Goal: Task Accomplishment & Management: Complete application form

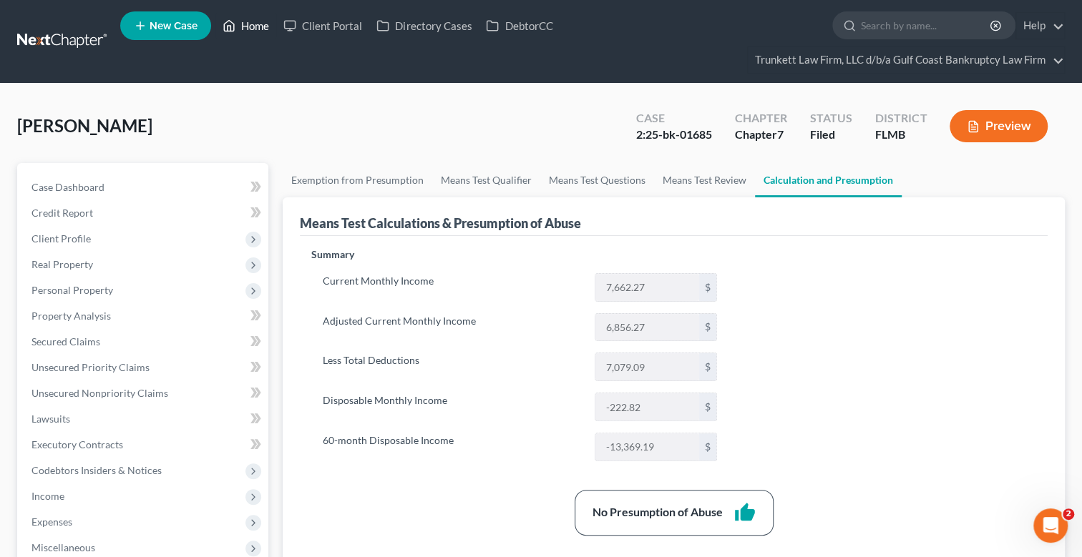
click at [254, 24] on link "Home" at bounding box center [245, 26] width 61 height 26
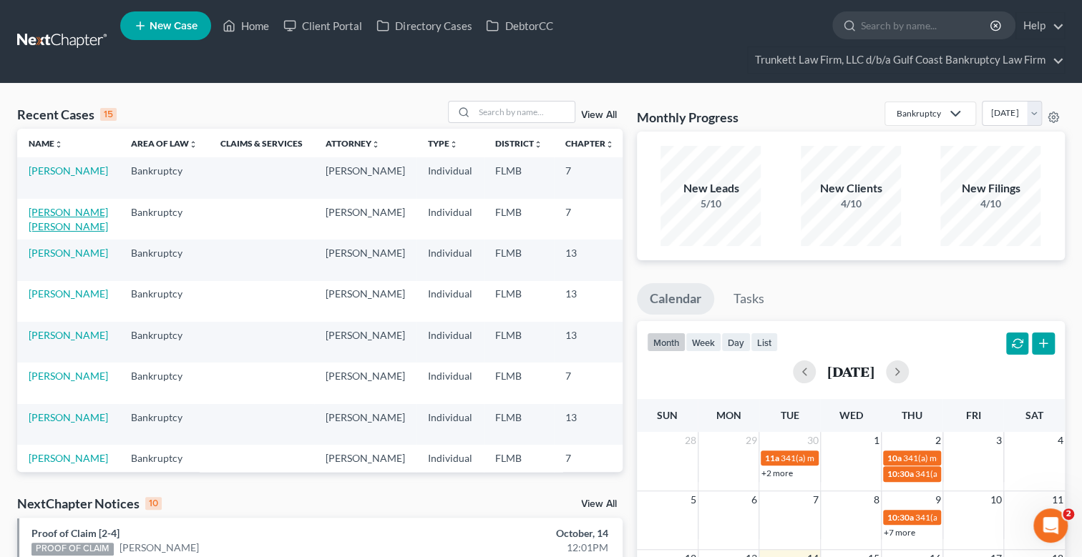
click at [54, 210] on link "[PERSON_NAME] [PERSON_NAME]" at bounding box center [68, 219] width 79 height 26
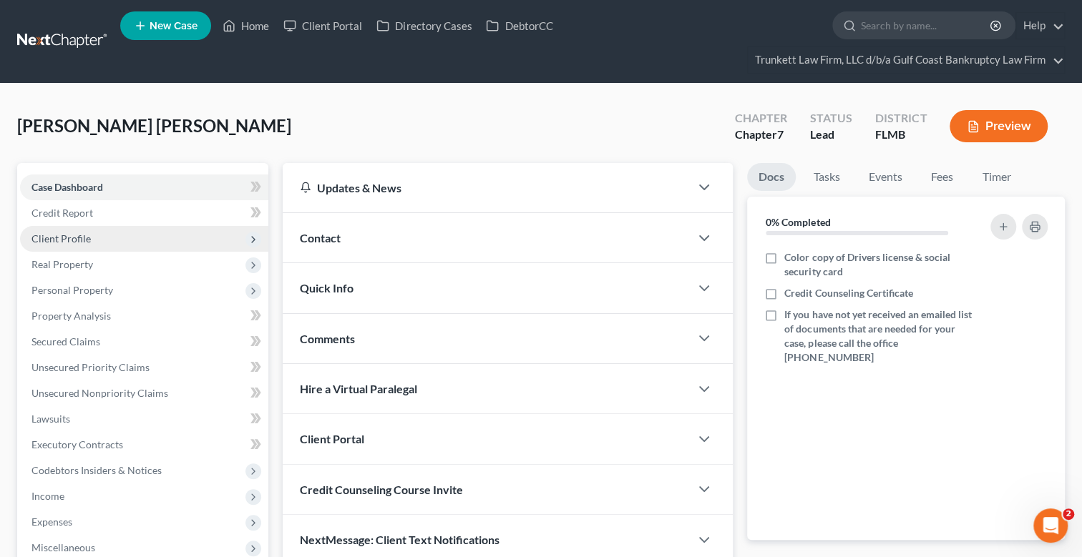
click at [85, 233] on span "Client Profile" at bounding box center [60, 239] width 59 height 12
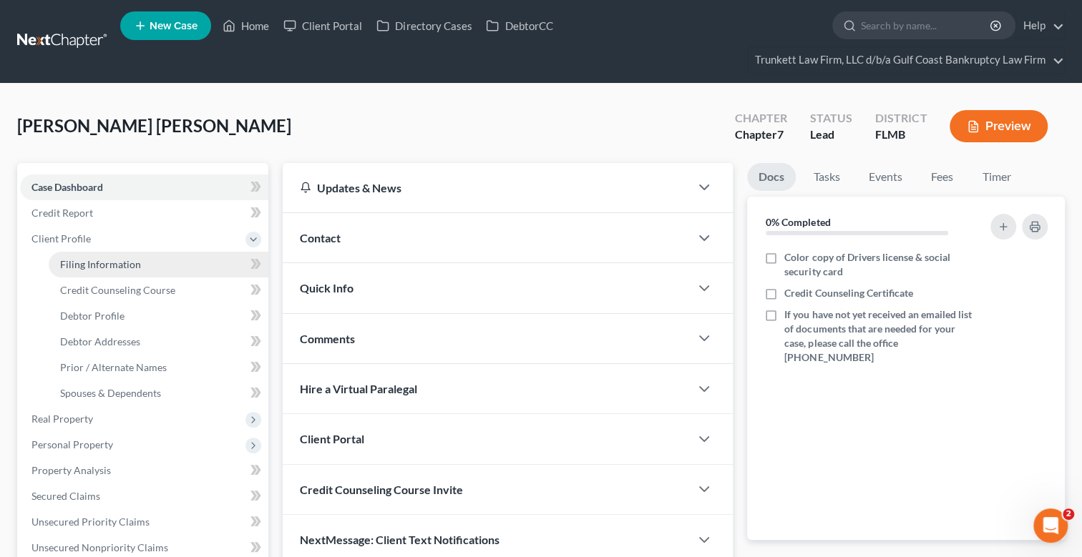
click at [125, 264] on span "Filing Information" at bounding box center [100, 264] width 81 height 12
select select "1"
select select "0"
select select "15"
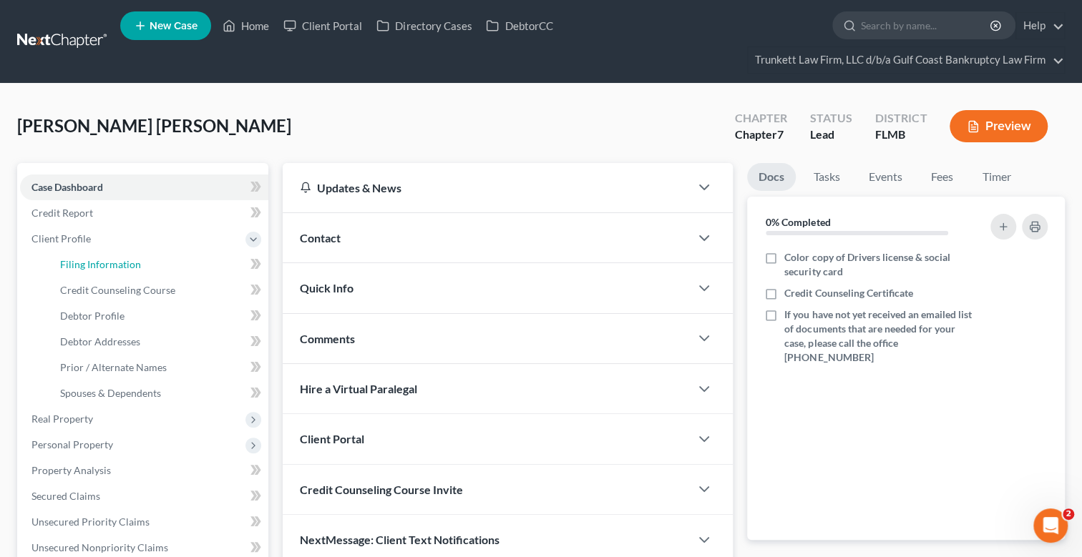
select select "9"
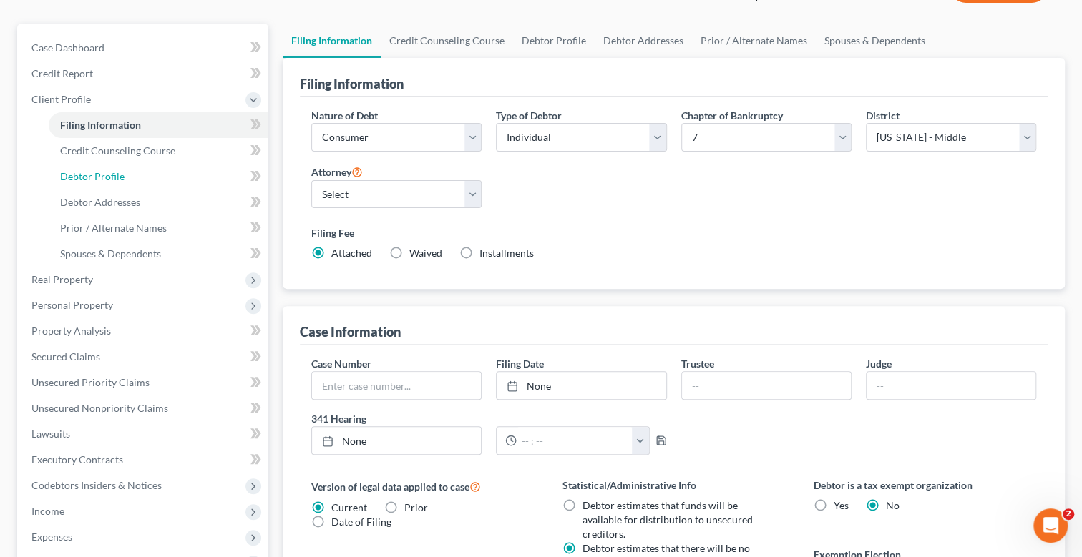
scroll to position [142, 0]
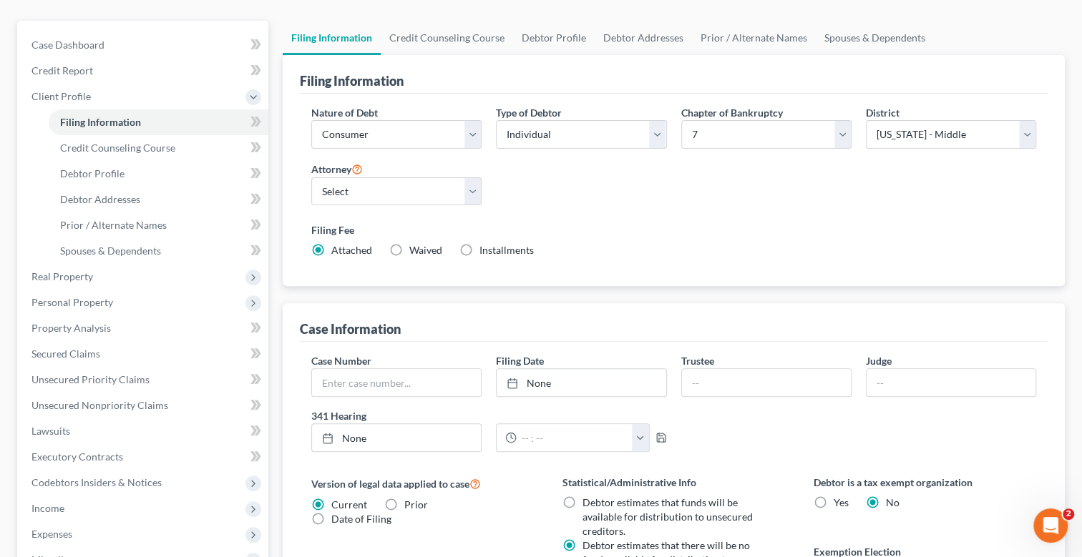
click at [479, 247] on label "Installments Installments" at bounding box center [506, 250] width 54 height 14
click at [485, 247] on input "Installments Installments" at bounding box center [489, 247] width 9 height 9
radio input "true"
radio input "false"
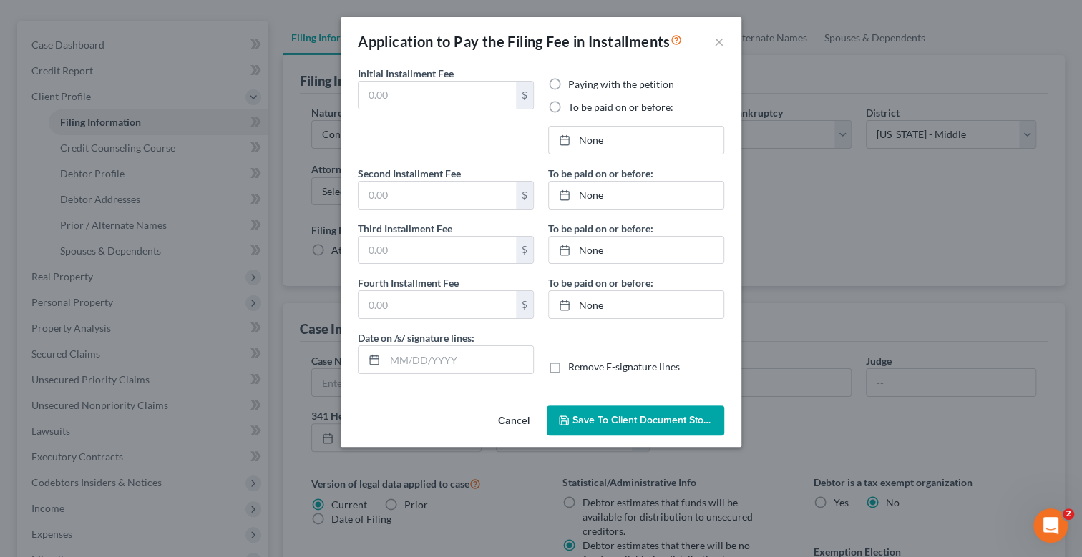
type input "0.00"
radio input "true"
type input "0.00"
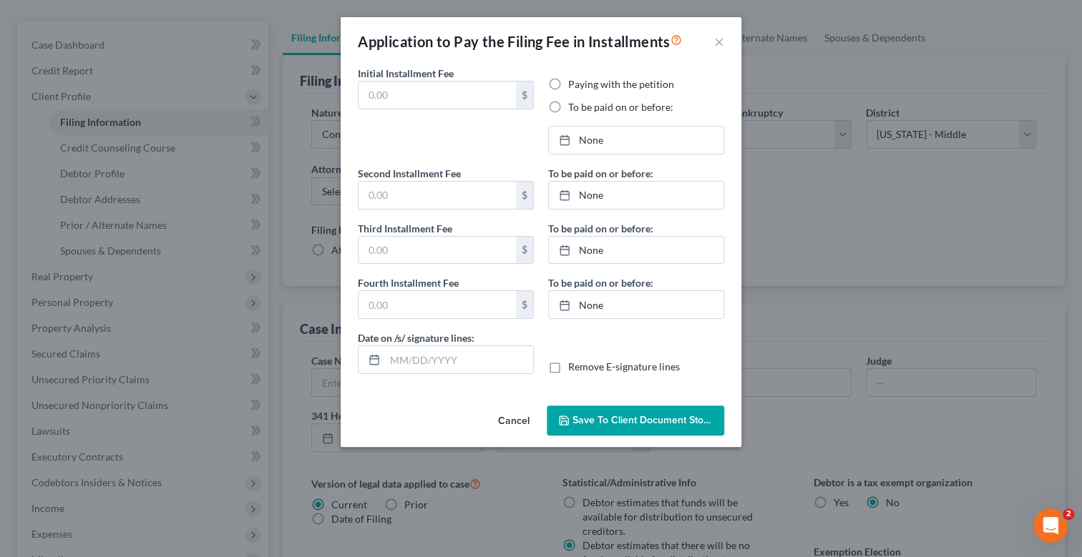
type input "[DATE]"
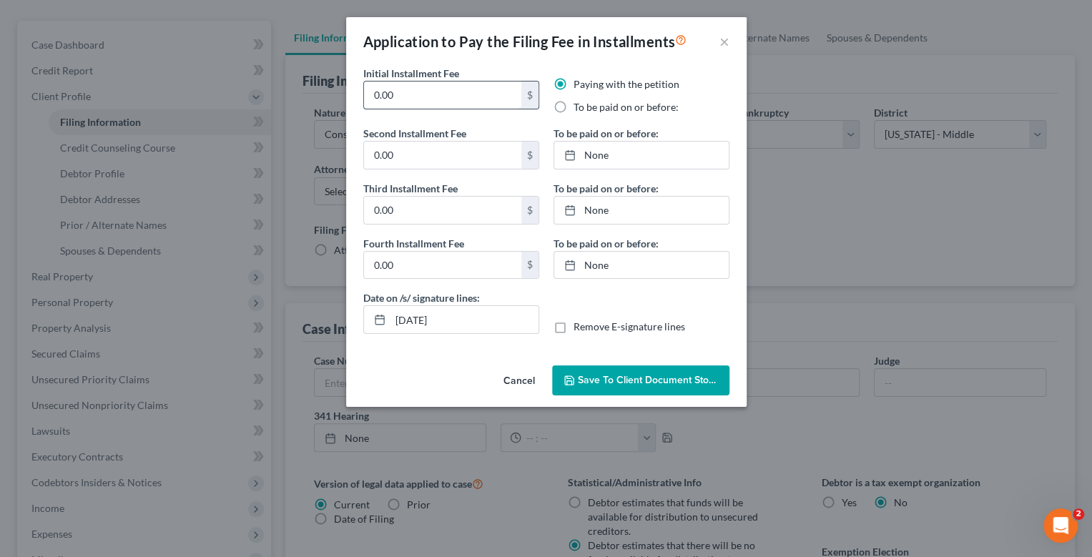
click at [411, 92] on input "0.00" at bounding box center [442, 95] width 157 height 27
type input "0"
type input "100"
click at [574, 109] on label "To be paid on or before:" at bounding box center [626, 107] width 105 height 14
click at [579, 109] on input "To be paid on or before:" at bounding box center [583, 104] width 9 height 9
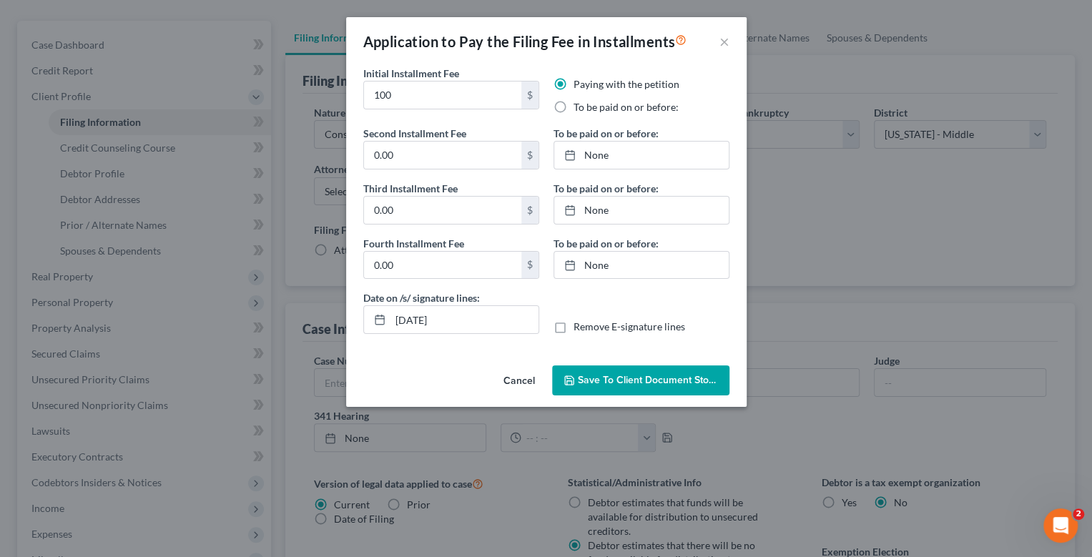
radio input "true"
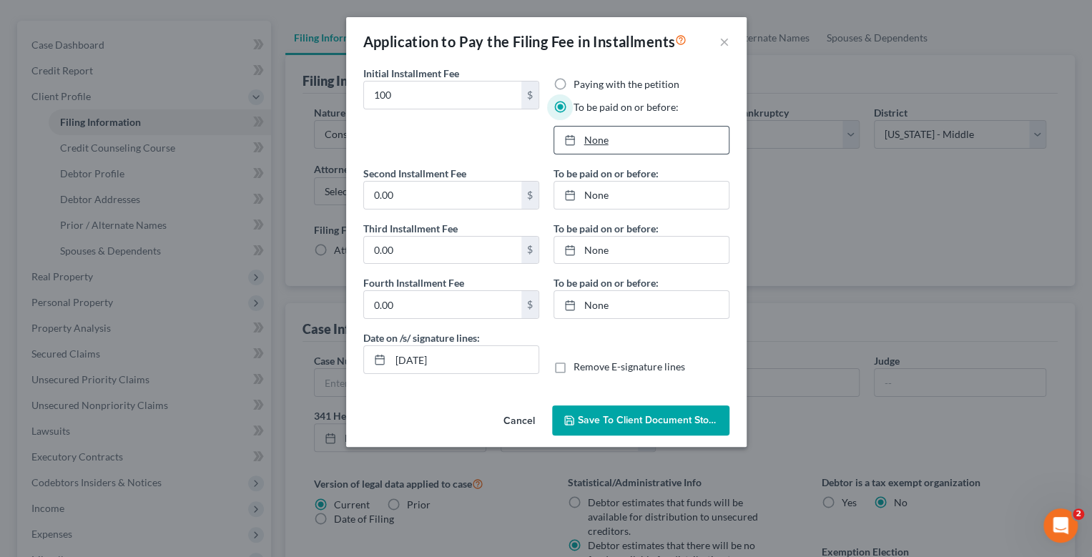
click at [591, 135] on link "None" at bounding box center [641, 140] width 175 height 27
type input "[DATE]"
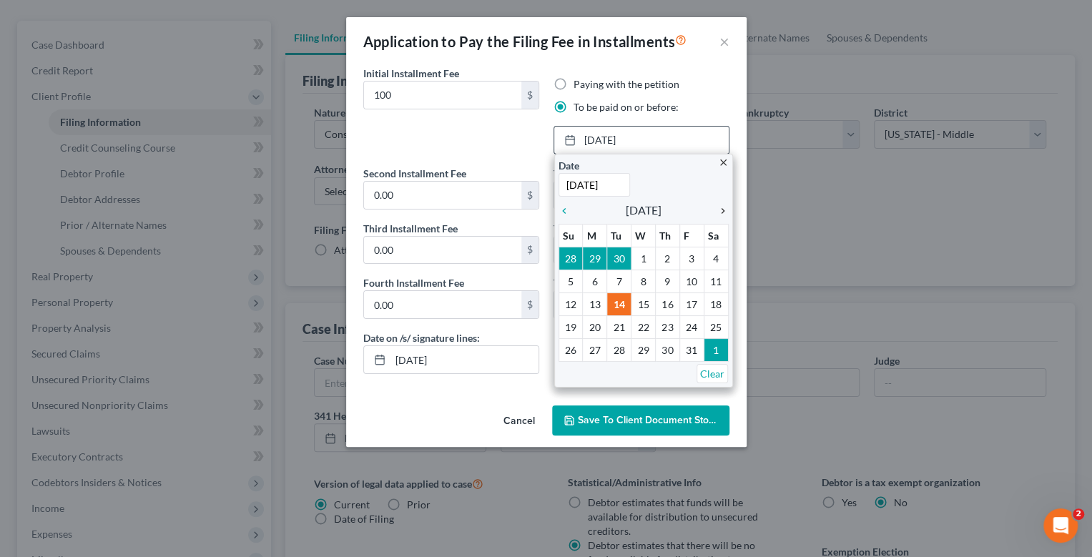
click at [718, 210] on icon "chevron_right" at bounding box center [719, 210] width 19 height 11
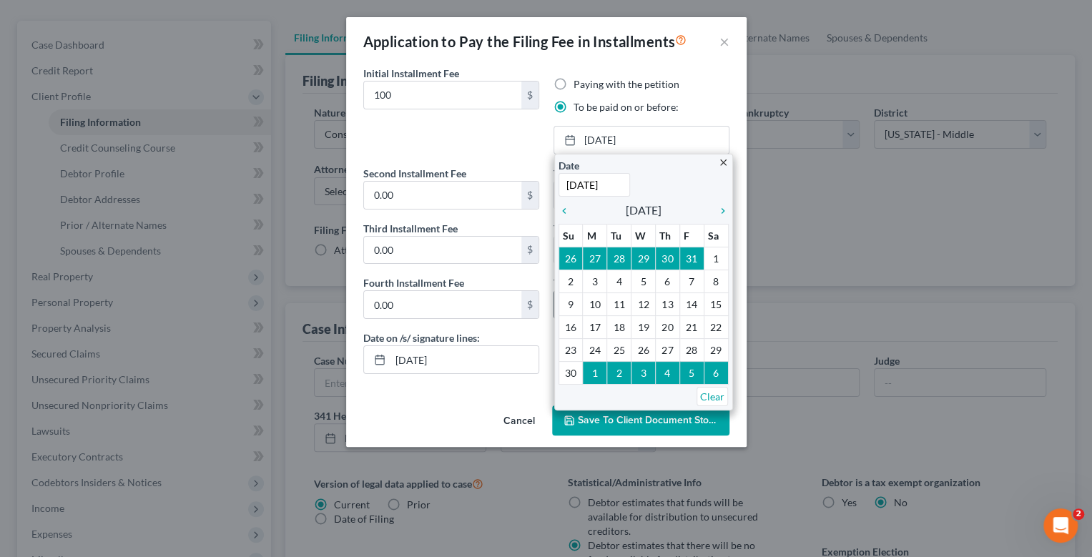
drag, startPoint x: 720, startPoint y: 350, endPoint x: 617, endPoint y: 309, distance: 110.8
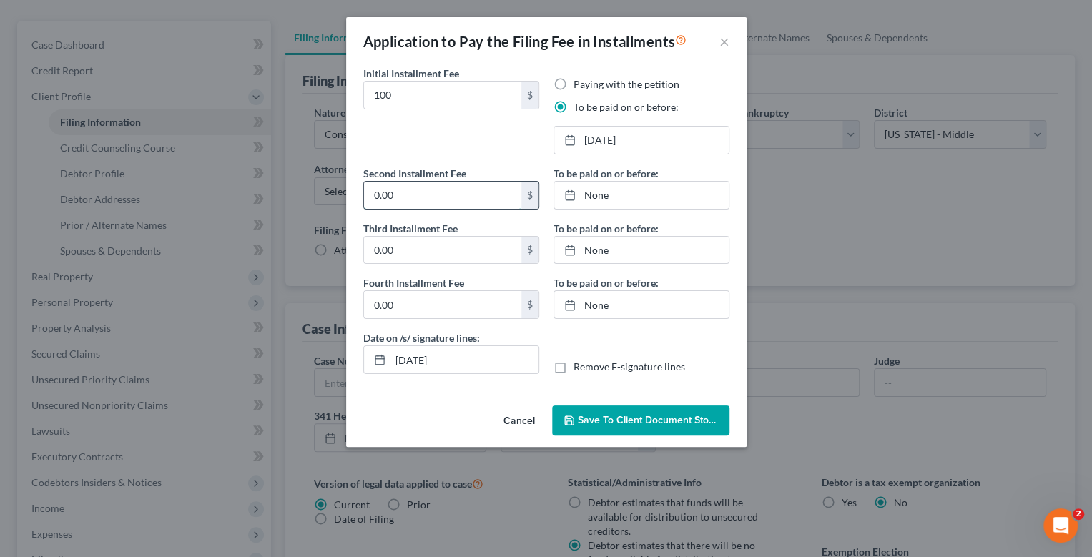
click at [411, 188] on input "0.00" at bounding box center [442, 195] width 157 height 27
type input "100"
type input "[DATE]"
click at [603, 197] on link "[DATE]" at bounding box center [641, 195] width 175 height 27
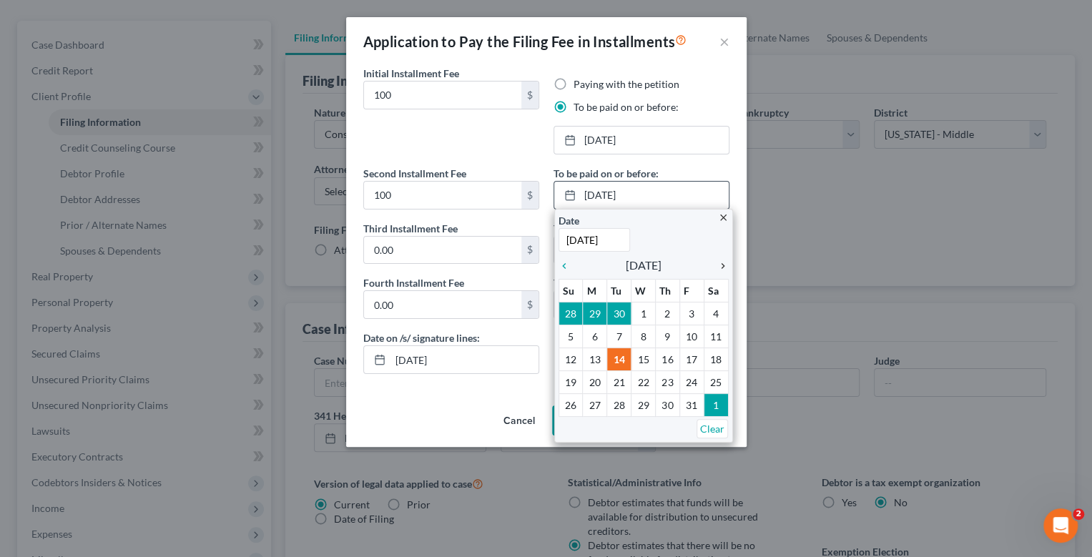
click at [719, 268] on icon "chevron_right" at bounding box center [719, 265] width 19 height 11
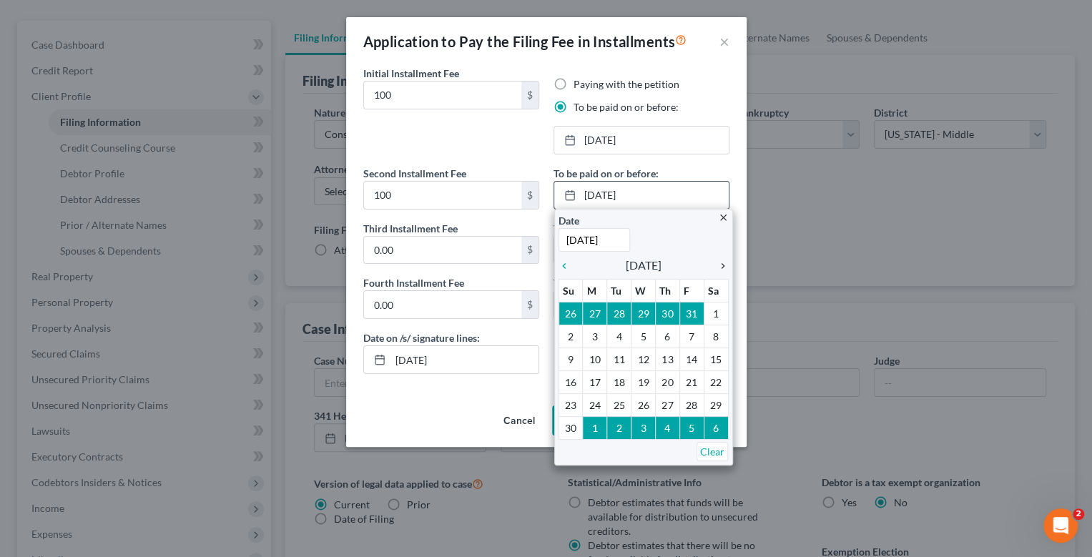
click at [720, 268] on icon "chevron_right" at bounding box center [719, 265] width 19 height 11
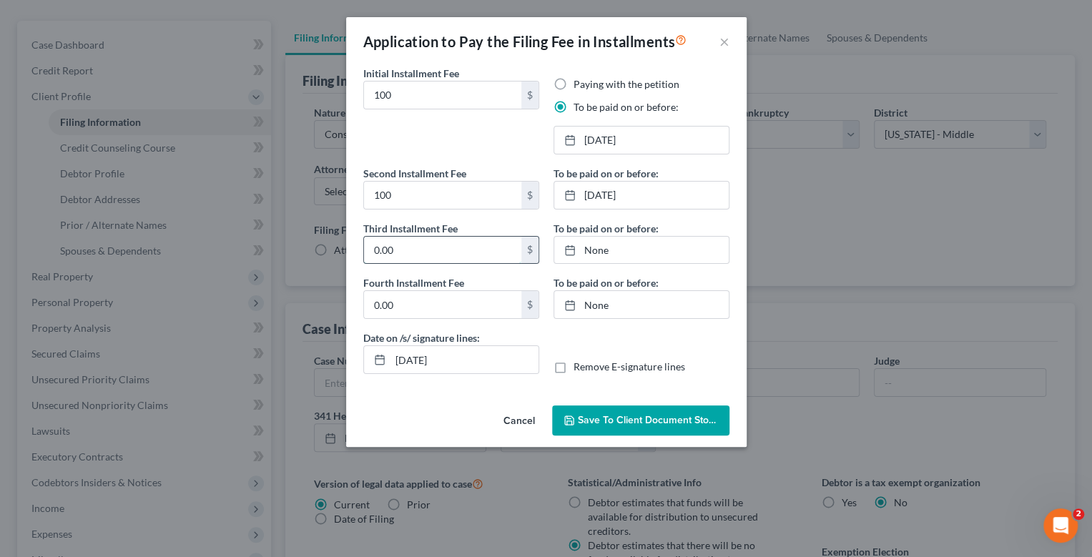
click at [429, 246] on input "0.00" at bounding box center [442, 250] width 157 height 27
type input "138"
click at [590, 251] on link "None" at bounding box center [641, 250] width 175 height 27
type input "[DATE]"
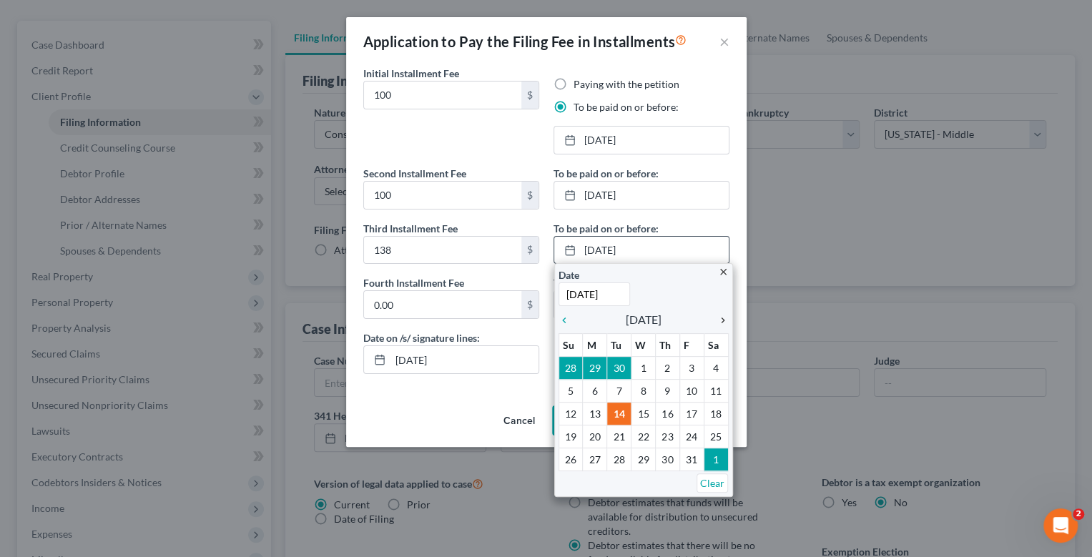
click at [722, 321] on icon "chevron_right" at bounding box center [719, 320] width 19 height 11
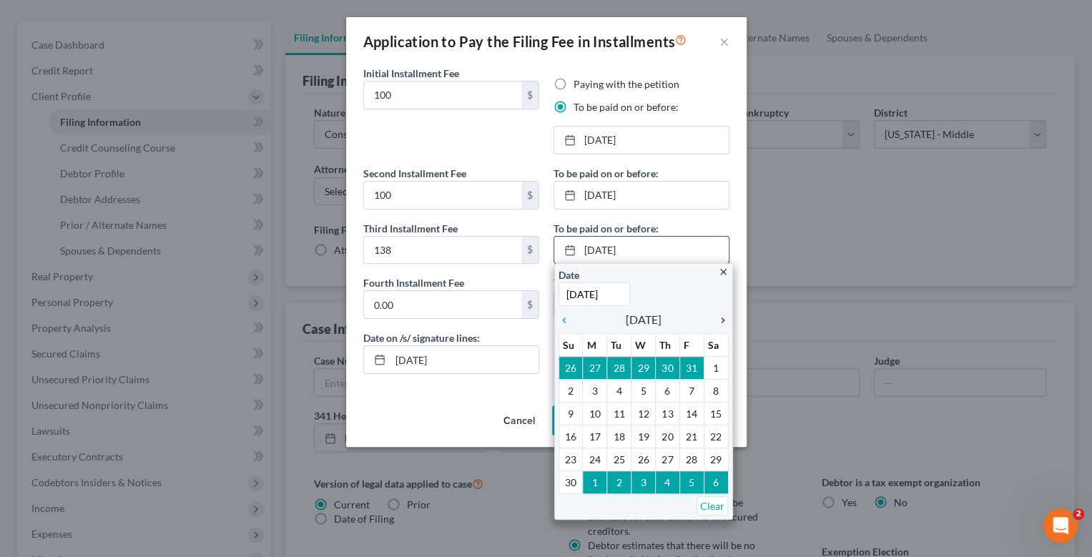
click at [722, 321] on icon "chevron_right" at bounding box center [719, 320] width 19 height 11
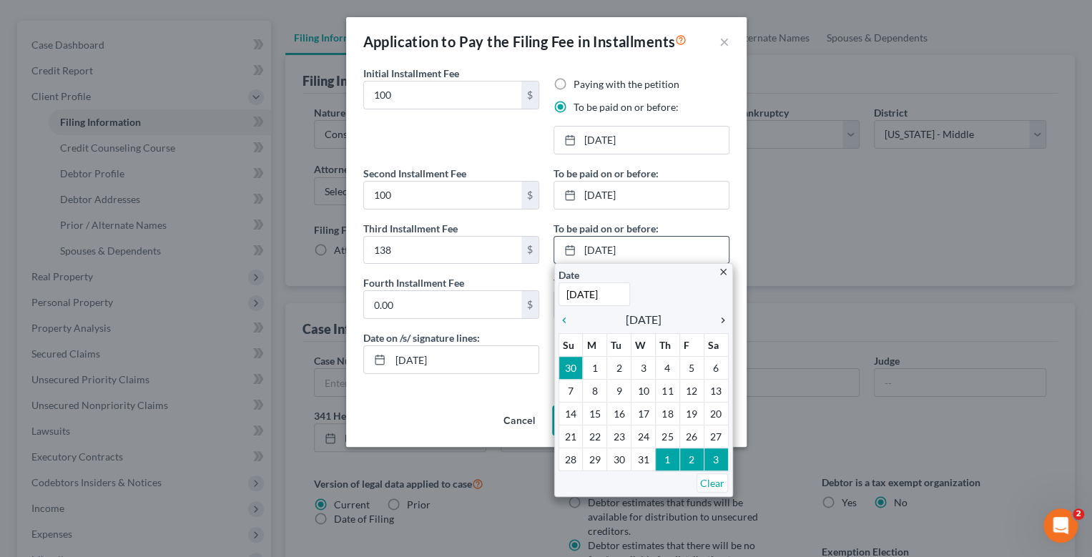
click at [722, 321] on icon "chevron_right" at bounding box center [719, 320] width 19 height 11
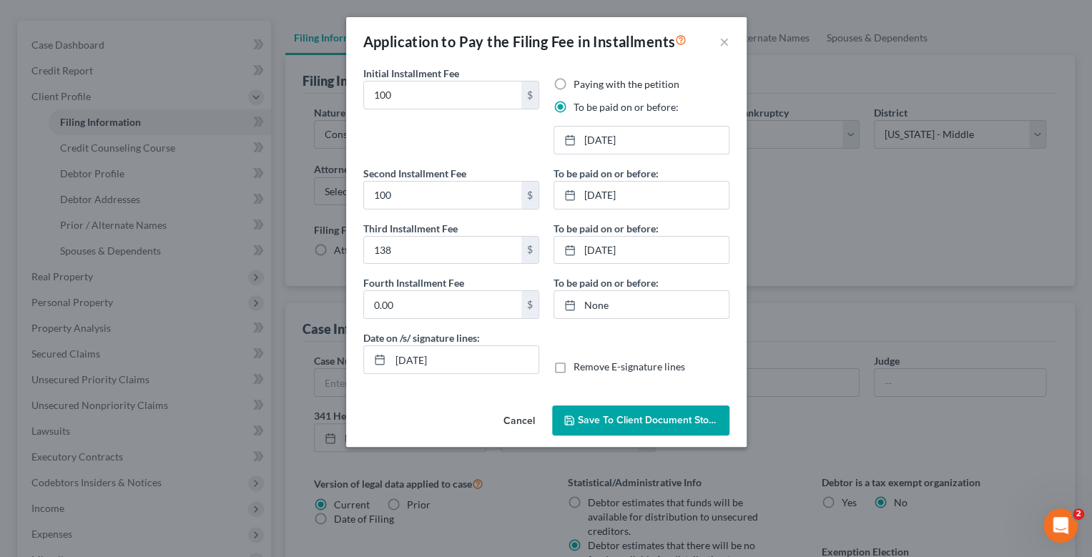
drag, startPoint x: 718, startPoint y: 450, endPoint x: 710, endPoint y: 446, distance: 9.6
drag, startPoint x: 411, startPoint y: 358, endPoint x: 436, endPoint y: 373, distance: 29.2
click at [411, 358] on input "[DATE]" at bounding box center [465, 359] width 148 height 27
type input "[DATE]"
click at [655, 421] on span "Save to Client Document Storage" at bounding box center [654, 420] width 152 height 12
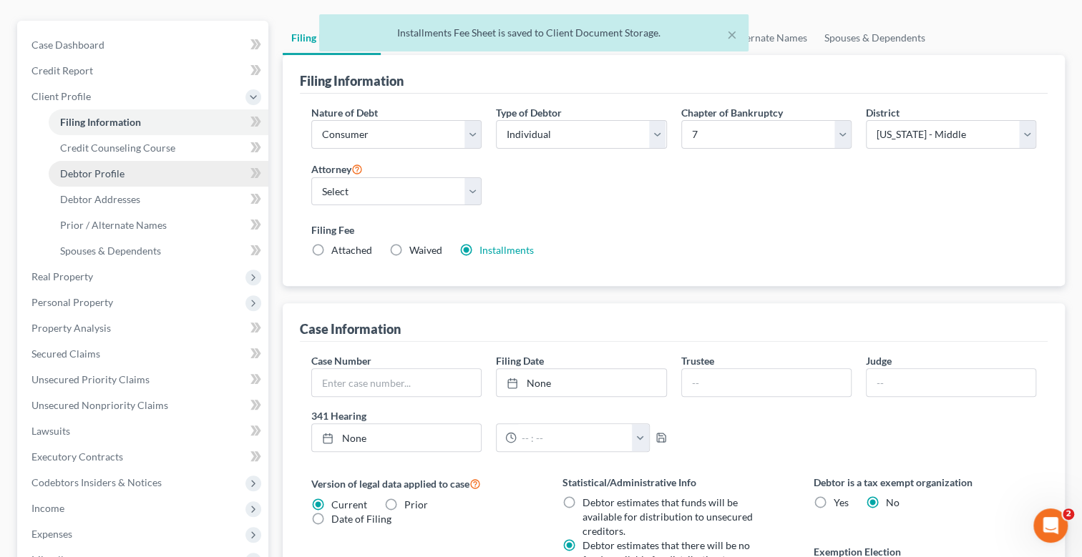
drag, startPoint x: 107, startPoint y: 161, endPoint x: 132, endPoint y: 167, distance: 25.9
click at [107, 162] on link "Debtor Profile" at bounding box center [159, 174] width 220 height 26
select select "0"
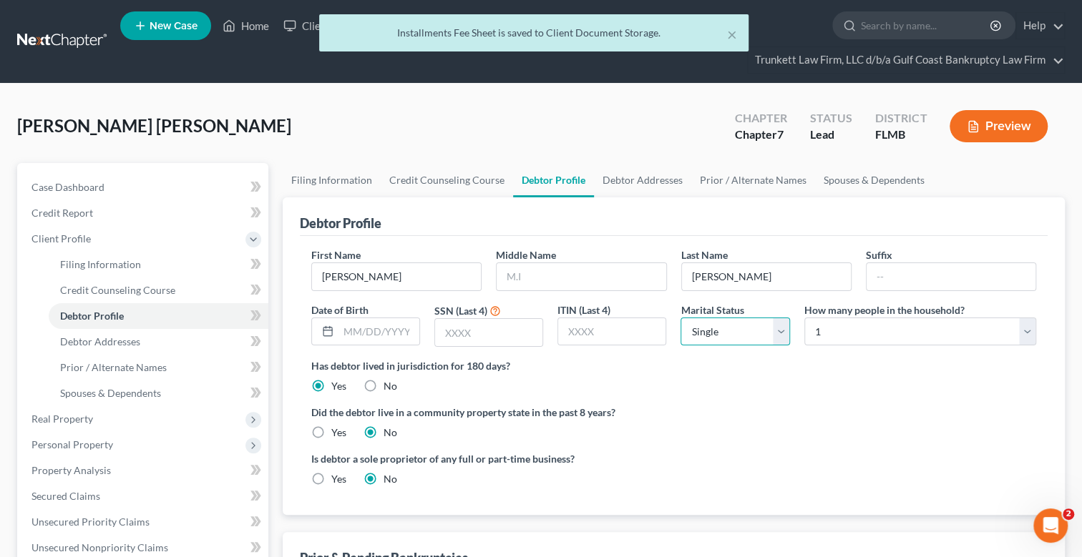
click at [769, 332] on select "Select Single Married Separated Divorced Widowed" at bounding box center [734, 332] width 109 height 29
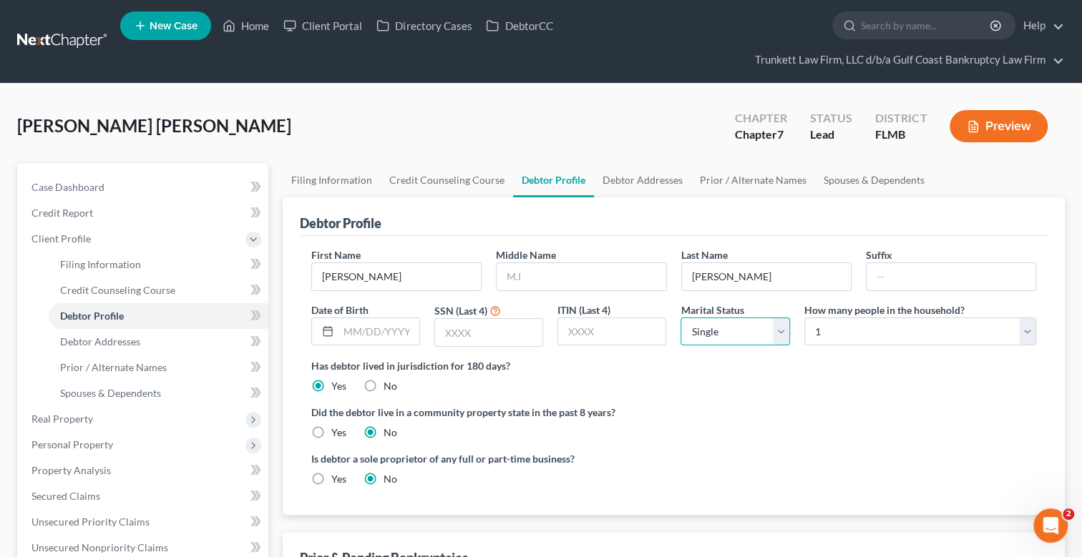
select select "2"
click at [680, 318] on select "Select Single Married Separated Divorced Widowed" at bounding box center [734, 332] width 109 height 29
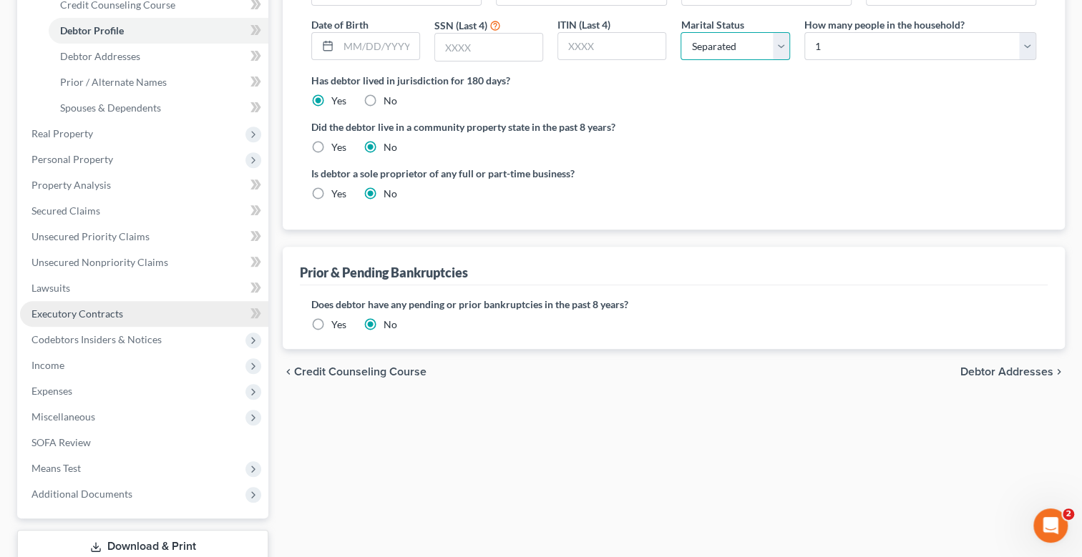
scroll to position [142, 0]
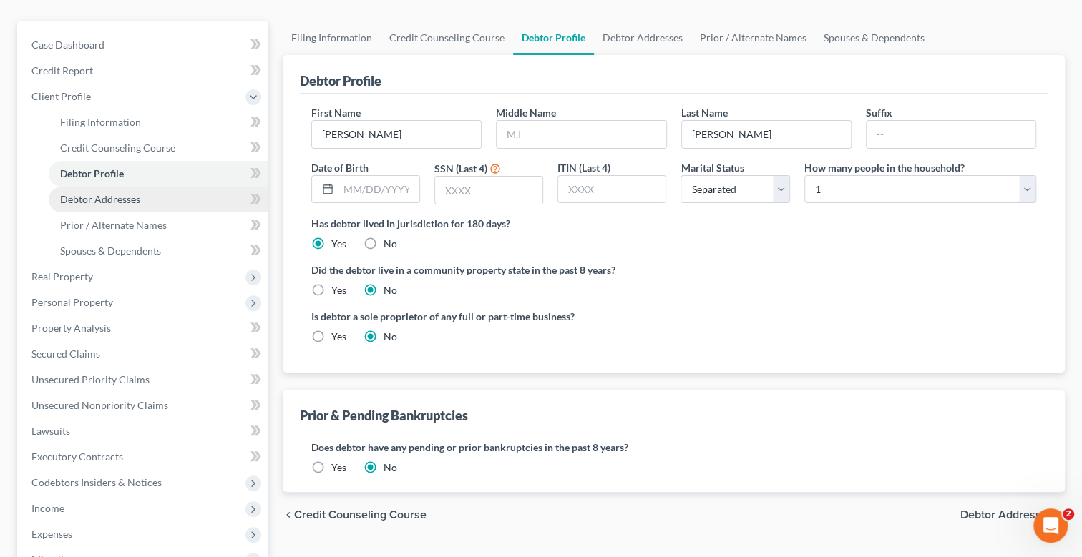
click at [120, 198] on span "Debtor Addresses" at bounding box center [100, 199] width 80 height 12
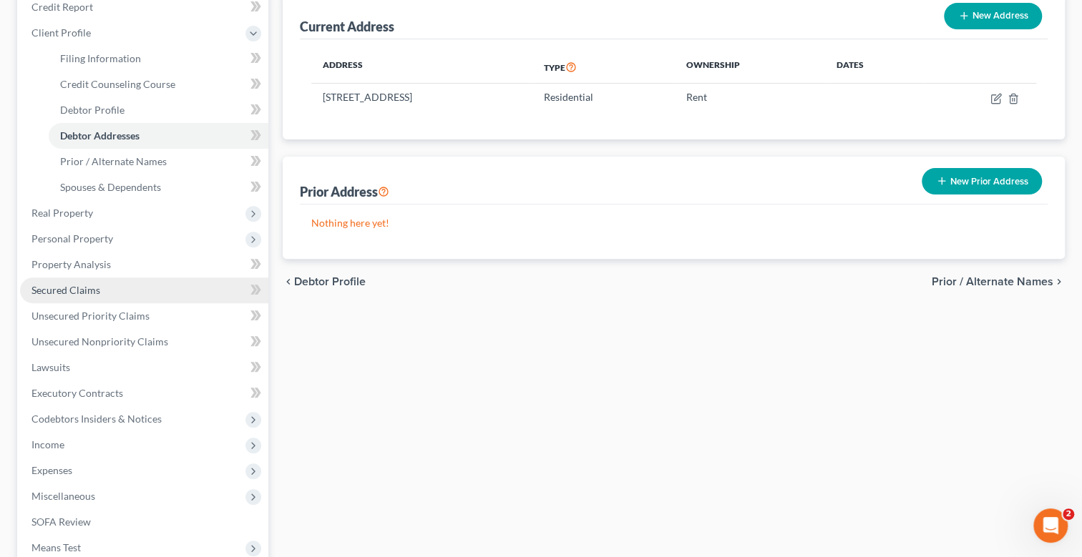
scroll to position [215, 0]
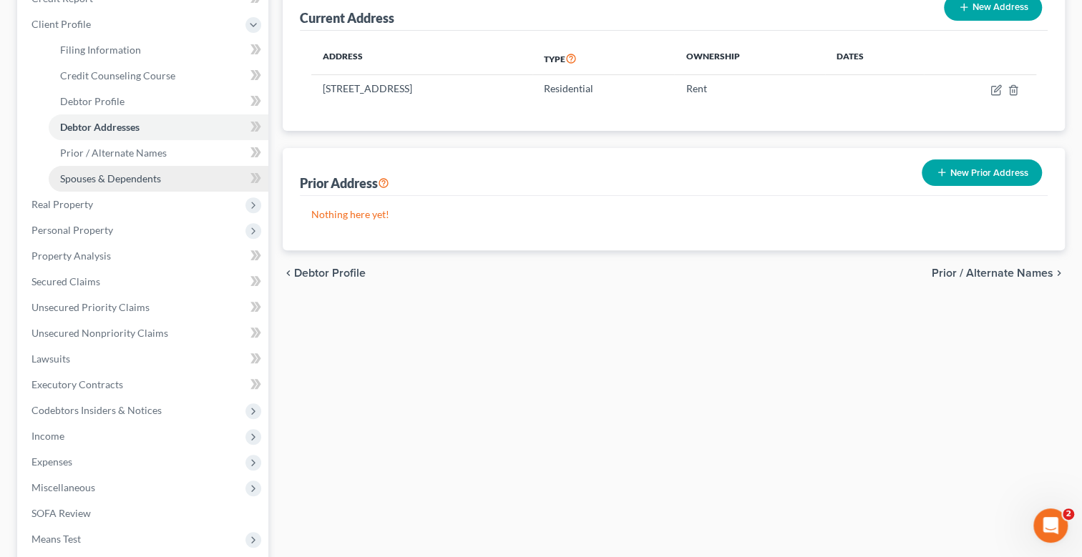
click at [129, 177] on span "Spouses & Dependents" at bounding box center [110, 178] width 101 height 12
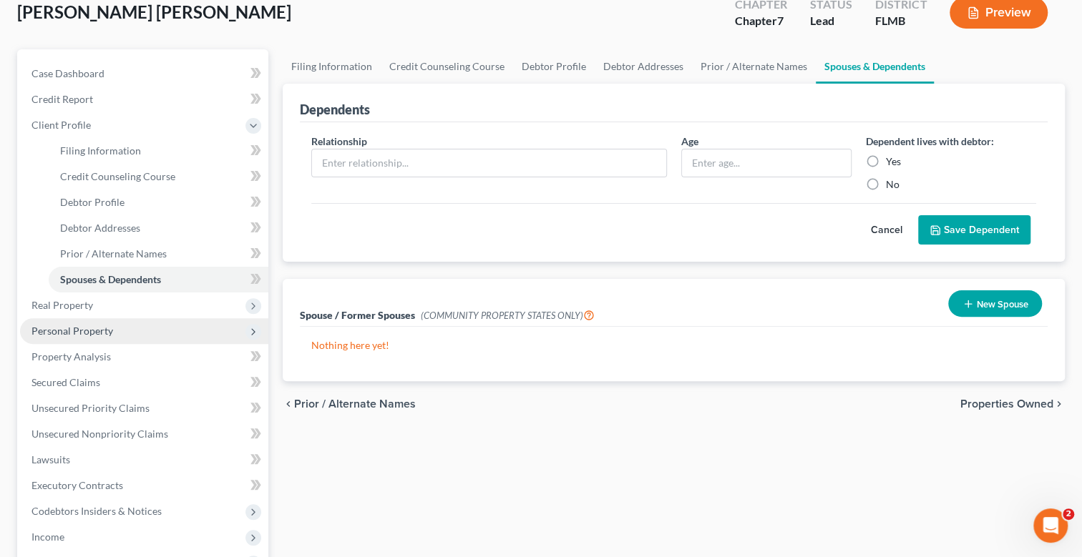
scroll to position [215, 0]
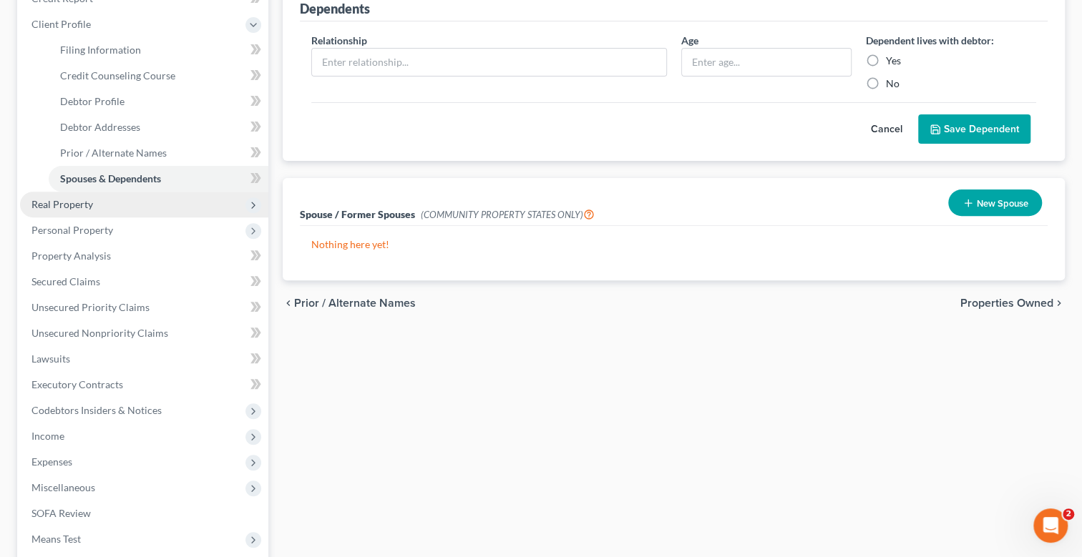
click at [72, 202] on span "Real Property" at bounding box center [62, 204] width 62 height 12
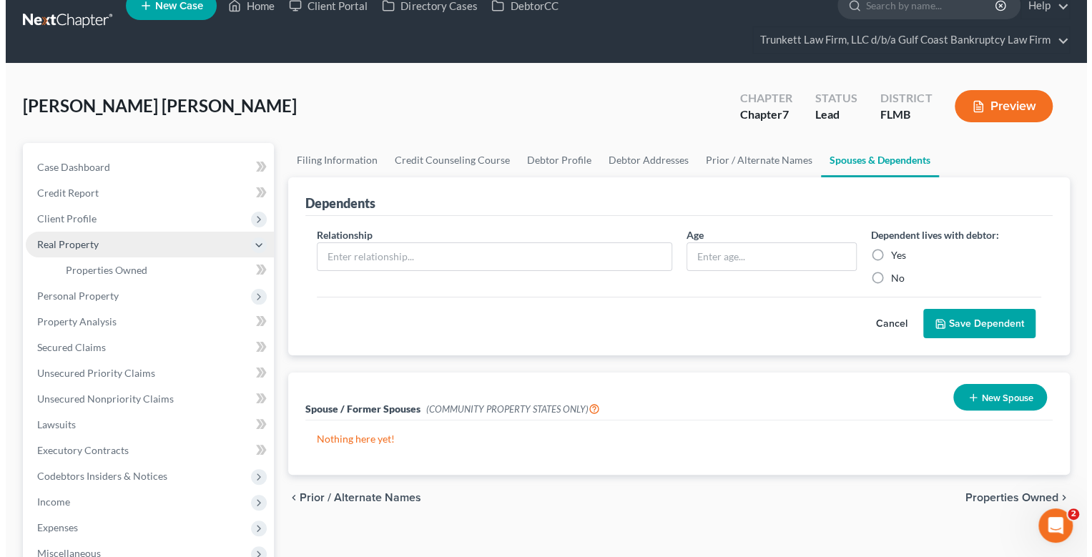
scroll to position [0, 0]
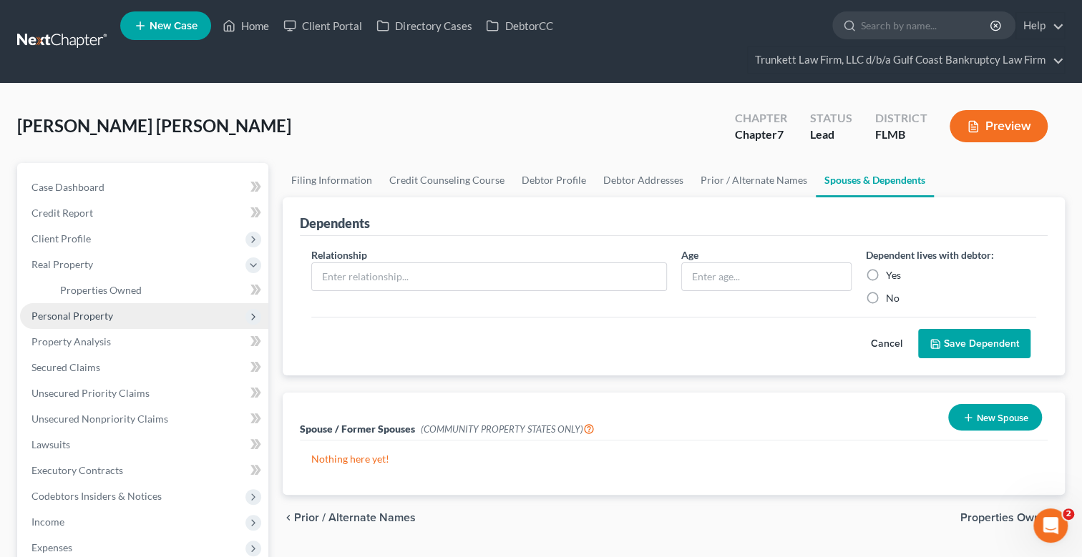
click at [94, 316] on span "Personal Property" at bounding box center [72, 316] width 82 height 12
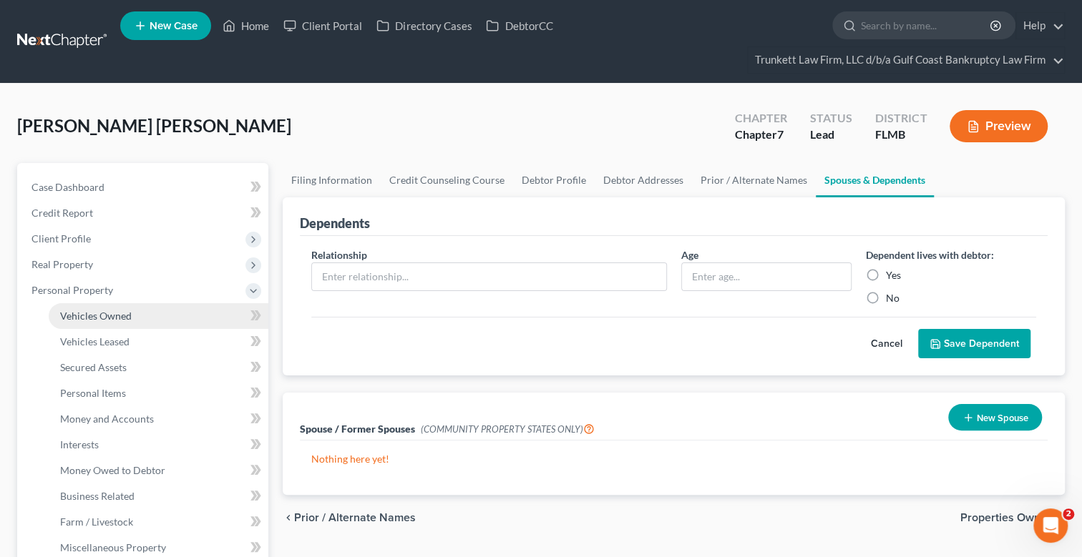
click at [114, 314] on span "Vehicles Owned" at bounding box center [96, 316] width 72 height 12
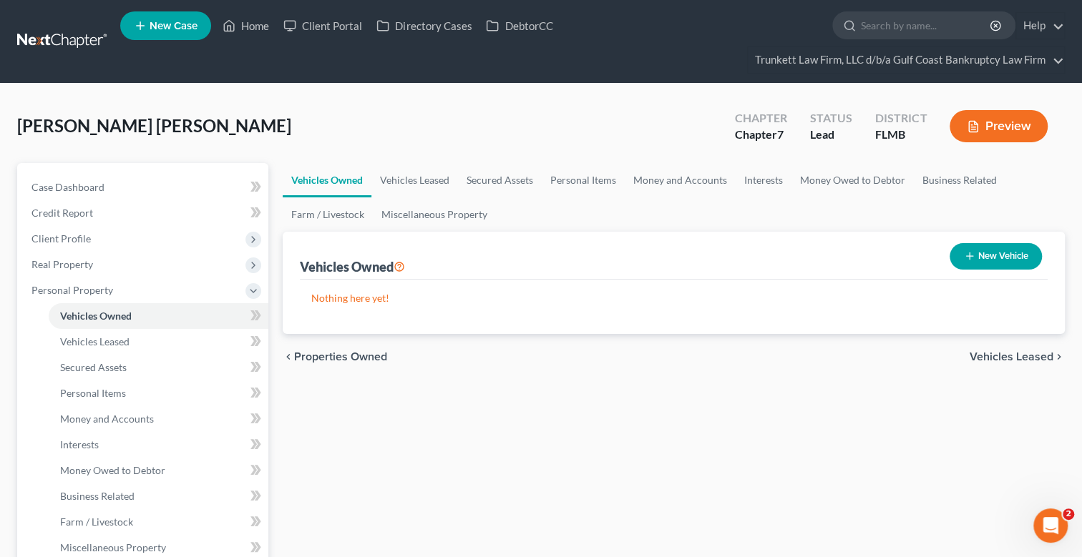
click at [985, 254] on button "New Vehicle" at bounding box center [995, 256] width 92 height 26
select select "0"
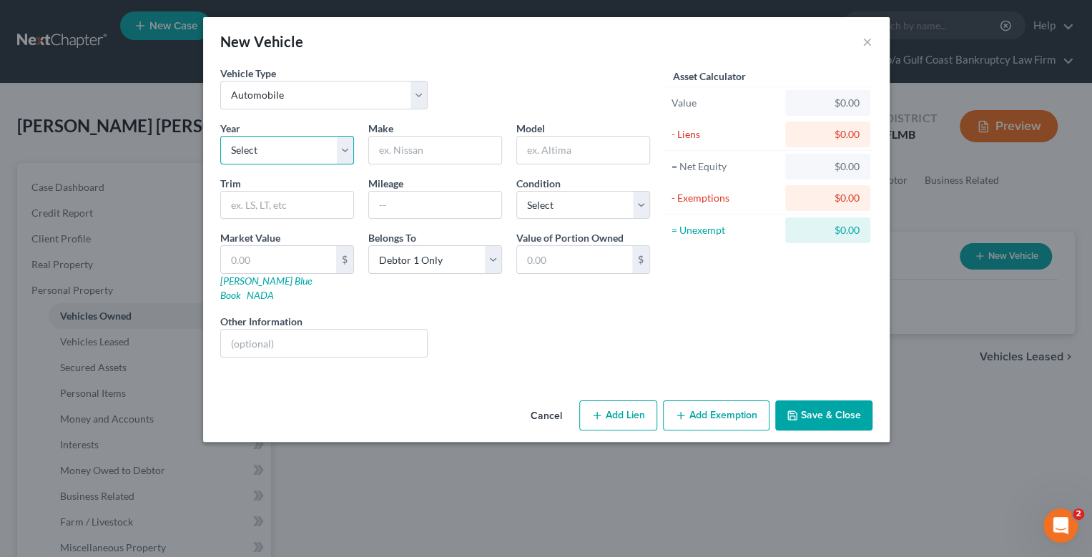
click at [268, 150] on select "Select 2026 2025 2024 2023 2022 2021 2020 2019 2018 2017 2016 2015 2014 2013 20…" at bounding box center [287, 150] width 134 height 29
select select "7"
click at [220, 136] on select "Select 2026 2025 2024 2023 2022 2021 2020 2019 2018 2017 2016 2015 2014 2013 20…" at bounding box center [287, 150] width 134 height 29
drag, startPoint x: 419, startPoint y: 145, endPoint x: 409, endPoint y: 145, distance: 10.0
click at [419, 145] on input "text" at bounding box center [435, 150] width 132 height 27
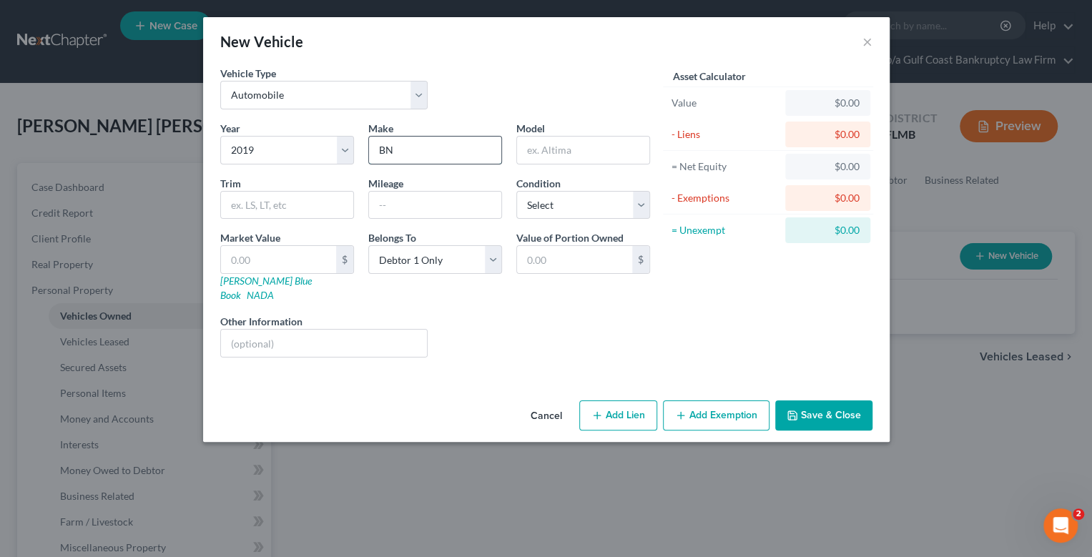
type input "B"
type input "Nissan"
type input "Rogue"
click at [416, 196] on input "text" at bounding box center [435, 205] width 132 height 27
type input "175000"
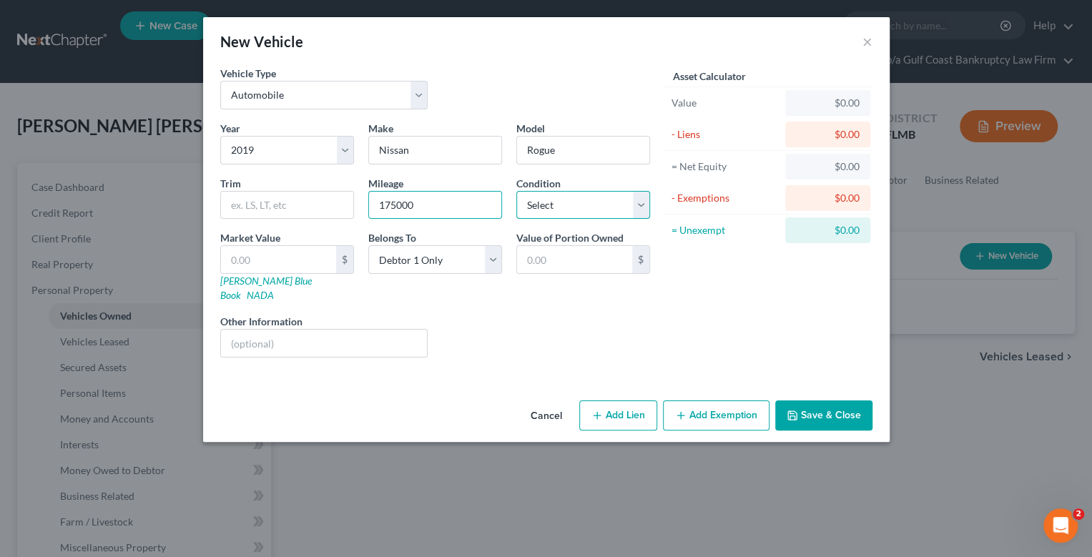
click at [557, 201] on select "Select Excellent Very Good Good Fair Poor" at bounding box center [584, 205] width 134 height 29
select select "3"
click at [517, 191] on select "Select Excellent Very Good Good Fair Poor" at bounding box center [584, 205] width 134 height 29
click at [286, 256] on input "text" at bounding box center [278, 259] width 115 height 27
type input "9"
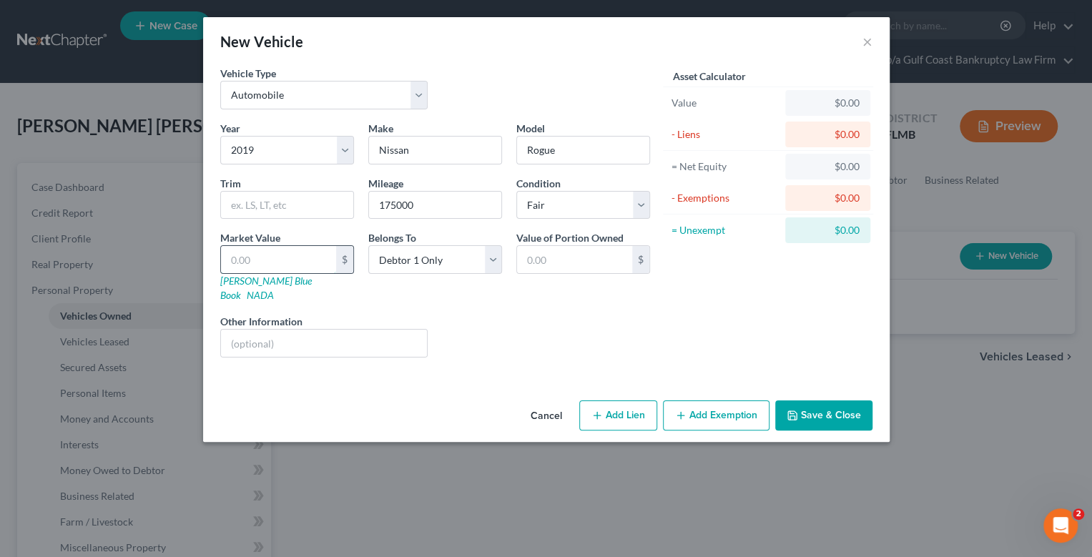
type input "9.00"
type input "95"
type input "95.00"
type input "950"
type input "950.00"
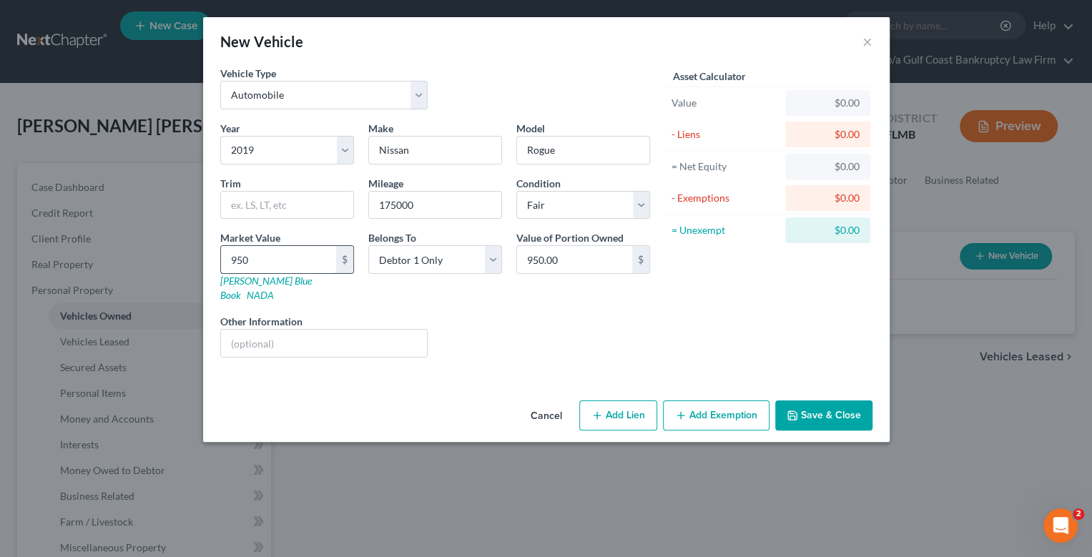
type input "9500"
type input "9,500.00"
type input "9,500"
click at [700, 403] on button "Add Exemption" at bounding box center [716, 416] width 107 height 30
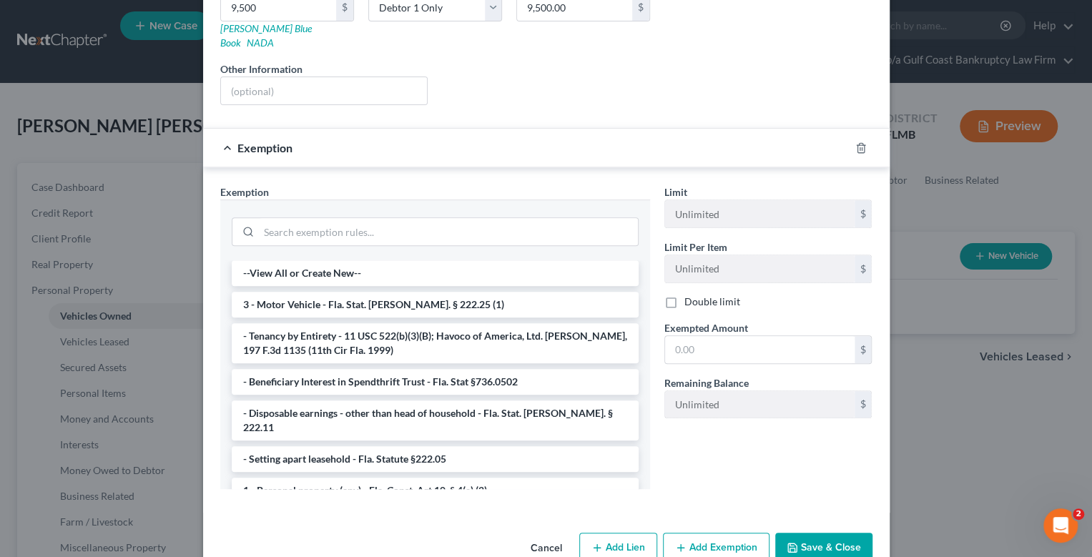
scroll to position [270, 0]
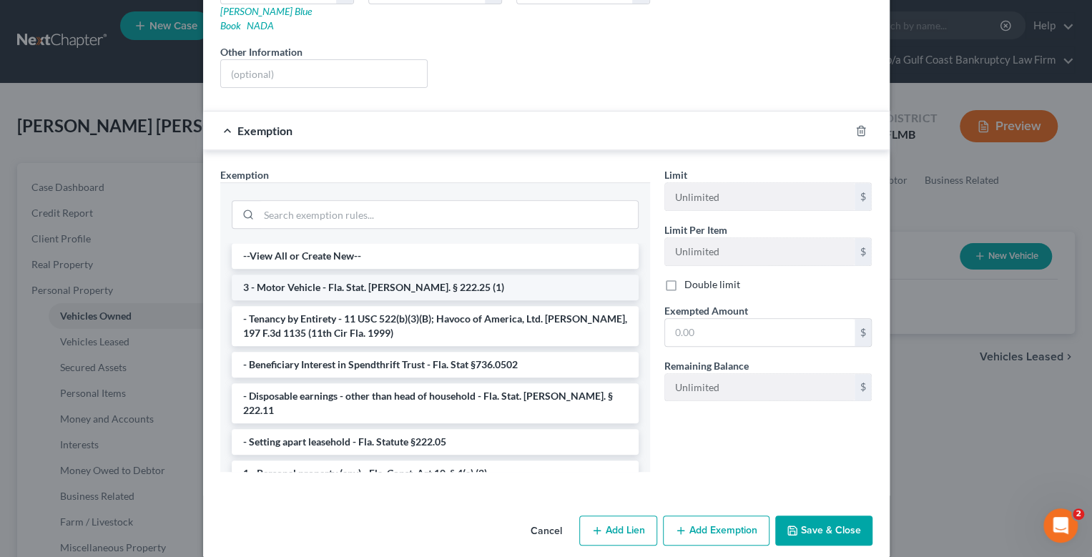
click at [354, 275] on li "3 - Motor Vehicle - Fla. Stat. [PERSON_NAME]. § 222.25 (1)" at bounding box center [435, 288] width 407 height 26
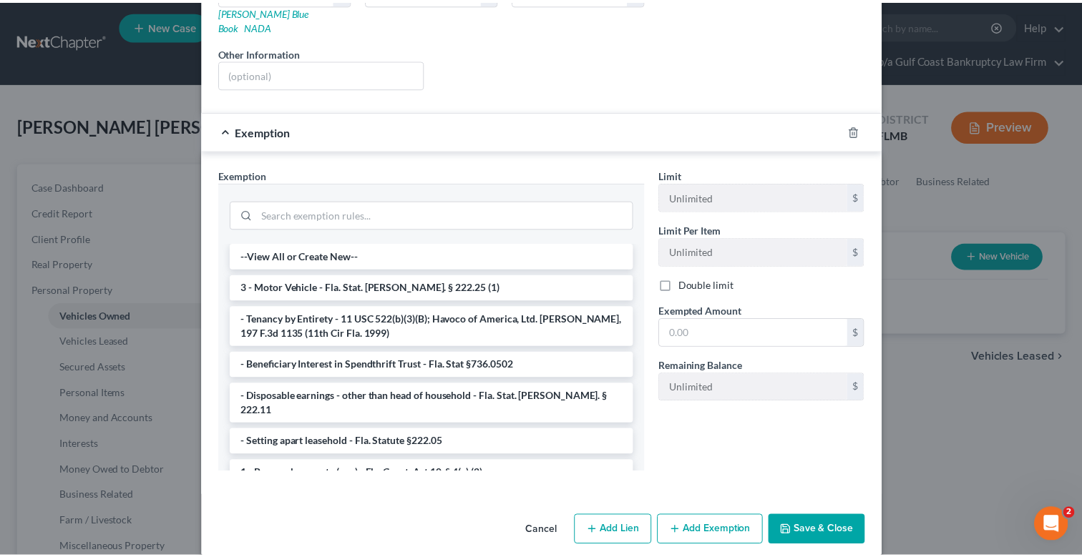
scroll to position [200, 0]
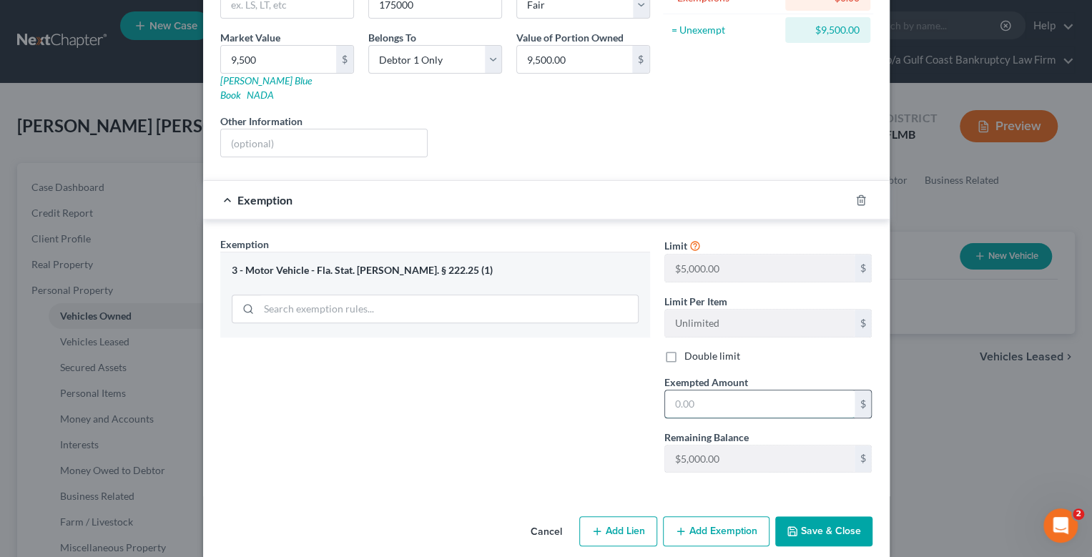
drag, startPoint x: 730, startPoint y: 393, endPoint x: 700, endPoint y: 391, distance: 30.1
click at [730, 393] on input "text" at bounding box center [760, 404] width 190 height 27
type input "5,000"
click at [816, 517] on button "Save & Close" at bounding box center [824, 532] width 97 height 30
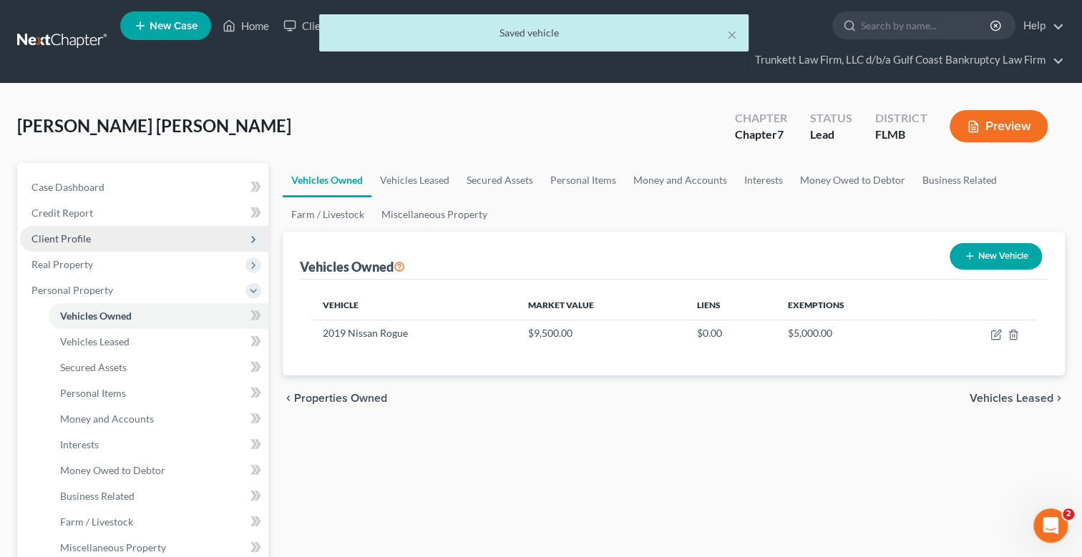
click at [78, 235] on span "Client Profile" at bounding box center [60, 239] width 59 height 12
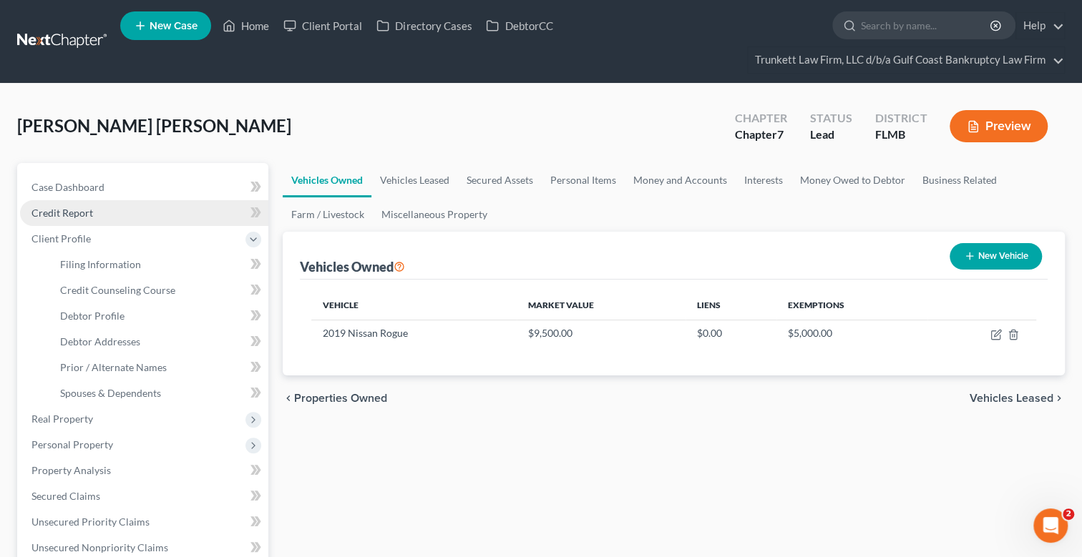
click at [70, 211] on span "Credit Report" at bounding box center [62, 213] width 62 height 12
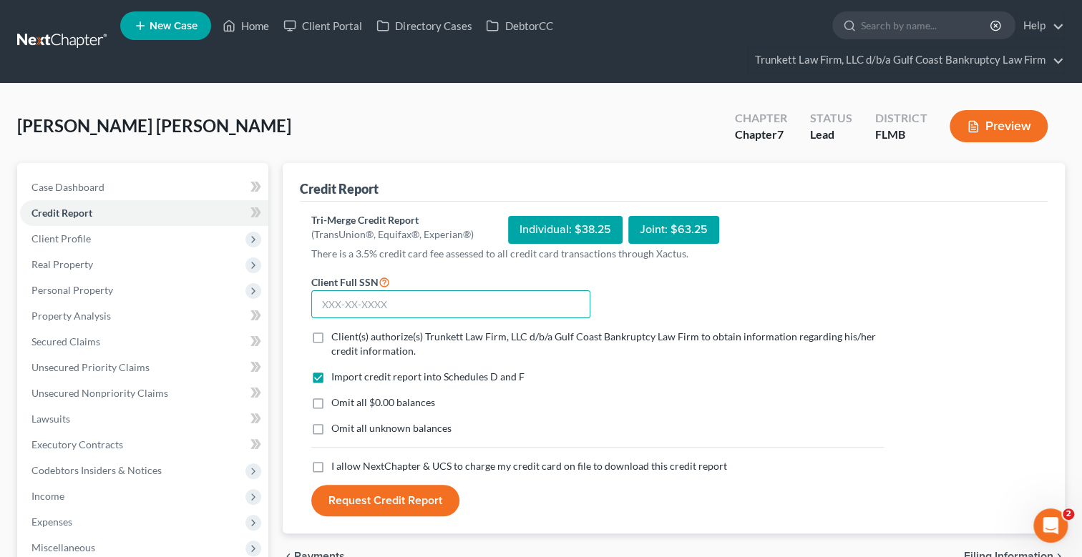
click at [356, 297] on input "text" at bounding box center [450, 304] width 279 height 29
type input "584-31-0867"
drag, startPoint x: 321, startPoint y: 338, endPoint x: 314, endPoint y: 393, distance: 56.2
click at [331, 336] on label "Client(s) authorize(s) Trunkett Law Firm, LLC d/b/a Gulf Coast Bankruptcy Law F…" at bounding box center [607, 344] width 552 height 29
click at [337, 336] on input "Client(s) authorize(s) Trunkett Law Firm, LLC d/b/a Gulf Coast Bankruptcy Law F…" at bounding box center [341, 334] width 9 height 9
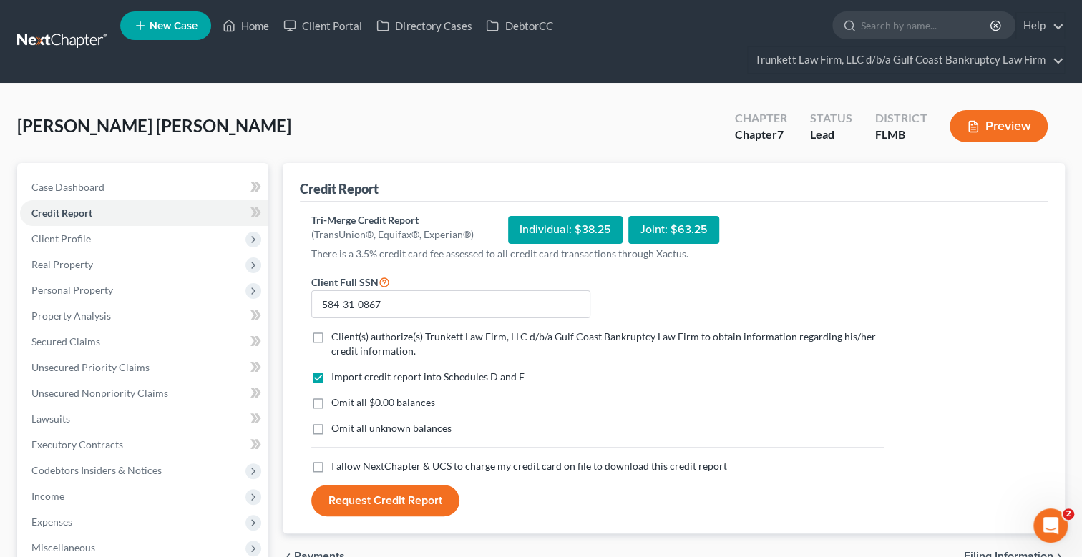
checkbox input "true"
drag, startPoint x: 321, startPoint y: 460, endPoint x: 394, endPoint y: 506, distance: 86.8
click at [331, 460] on label "I allow NextChapter & UCS to charge my credit card on file to download this cre…" at bounding box center [529, 466] width 396 height 14
click at [337, 460] on input "I allow NextChapter & UCS to charge my credit card on file to download this cre…" at bounding box center [341, 463] width 9 height 9
checkbox input "true"
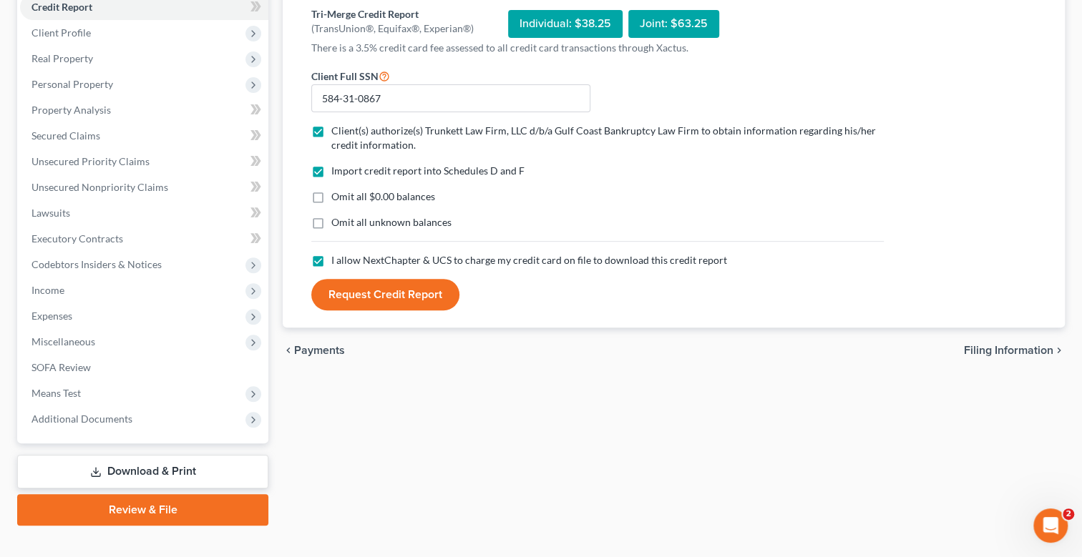
scroll to position [215, 0]
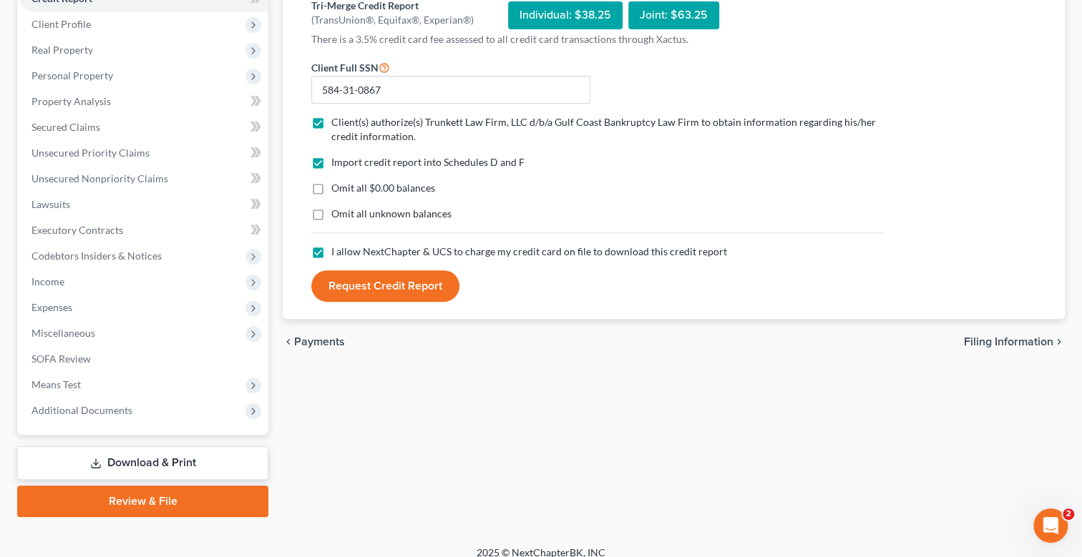
click at [421, 285] on button "Request Credit Report" at bounding box center [385, 285] width 148 height 31
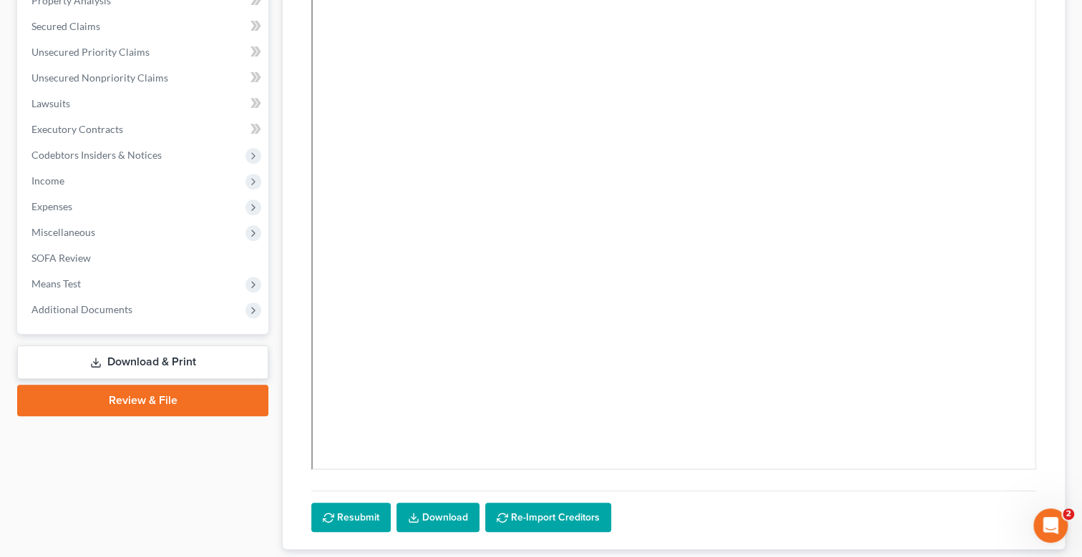
scroll to position [406, 0]
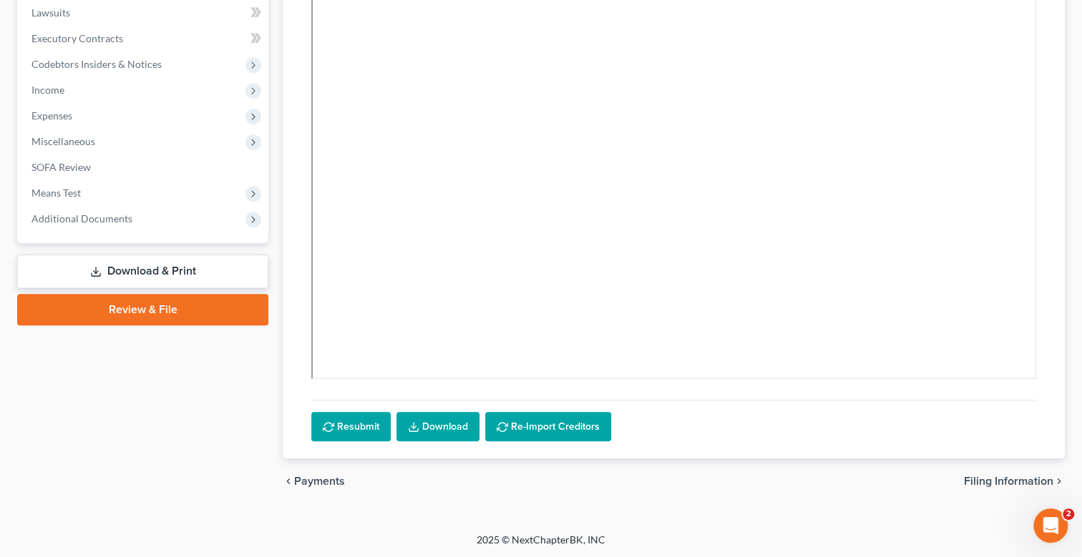
click at [440, 421] on link "Download" at bounding box center [437, 427] width 83 height 30
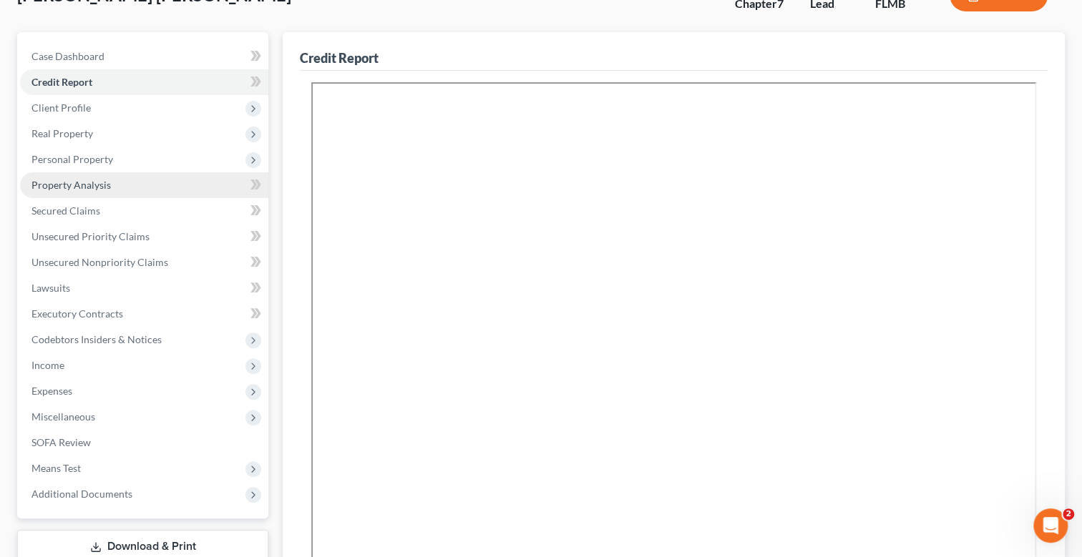
scroll to position [120, 0]
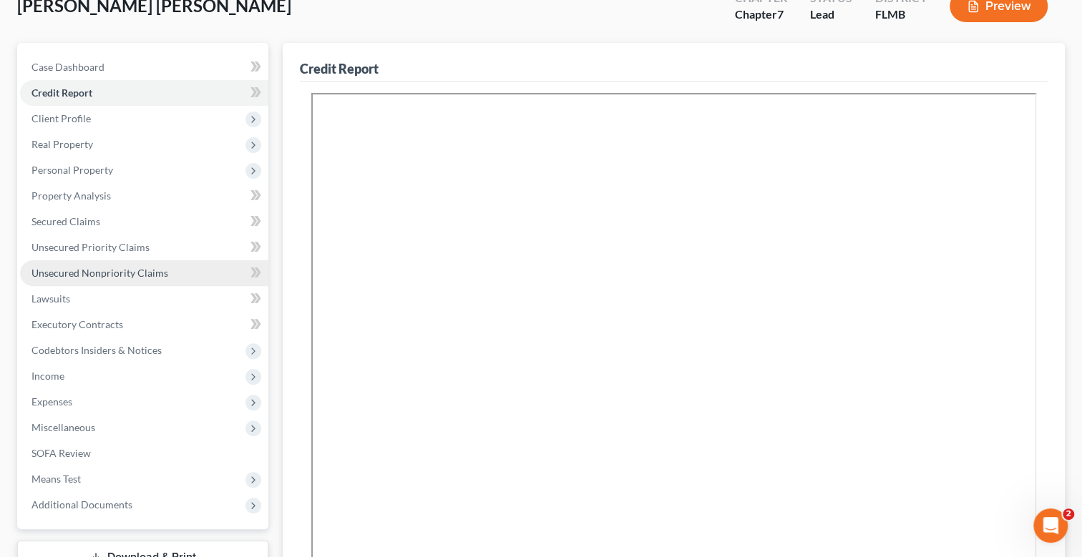
click at [110, 270] on span "Unsecured Nonpriority Claims" at bounding box center [99, 273] width 137 height 12
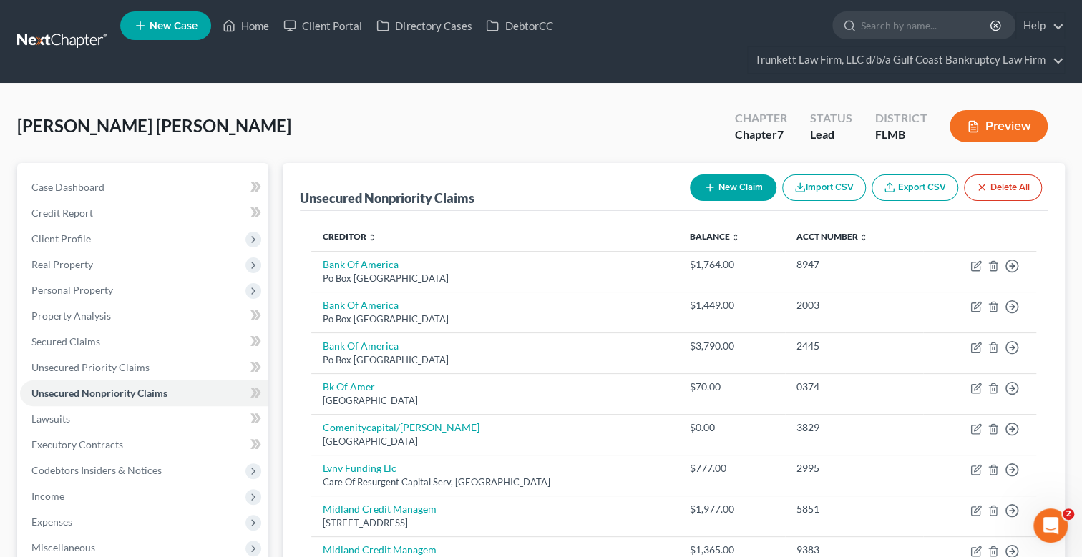
click at [693, 36] on ul "New Case Home Client Portal Directory Cases DebtorCC - No Result - See all resu…" at bounding box center [592, 41] width 944 height 69
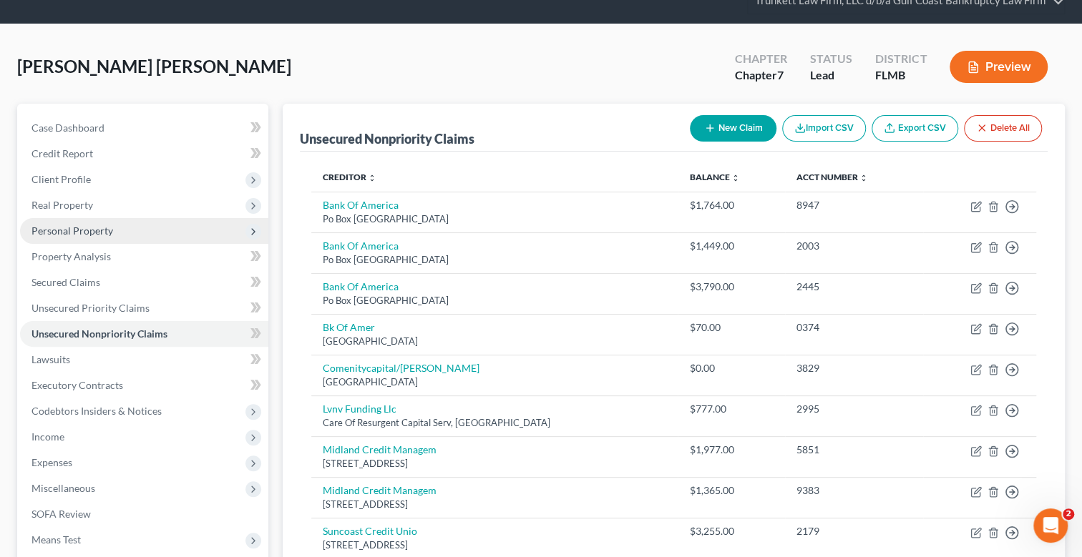
scroll to position [142, 0]
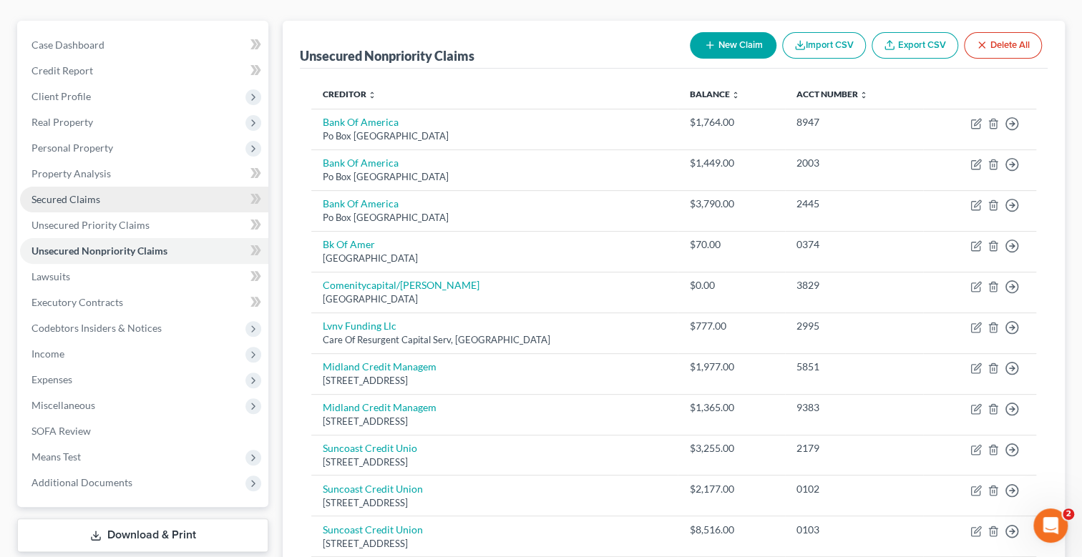
click at [82, 196] on span "Secured Claims" at bounding box center [65, 199] width 69 height 12
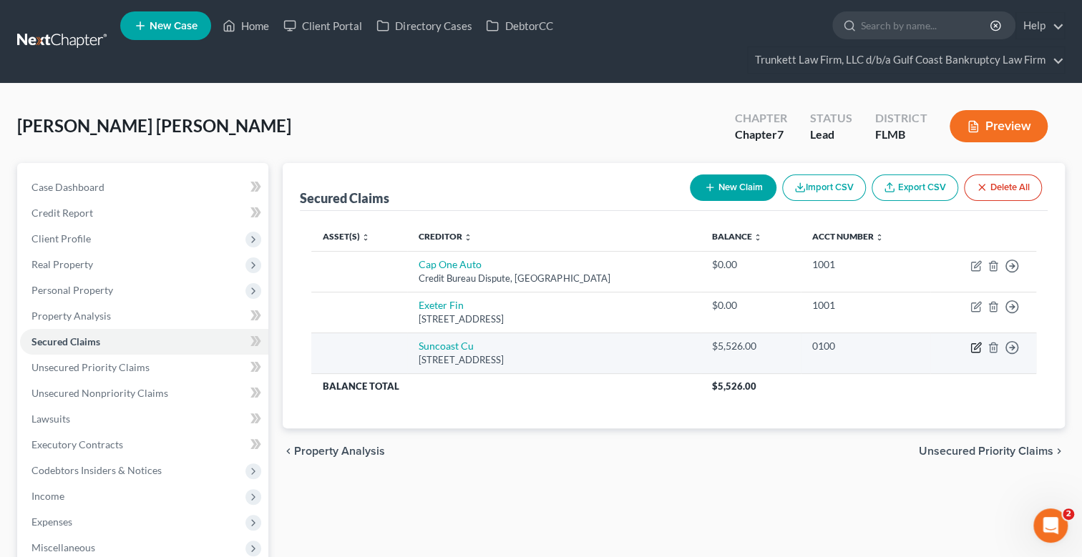
click at [976, 346] on icon "button" at bounding box center [975, 347] width 11 height 11
select select "9"
select select "0"
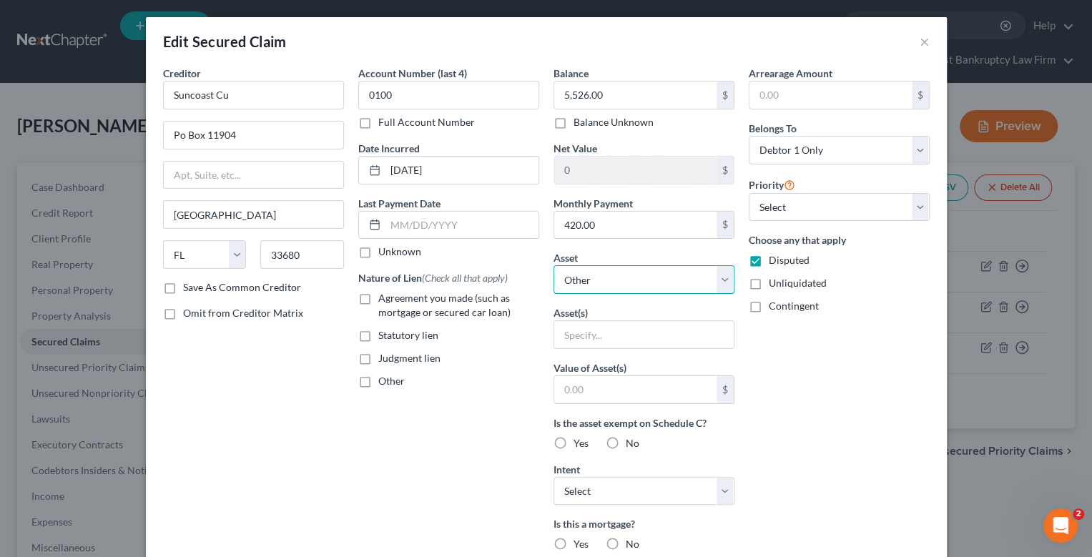
click at [601, 275] on select "Select Other Multiple Assets 2019 Nissan Rogue - $9500.0" at bounding box center [644, 279] width 181 height 29
select select "2"
click at [554, 265] on select "Select Other Multiple Assets 2019 Nissan Rogue - $9500.0" at bounding box center [644, 279] width 181 height 29
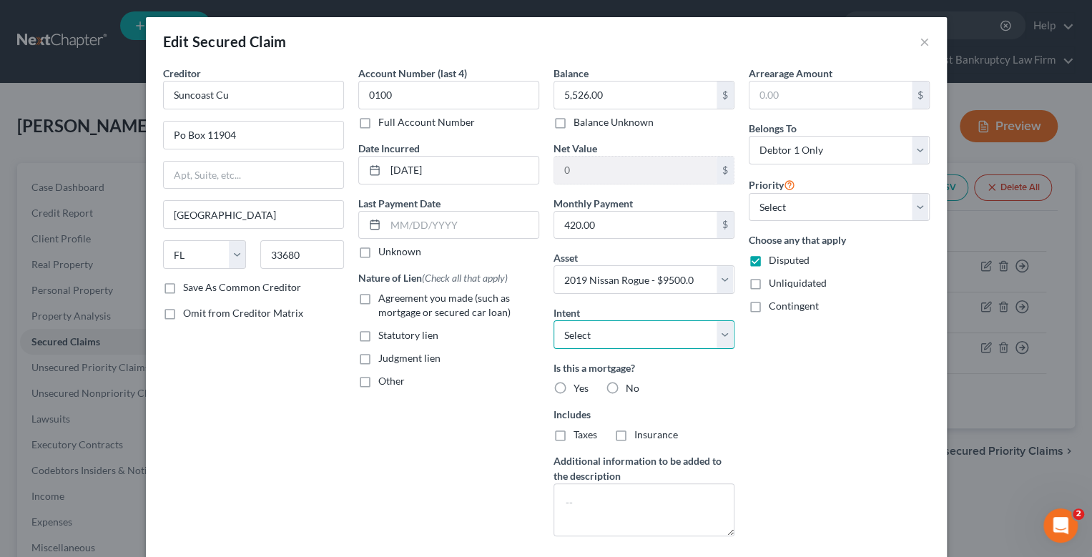
click at [616, 328] on select "Select Surrender Redeem Reaffirm Avoid Other" at bounding box center [644, 335] width 181 height 29
select select "2"
click at [554, 321] on select "Select Surrender Redeem Reaffirm Avoid Other" at bounding box center [644, 335] width 181 height 29
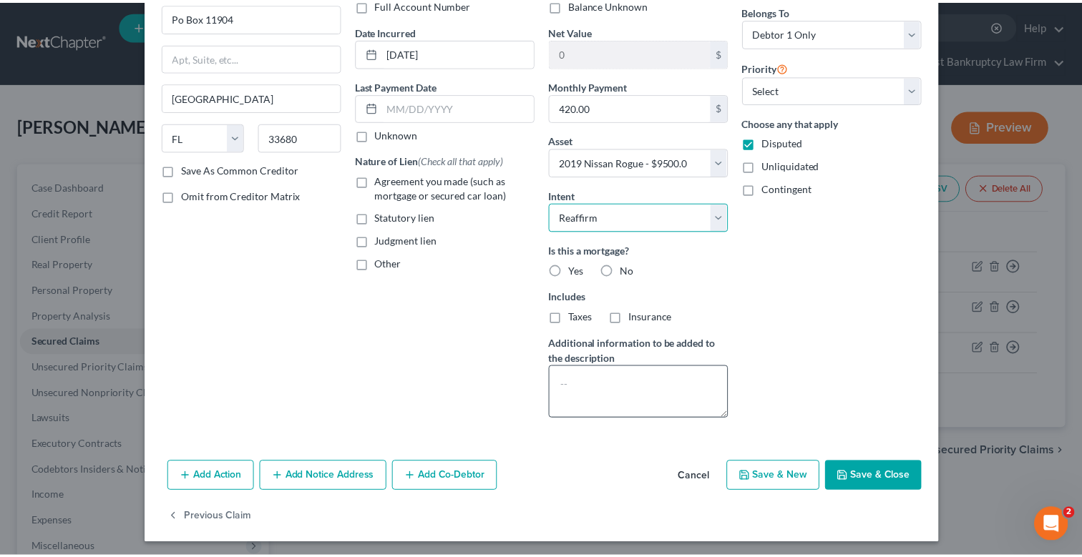
scroll to position [119, 0]
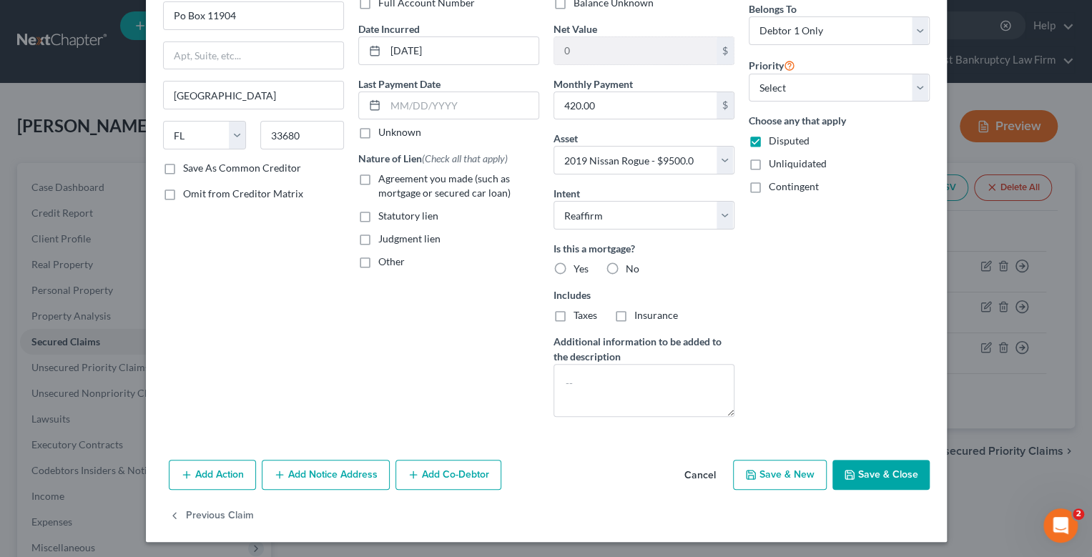
click at [626, 262] on label "No" at bounding box center [633, 269] width 14 height 14
click at [632, 262] on input "No" at bounding box center [636, 266] width 9 height 9
radio input "true"
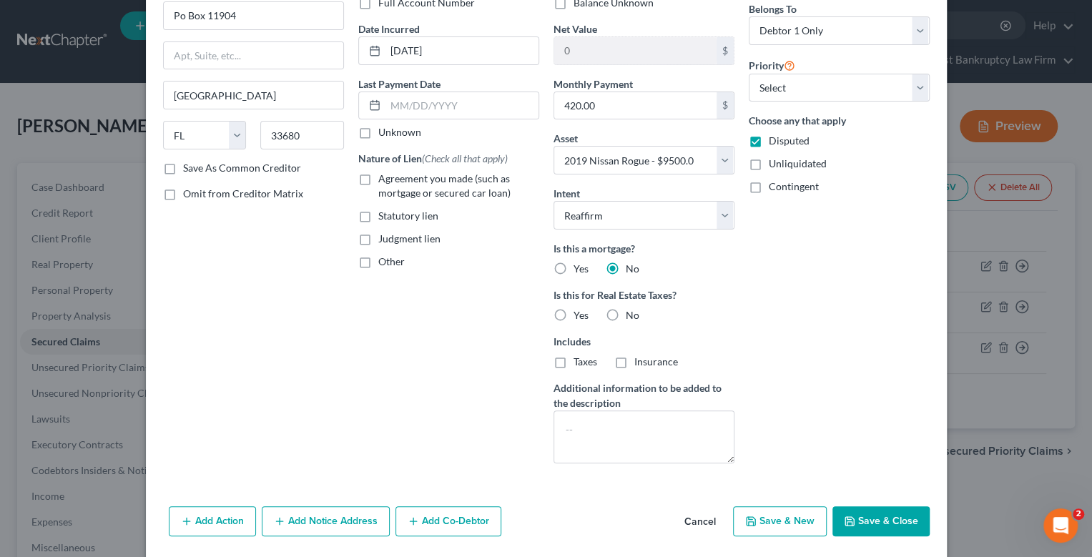
drag, startPoint x: 609, startPoint y: 308, endPoint x: 690, endPoint y: 390, distance: 115.3
click at [626, 309] on label "No" at bounding box center [633, 315] width 14 height 14
click at [632, 309] on input "No" at bounding box center [636, 312] width 9 height 9
radio input "true"
click at [886, 514] on button "Save & Close" at bounding box center [881, 522] width 97 height 30
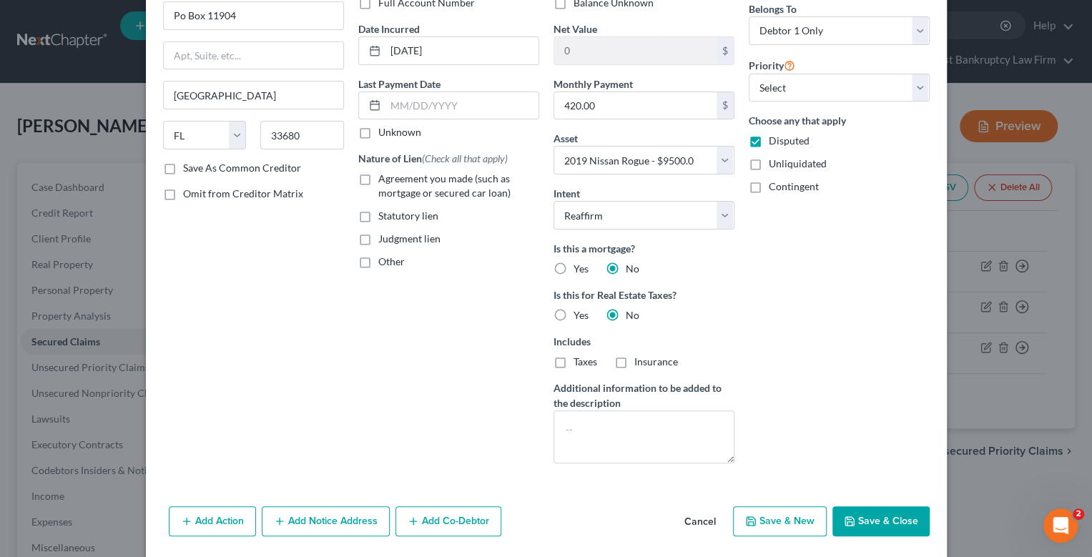
select select
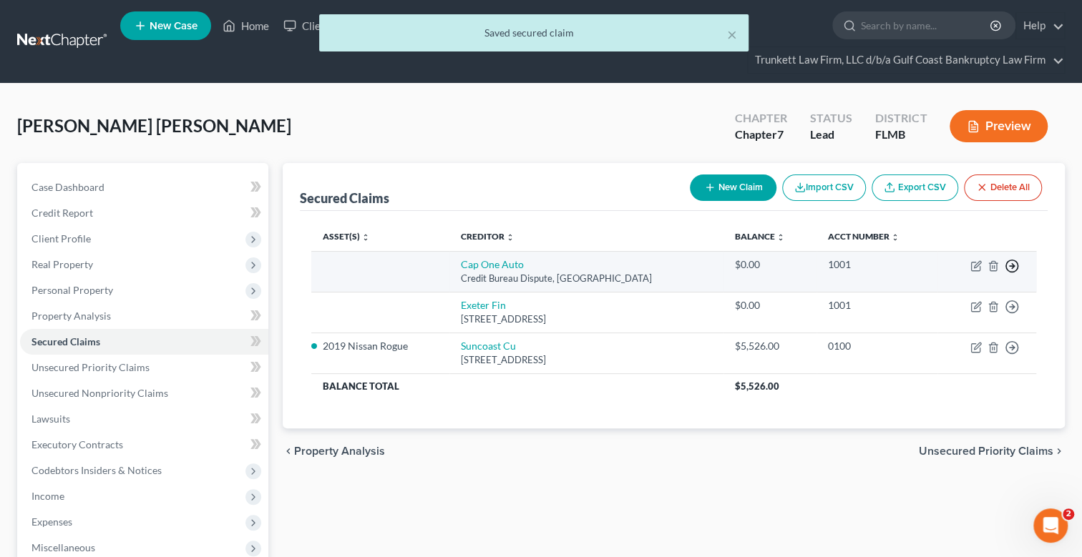
click at [1009, 260] on icon "button" at bounding box center [1011, 266] width 14 height 14
click at [937, 273] on link "Move to E" at bounding box center [945, 276] width 119 height 24
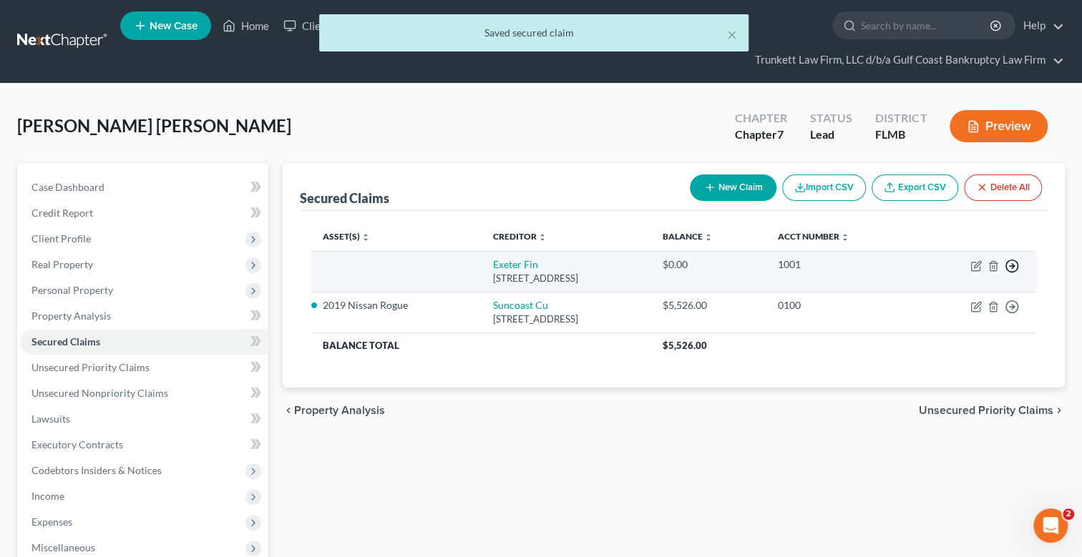
click at [1006, 264] on circle "button" at bounding box center [1012, 266] width 12 height 12
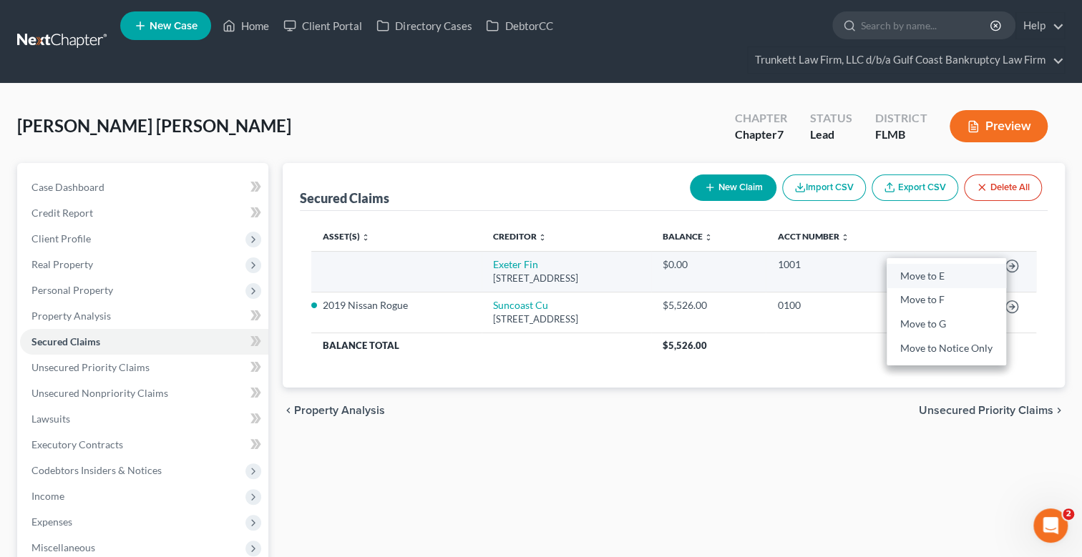
click at [925, 278] on link "Move to E" at bounding box center [945, 276] width 119 height 24
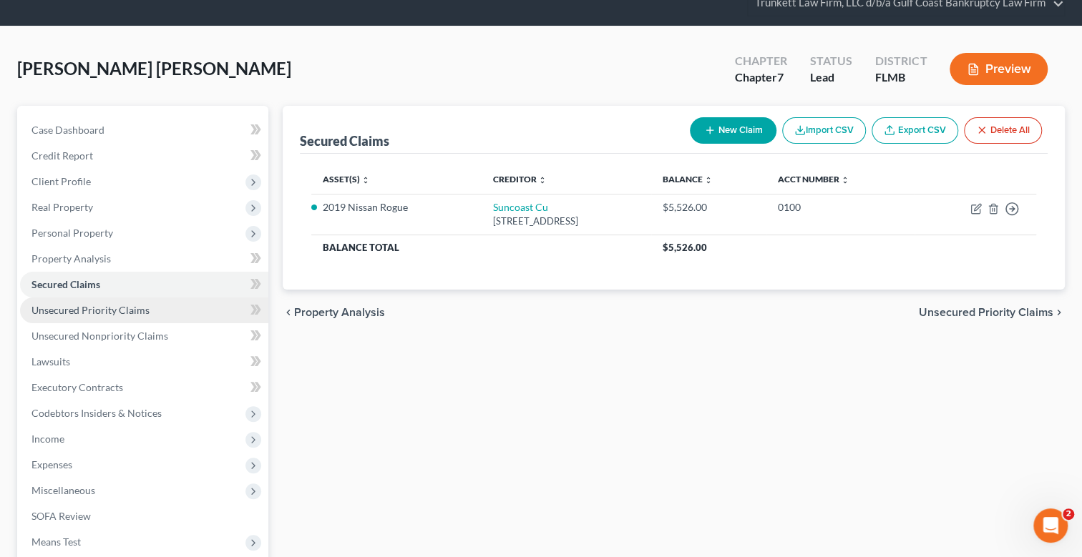
scroll to position [142, 0]
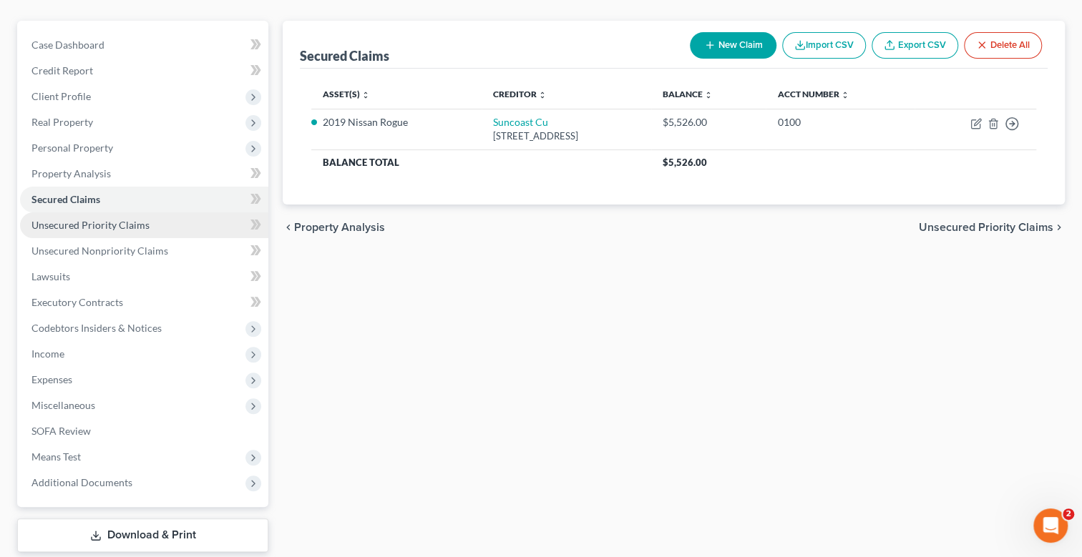
click at [87, 219] on span "Unsecured Priority Claims" at bounding box center [90, 225] width 118 height 12
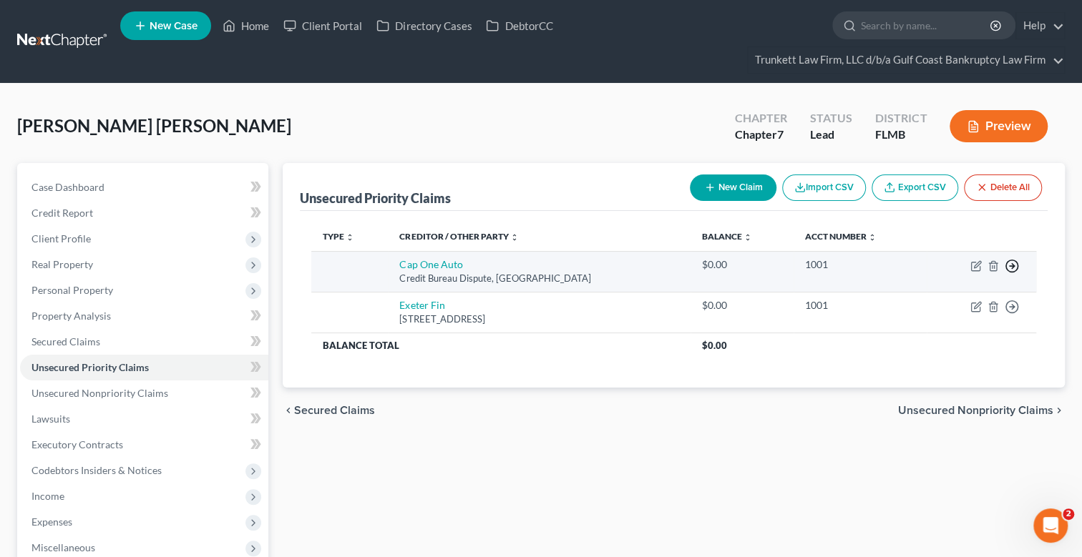
click at [1010, 261] on icon "button" at bounding box center [1011, 266] width 14 height 14
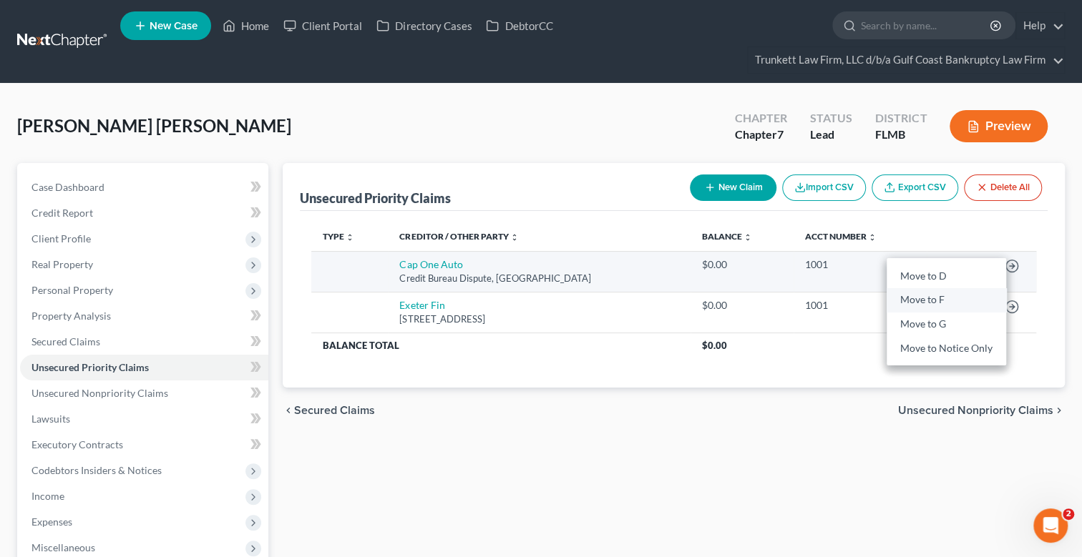
drag, startPoint x: 929, startPoint y: 295, endPoint x: 967, endPoint y: 296, distance: 38.6
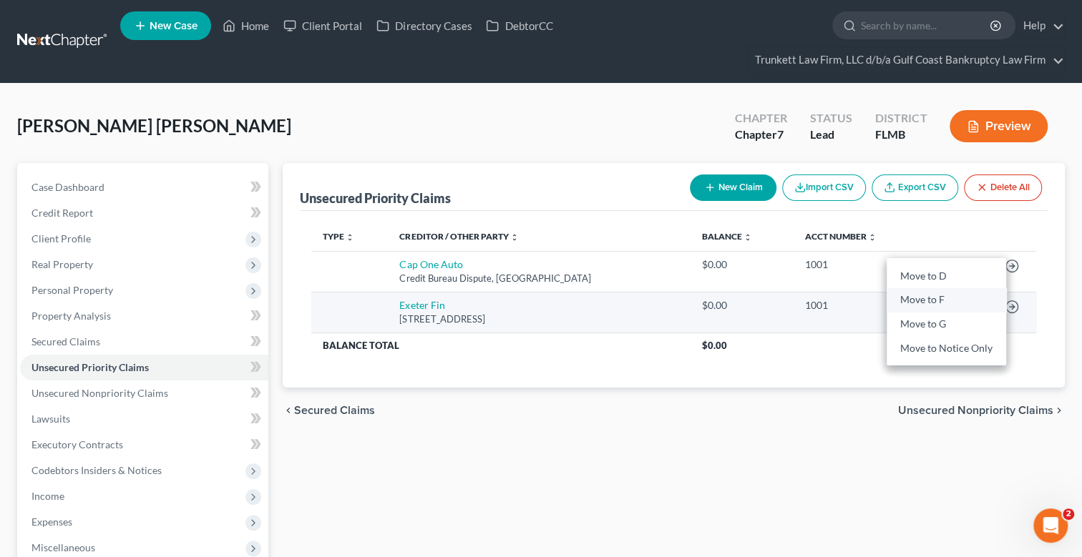
click at [929, 296] on link "Move to F" at bounding box center [945, 300] width 119 height 24
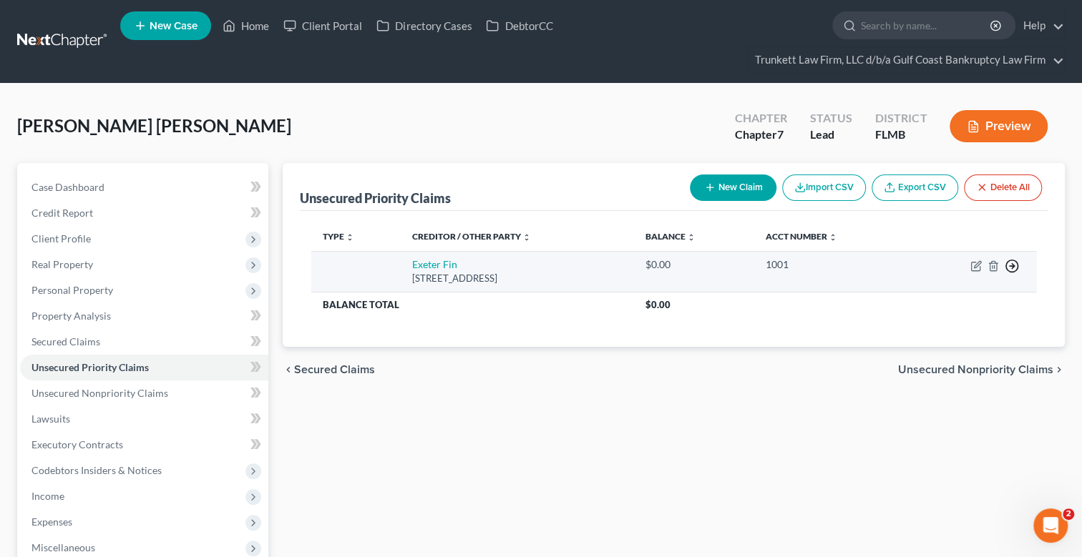
click at [1014, 264] on icon "button" at bounding box center [1011, 266] width 14 height 14
click at [924, 296] on link "Move to F" at bounding box center [945, 300] width 119 height 24
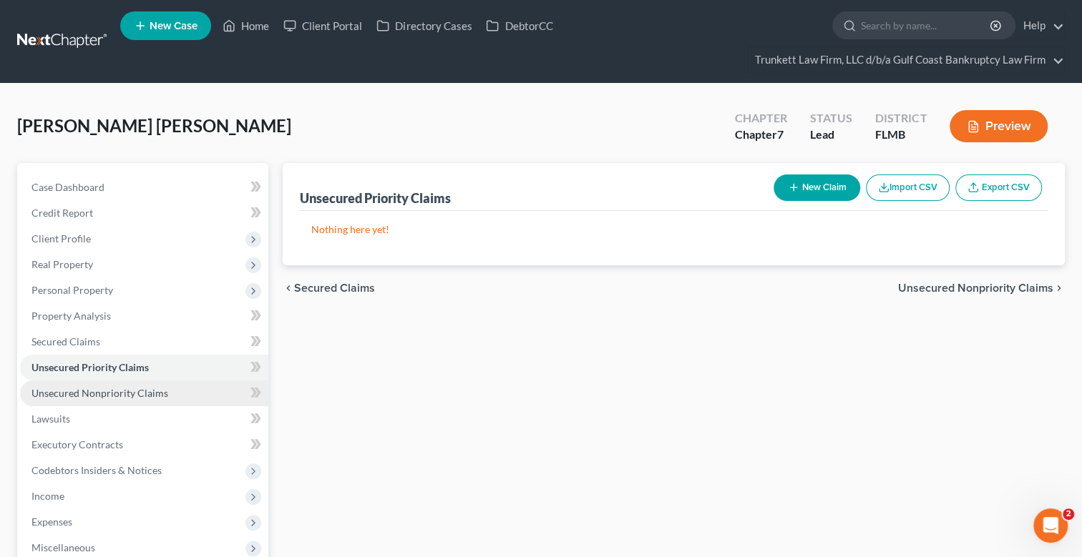
click at [111, 396] on span "Unsecured Nonpriority Claims" at bounding box center [99, 393] width 137 height 12
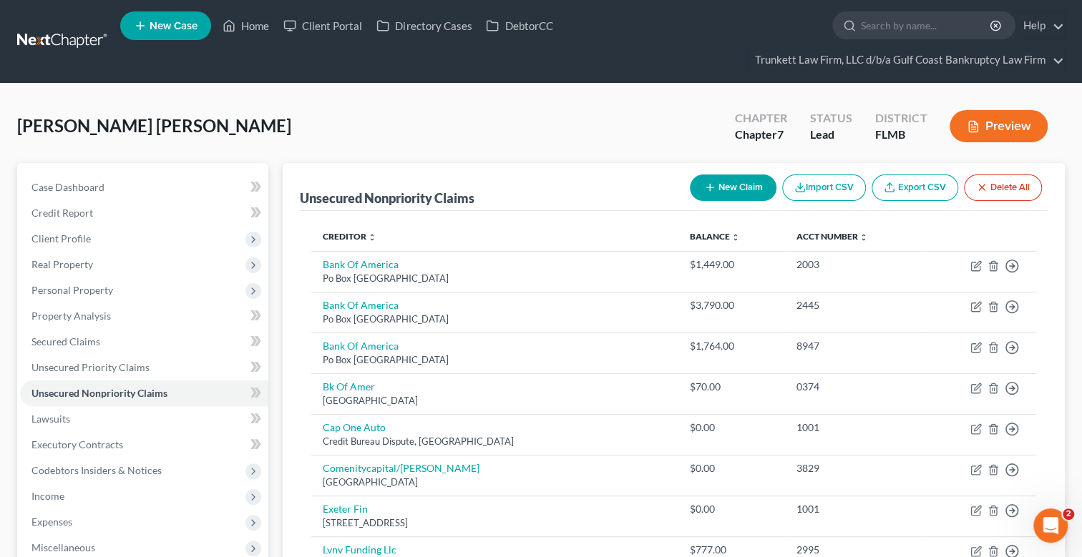
click at [740, 189] on button "New Claim" at bounding box center [733, 188] width 87 height 26
select select "0"
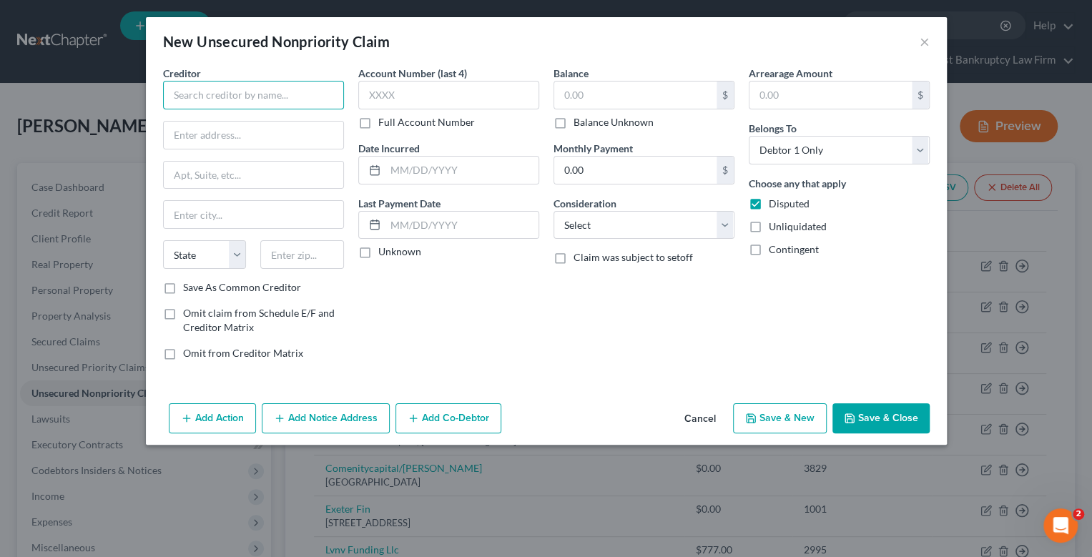
click at [230, 97] on input "text" at bounding box center [253, 95] width 181 height 29
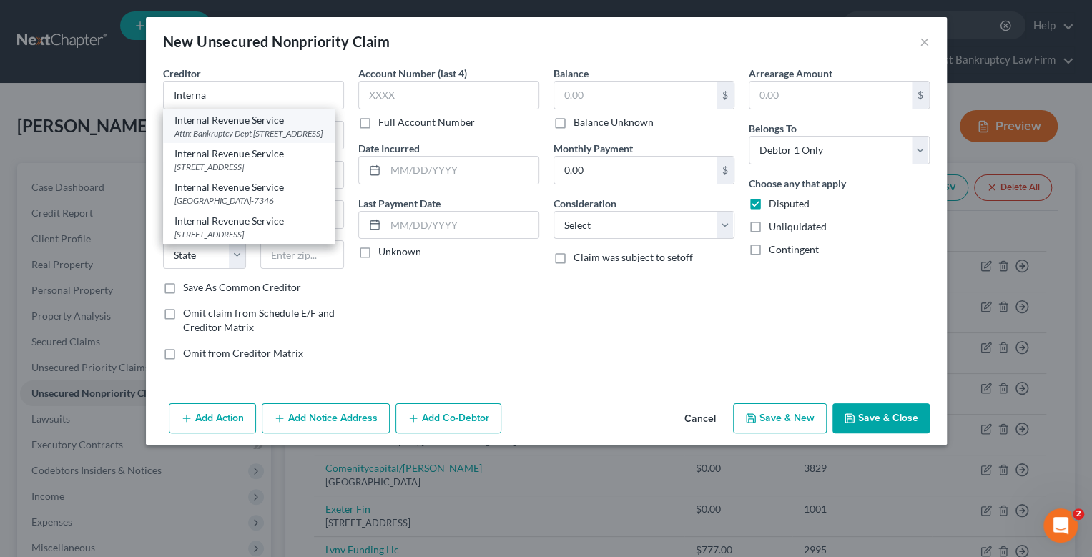
click at [230, 121] on div "Internal Revenue Service" at bounding box center [249, 120] width 149 height 14
type input "Internal Revenue Service"
type input "Attn: Bankruptcy Dept"
type input "PO Box 7346"
type input "[GEOGRAPHIC_DATA]"
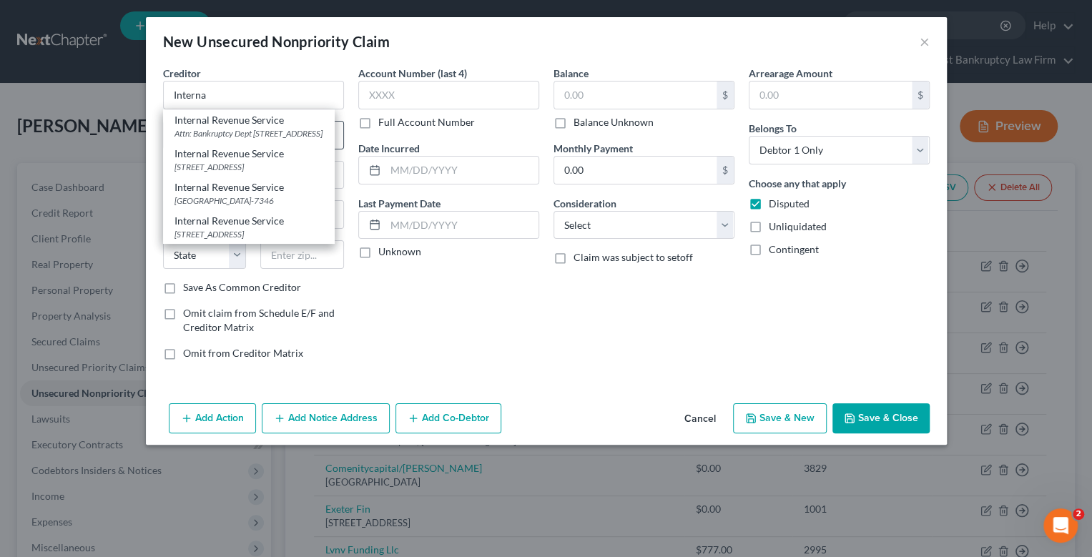
select select "39"
type input "19101"
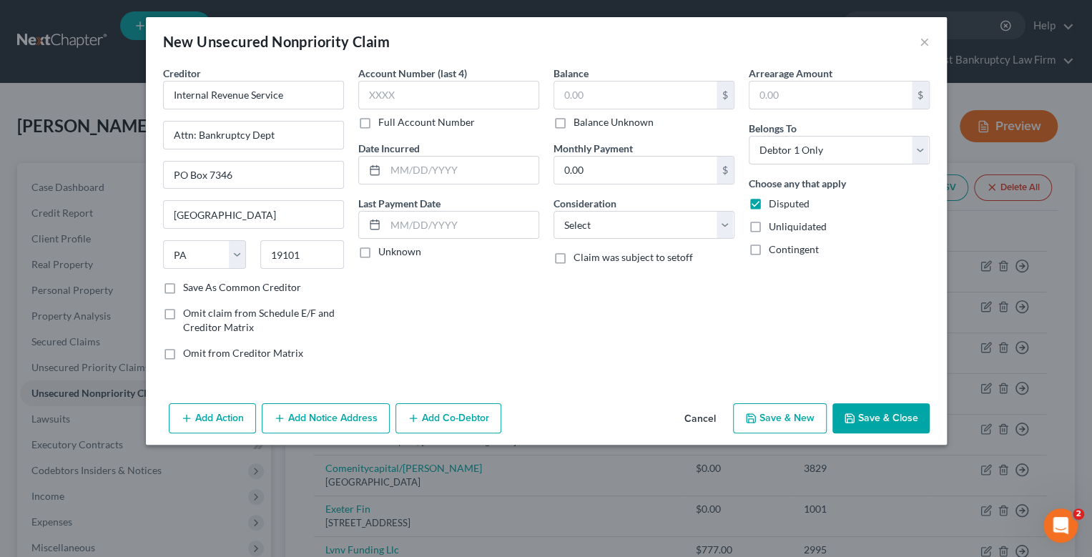
click at [885, 409] on button "Save & Close" at bounding box center [881, 418] width 97 height 30
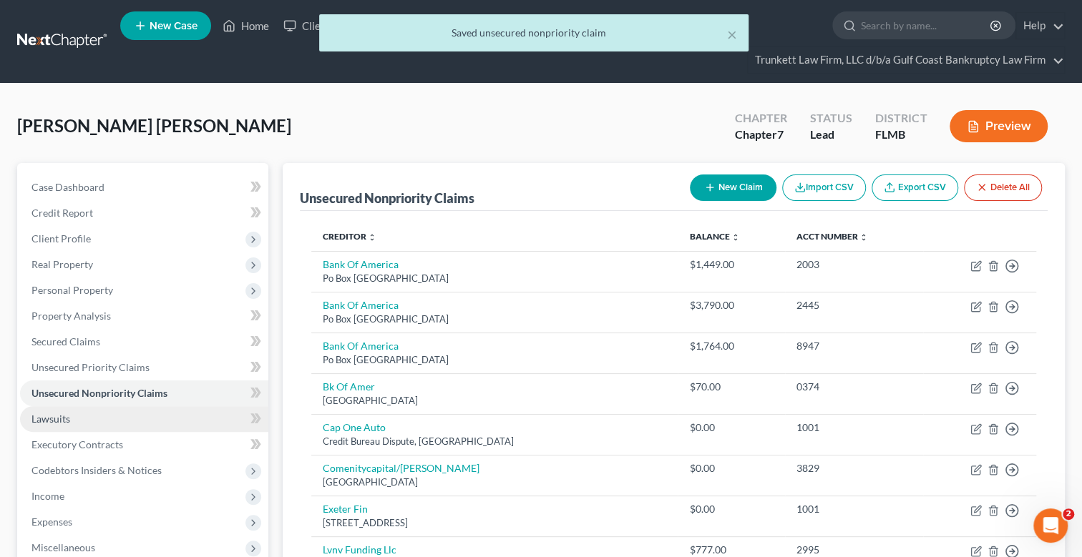
click at [62, 421] on span "Lawsuits" at bounding box center [50, 419] width 39 height 12
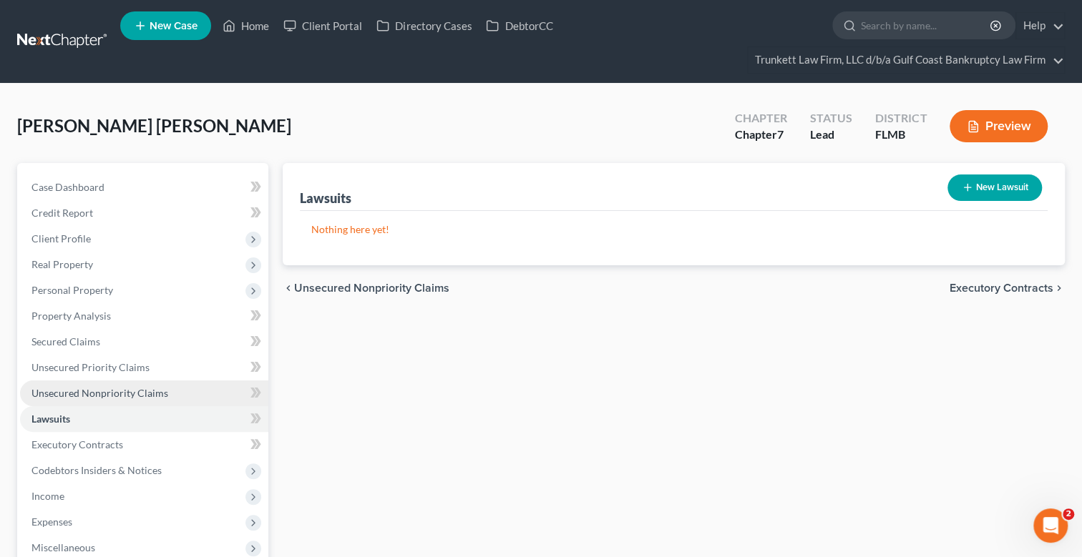
click at [119, 390] on span "Unsecured Nonpriority Claims" at bounding box center [99, 393] width 137 height 12
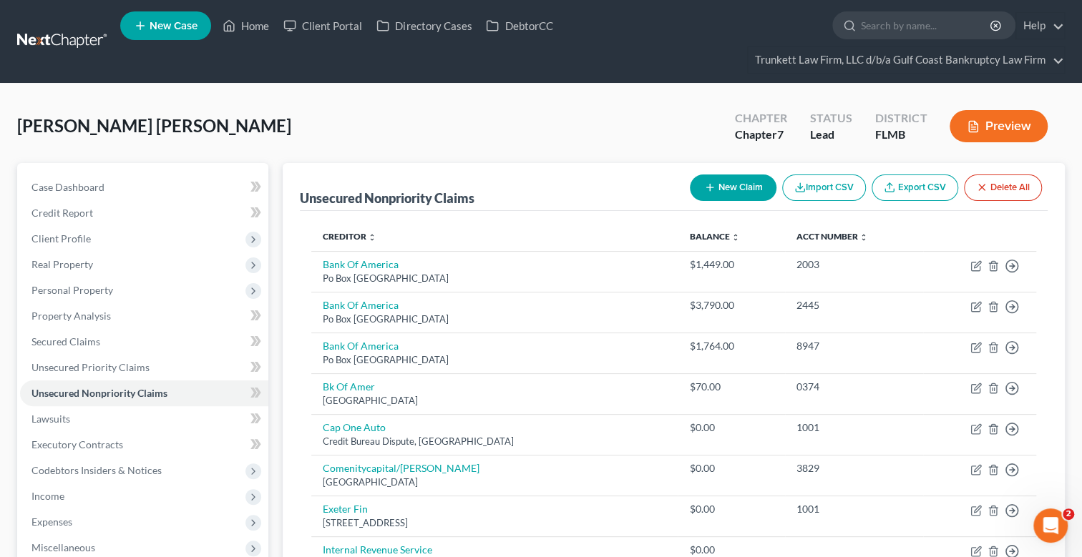
click at [740, 182] on button "New Claim" at bounding box center [733, 188] width 87 height 26
select select "0"
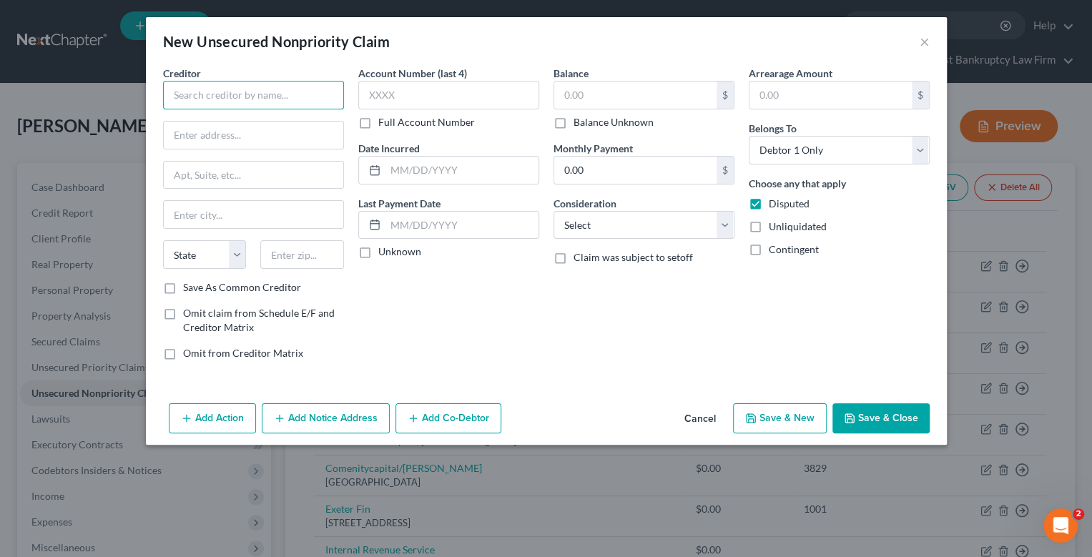
click at [287, 99] on input "text" at bounding box center [253, 95] width 181 height 29
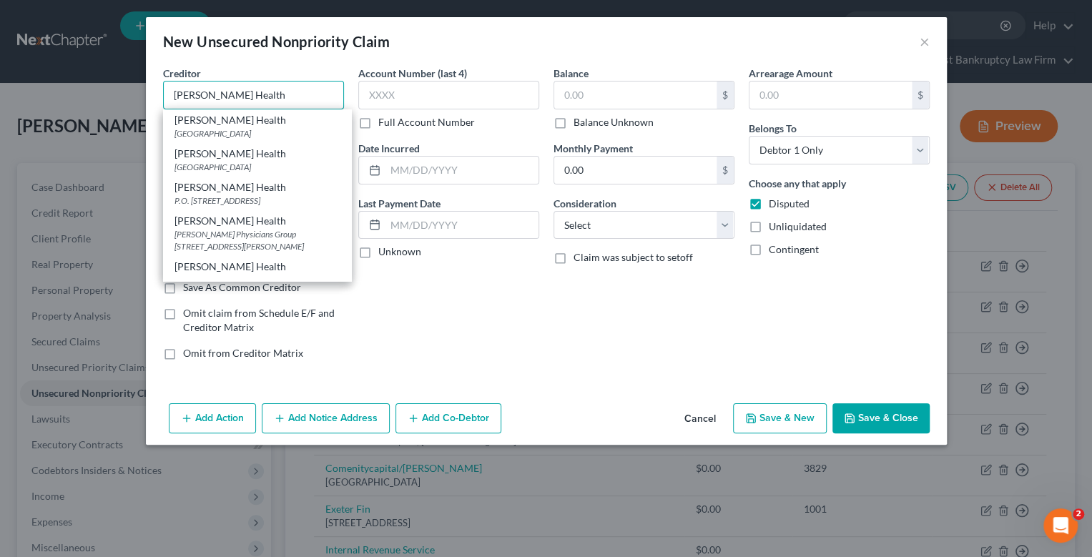
type input "[PERSON_NAME] Health"
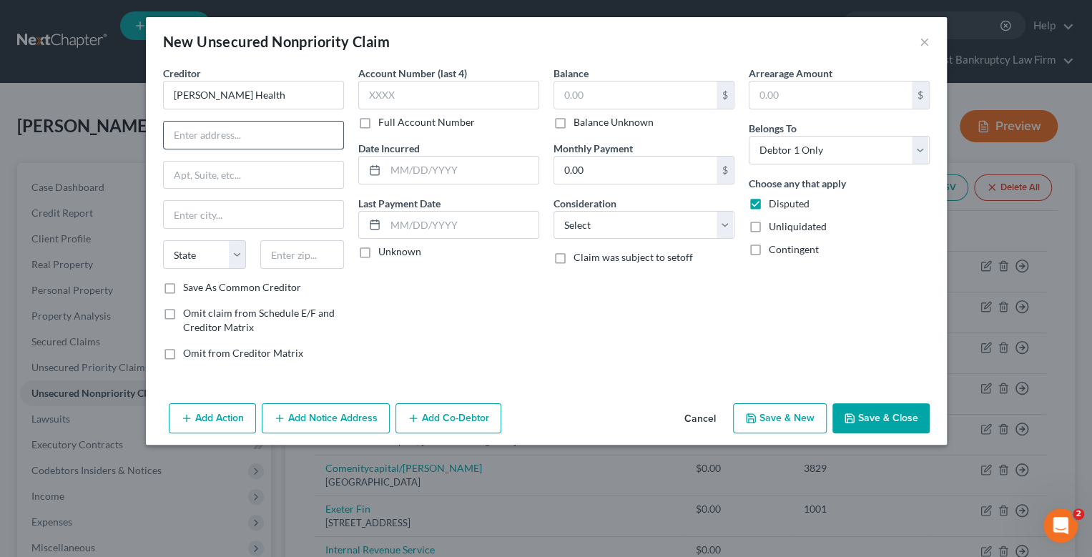
drag, startPoint x: 258, startPoint y: 134, endPoint x: 247, endPoint y: 130, distance: 11.6
click at [258, 134] on input "text" at bounding box center [254, 135] width 180 height 27
type input "[GEOGRAPHIC_DATA]"
click at [293, 250] on input "text" at bounding box center [302, 254] width 84 height 29
type input "f"
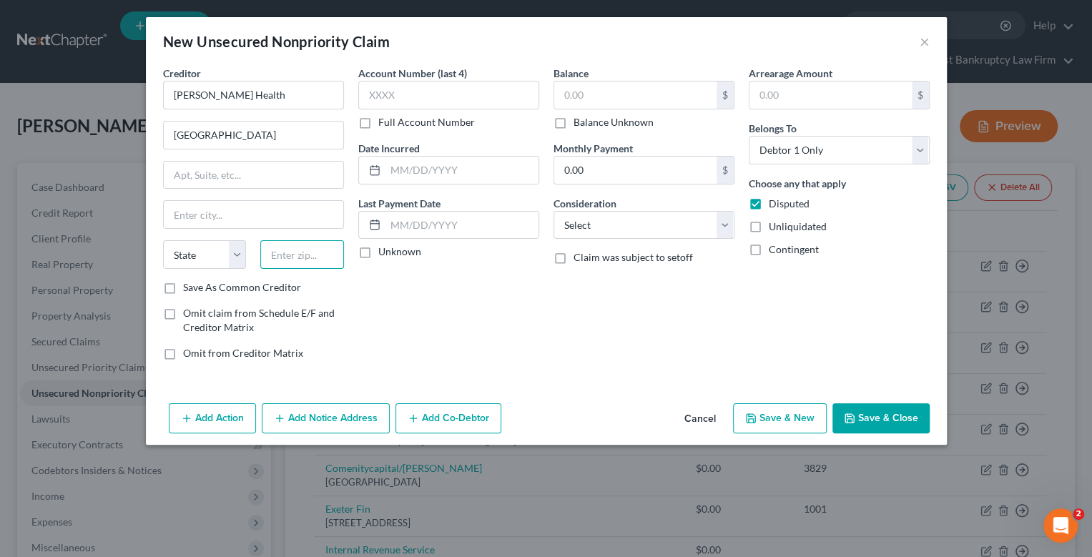
click at [318, 256] on input "text" at bounding box center [302, 254] width 84 height 29
type input "33908"
click at [252, 207] on input "text" at bounding box center [254, 214] width 180 height 27
type input "[GEOGRAPHIC_DATA][PERSON_NAME]"
select select "9"
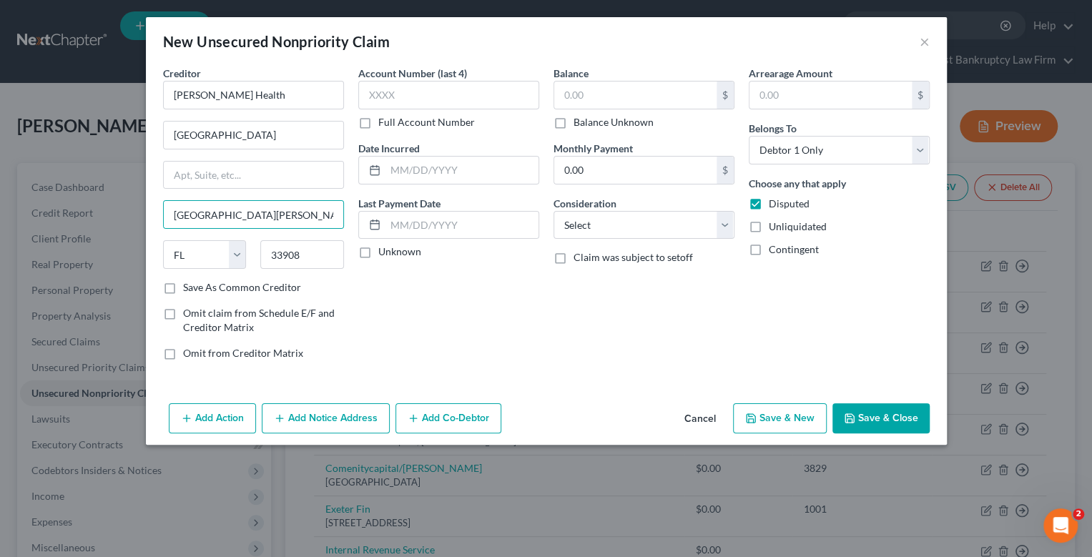
click at [574, 123] on label "Balance Unknown" at bounding box center [614, 122] width 80 height 14
click at [579, 123] on input "Balance Unknown" at bounding box center [583, 119] width 9 height 9
checkbox input "true"
type input "0.00"
click at [902, 418] on button "Save & Close" at bounding box center [881, 418] width 97 height 30
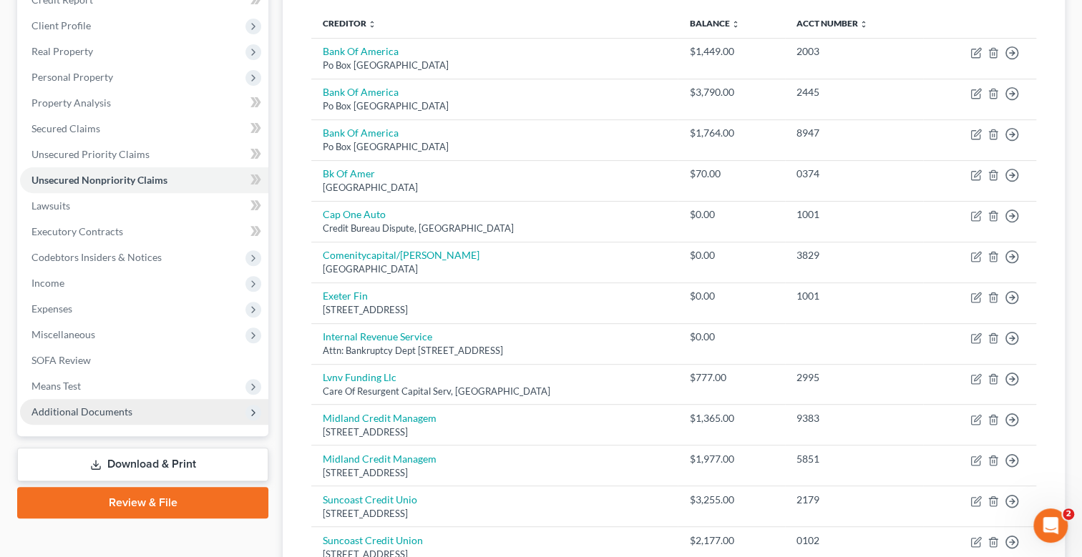
scroll to position [215, 0]
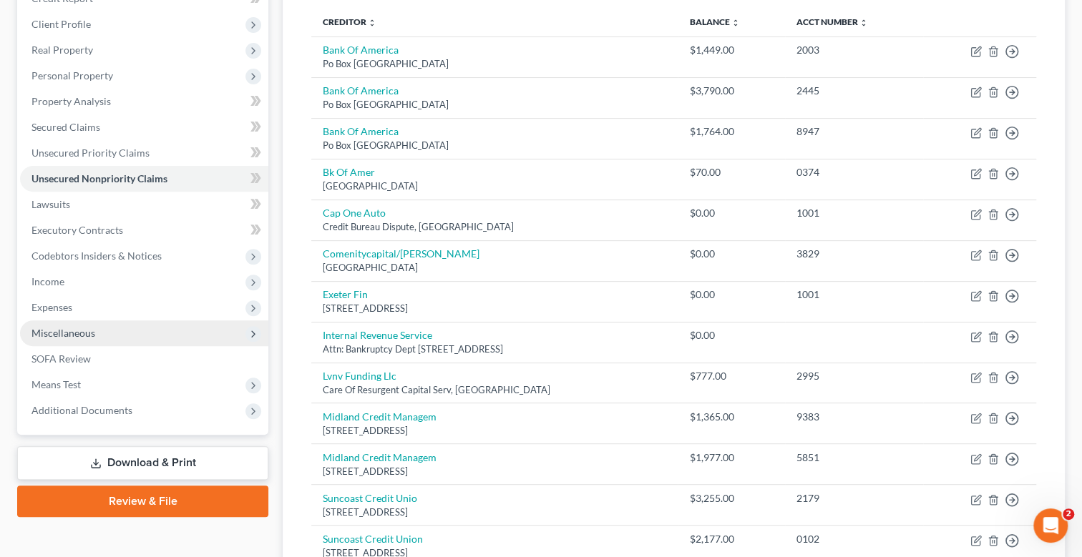
click at [69, 336] on span "Miscellaneous" at bounding box center [63, 333] width 64 height 12
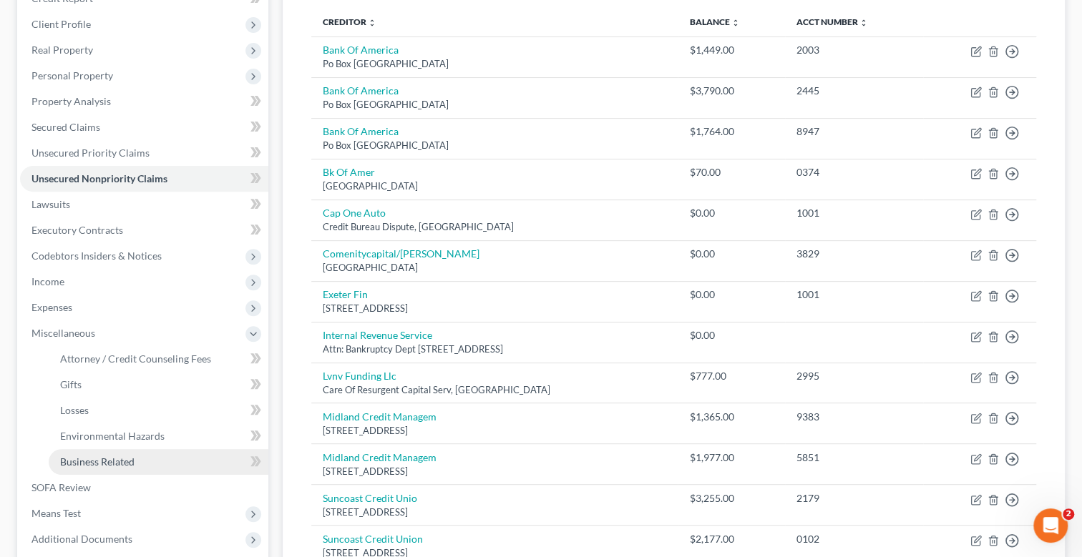
click at [104, 460] on span "Business Related" at bounding box center [97, 462] width 74 height 12
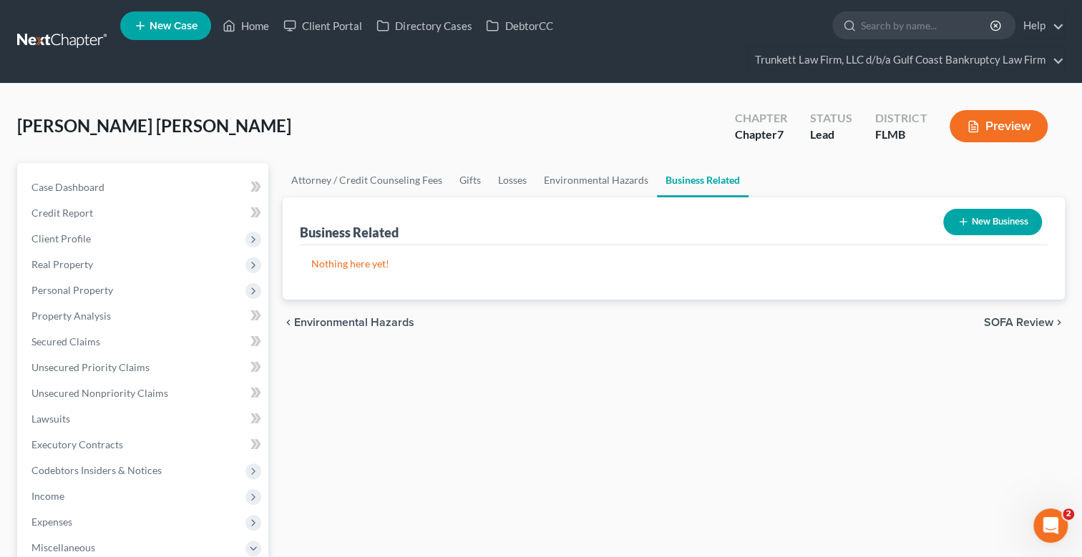
click at [997, 225] on button "New Business" at bounding box center [992, 222] width 99 height 26
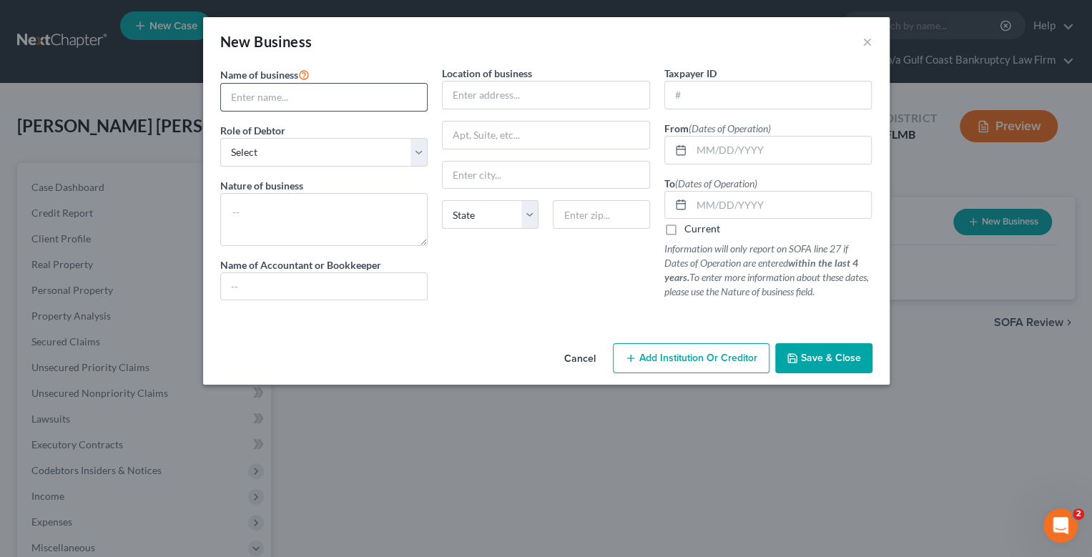
click at [258, 99] on input "text" at bounding box center [324, 97] width 207 height 27
type input "[PERSON_NAME], LLC"
click at [311, 146] on select "Select A member of a limited liability company (LLC) or limited liability partn…" at bounding box center [324, 152] width 208 height 29
select select "member"
click at [220, 138] on select "Select A member of a limited liability company (LLC) or limited liability partn…" at bounding box center [324, 152] width 208 height 29
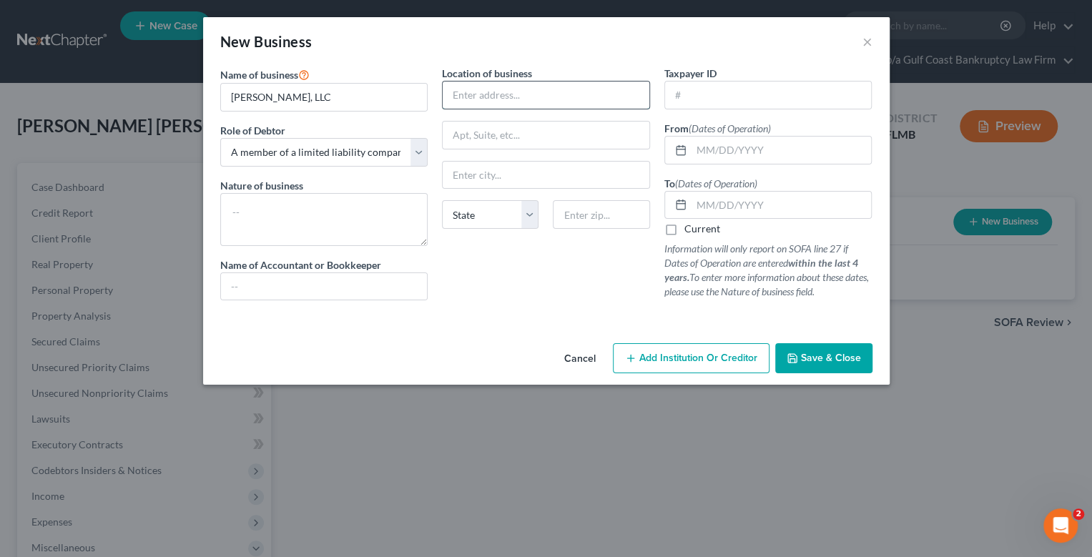
click at [510, 102] on input "text" at bounding box center [546, 95] width 207 height 27
click at [311, 210] on textarea at bounding box center [324, 219] width 208 height 53
type textarea "dissolved llc no assets"
click at [735, 197] on input "text" at bounding box center [782, 205] width 180 height 27
type input "[DATE]"
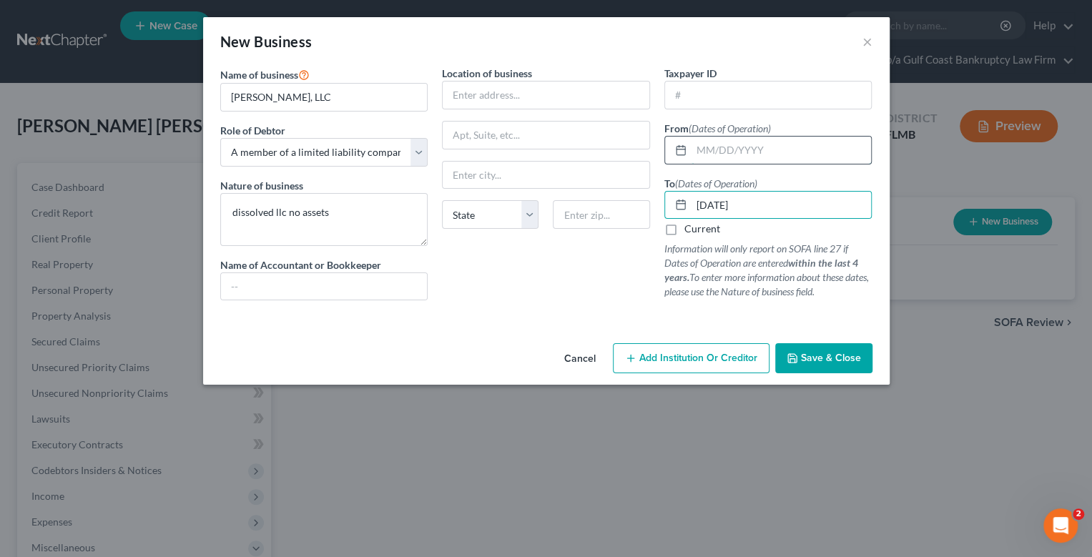
click at [722, 146] on input "text" at bounding box center [782, 150] width 180 height 27
click at [833, 364] on button "Save & Close" at bounding box center [824, 358] width 97 height 30
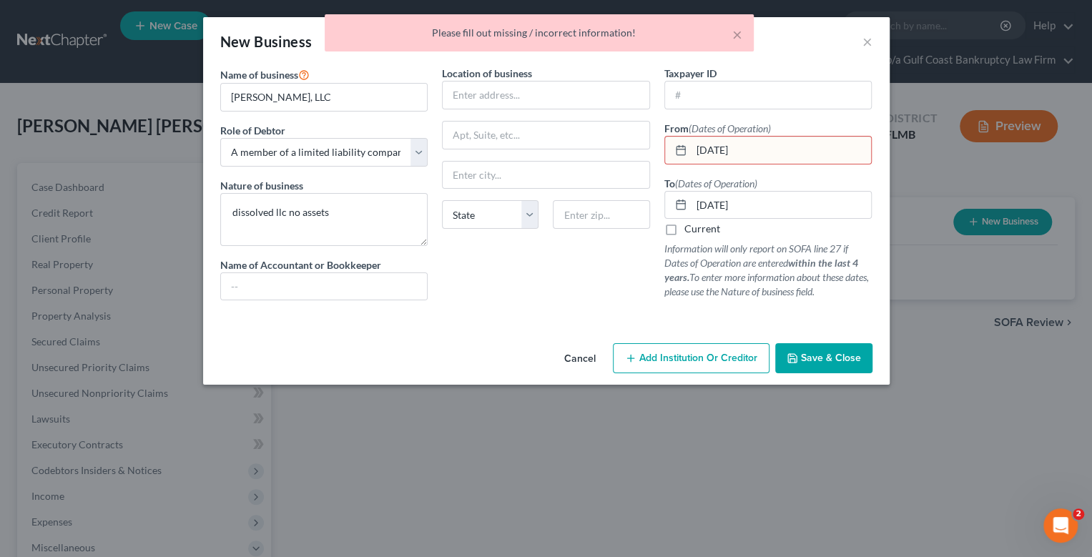
click at [747, 150] on input "[DATE]" at bounding box center [782, 150] width 180 height 27
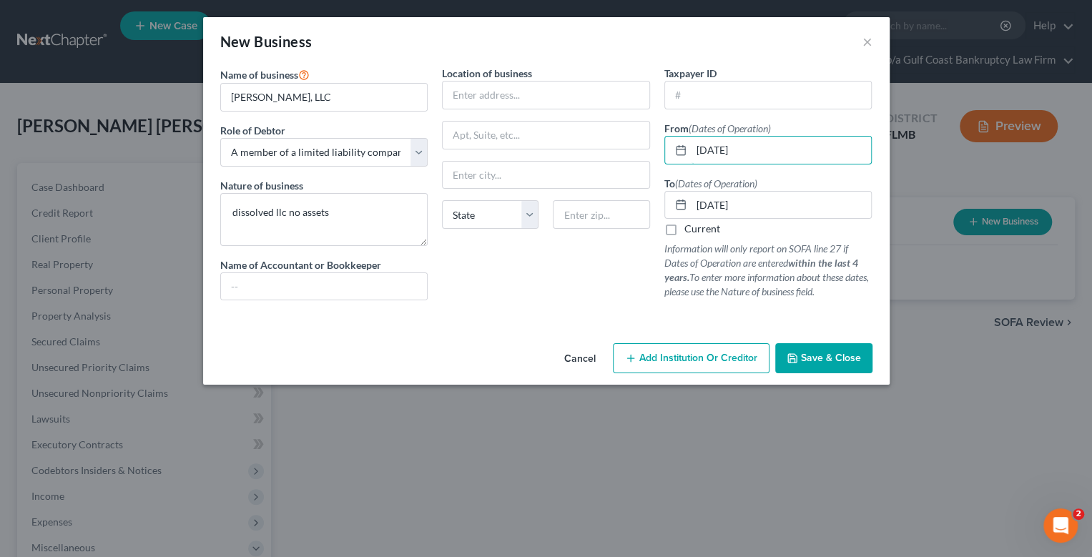
type input "[DATE]"
click at [846, 352] on span "Save & Close" at bounding box center [831, 358] width 60 height 12
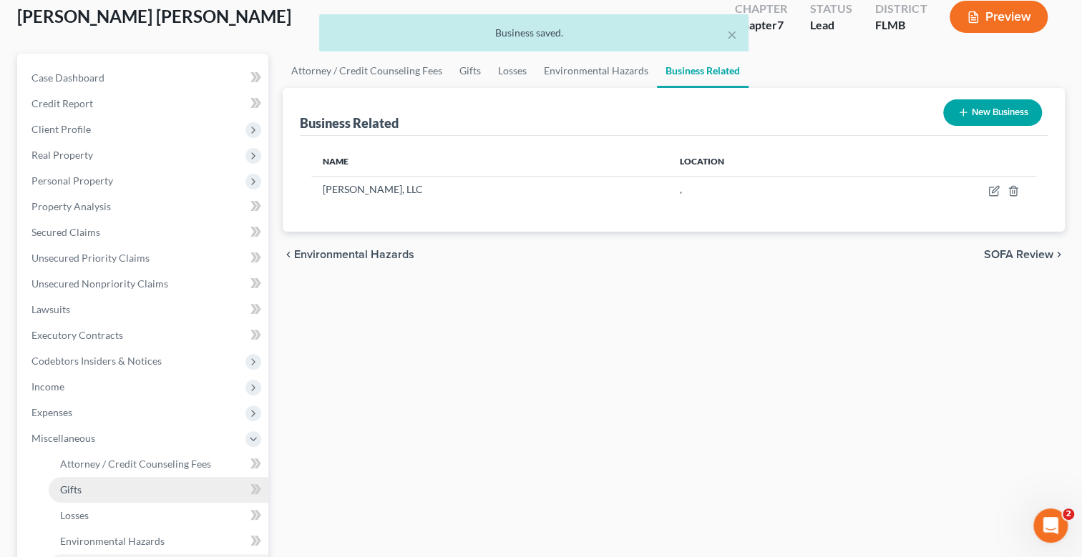
scroll to position [142, 0]
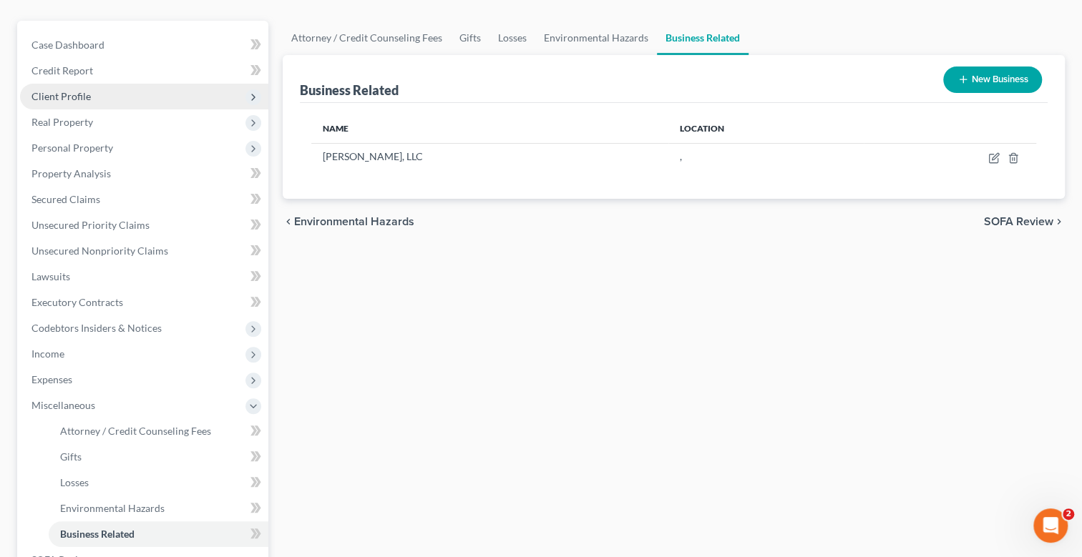
click at [76, 91] on span "Client Profile" at bounding box center [60, 96] width 59 height 12
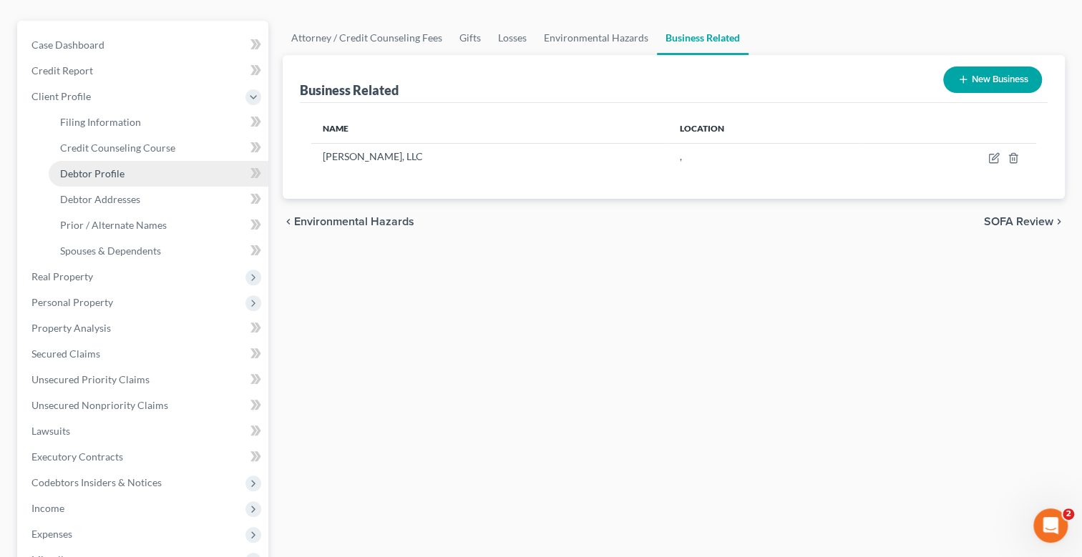
click at [109, 164] on link "Debtor Profile" at bounding box center [159, 174] width 220 height 26
select select "2"
select select "0"
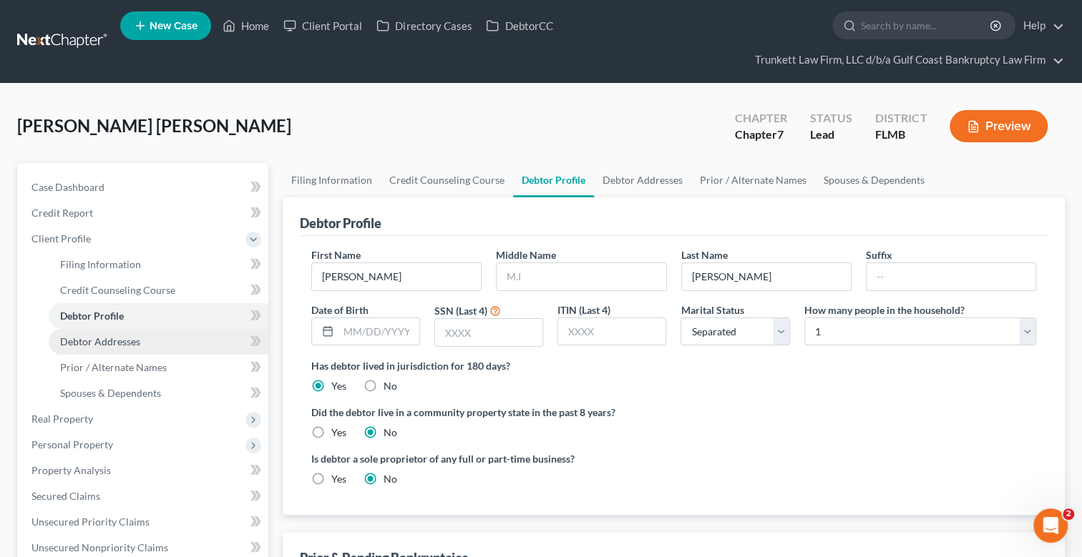
click at [116, 340] on span "Debtor Addresses" at bounding box center [100, 342] width 80 height 12
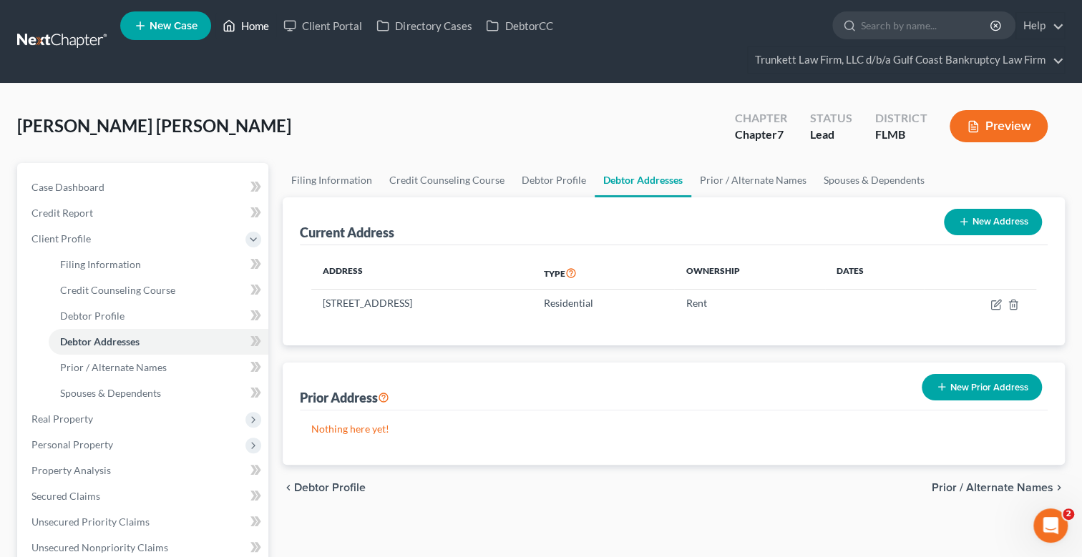
click at [248, 24] on link "Home" at bounding box center [245, 26] width 61 height 26
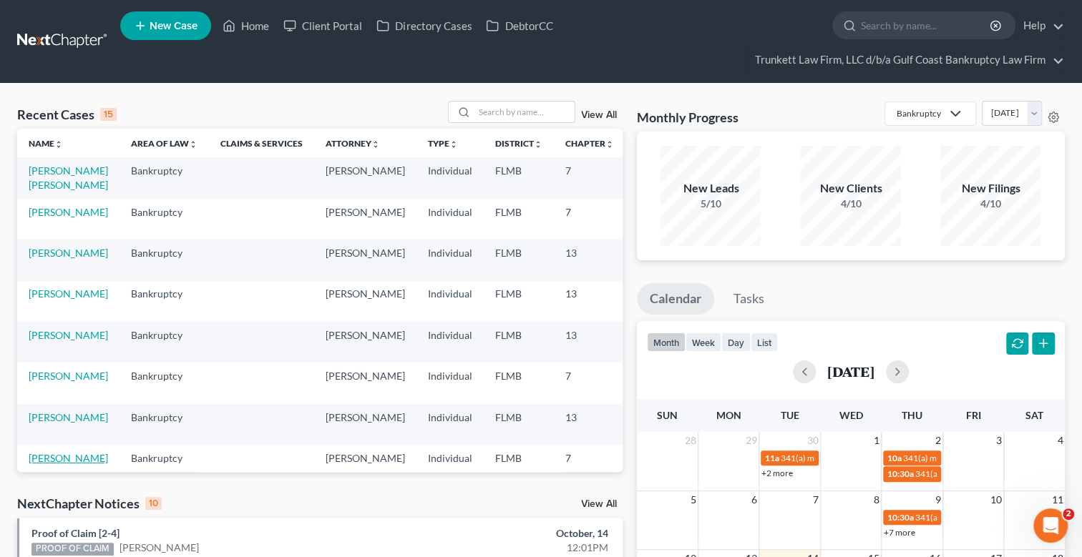
click at [62, 458] on link "[PERSON_NAME]" at bounding box center [68, 458] width 79 height 12
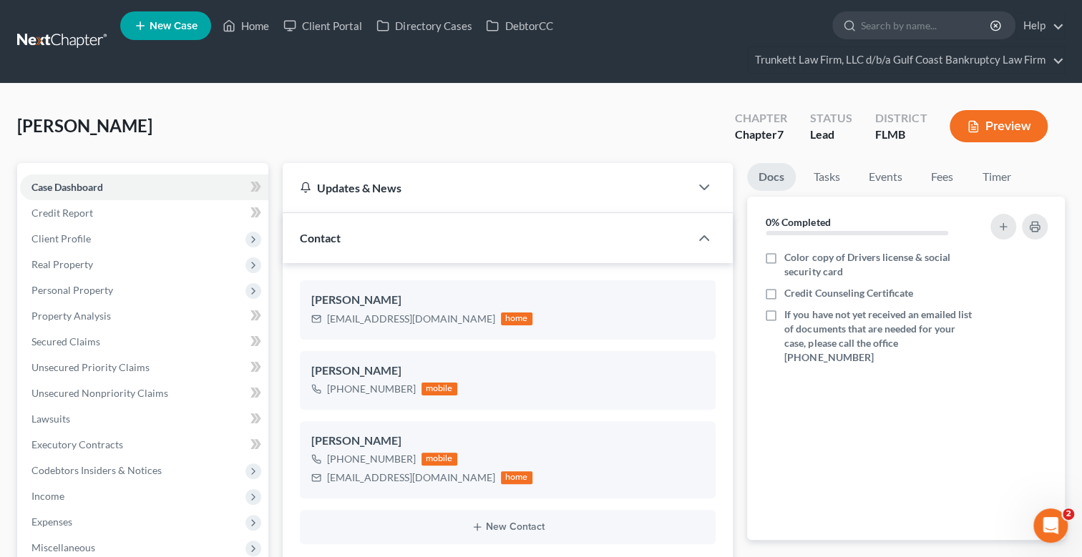
drag, startPoint x: 83, startPoint y: 236, endPoint x: 718, endPoint y: 346, distance: 644.8
click at [83, 236] on span "Client Profile" at bounding box center [60, 239] width 59 height 12
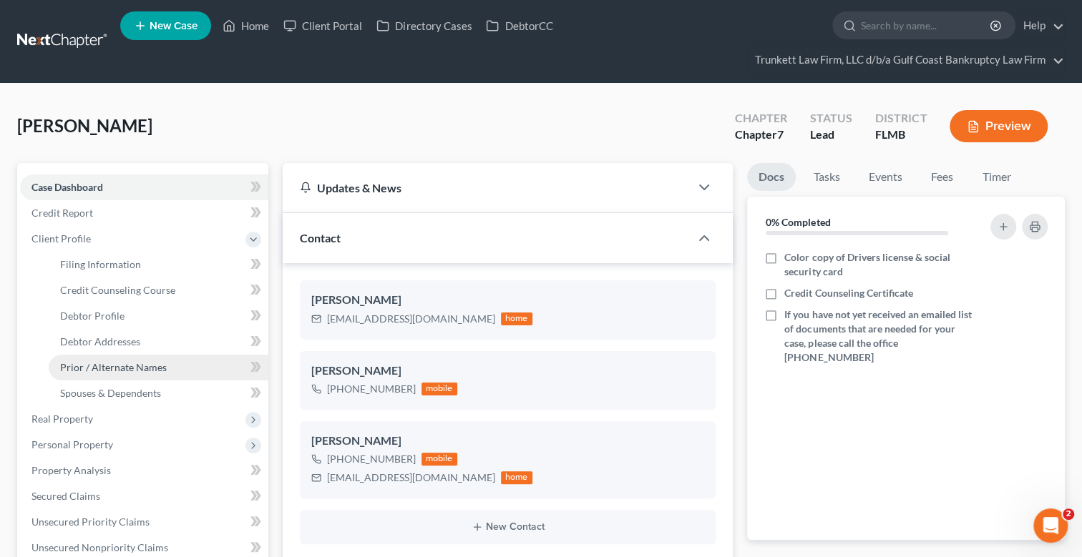
click at [140, 363] on span "Prior / Alternate Names" at bounding box center [113, 367] width 107 height 12
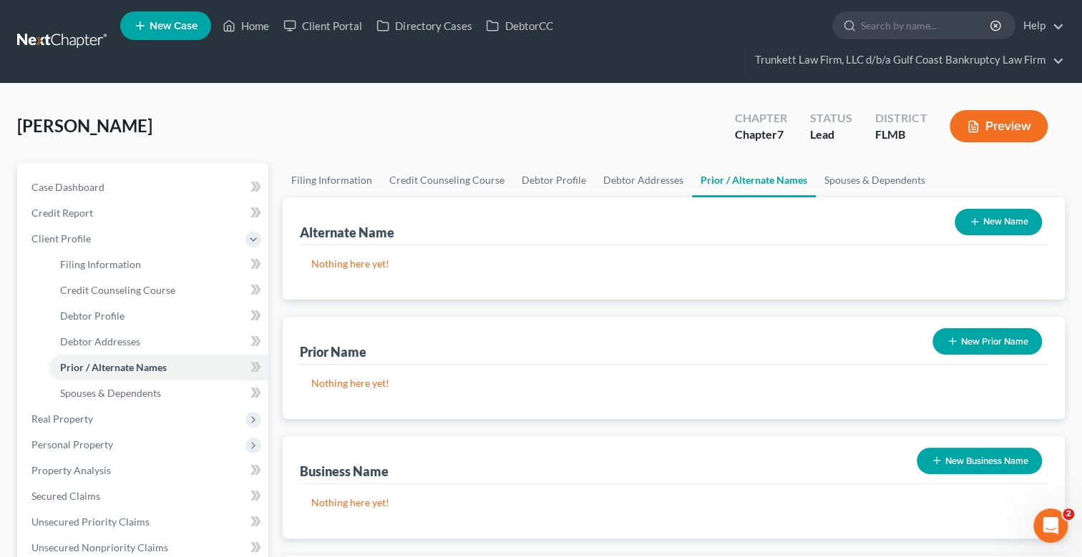
click at [979, 341] on button "New Prior Name" at bounding box center [986, 341] width 109 height 26
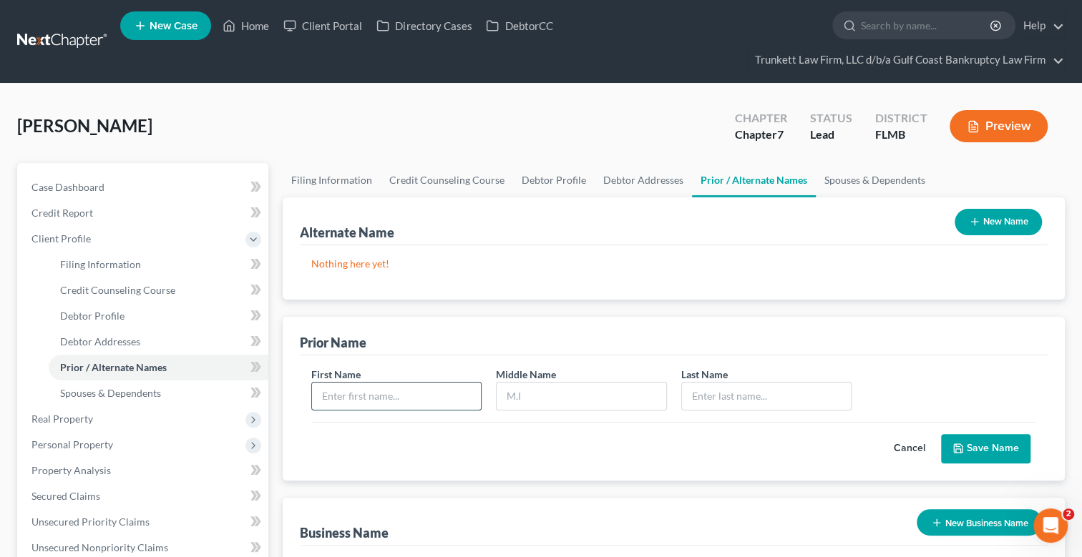
click at [387, 403] on input "text" at bounding box center [396, 396] width 169 height 27
type input "k"
type input "Kayla"
type input "Segent"
click at [108, 313] on span "Debtor Profile" at bounding box center [92, 316] width 64 height 12
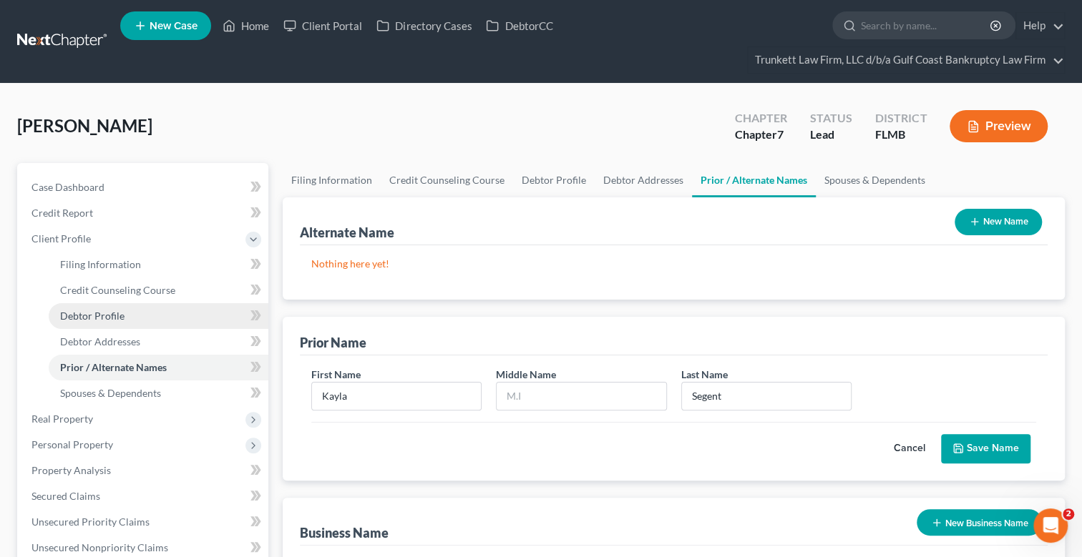
select select "0"
select select "1"
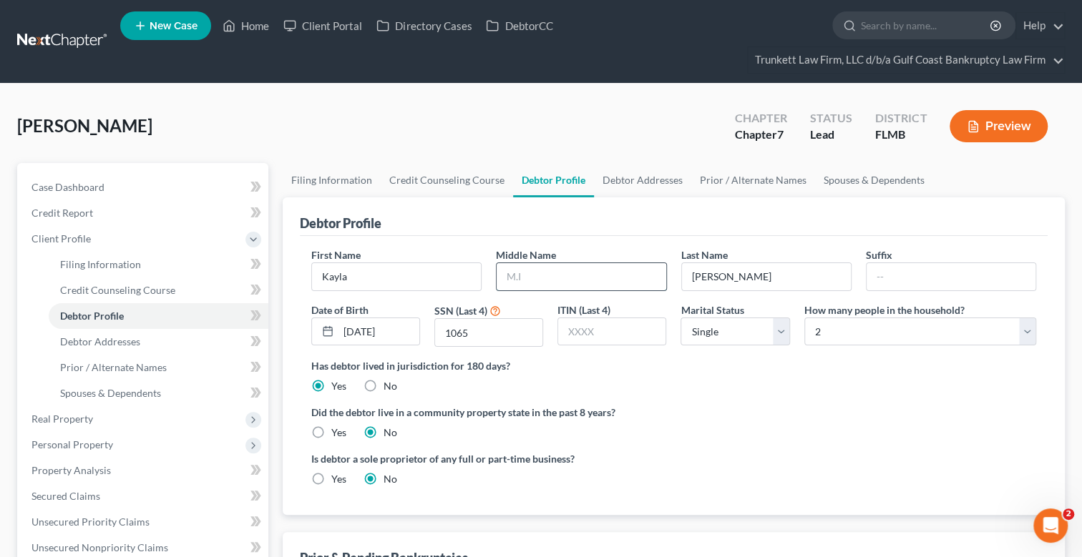
click at [546, 280] on input "text" at bounding box center [580, 276] width 169 height 27
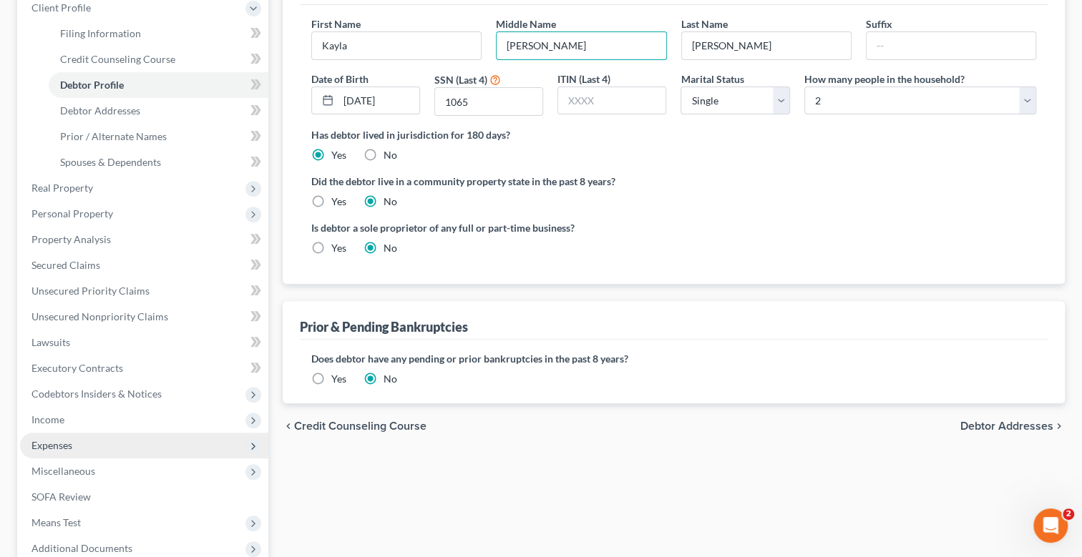
scroll to position [142, 0]
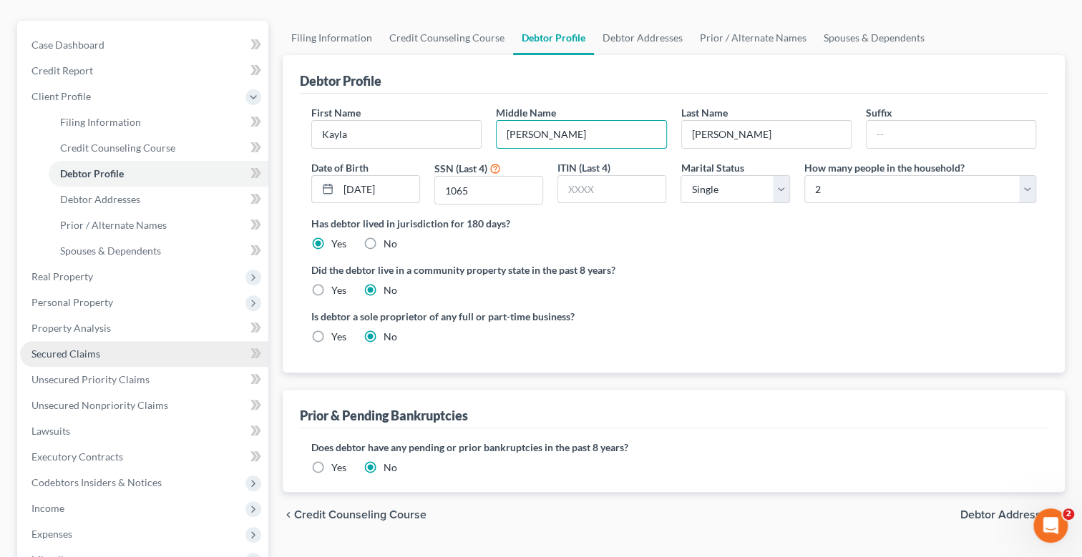
type input "[PERSON_NAME]"
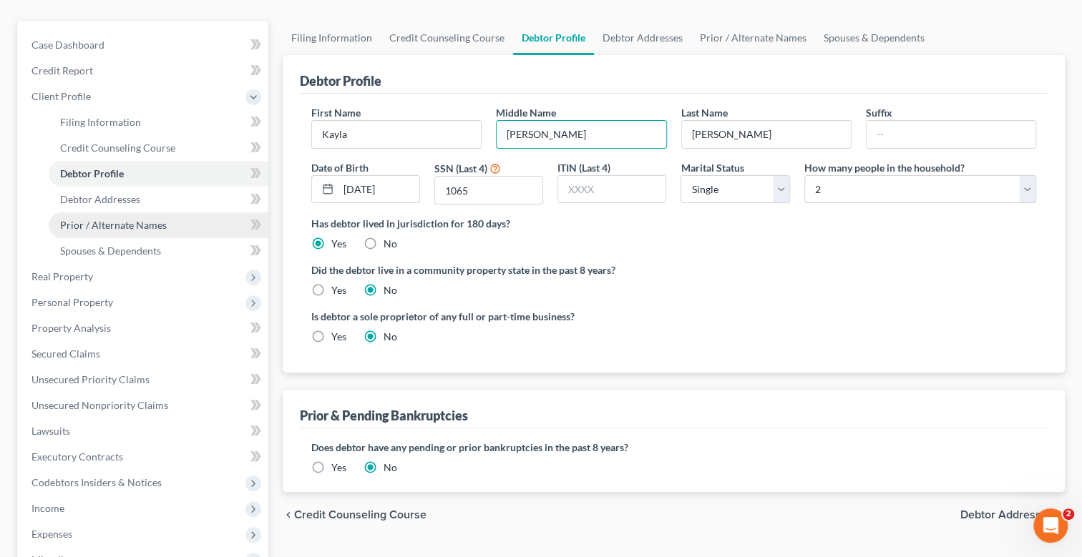
click at [124, 221] on span "Prior / Alternate Names" at bounding box center [113, 225] width 107 height 12
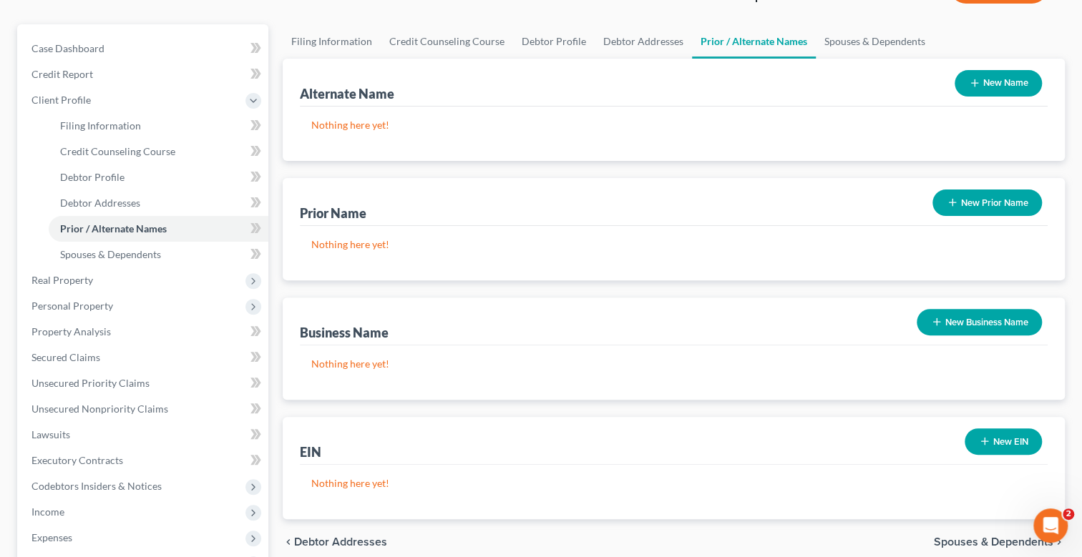
scroll to position [142, 0]
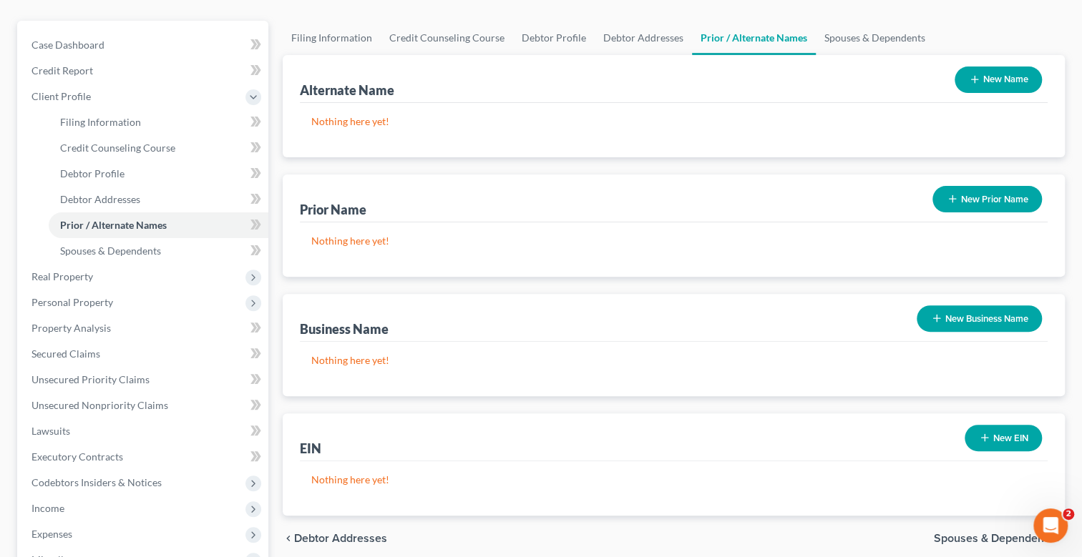
click at [987, 197] on button "New Prior Name" at bounding box center [986, 199] width 109 height 26
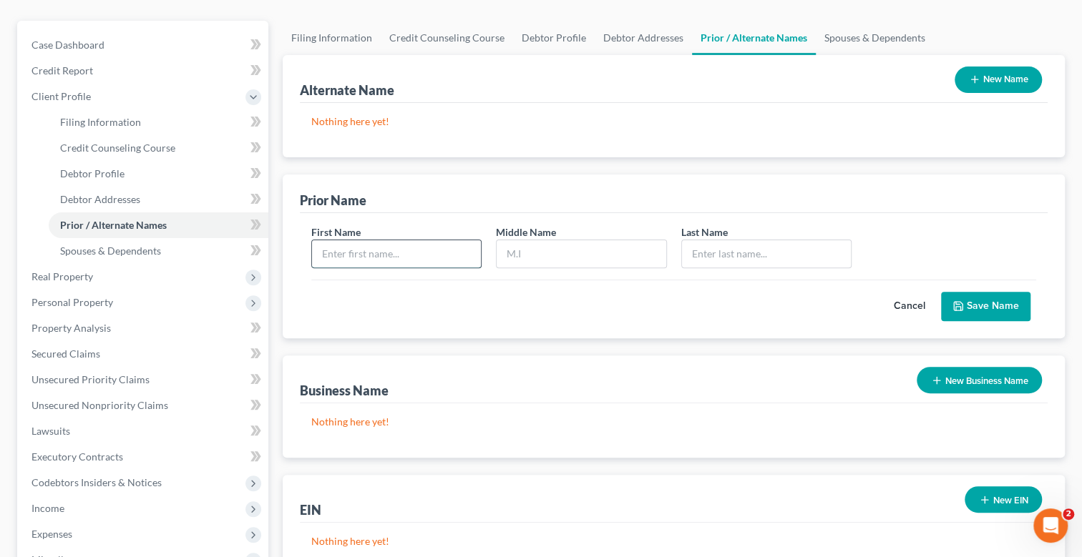
click at [362, 245] on input "text" at bounding box center [396, 253] width 169 height 27
type input "Kayla"
type input "s"
type input "[PERSON_NAME]"
click at [977, 301] on button "Save Name" at bounding box center [985, 307] width 89 height 30
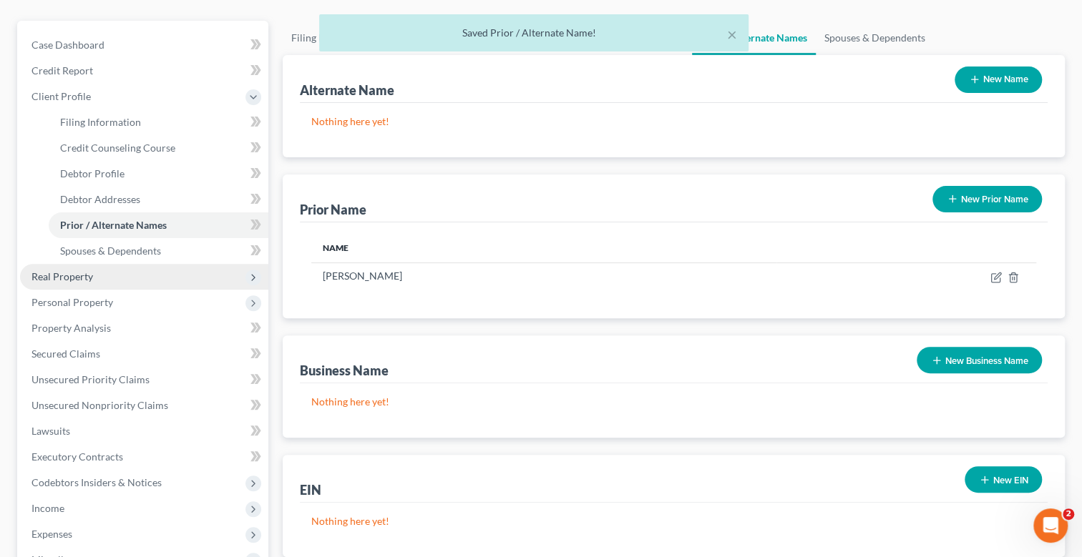
click at [78, 278] on span "Real Property" at bounding box center [62, 276] width 62 height 12
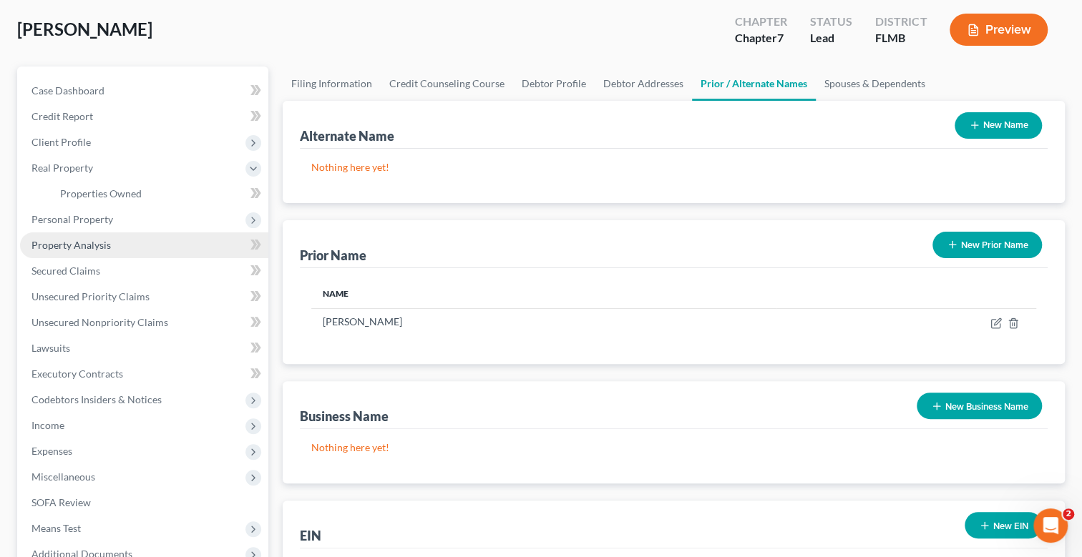
scroll to position [71, 0]
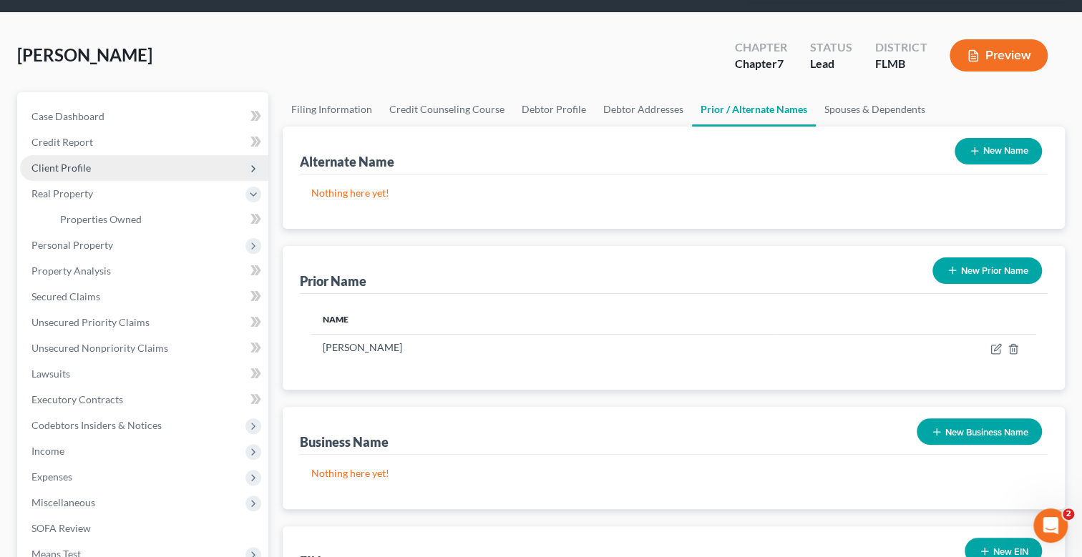
click at [79, 164] on span "Client Profile" at bounding box center [60, 168] width 59 height 12
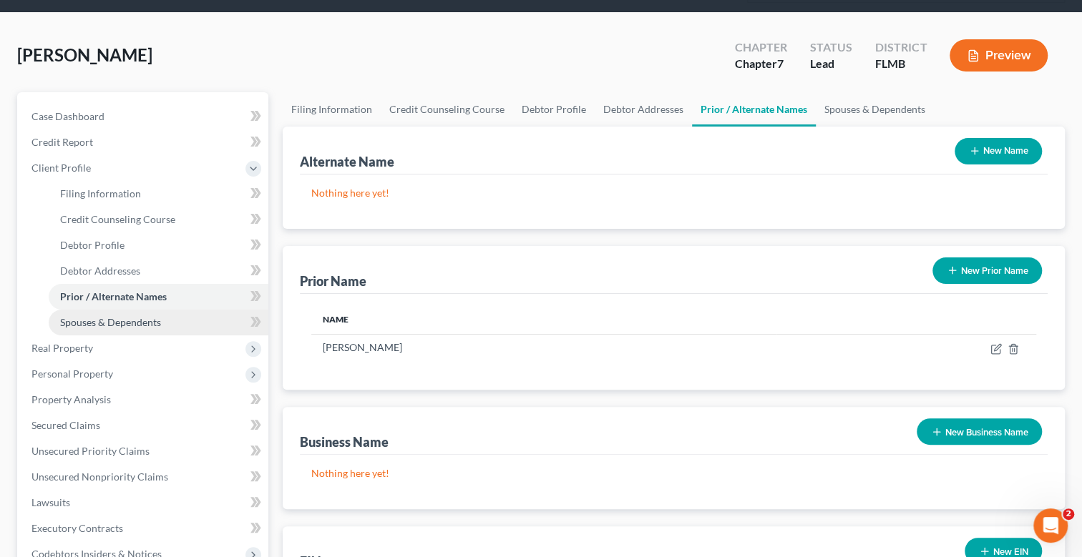
click at [137, 318] on span "Spouses & Dependents" at bounding box center [110, 322] width 101 height 12
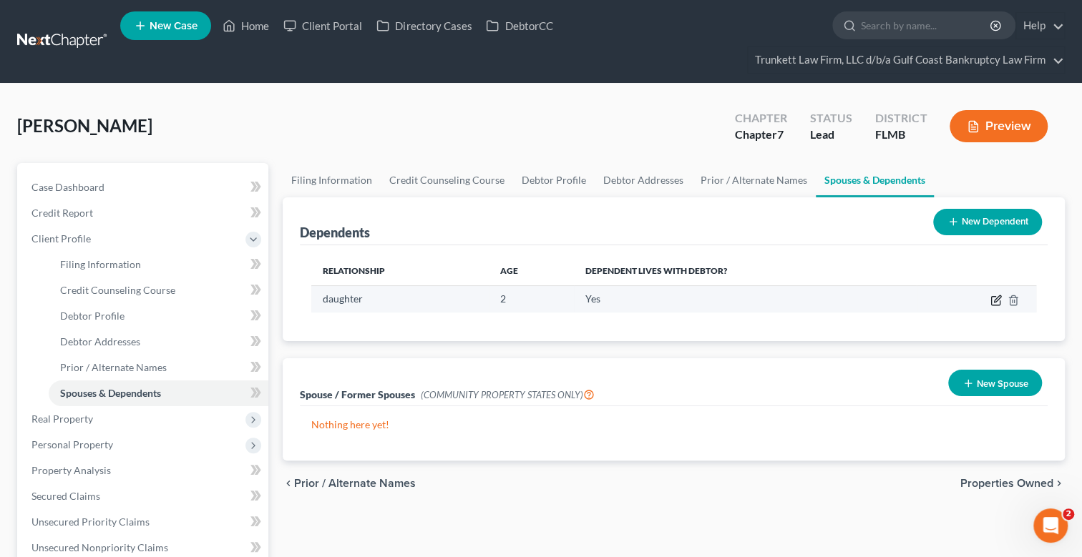
click at [997, 298] on icon "button" at bounding box center [997, 298] width 6 height 6
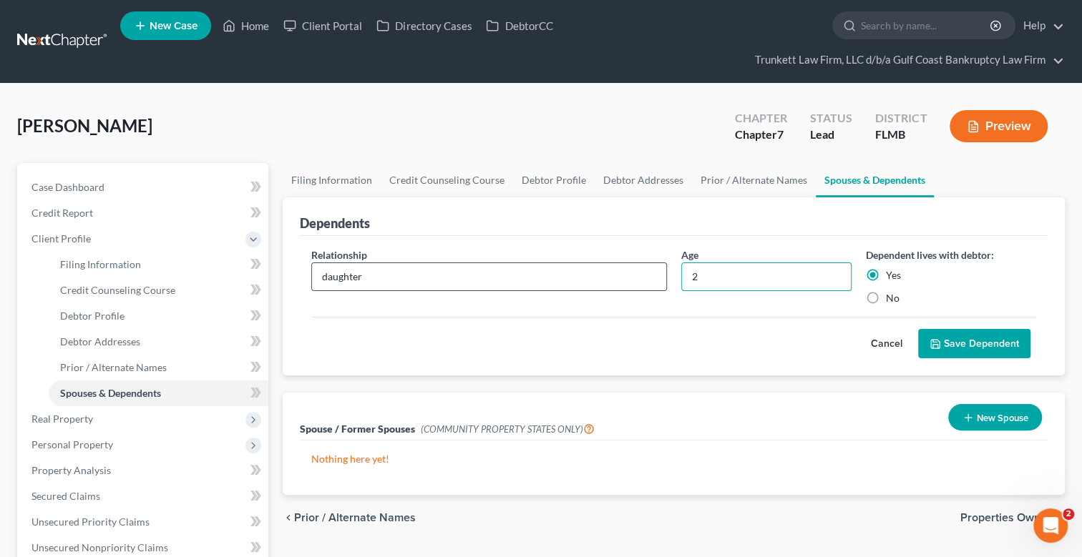
drag, startPoint x: 722, startPoint y: 272, endPoint x: 626, endPoint y: 289, distance: 97.4
click at [629, 273] on div "Relationship * daughter Age [DEMOGRAPHIC_DATA] Dependent lives with debtor: Yes…" at bounding box center [673, 282] width 739 height 69
type input "8"
drag, startPoint x: 875, startPoint y: 294, endPoint x: 908, endPoint y: 308, distance: 35.6
click at [886, 294] on label "No" at bounding box center [893, 298] width 14 height 14
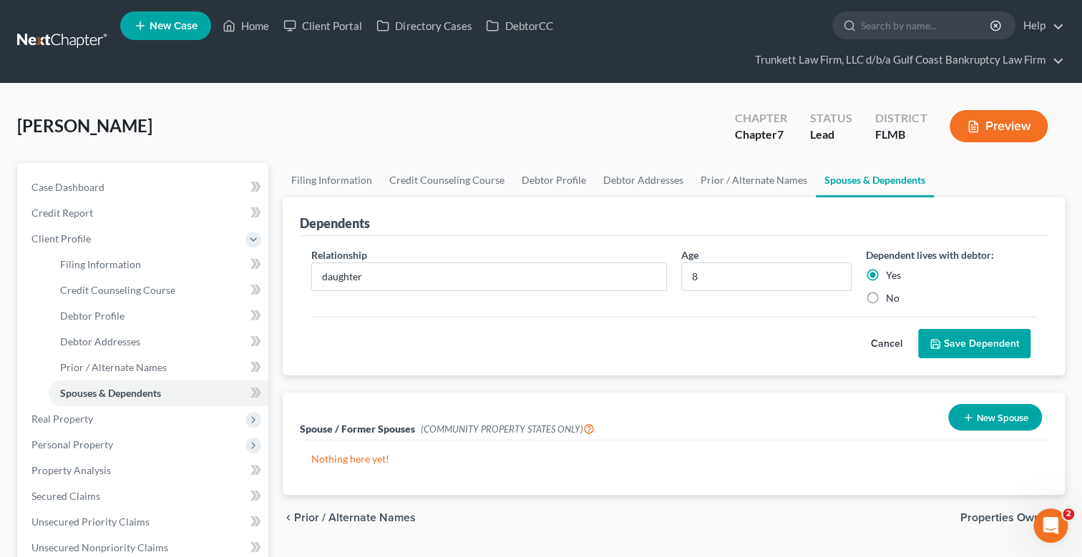
click at [891, 294] on input "No" at bounding box center [895, 295] width 9 height 9
radio input "true"
click at [971, 342] on button "Save Dependent" at bounding box center [974, 344] width 112 height 30
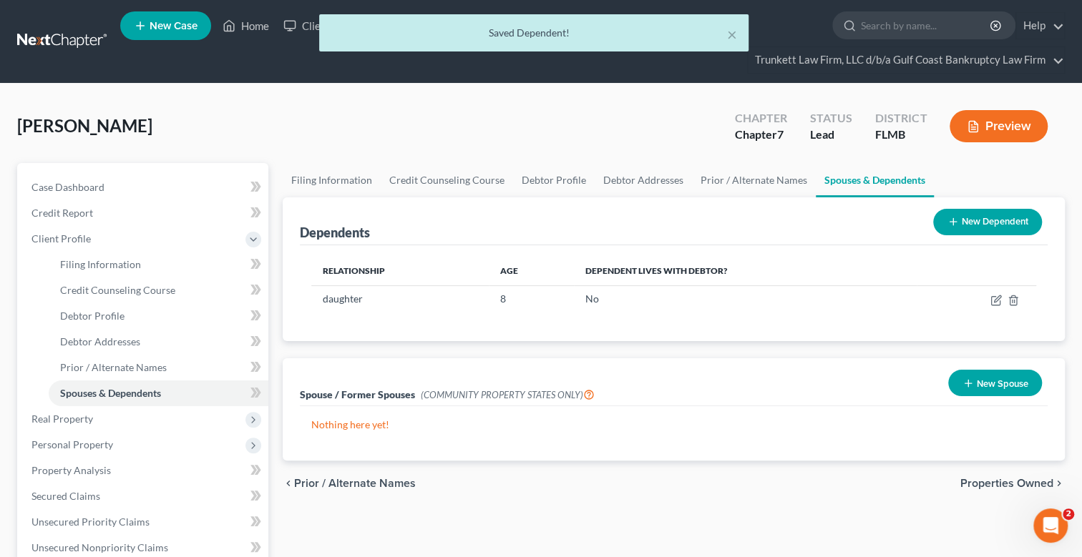
click at [978, 220] on button "New Dependent" at bounding box center [987, 222] width 109 height 26
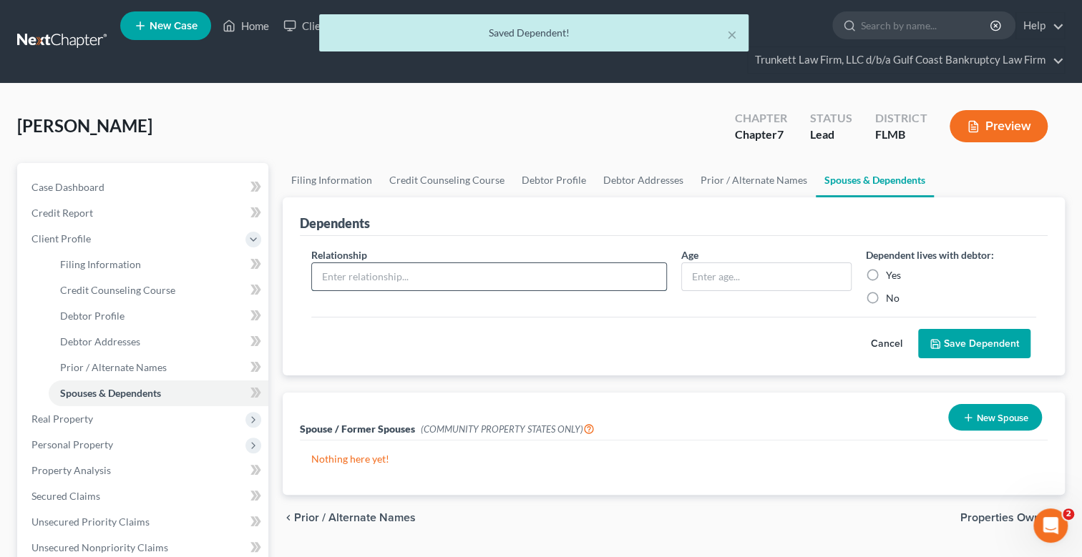
click at [384, 268] on input "text" at bounding box center [489, 276] width 354 height 27
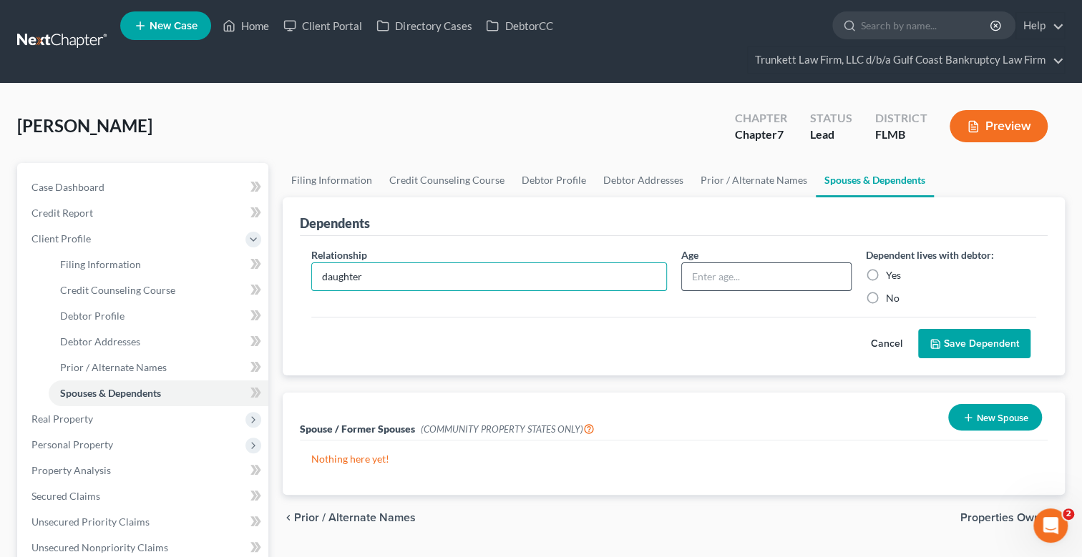
type input "daughter"
drag, startPoint x: 737, startPoint y: 278, endPoint x: 667, endPoint y: 277, distance: 69.4
click at [737, 278] on input "text" at bounding box center [766, 276] width 169 height 27
type input "10"
click at [886, 297] on label "No" at bounding box center [893, 298] width 14 height 14
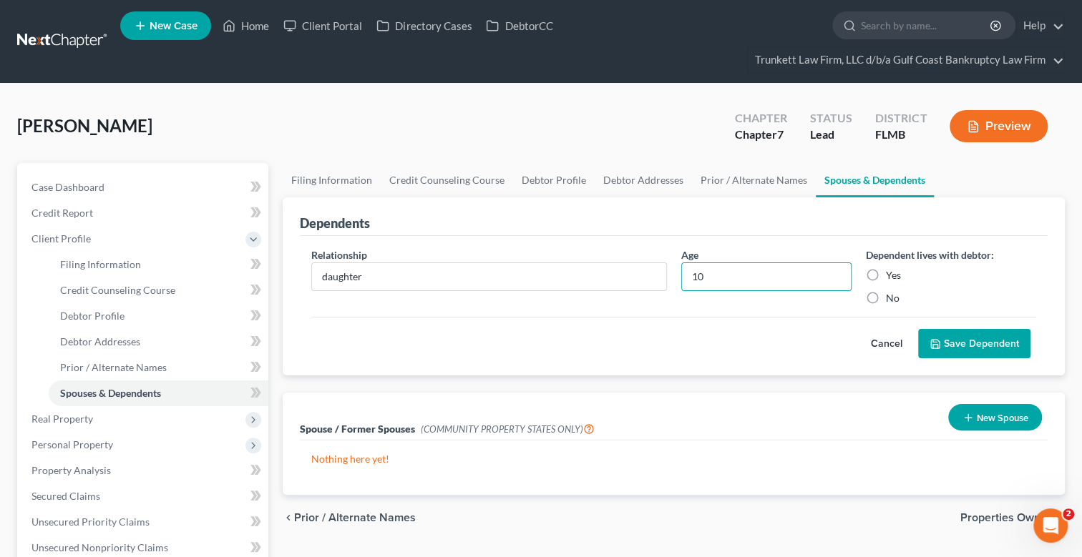
click at [891, 297] on input "No" at bounding box center [895, 295] width 9 height 9
radio input "true"
click at [966, 336] on button "Save Dependent" at bounding box center [974, 344] width 112 height 30
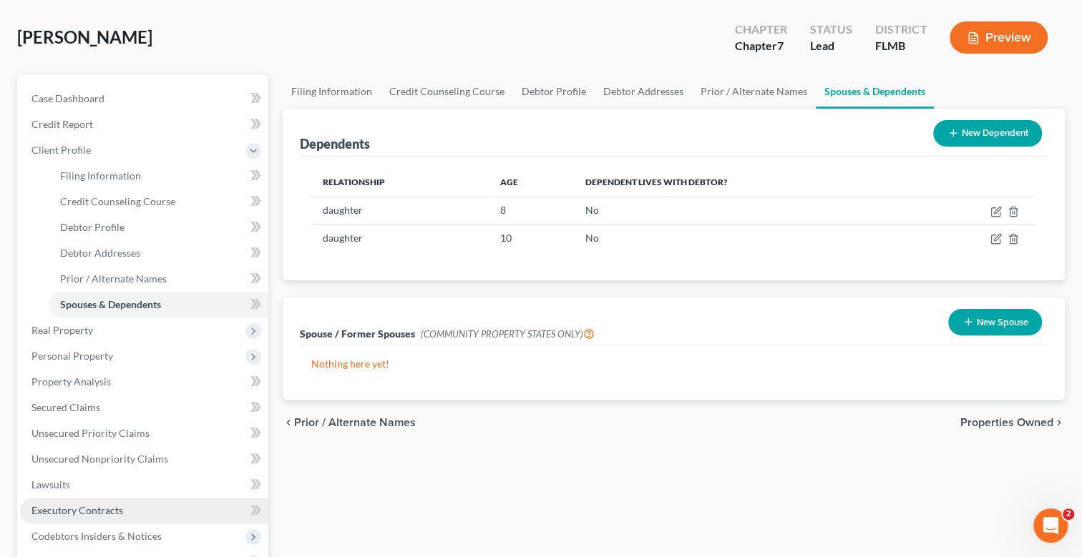
scroll to position [215, 0]
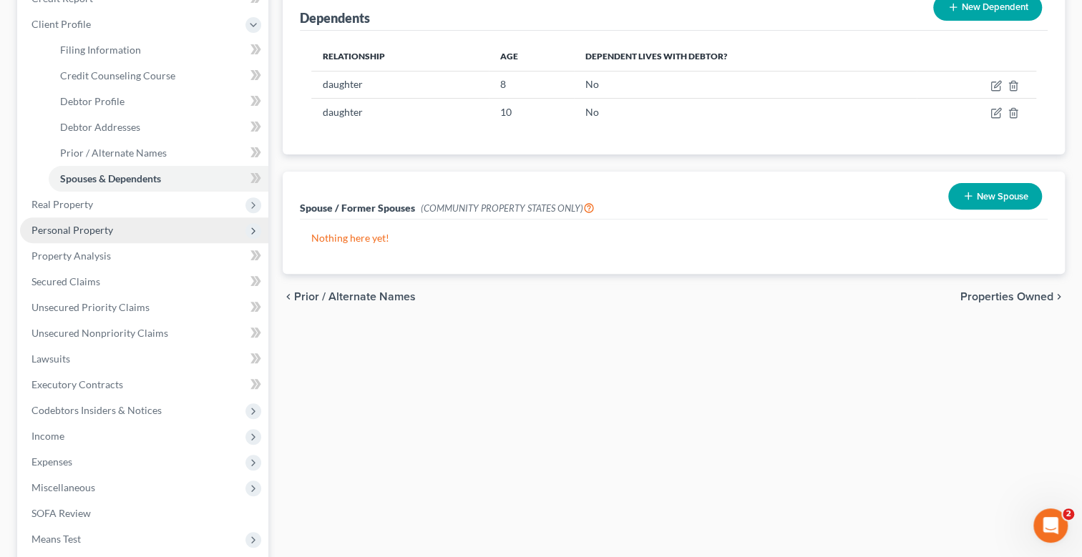
click at [97, 234] on span "Personal Property" at bounding box center [72, 230] width 82 height 12
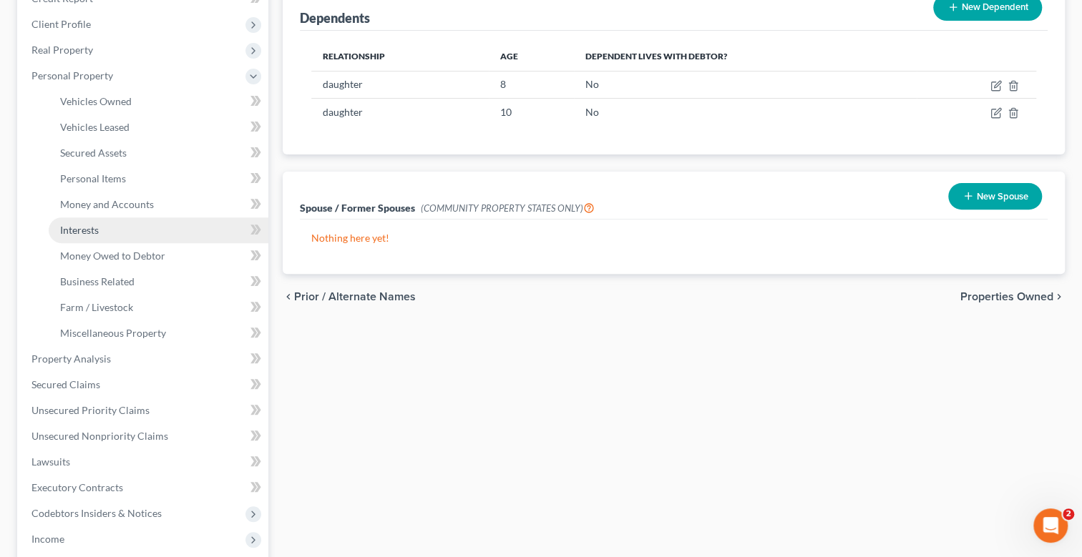
click at [97, 230] on span "Interests" at bounding box center [79, 230] width 39 height 12
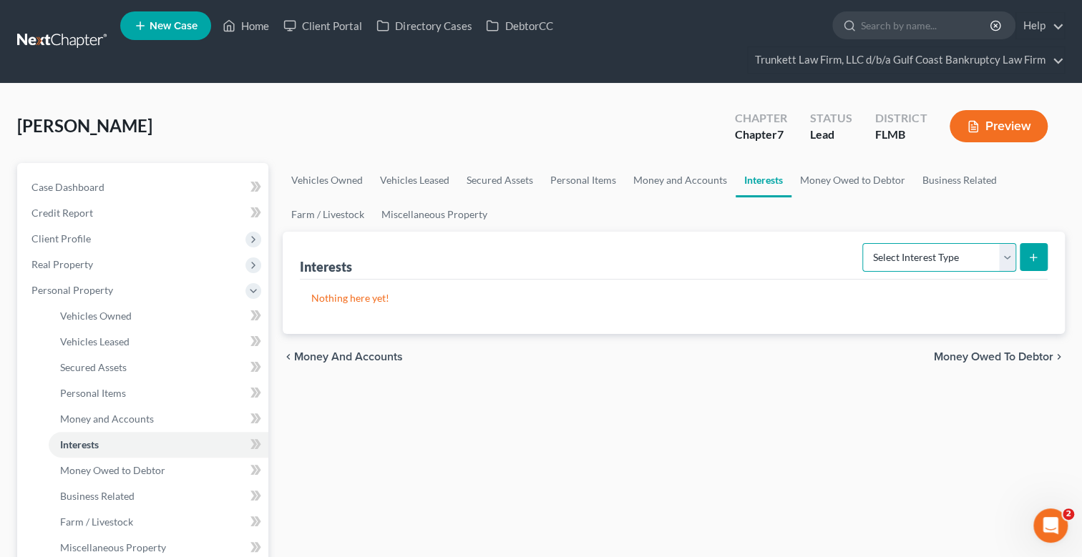
click at [1002, 252] on select "Select Interest Type 401K Annuity Bond Education IRA Government Bond Government…" at bounding box center [939, 257] width 154 height 29
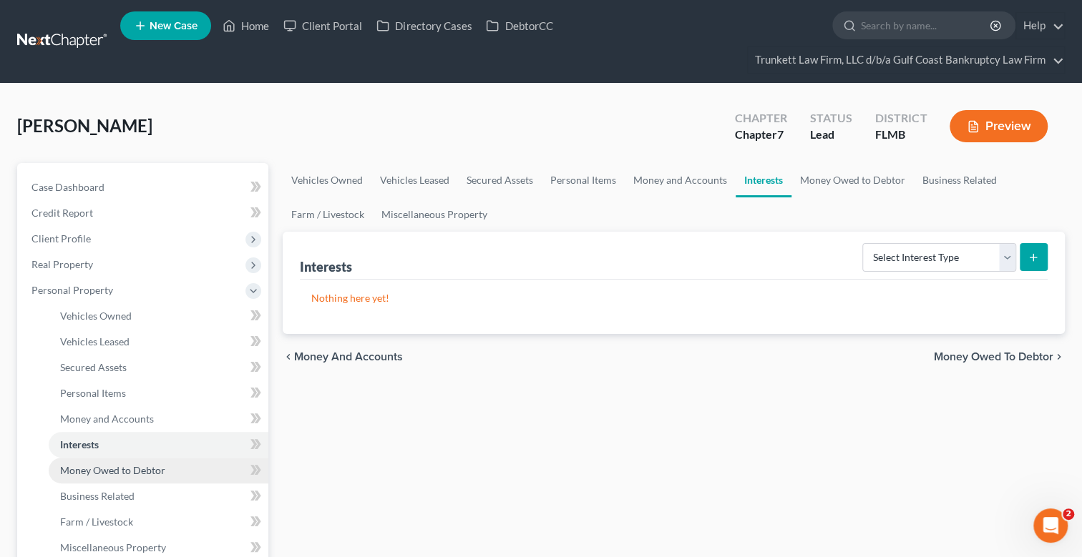
click at [142, 467] on span "Money Owed to Debtor" at bounding box center [112, 470] width 105 height 12
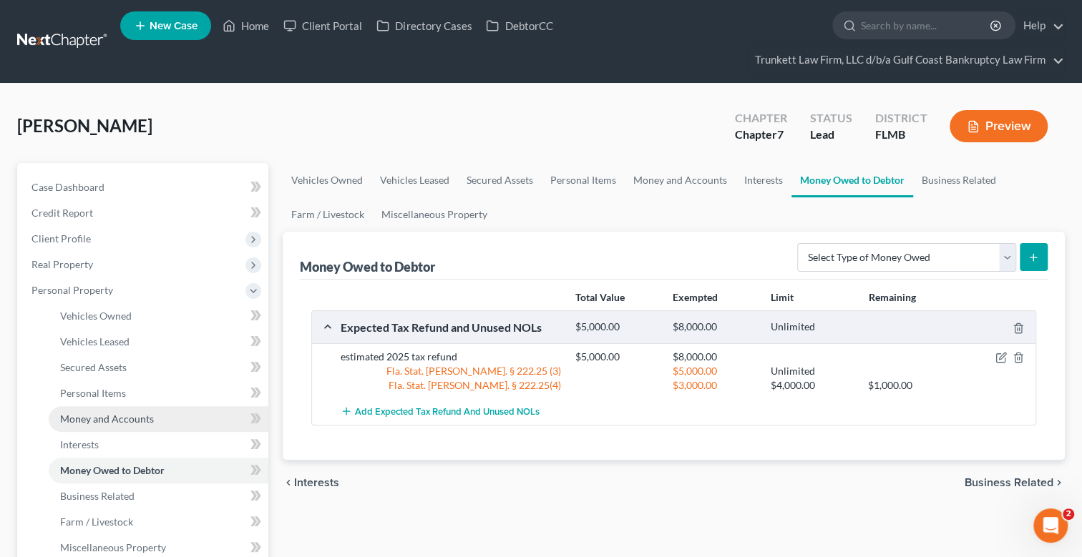
drag, startPoint x: 111, startPoint y: 414, endPoint x: 162, endPoint y: 411, distance: 50.9
click at [111, 414] on span "Money and Accounts" at bounding box center [107, 419] width 94 height 12
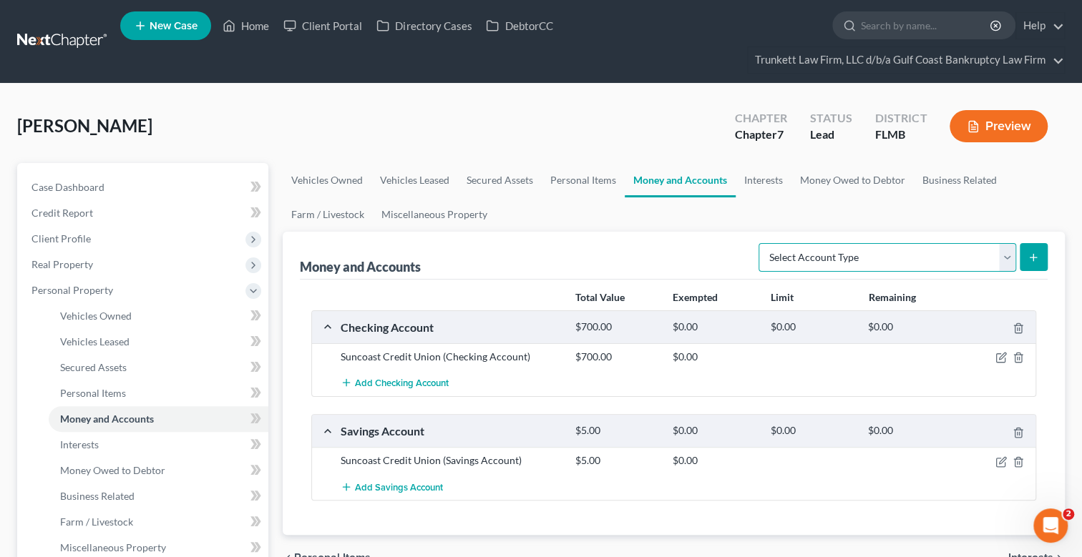
click at [1006, 259] on select "Select Account Type Brokerage Cash on Hand Certificates of Deposit Checking Acc…" at bounding box center [887, 257] width 258 height 29
select select "security_deposits"
click at [761, 243] on select "Select Account Type Brokerage Cash on Hand Certificates of Deposit Checking Acc…" at bounding box center [887, 257] width 258 height 29
click at [1032, 253] on icon "submit" at bounding box center [1032, 257] width 11 height 11
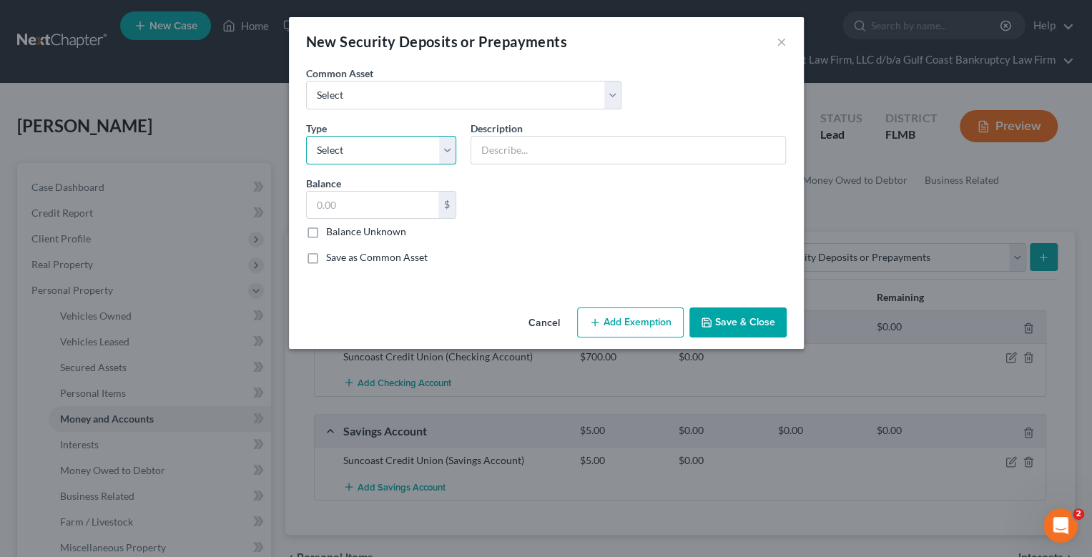
click at [343, 142] on select "Select Electric Gas Heating Oil Security Deposit On Rental Unit Prepaid Rent Te…" at bounding box center [381, 150] width 151 height 29
select select "3"
click at [306, 136] on select "Select Electric Gas Heating Oil Security Deposit On Rental Unit Prepaid Rent Te…" at bounding box center [381, 150] width 151 height 29
click at [529, 146] on input "text" at bounding box center [628, 150] width 314 height 27
drag, startPoint x: 502, startPoint y: 145, endPoint x: 397, endPoint y: 145, distance: 105.2
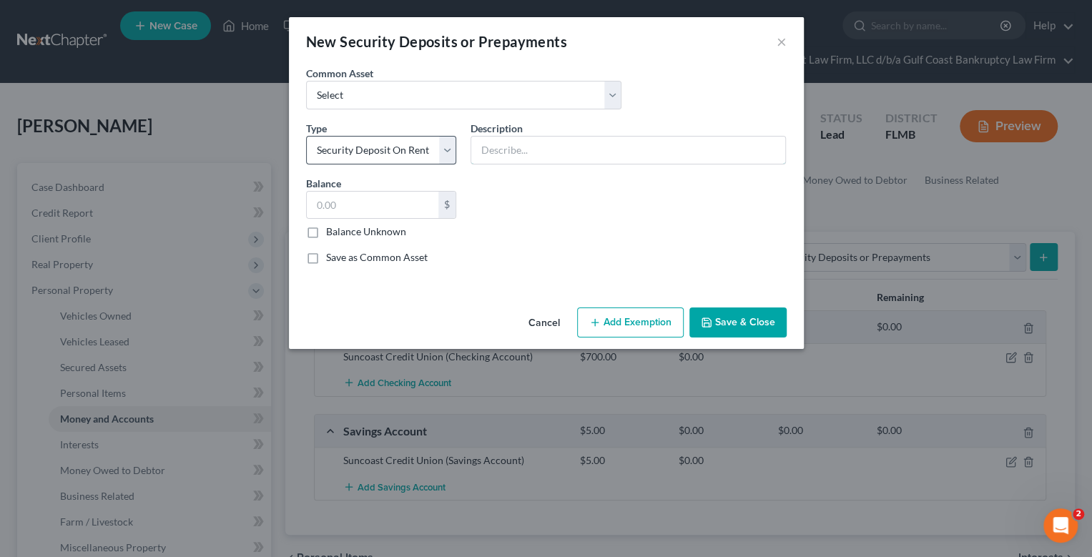
click at [502, 145] on input "text" at bounding box center [628, 150] width 314 height 27
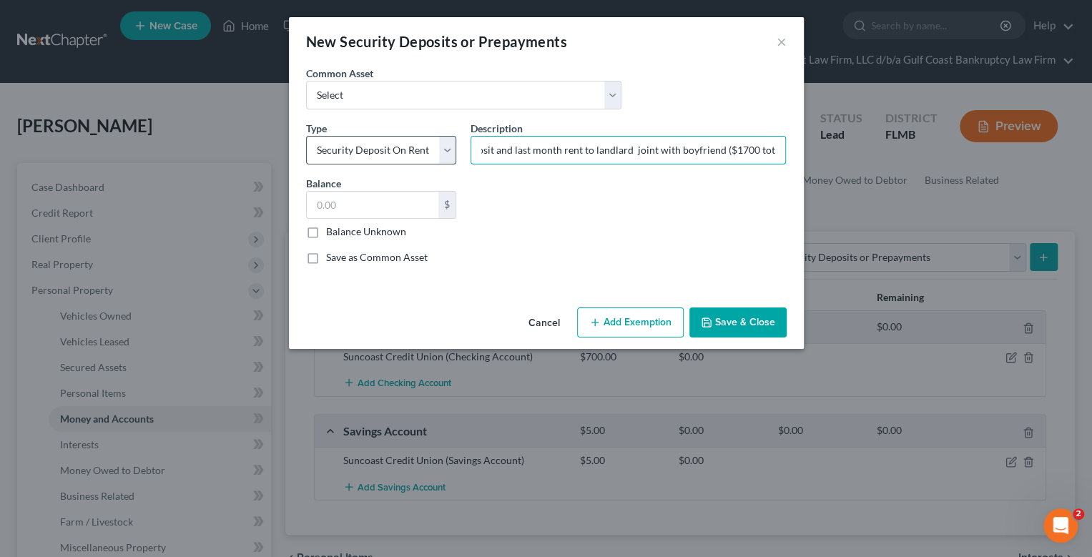
scroll to position [0, 39]
type input "sec deposit and last month rent to landlard joint with boyfriend ($1700 total)"
click at [336, 206] on input "text" at bounding box center [373, 205] width 132 height 27
type input "850"
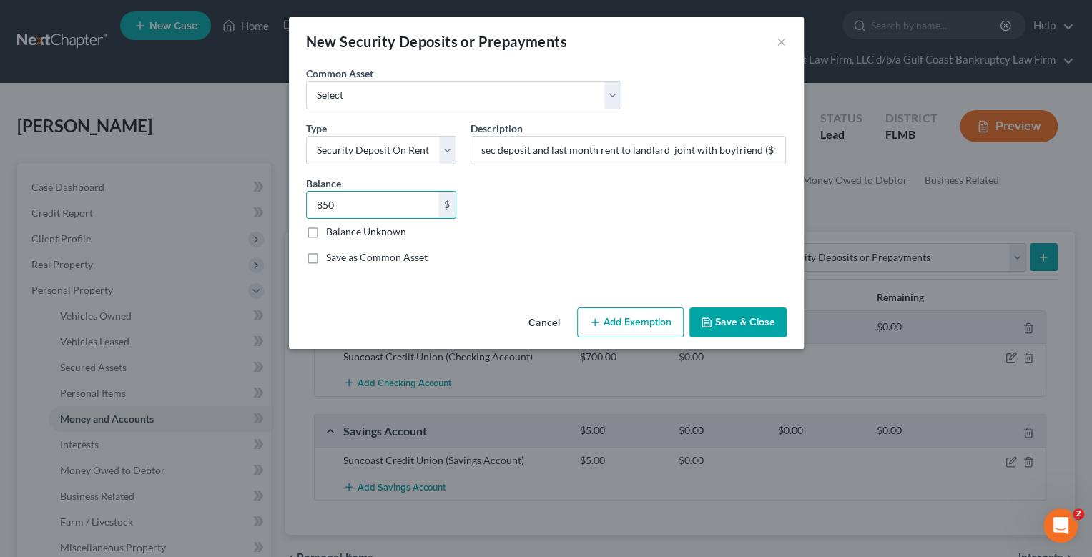
click at [631, 323] on button "Add Exemption" at bounding box center [630, 323] width 107 height 30
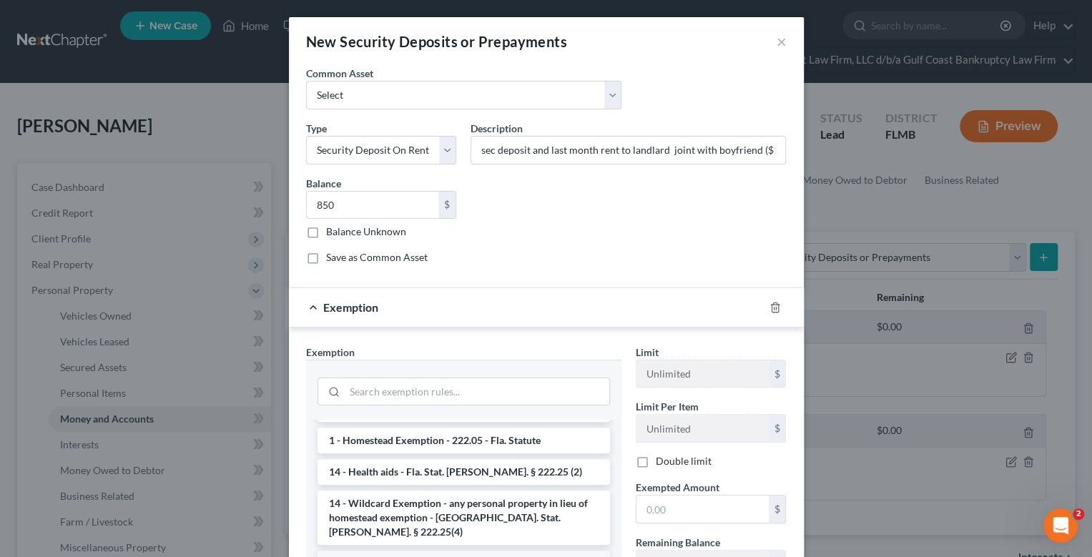
scroll to position [285, 0]
click at [486, 493] on li "14 - Wildcard Exemption - any personal property in lieu of homestead exemption …" at bounding box center [464, 516] width 293 height 54
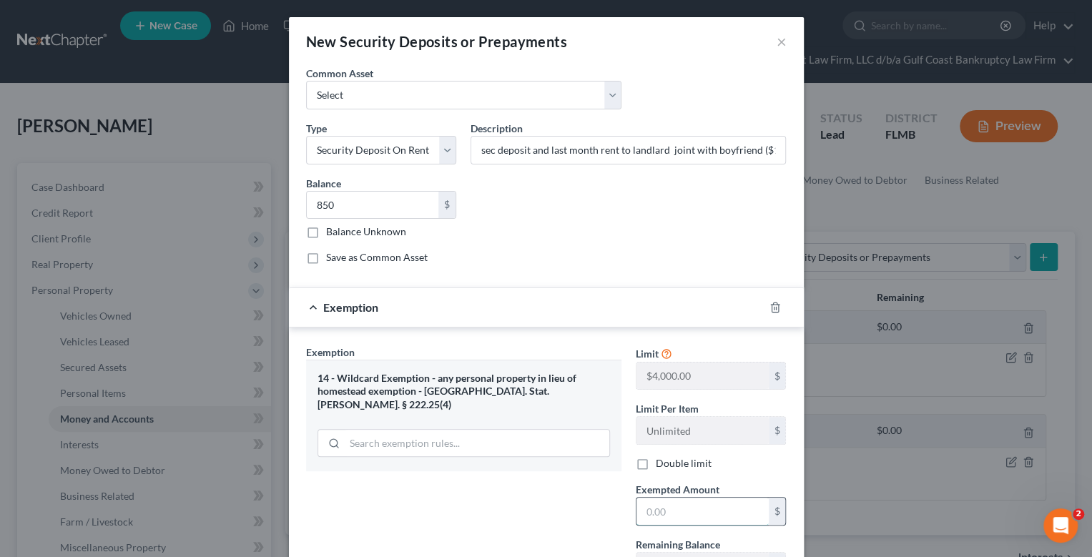
click at [674, 508] on input "text" at bounding box center [703, 511] width 132 height 27
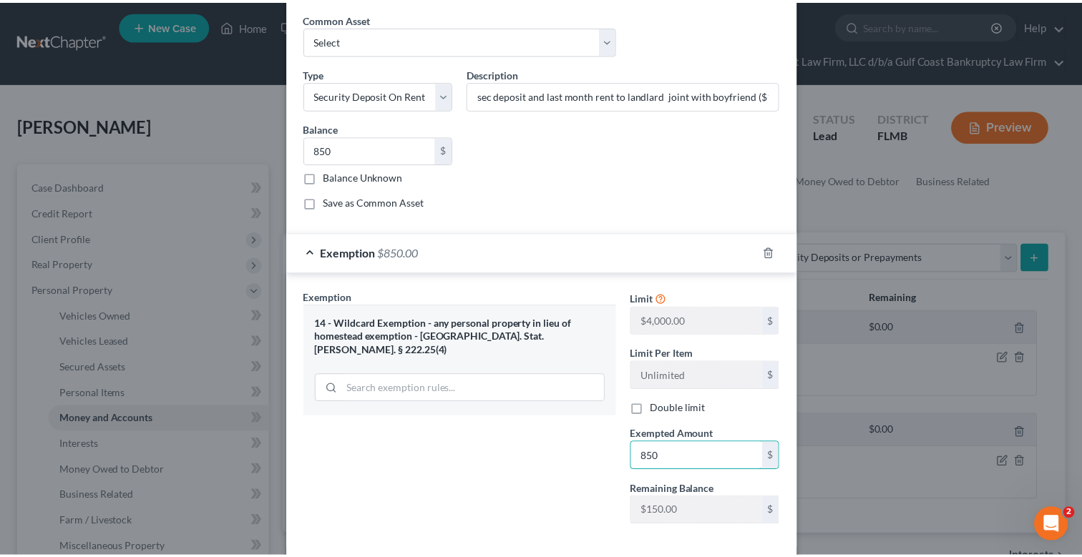
scroll to position [123, 0]
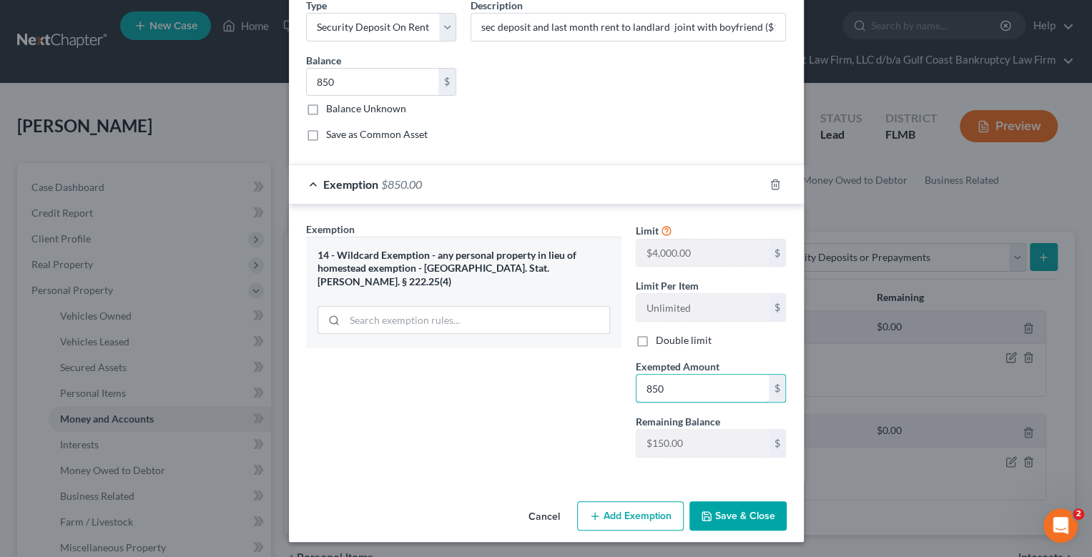
type input "850"
click at [741, 513] on button "Save & Close" at bounding box center [738, 517] width 97 height 30
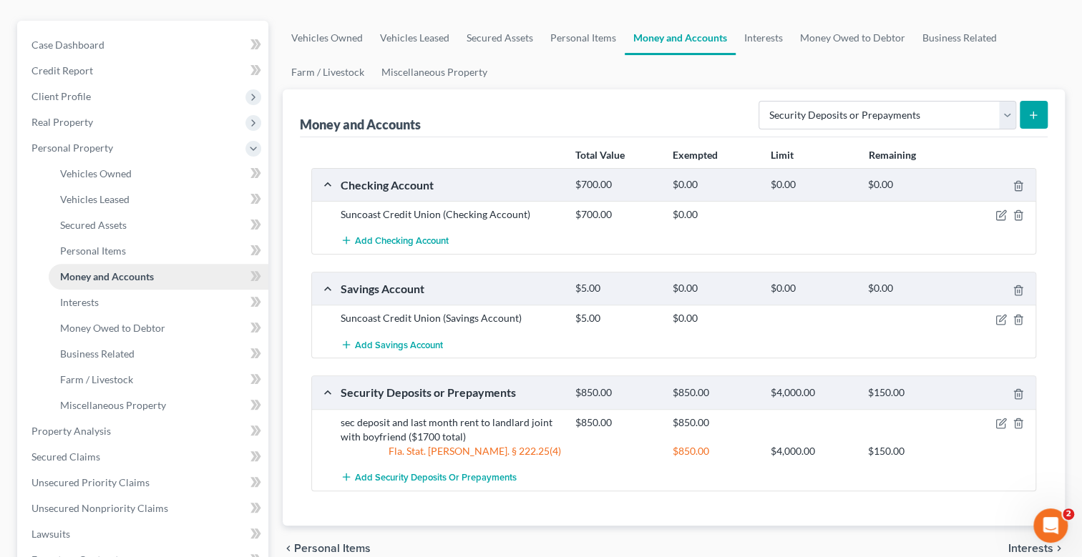
scroll to position [0, 0]
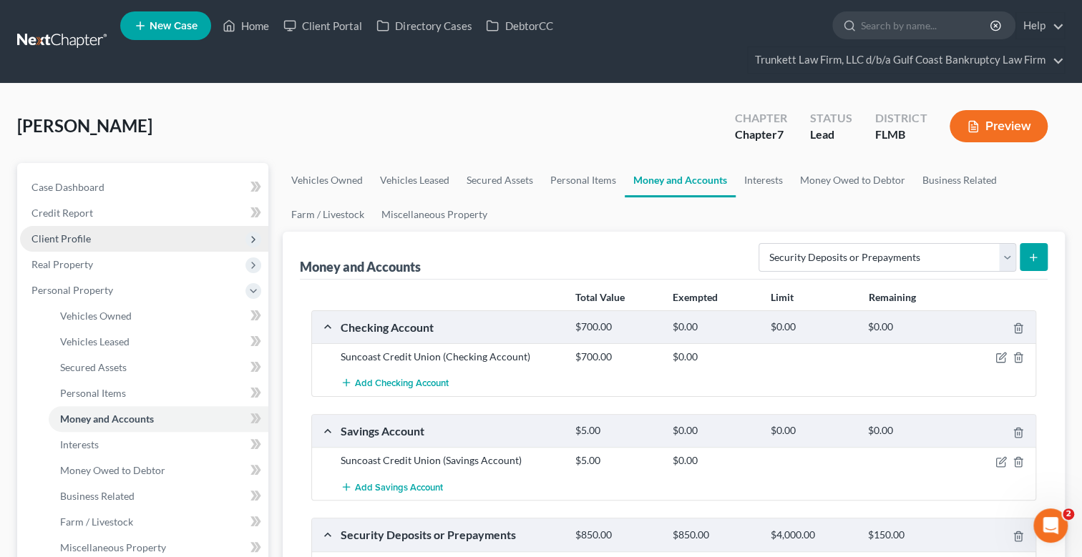
click at [79, 236] on span "Client Profile" at bounding box center [60, 239] width 59 height 12
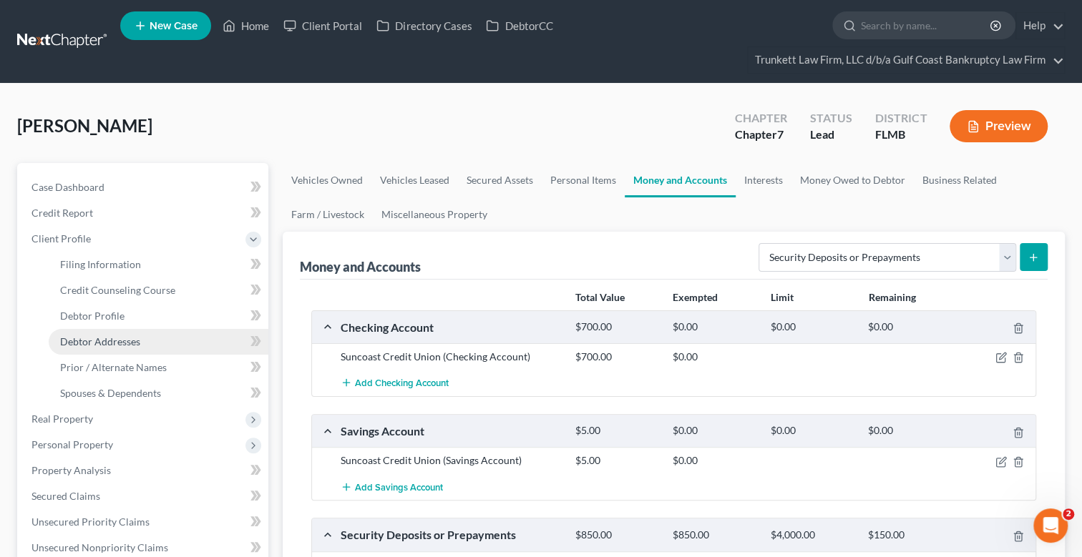
click at [127, 338] on span "Debtor Addresses" at bounding box center [100, 342] width 80 height 12
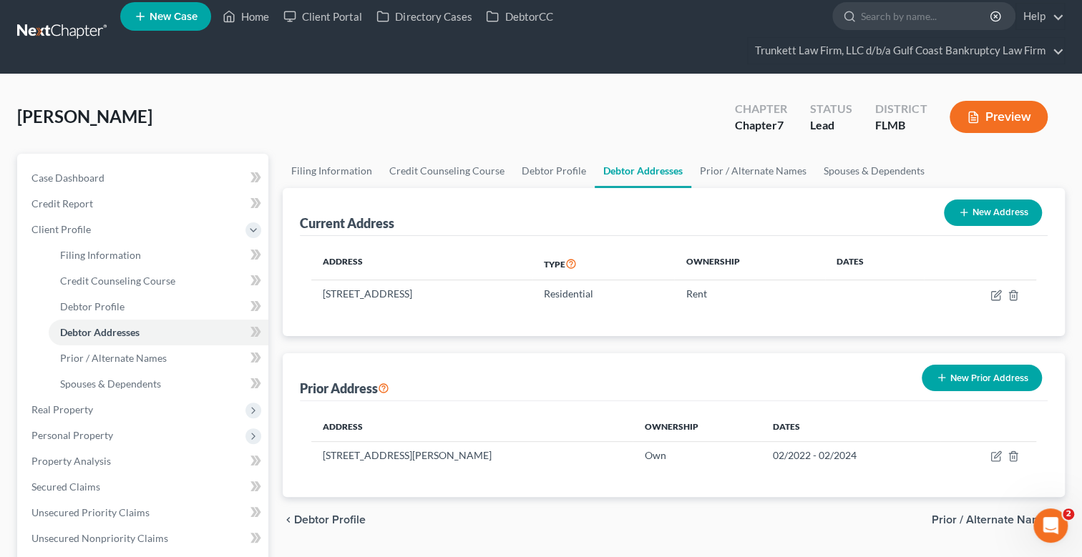
scroll to position [71, 0]
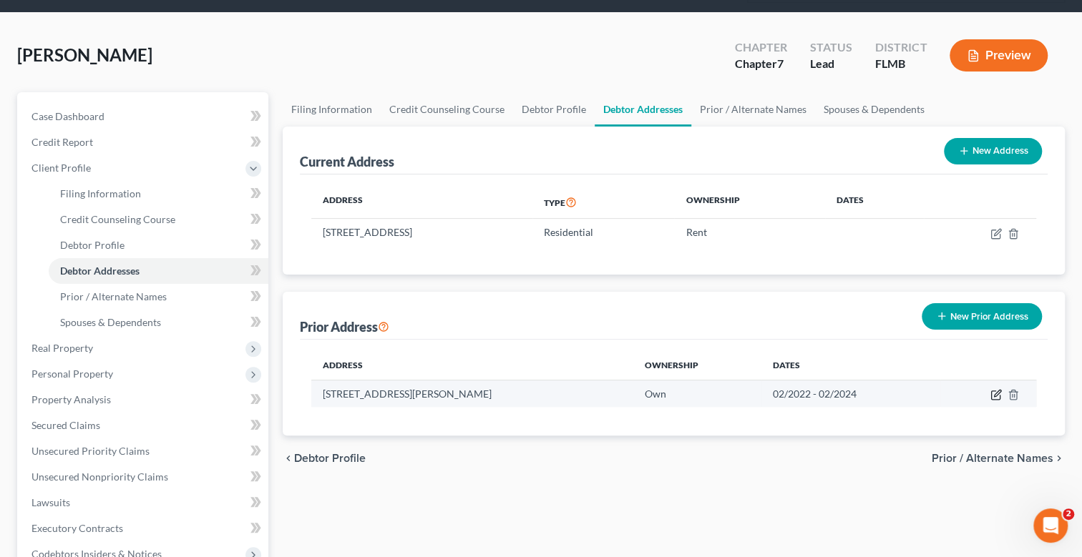
click at [994, 393] on icon "button" at bounding box center [997, 393] width 6 height 6
select select "9"
select select "34"
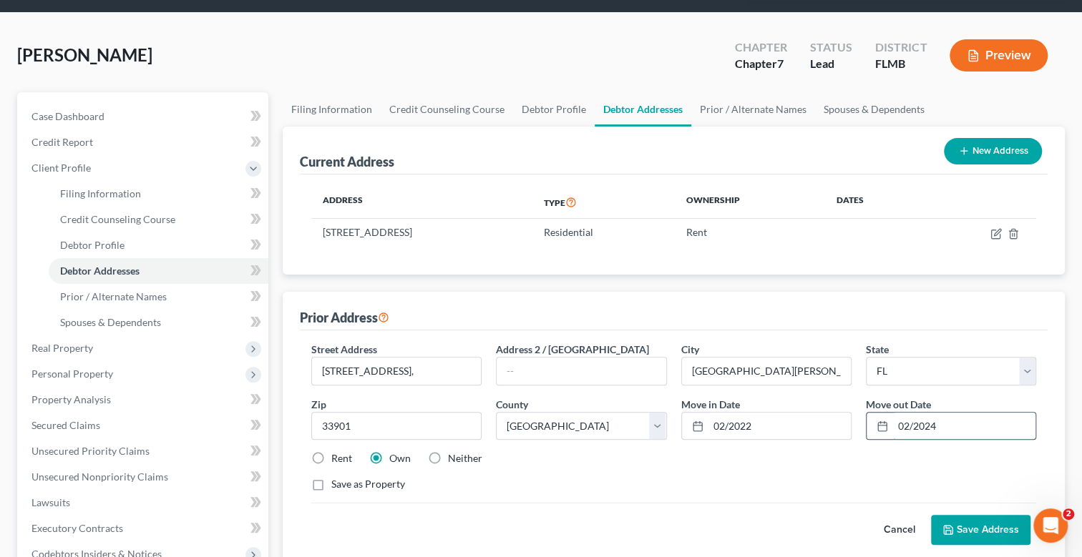
click at [953, 421] on input "02/2024" at bounding box center [964, 426] width 142 height 27
click at [448, 451] on label "Neither" at bounding box center [465, 458] width 34 height 14
click at [454, 451] on input "Neither" at bounding box center [458, 455] width 9 height 9
radio input "true"
click at [331, 458] on label "Rent" at bounding box center [341, 458] width 21 height 14
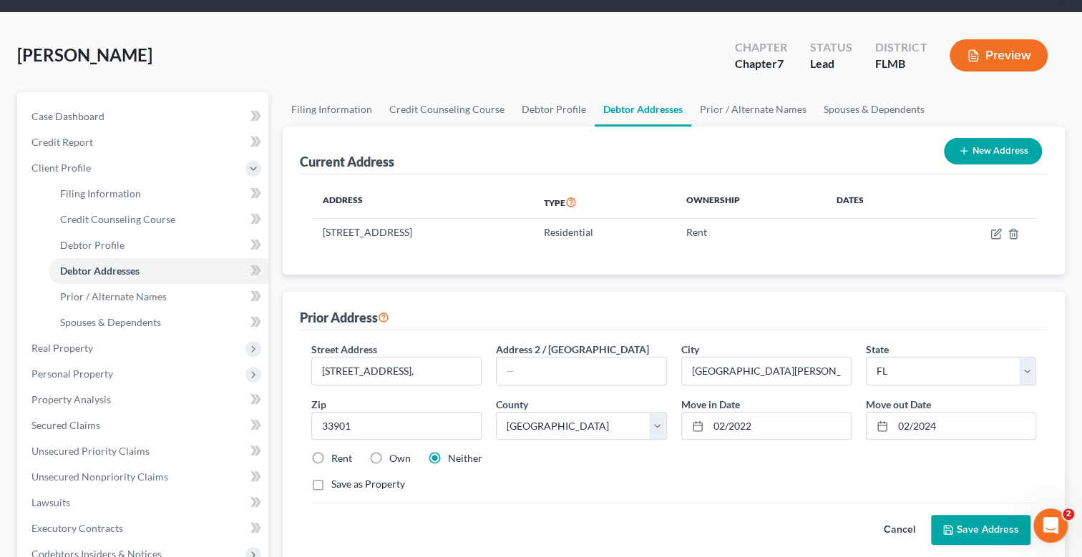
click at [337, 458] on input "Rent" at bounding box center [341, 455] width 9 height 9
radio input "true"
drag, startPoint x: 939, startPoint y: 424, endPoint x: 961, endPoint y: 429, distance: 22.0
click at [940, 424] on input "02/2024" at bounding box center [964, 426] width 142 height 27
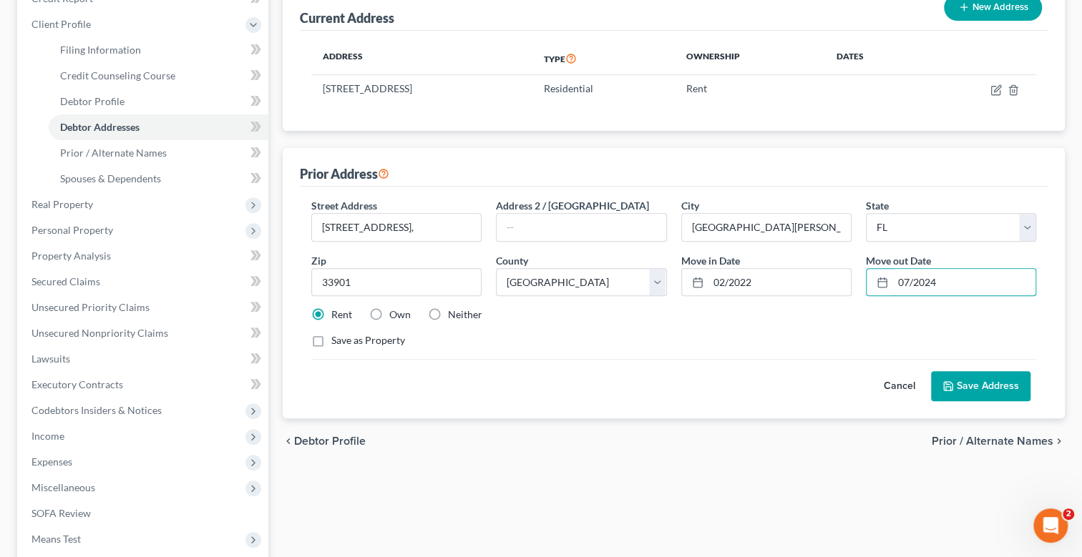
type input "07/2024"
click at [973, 381] on button "Save Address" at bounding box center [980, 386] width 99 height 30
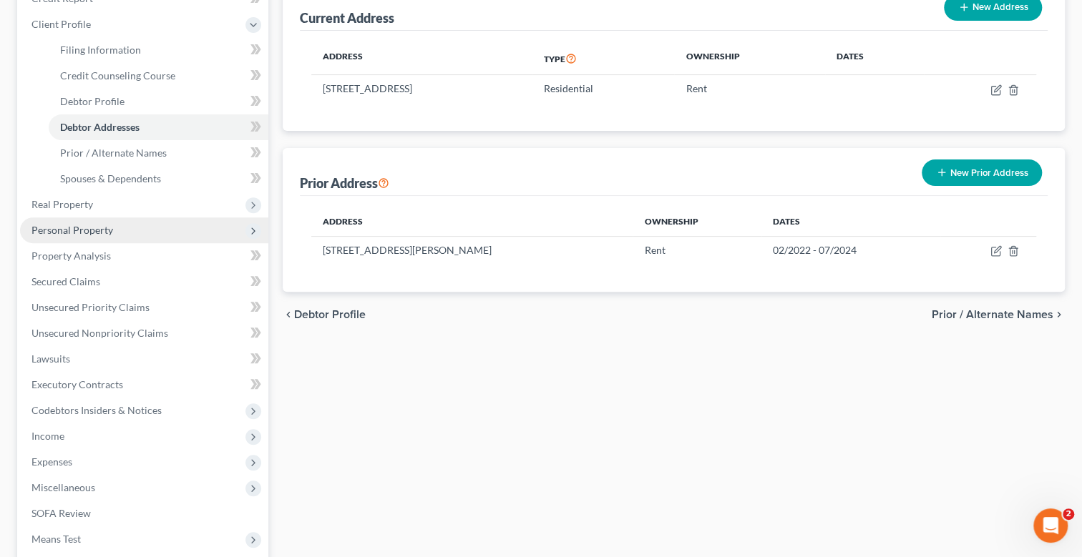
click at [94, 225] on span "Personal Property" at bounding box center [72, 230] width 82 height 12
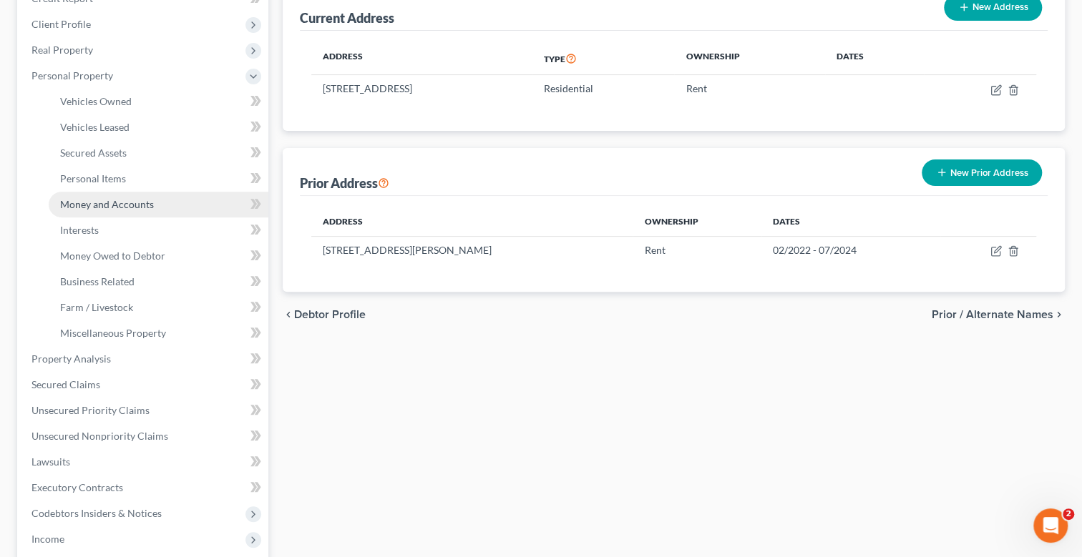
click at [137, 201] on span "Money and Accounts" at bounding box center [107, 204] width 94 height 12
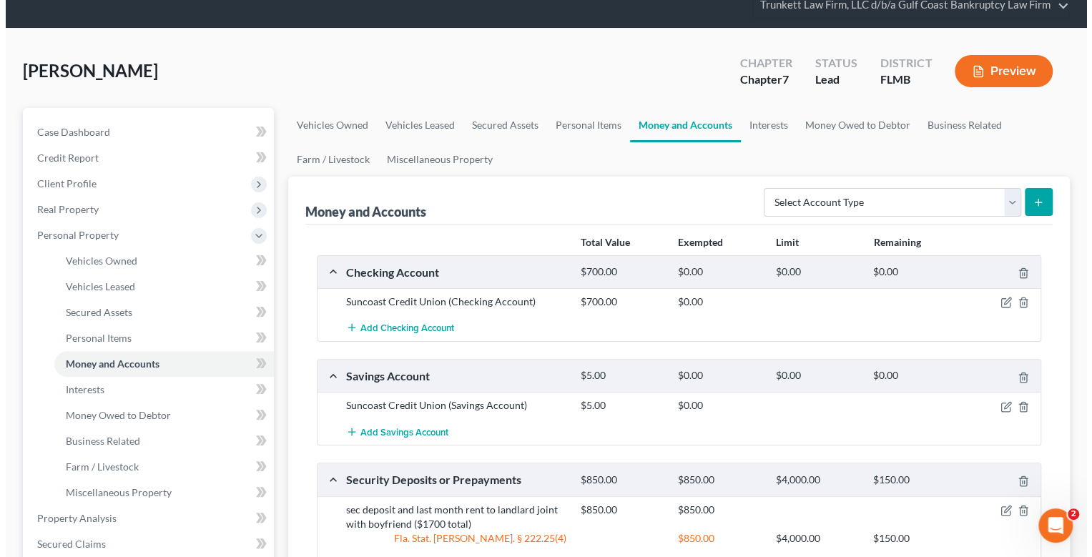
scroll to position [142, 0]
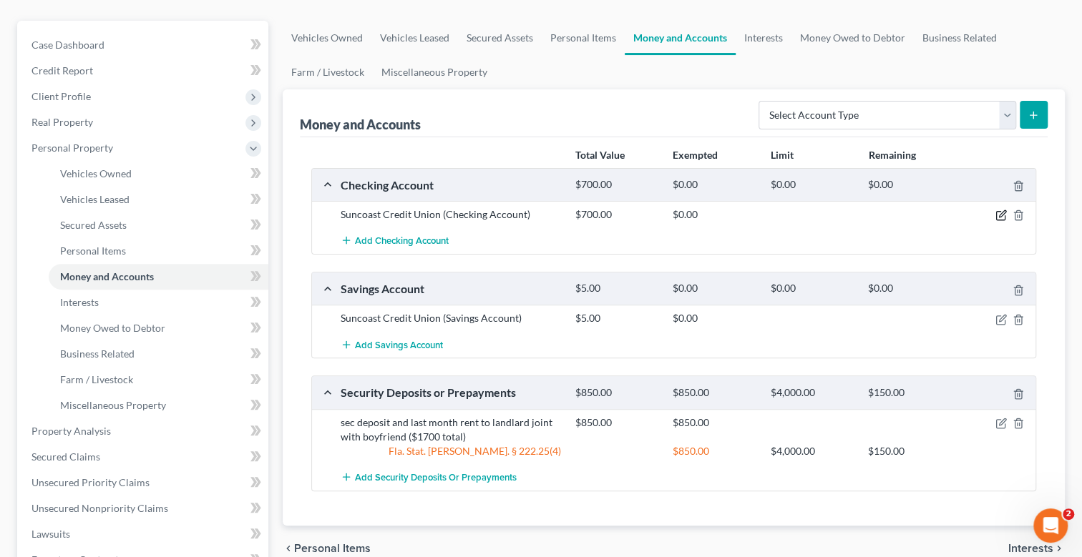
click at [999, 210] on icon "button" at bounding box center [1000, 215] width 11 height 11
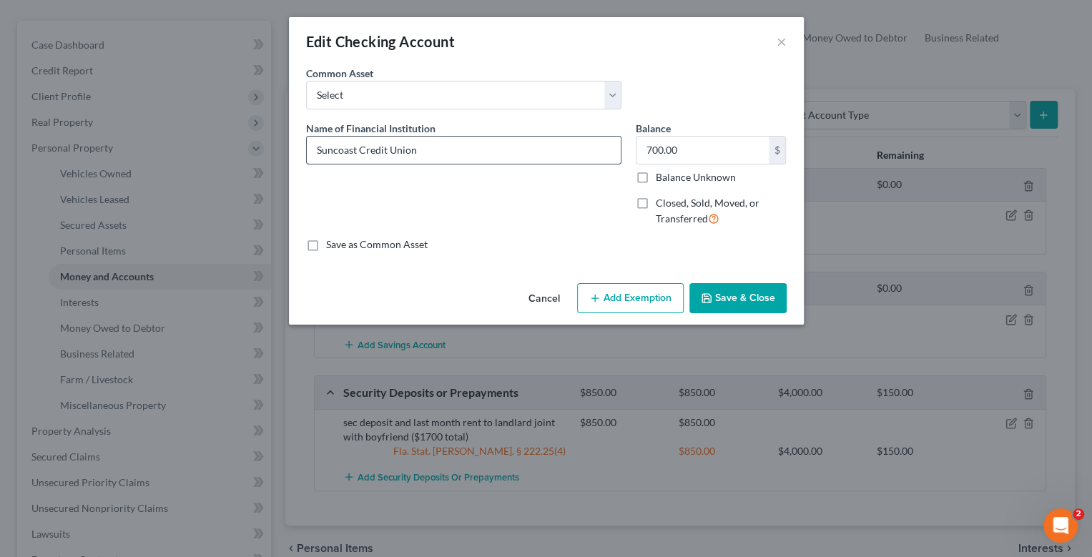
click at [440, 151] on input "Suncoast Credit Union" at bounding box center [464, 150] width 314 height 27
type input "Suncoast Credit Union ( Debtors boyfriend deposits his income into the account …"
click at [730, 142] on input "700.00" at bounding box center [703, 150] width 132 height 27
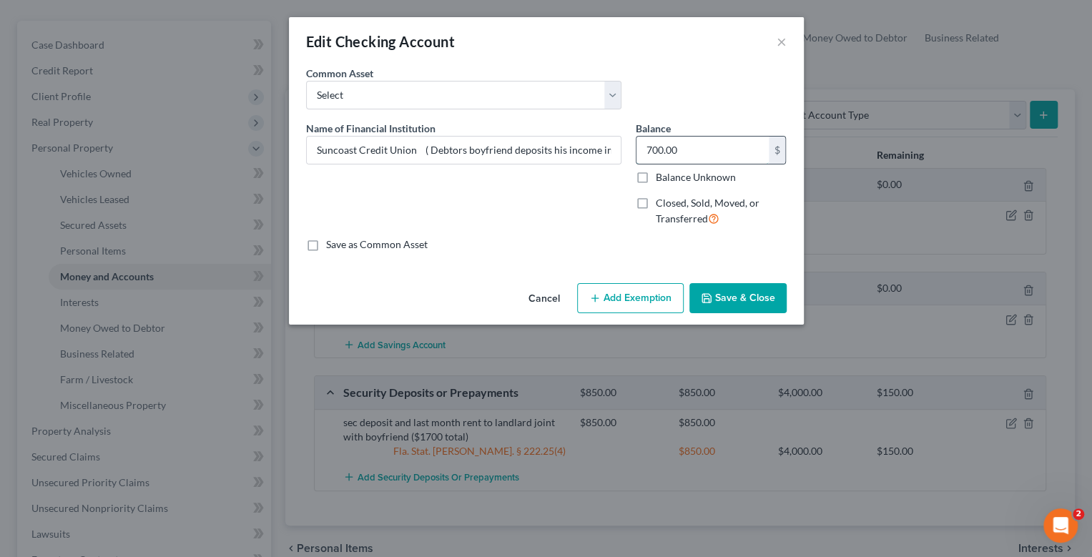
type input "1"
type input "100"
click at [647, 299] on button "Add Exemption" at bounding box center [630, 298] width 107 height 30
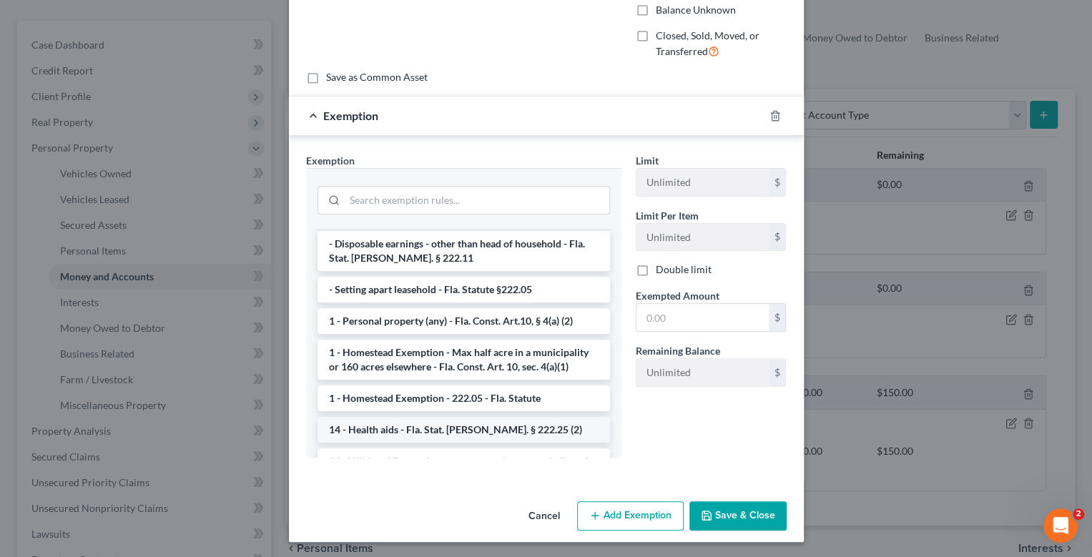
scroll to position [142, 0]
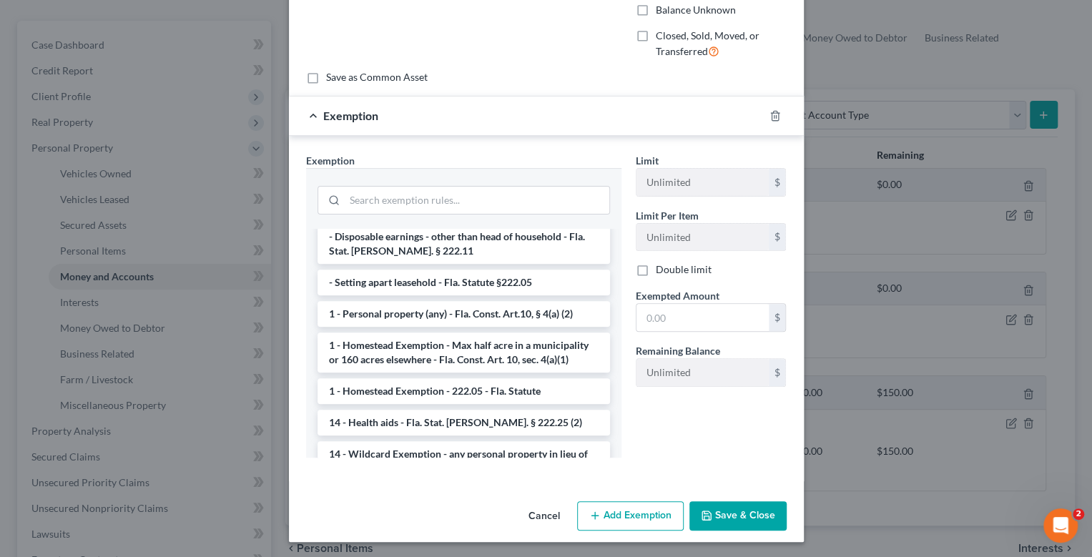
drag, startPoint x: 490, startPoint y: 295, endPoint x: 612, endPoint y: 307, distance: 122.2
click at [496, 301] on li "1 - Personal property (any) - Fla. Const. Art.10, § 4(a) (2)" at bounding box center [464, 314] width 293 height 26
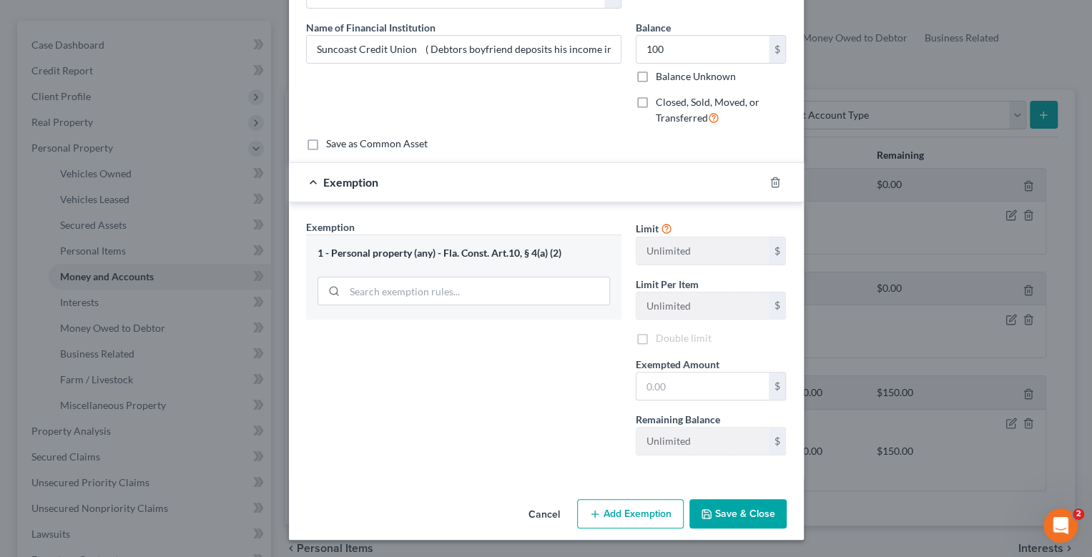
scroll to position [99, 0]
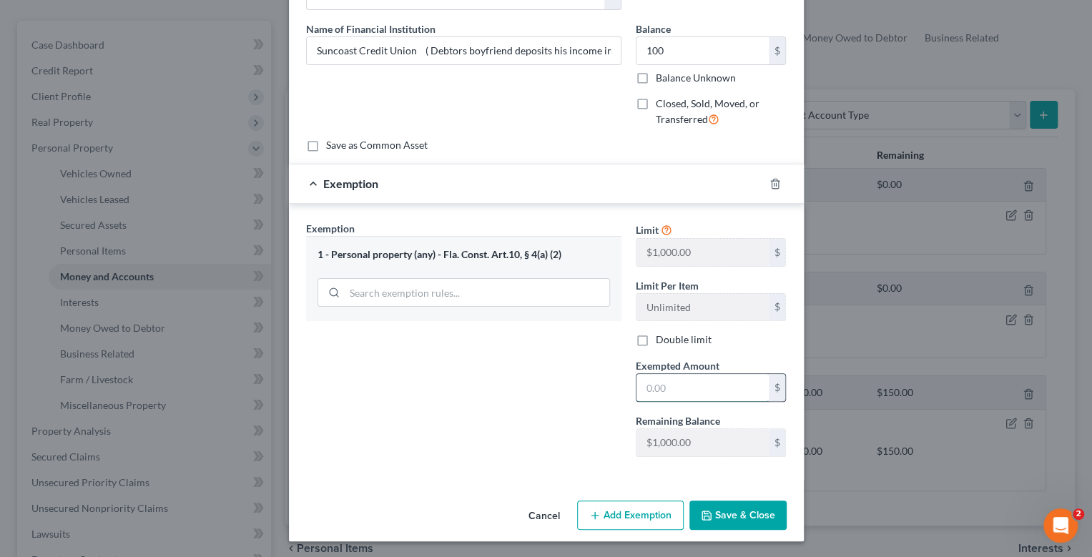
click at [679, 378] on input "text" at bounding box center [703, 387] width 132 height 27
type input "100"
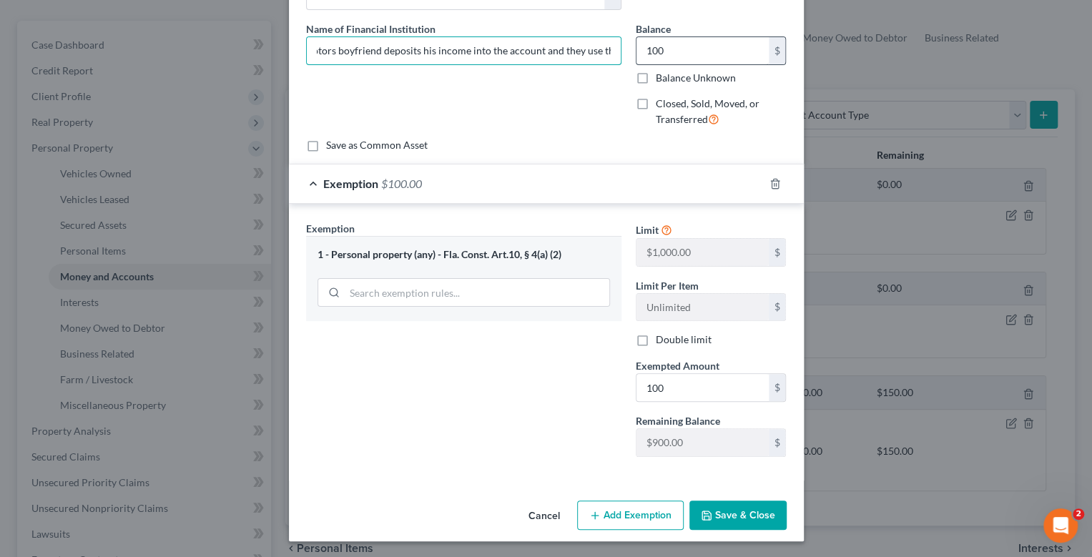
scroll to position [0, 235]
drag, startPoint x: 567, startPoint y: 52, endPoint x: 597, endPoint y: 53, distance: 30.1
click at [643, 52] on div "Name of Financial Institution * Suncoast Credit Union ( Debtors boyfriend depos…" at bounding box center [546, 79] width 495 height 117
click at [607, 49] on input "Suncoast Credit Union ( Debtors boyfriend deposits his income into the account …" at bounding box center [464, 50] width 314 height 27
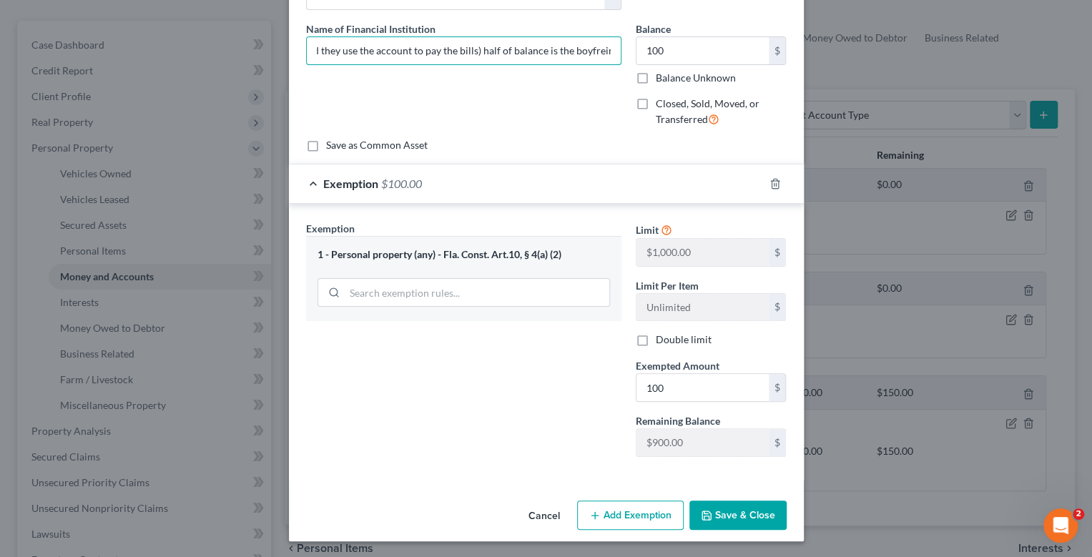
type input "Suncoast Credit Union ( Debtors boyfriend deposits his income into the account …"
drag, startPoint x: 745, startPoint y: 512, endPoint x: 740, endPoint y: 481, distance: 30.5
click at [748, 512] on button "Save & Close" at bounding box center [738, 516] width 97 height 30
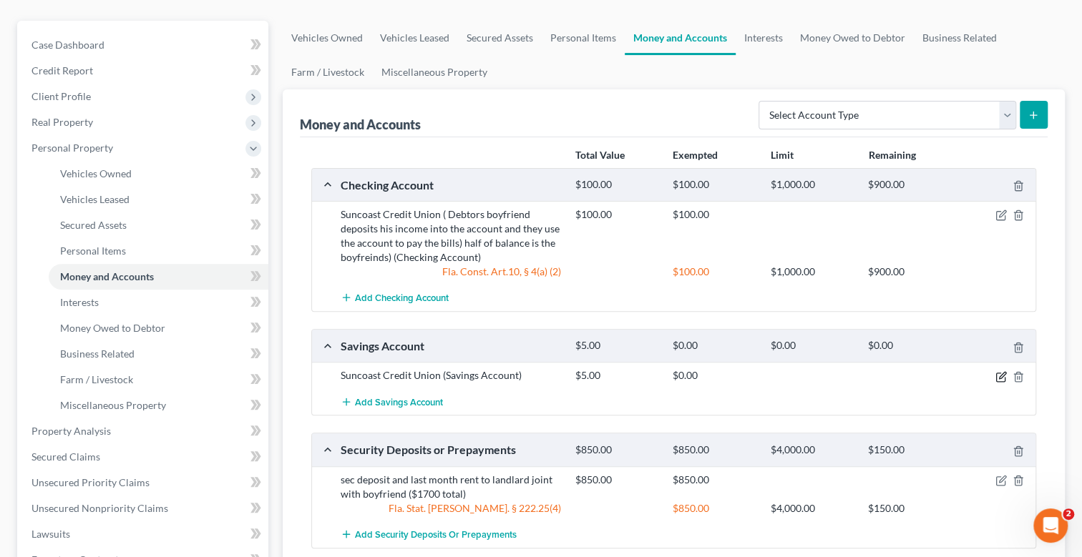
click at [1000, 373] on icon "button" at bounding box center [1002, 375] width 6 height 6
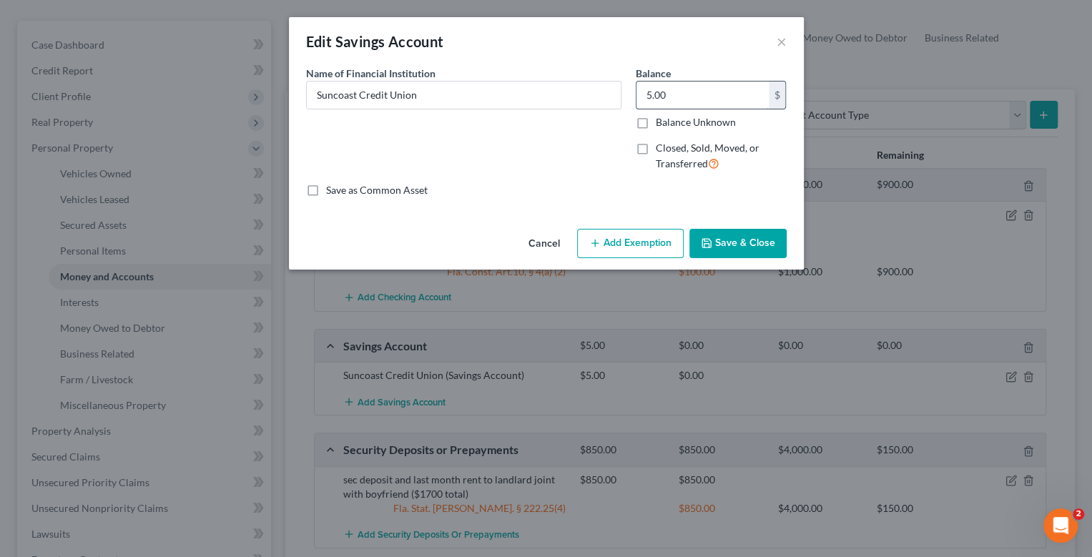
click at [687, 100] on input "5.00" at bounding box center [703, 95] width 132 height 27
type input "19"
click at [628, 243] on button "Add Exemption" at bounding box center [630, 244] width 107 height 30
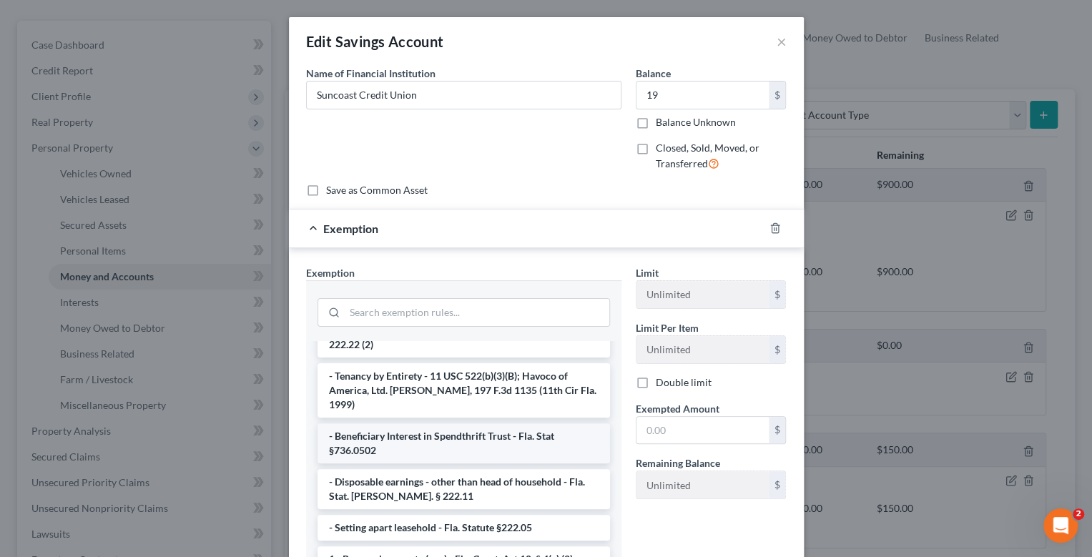
scroll to position [142, 0]
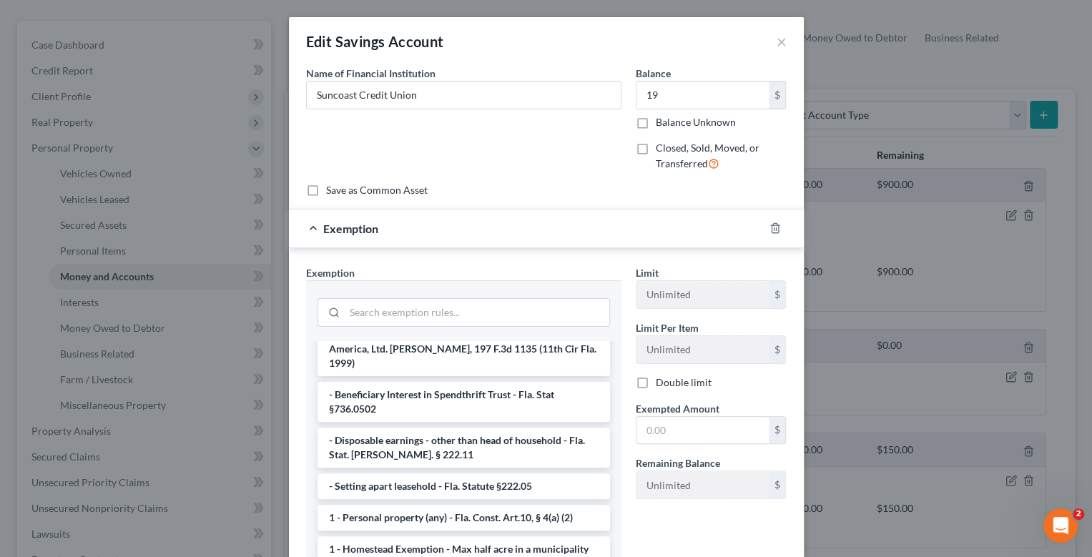
drag, startPoint x: 468, startPoint y: 473, endPoint x: 629, endPoint y: 456, distance: 161.9
click at [469, 505] on li "1 - Personal property (any) - Fla. Const. Art.10, § 4(a) (2)" at bounding box center [464, 518] width 293 height 26
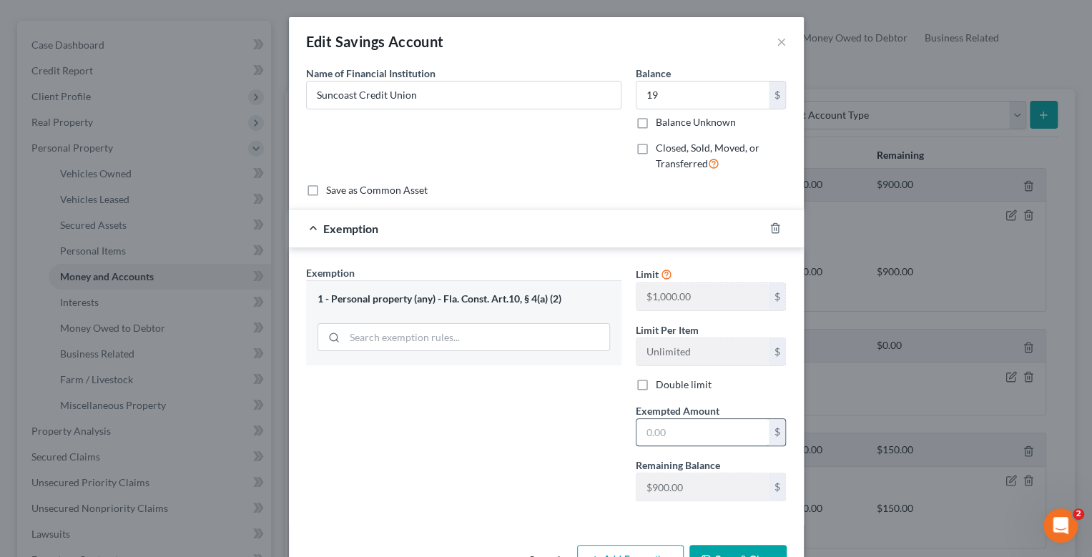
drag, startPoint x: 675, startPoint y: 434, endPoint x: 647, endPoint y: 432, distance: 27.9
click at [675, 434] on input "text" at bounding box center [703, 432] width 132 height 27
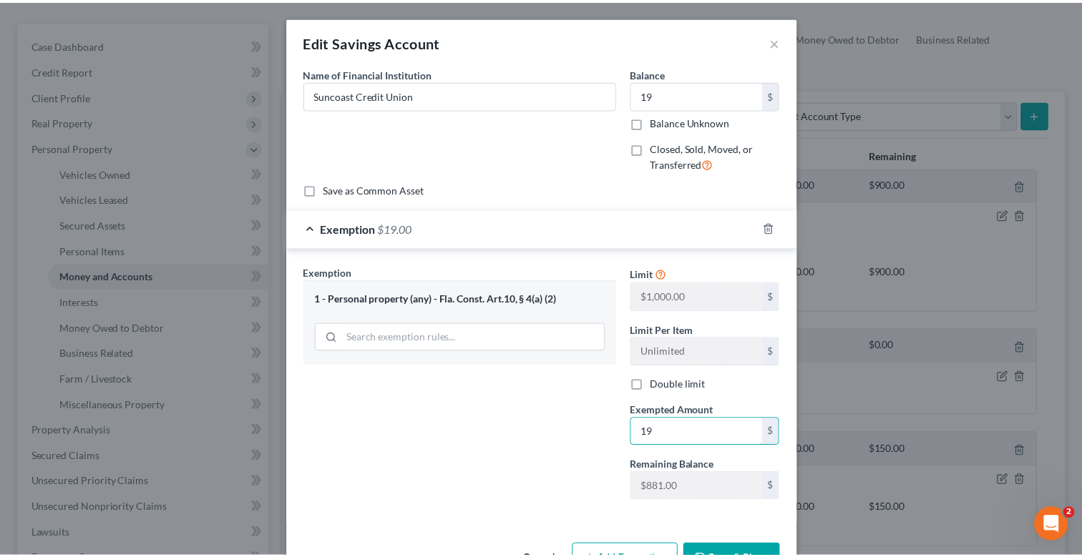
scroll to position [44, 0]
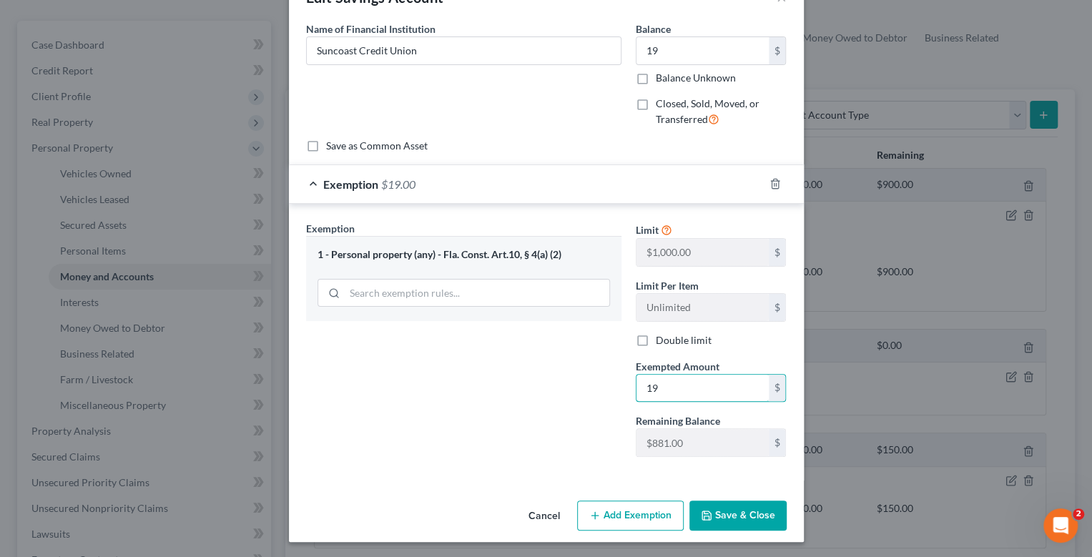
type input "19"
click at [730, 509] on button "Save & Close" at bounding box center [738, 516] width 97 height 30
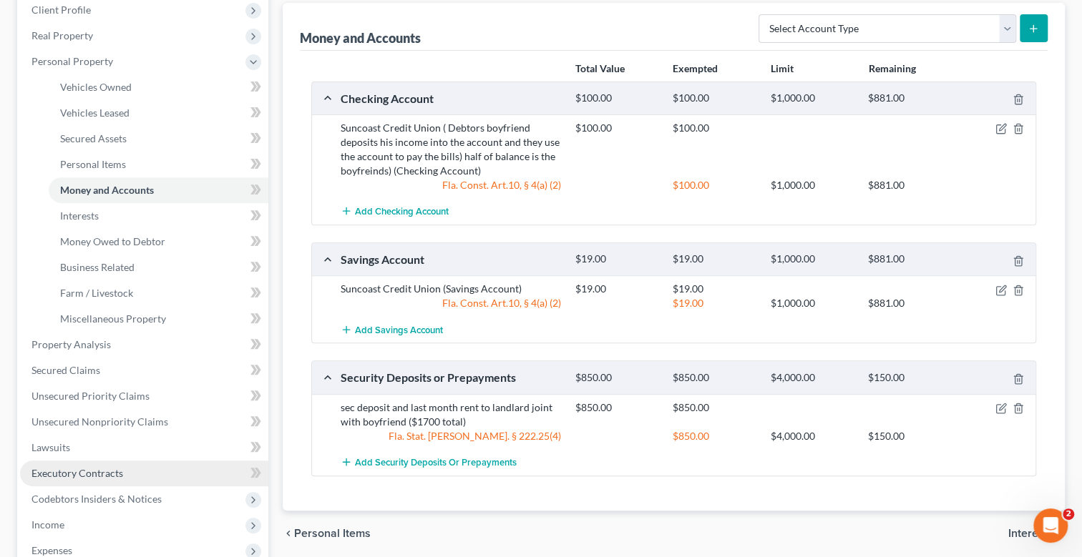
scroll to position [357, 0]
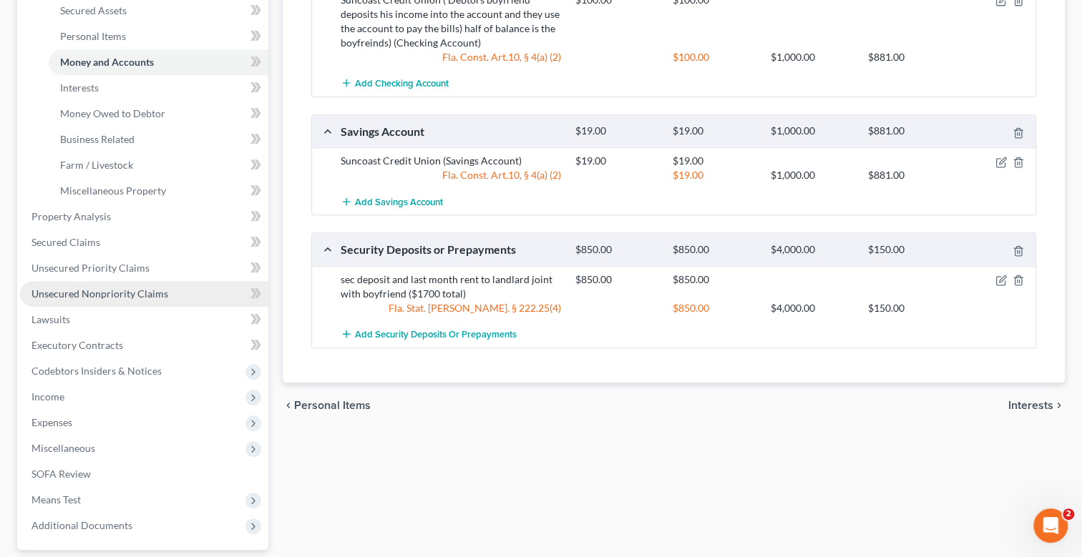
click at [124, 292] on span "Unsecured Nonpriority Claims" at bounding box center [99, 294] width 137 height 12
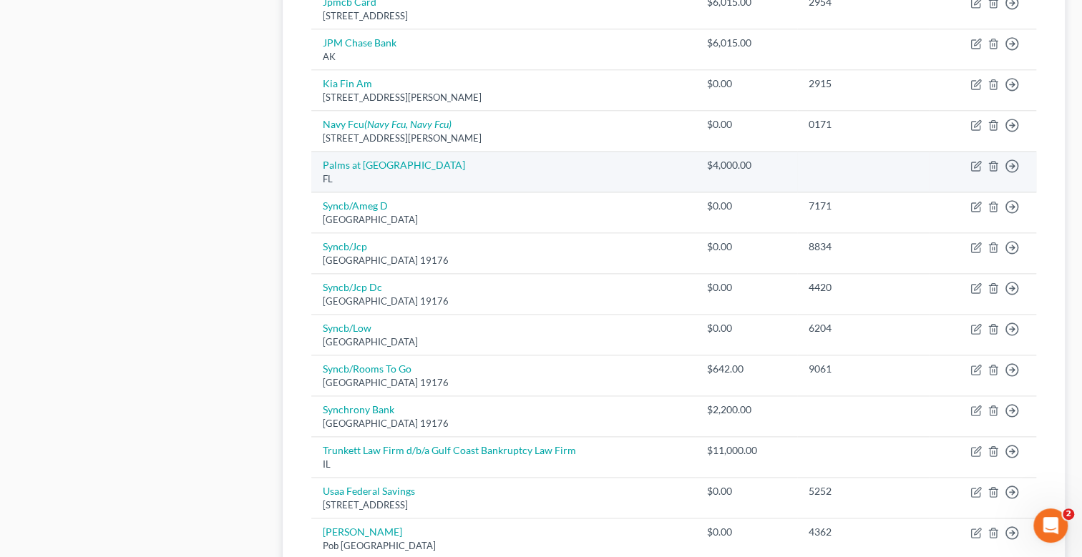
scroll to position [858, 0]
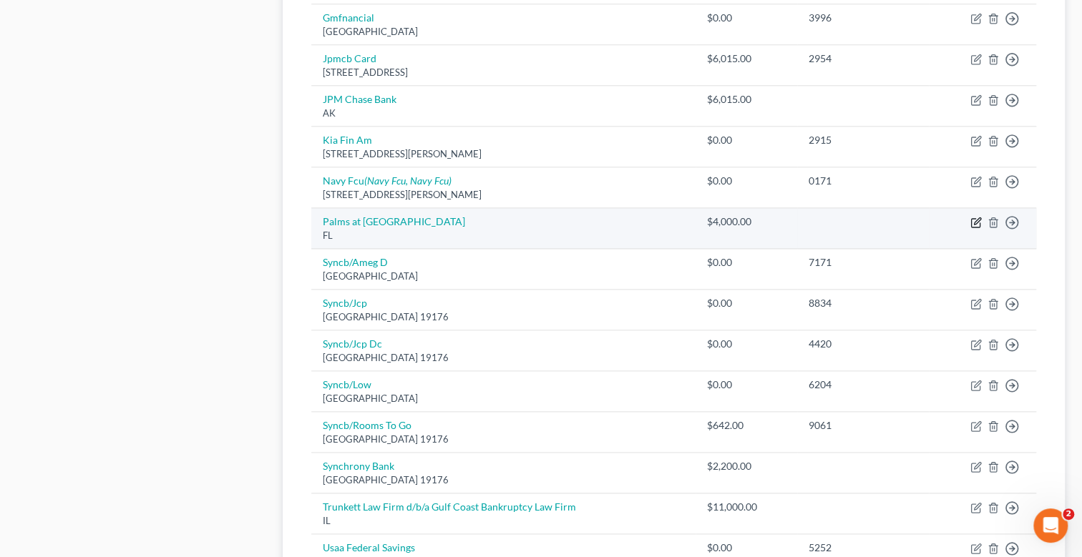
click at [971, 219] on icon "button" at bounding box center [975, 223] width 9 height 9
select select "9"
select select "14"
select select "0"
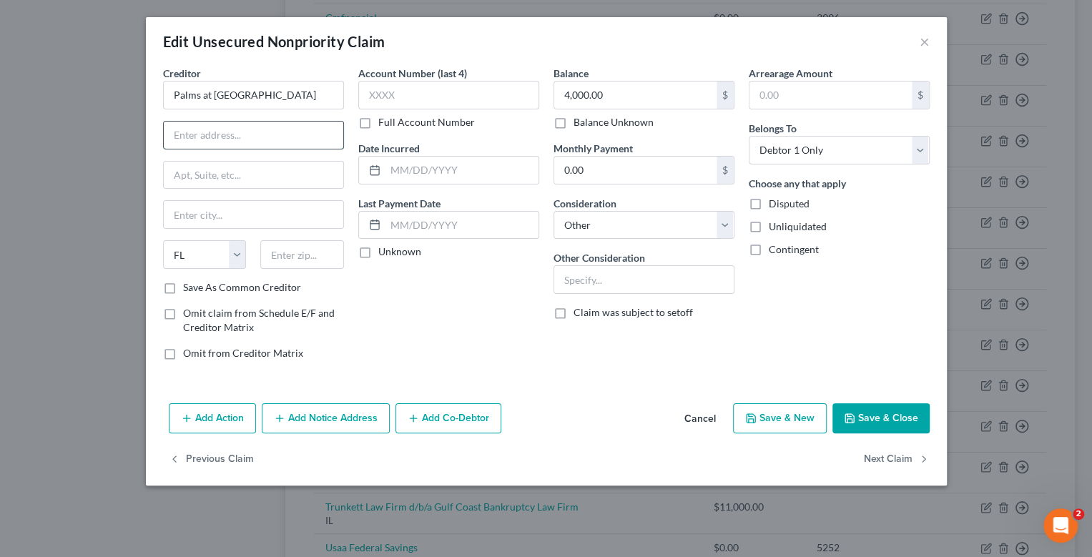
click at [267, 128] on input "text" at bounding box center [254, 135] width 180 height 27
type input "[STREET_ADDRESS]"
type input "33991"
click at [220, 166] on input "text" at bounding box center [254, 175] width 180 height 27
type input "[GEOGRAPHIC_DATA]"
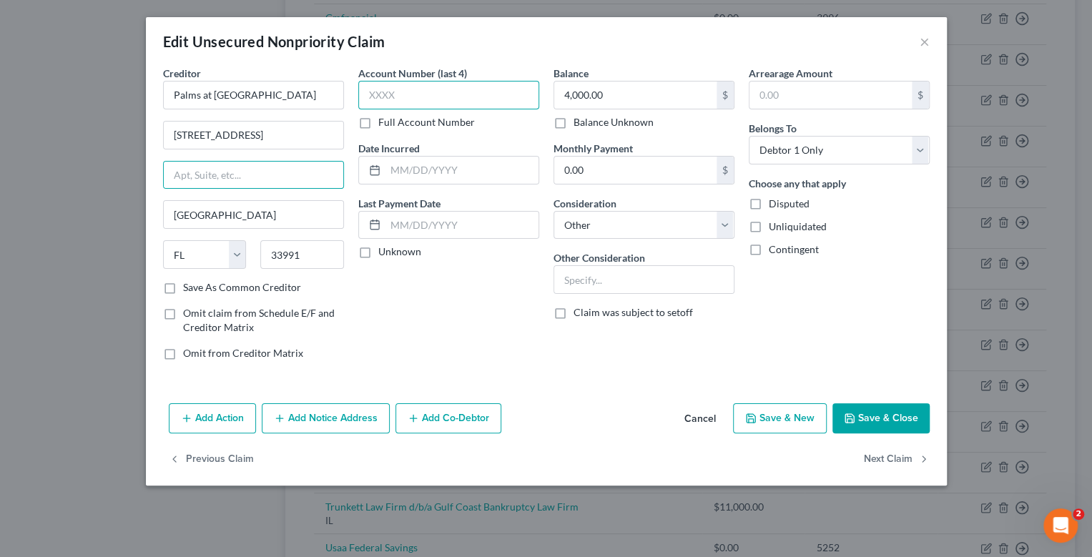
drag, startPoint x: 396, startPoint y: 97, endPoint x: 436, endPoint y: 106, distance: 41.0
click at [396, 97] on input "text" at bounding box center [448, 95] width 181 height 29
click at [897, 416] on button "Save & Close" at bounding box center [881, 418] width 97 height 30
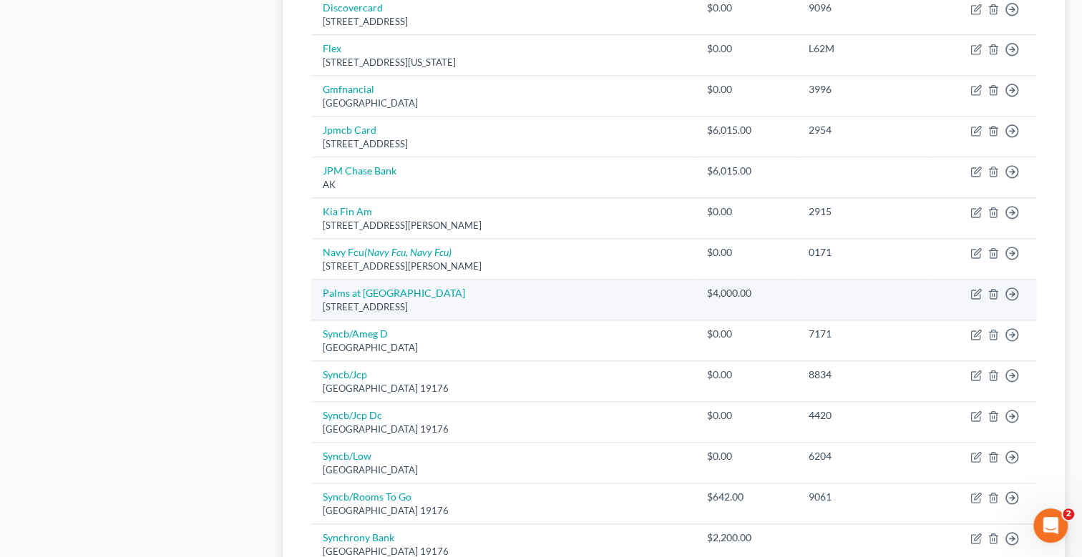
scroll to position [1073, 0]
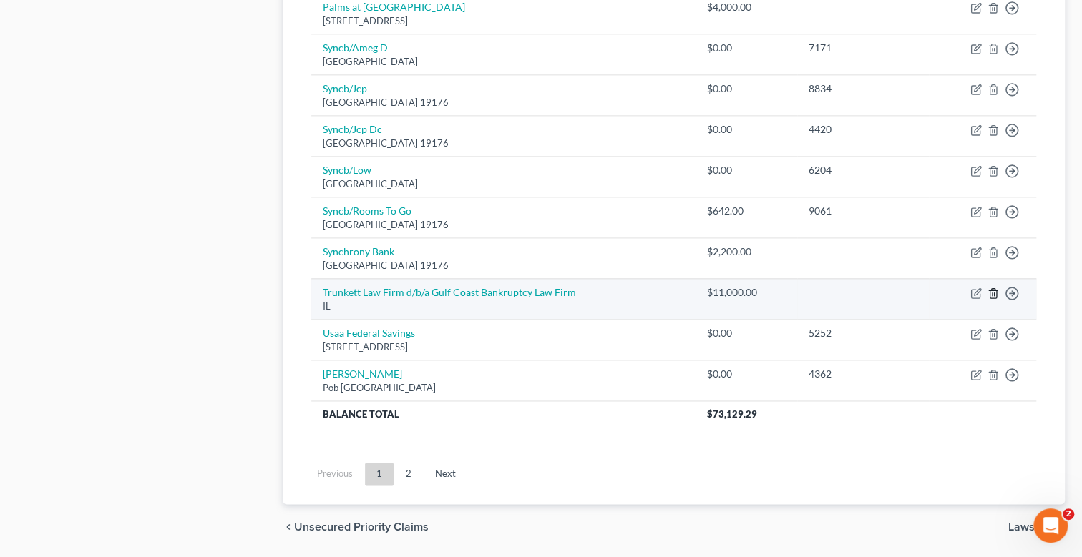
click at [991, 288] on icon "button" at bounding box center [992, 293] width 11 height 11
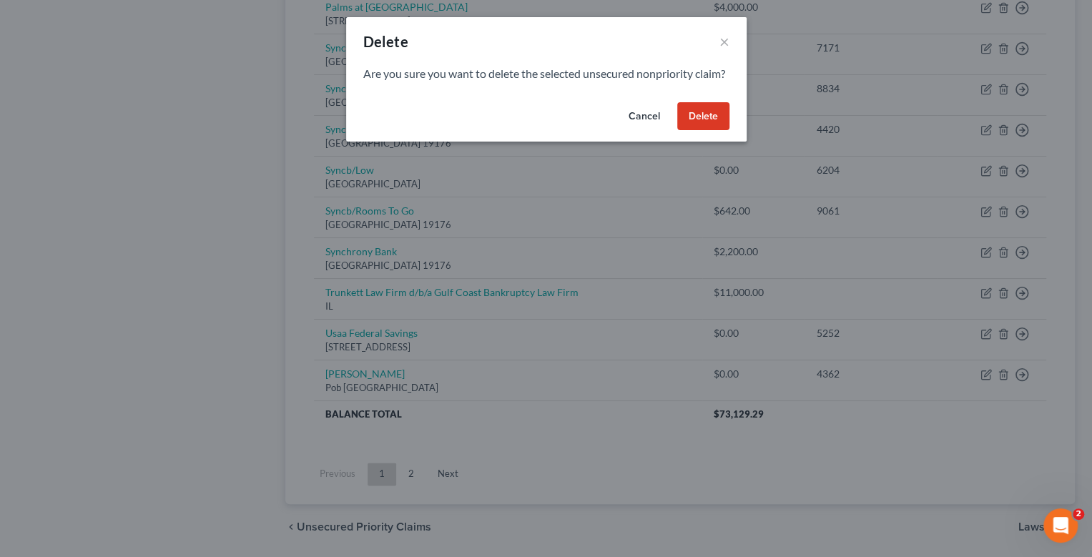
click at [708, 131] on button "Delete" at bounding box center [703, 116] width 52 height 29
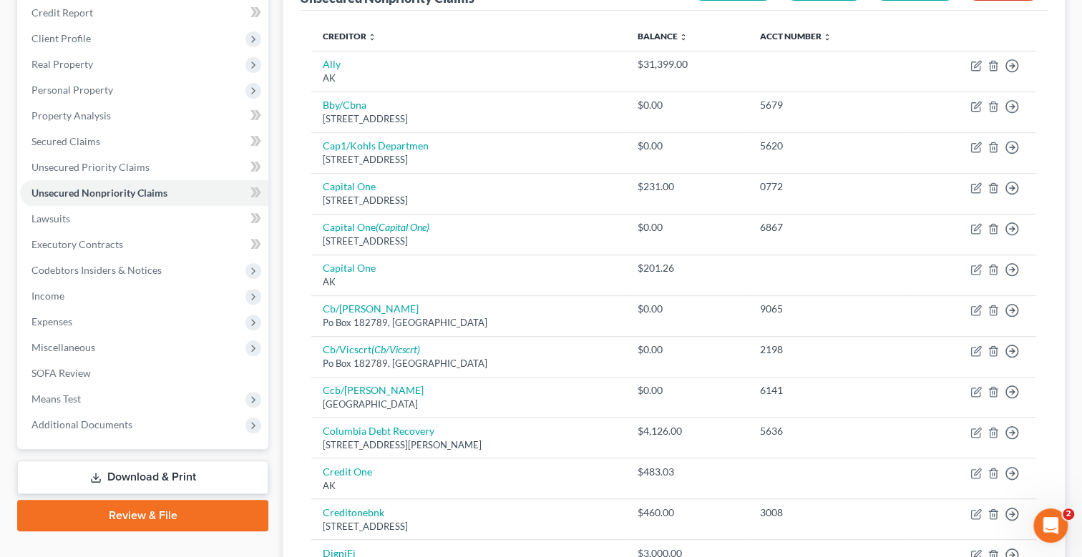
scroll to position [72, 0]
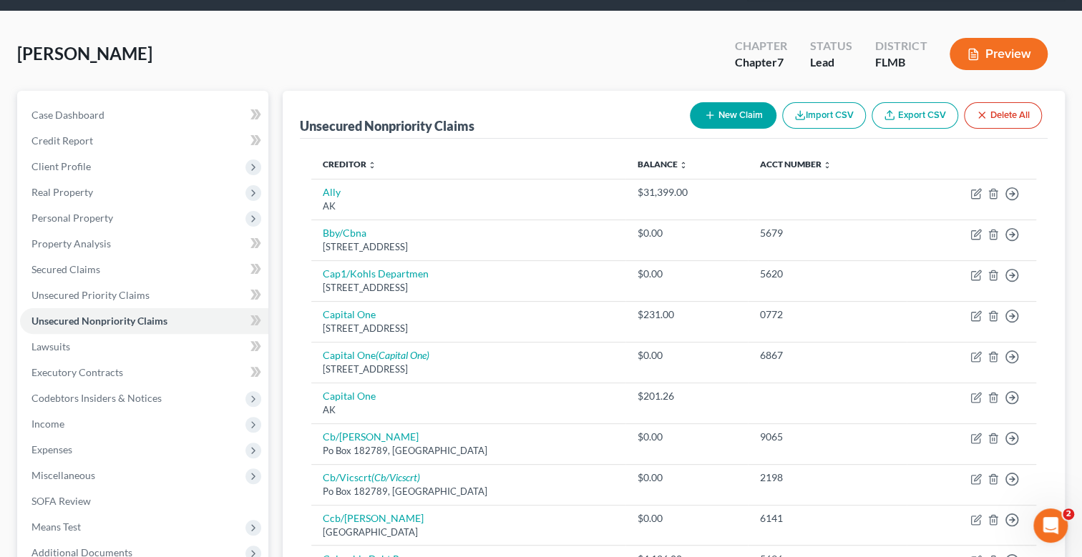
click at [730, 116] on button "New Claim" at bounding box center [733, 115] width 87 height 26
select select "0"
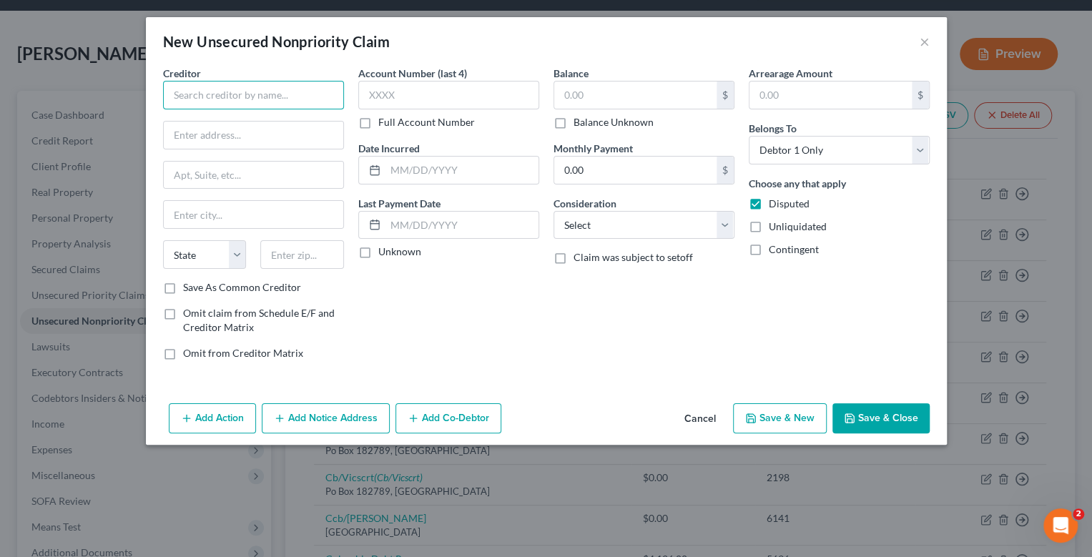
click at [251, 103] on input "text" at bounding box center [253, 95] width 181 height 29
type input "O'Dekerk, [PERSON_NAME] & [PERSON_NAME], LLC"
click at [217, 134] on input "text" at bounding box center [254, 135] width 180 height 27
type input "[STREET_ADDRESS]"
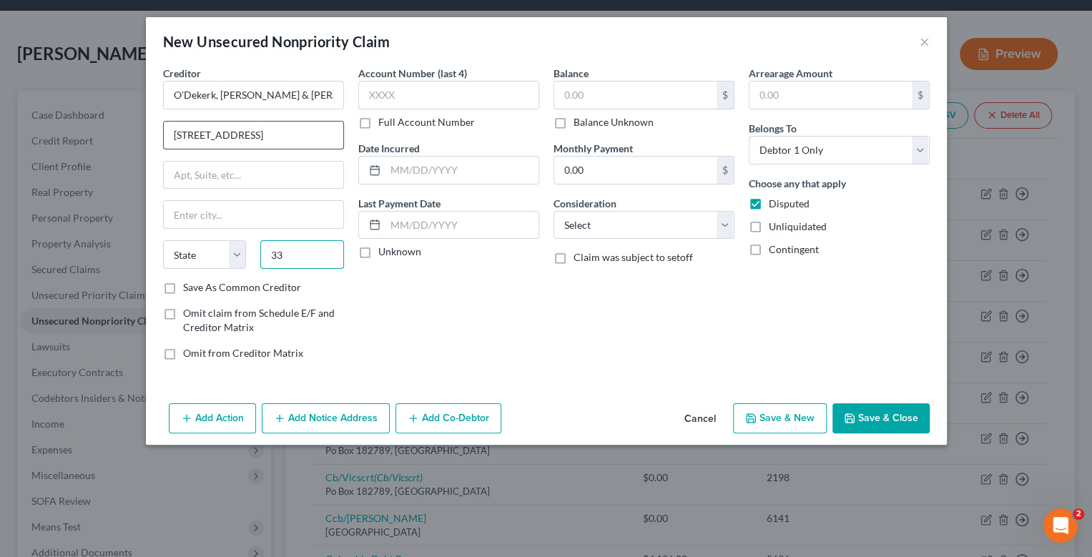
type input "3"
click at [215, 170] on input "text" at bounding box center [254, 175] width 180 height 27
type input "suite 500"
click at [312, 253] on input "text" at bounding box center [302, 254] width 84 height 29
type input "60432"
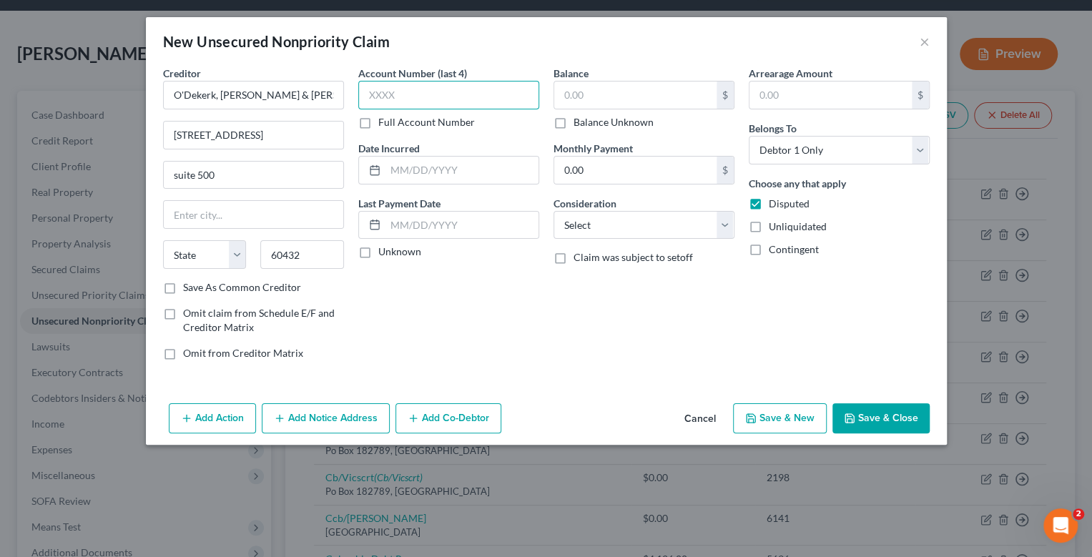
click at [431, 99] on input "text" at bounding box center [448, 95] width 181 height 29
type input "Joliet"
select select "14"
click at [396, 98] on input "text" at bounding box center [448, 95] width 181 height 29
type input "divo"
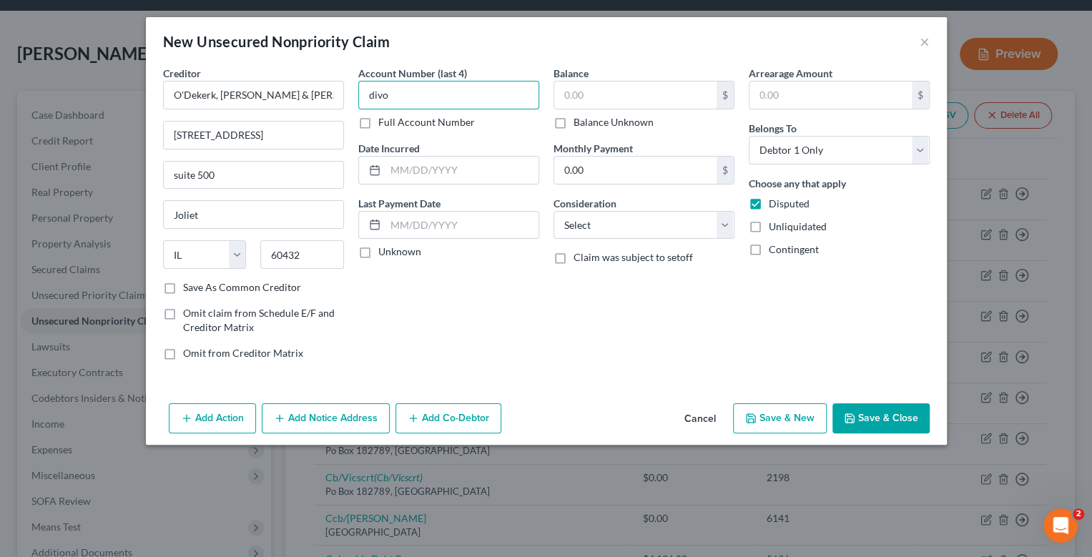
drag, startPoint x: 396, startPoint y: 99, endPoint x: 358, endPoint y: 99, distance: 37.9
click at [358, 99] on input "divo" at bounding box center [448, 95] width 181 height 29
click at [587, 90] on input "text" at bounding box center [635, 95] width 162 height 27
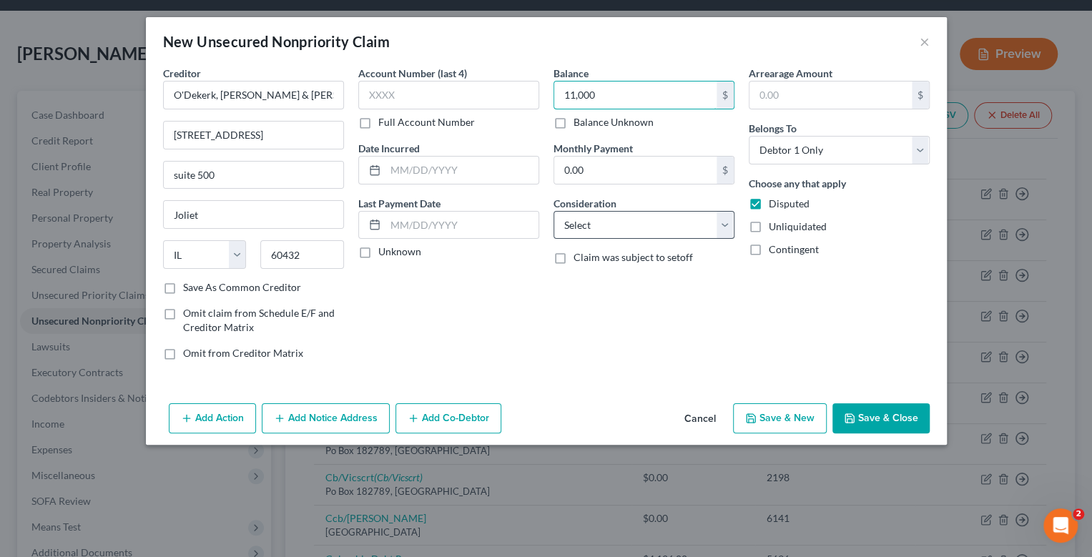
type input "11,000"
click at [594, 228] on select "Select Cable / Satellite Services Collection Agency Credit Card Debt Debt Couns…" at bounding box center [644, 225] width 181 height 29
select select "14"
click at [554, 211] on select "Select Cable / Satellite Services Collection Agency Credit Card Debt Debt Couns…" at bounding box center [644, 225] width 181 height 29
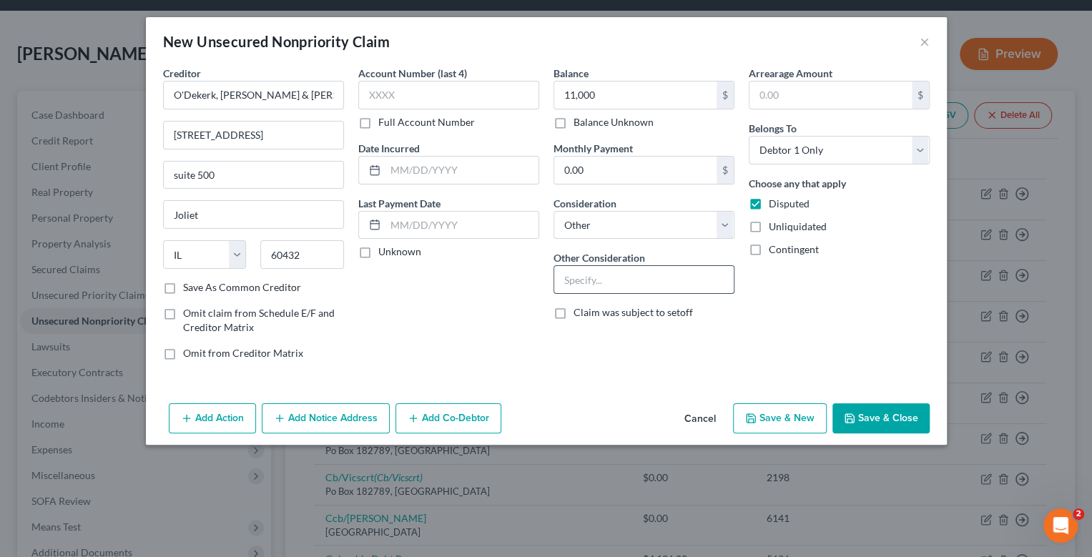
click at [592, 279] on input "text" at bounding box center [644, 279] width 180 height 27
type input "divorce attorney fees"
click at [876, 412] on button "Save & Close" at bounding box center [881, 418] width 97 height 30
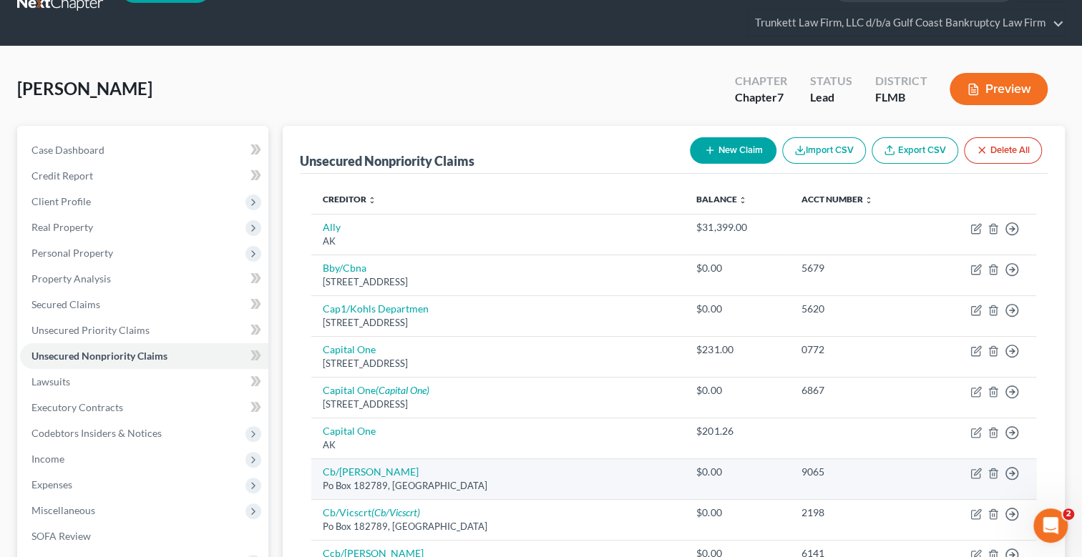
scroll to position [71, 0]
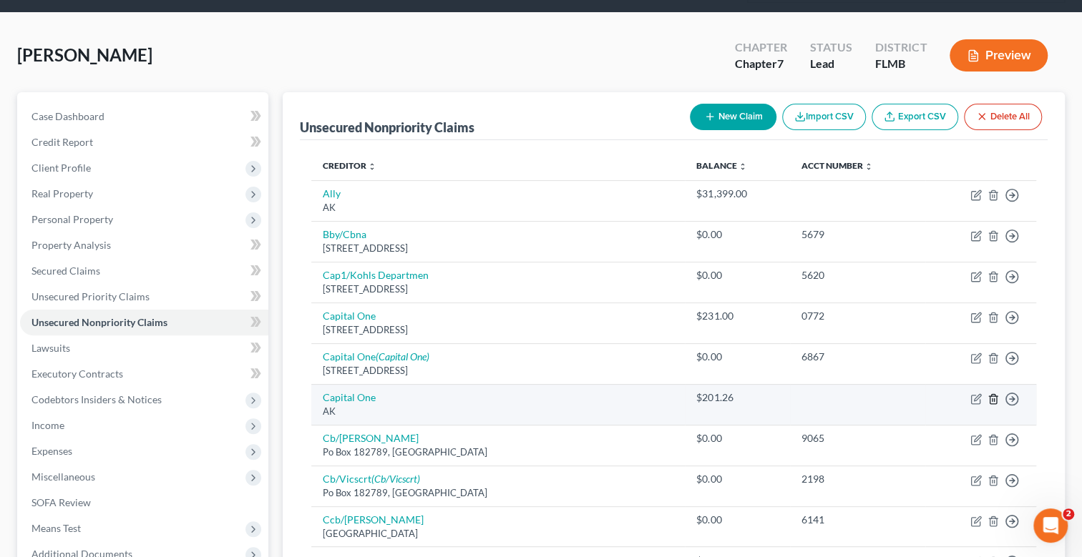
click at [992, 394] on icon "button" at bounding box center [992, 398] width 11 height 11
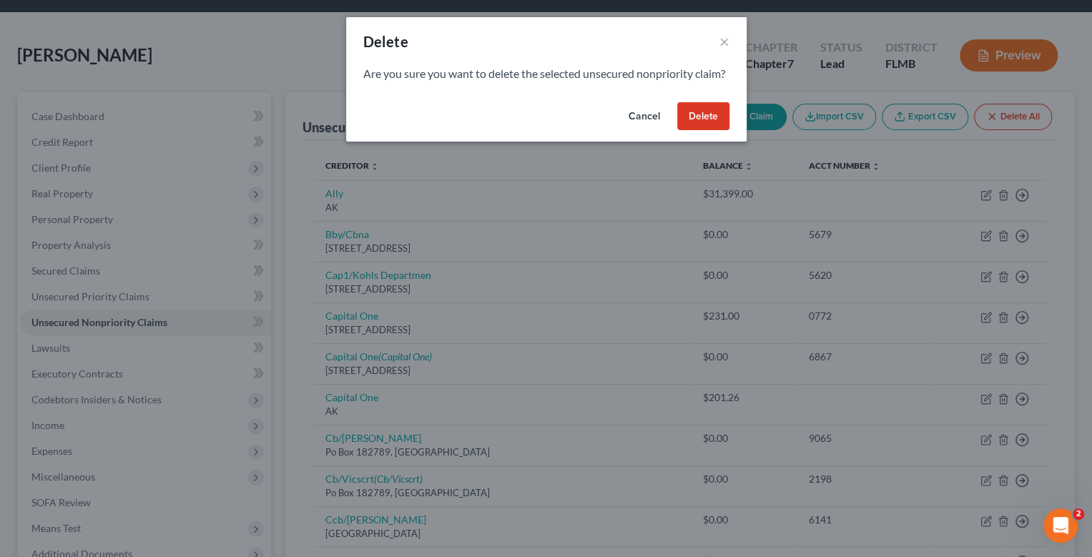
click at [718, 131] on button "Delete" at bounding box center [703, 116] width 52 height 29
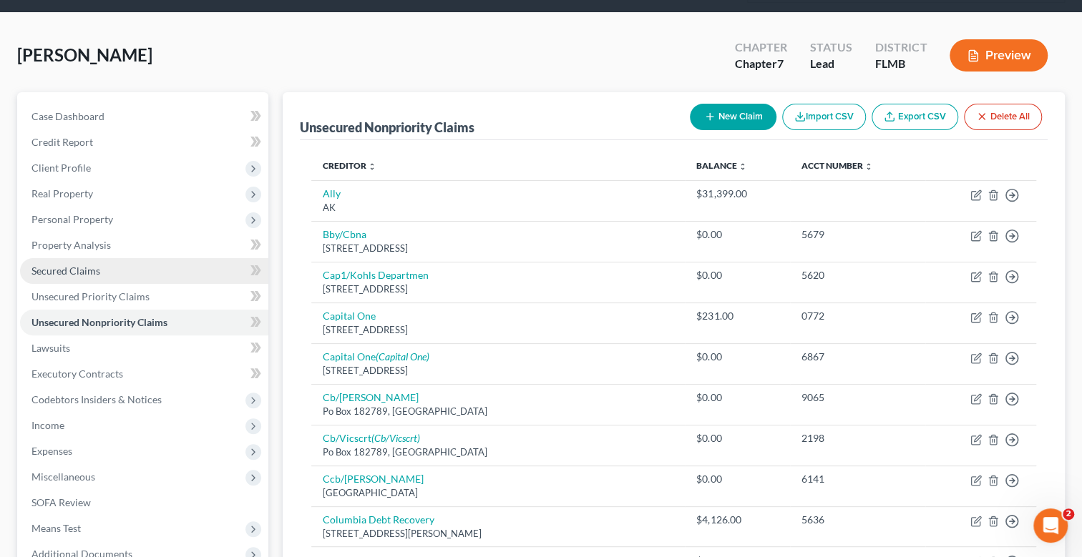
click at [87, 269] on span "Secured Claims" at bounding box center [65, 271] width 69 height 12
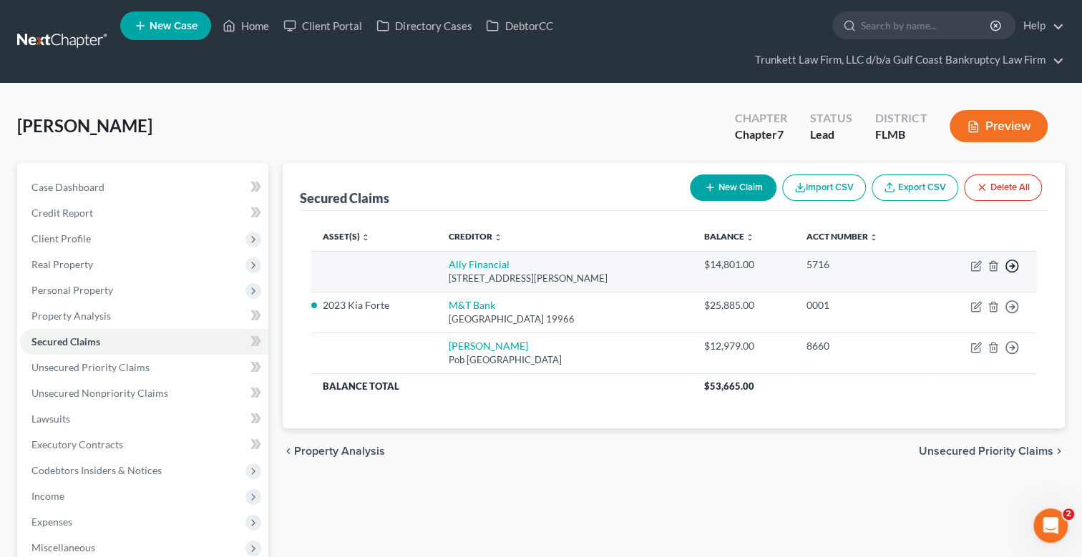
click at [1012, 261] on icon "button" at bounding box center [1011, 266] width 14 height 14
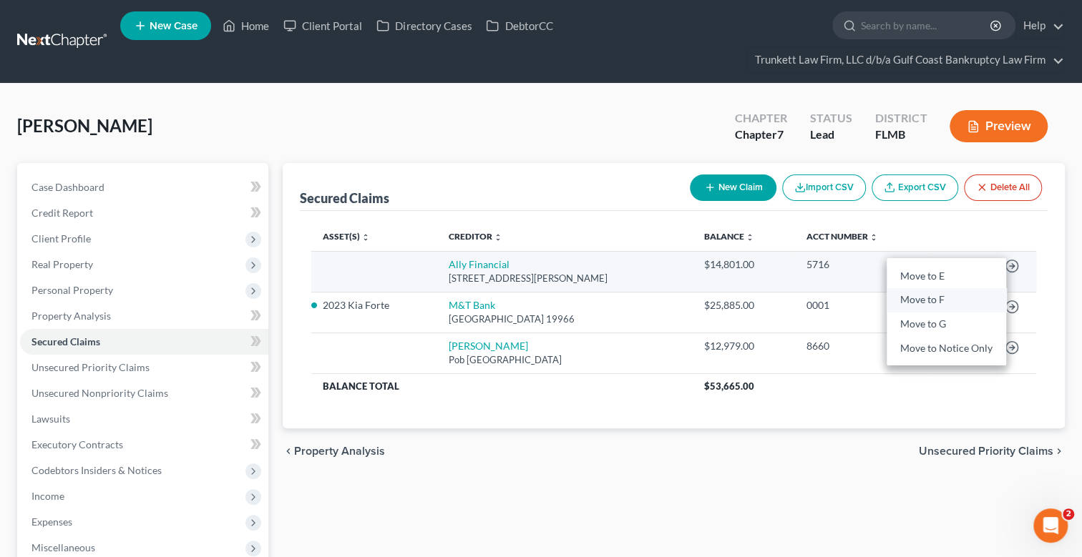
click at [930, 298] on link "Move to F" at bounding box center [945, 300] width 119 height 24
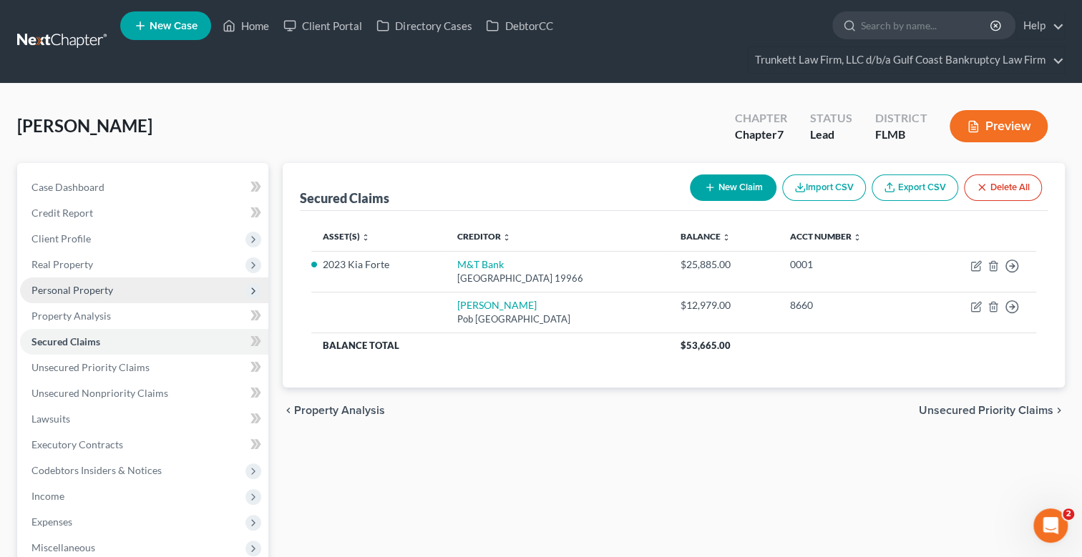
click at [79, 284] on span "Personal Property" at bounding box center [72, 290] width 82 height 12
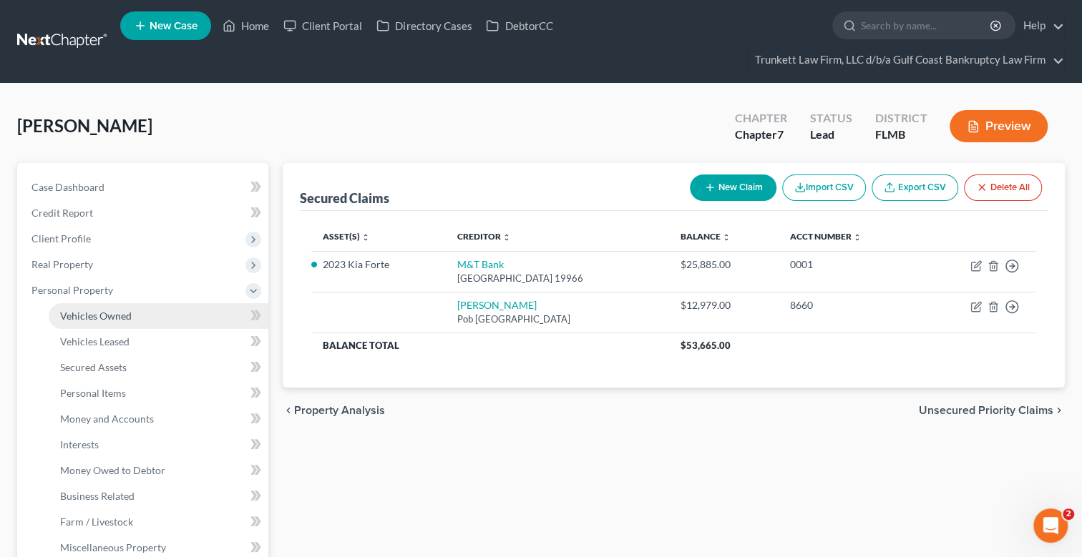
click at [118, 312] on span "Vehicles Owned" at bounding box center [96, 316] width 72 height 12
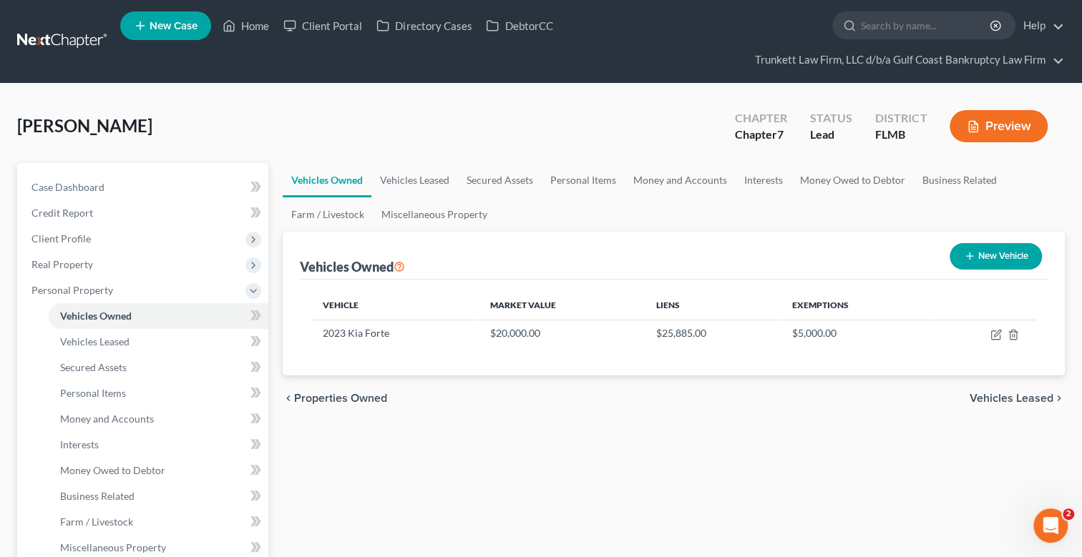
click at [998, 257] on button "New Vehicle" at bounding box center [995, 256] width 92 height 26
select select "0"
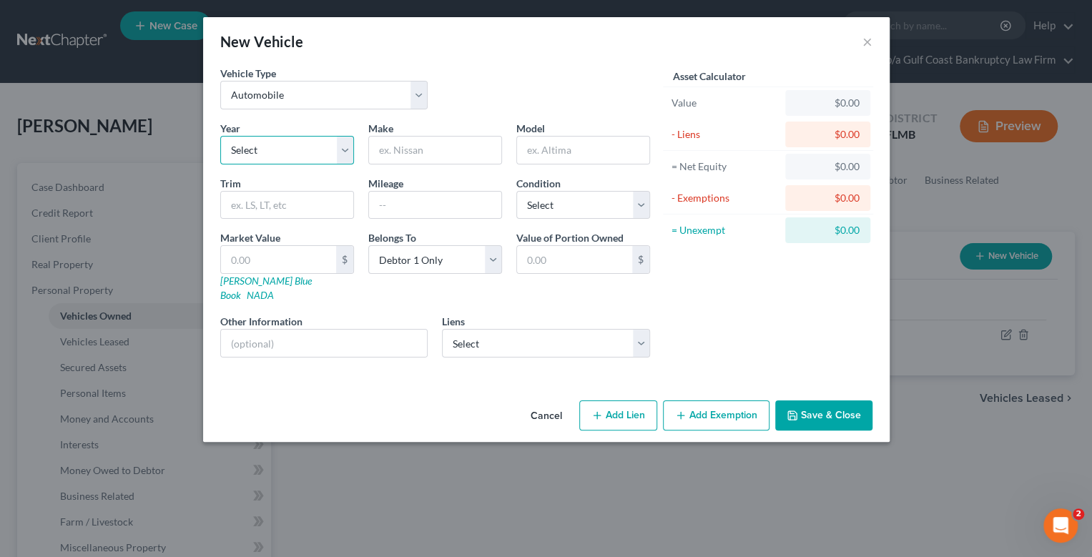
click at [268, 148] on select "Select 2026 2025 2024 2023 2022 2021 2020 2019 2018 2017 2016 2015 2014 2013 20…" at bounding box center [287, 150] width 134 height 29
click at [408, 143] on input "text" at bounding box center [435, 150] width 132 height 27
type input "Buick"
type input "Enclave"
click at [253, 151] on select "Select 2026 2025 2024 2023 2022 2021 2020 2019 2018 2017 2016 2015 2014 2013 20…" at bounding box center [287, 150] width 134 height 29
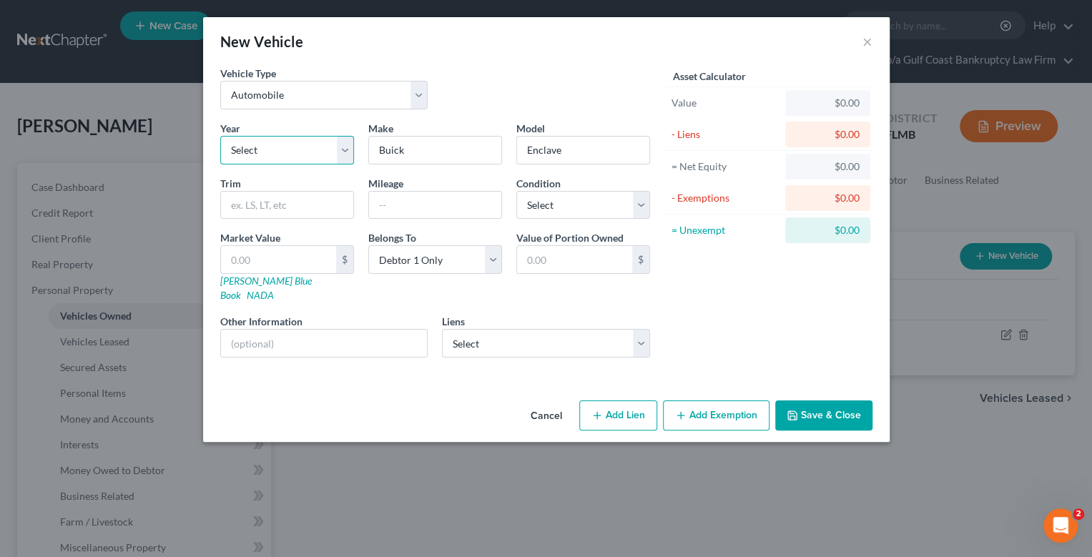
select select "8"
click at [220, 136] on select "Select 2026 2025 2024 2023 2022 2021 2020 2019 2018 2017 2016 2015 2014 2013 20…" at bounding box center [287, 150] width 134 height 29
drag, startPoint x: 310, startPoint y: 206, endPoint x: 320, endPoint y: 207, distance: 10.0
click at [310, 206] on input "text" at bounding box center [287, 205] width 132 height 27
click at [549, 204] on select "Select Excellent Very Good Good Fair Poor" at bounding box center [584, 205] width 134 height 29
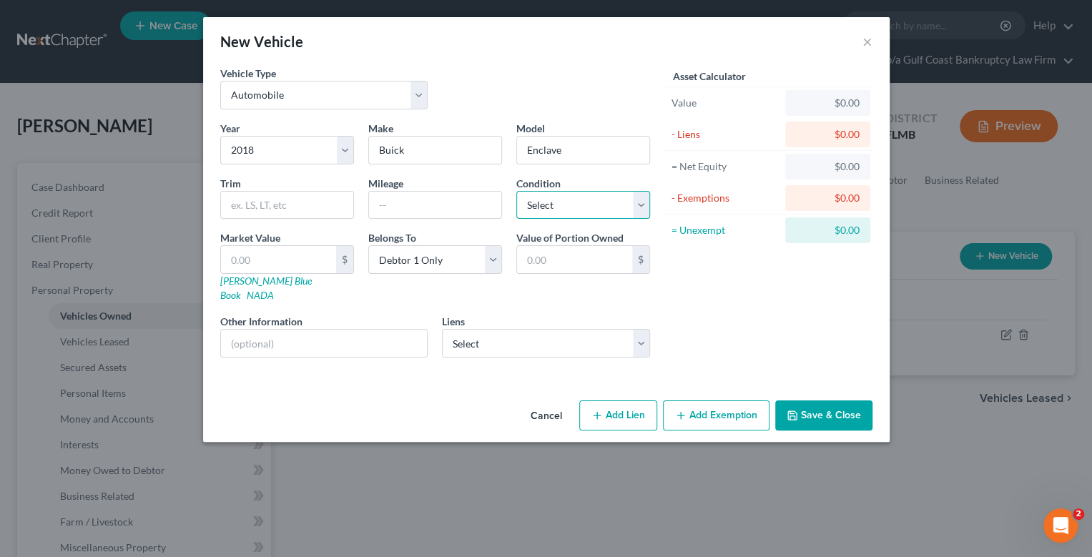
select select "2"
click at [517, 191] on select "Select Excellent Very Good Good Fair Poor" at bounding box center [584, 205] width 134 height 29
click at [401, 199] on input "text" at bounding box center [435, 205] width 132 height 27
click at [308, 333] on input "text" at bounding box center [324, 343] width 207 height 27
click at [420, 270] on select "Select Debtor 1 Only Debtor 2 Only Debtor 1 And Debtor 2 Only At Least One Of T…" at bounding box center [435, 259] width 134 height 29
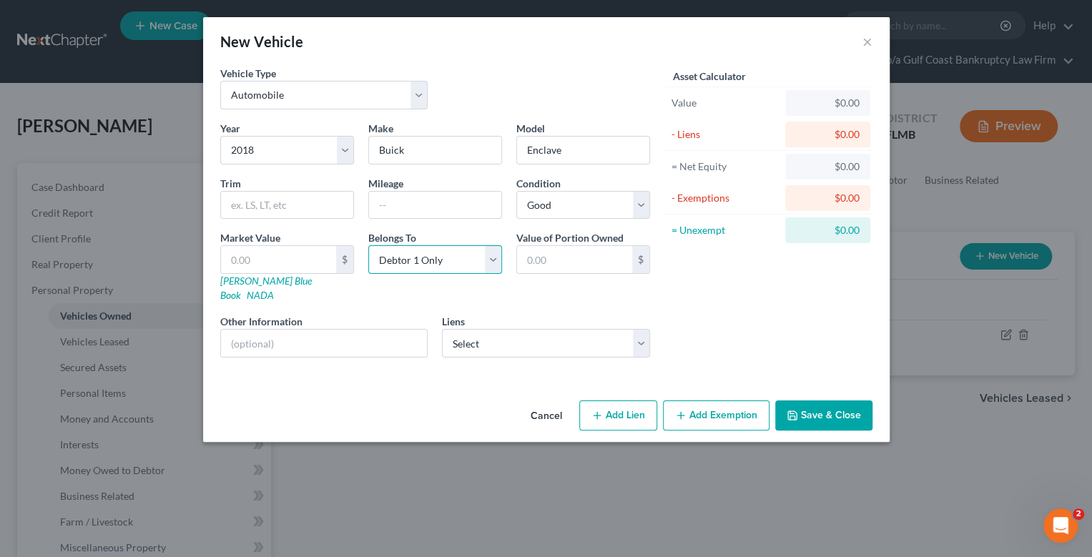
select select "3"
click at [368, 245] on select "Select Debtor 1 Only Debtor 2 Only Debtor 1 And Debtor 2 Only At Least One Of T…" at bounding box center [435, 259] width 134 height 29
click at [285, 259] on input "text" at bounding box center [278, 259] width 115 height 27
type input "1"
type input "1.00"
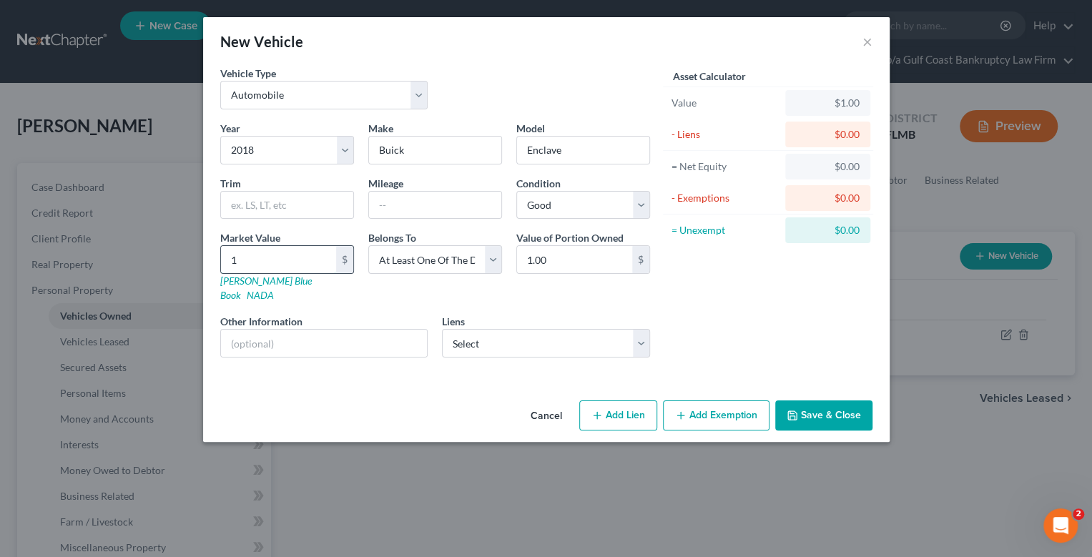
type input "10"
type input "10.00"
type input "100"
type input "100.00"
type input "1000"
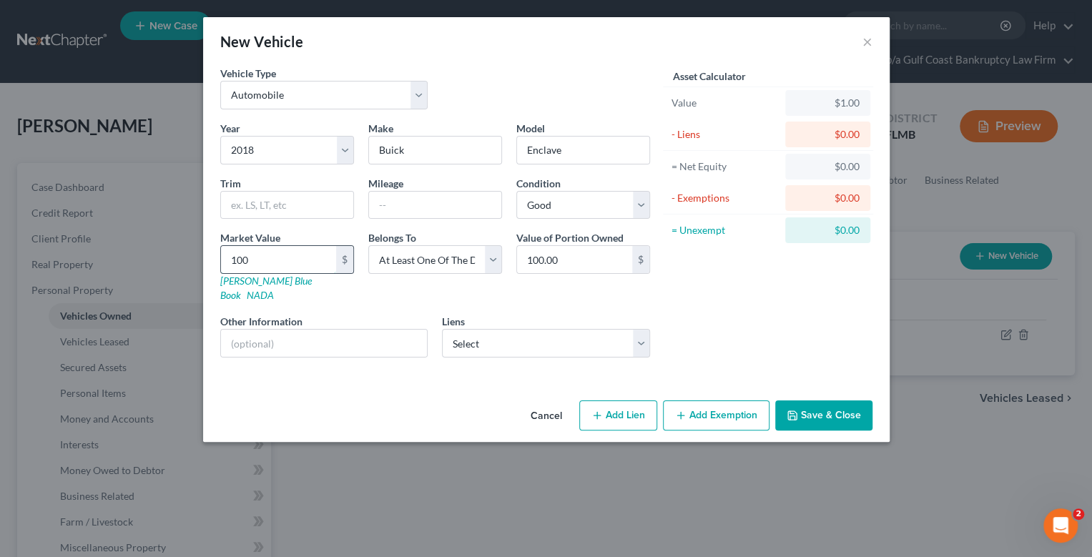
type input "1,000.00"
type input "1,0000"
type input "10,000.00"
type input "10,000"
click at [409, 199] on input "text" at bounding box center [435, 205] width 132 height 27
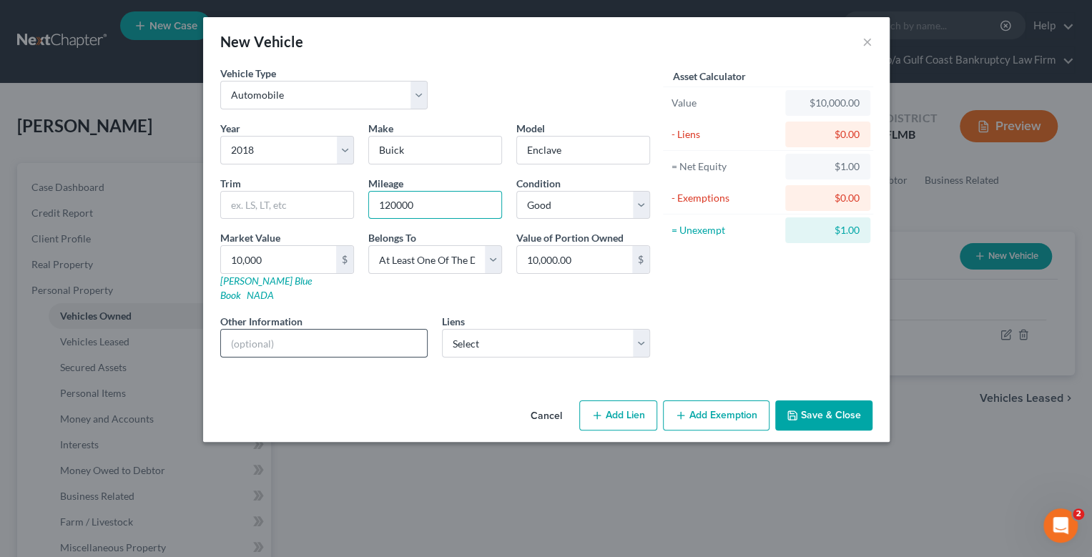
type input "120000"
click at [286, 330] on input "text" at bounding box center [324, 343] width 207 height 27
type input "E"
type input "Ex husband car. Debtor surrenders any interest in it."
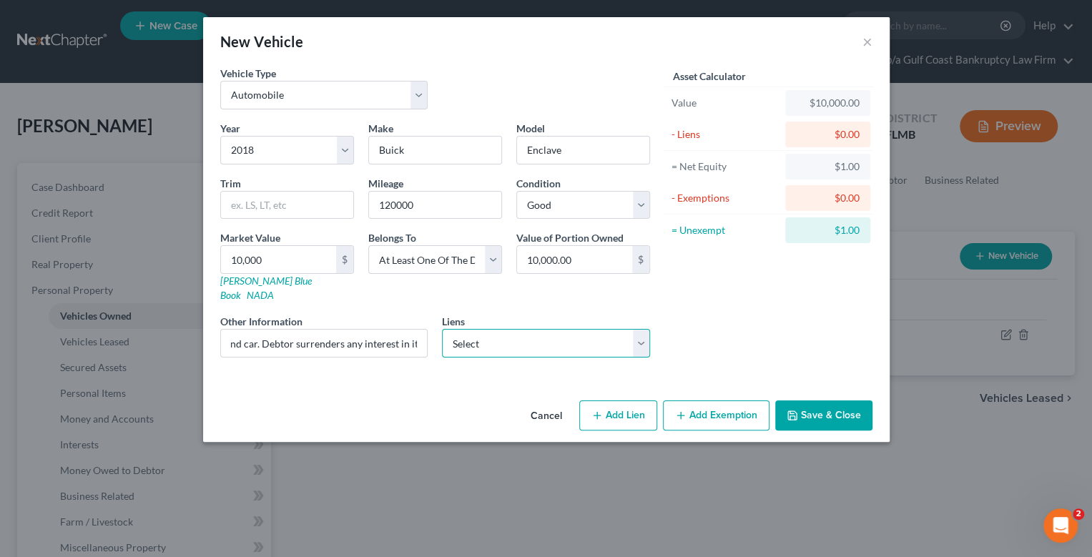
scroll to position [0, 0]
click at [489, 329] on select "Select Usaa Fsb - $12,979.00" at bounding box center [546, 343] width 208 height 29
select select "45"
select select "0"
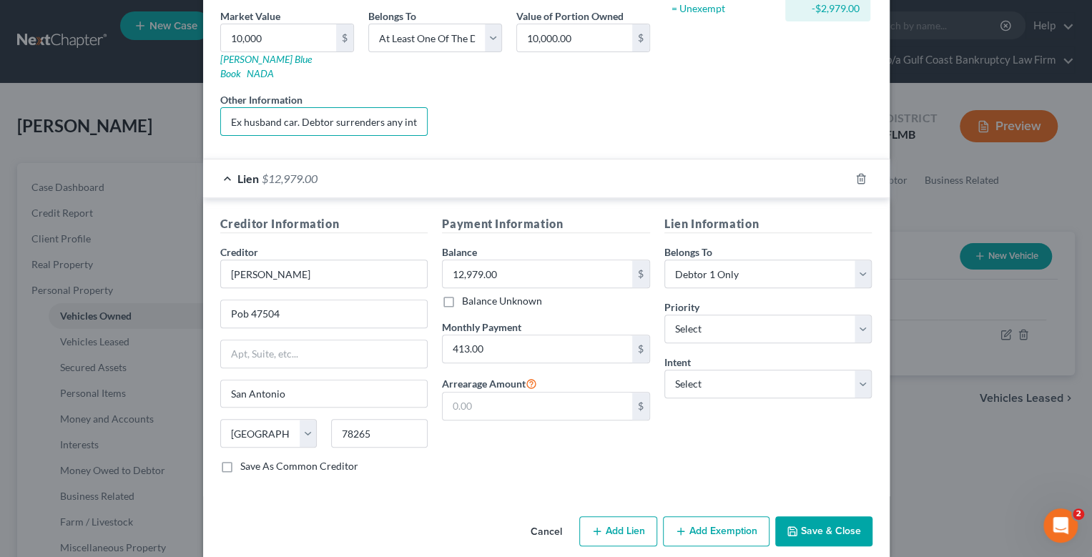
scroll to position [0, 40]
drag, startPoint x: 368, startPoint y: 105, endPoint x: 496, endPoint y: 107, distance: 128.1
click at [496, 107] on div "Year Select 2026 2025 2024 2023 2022 2021 2020 2019 2018 2017 2016 2015 2014 20…" at bounding box center [435, 23] width 444 height 248
click at [418, 108] on input "Ex husband car. Debtor surrenders any interest in it." at bounding box center [324, 121] width 207 height 27
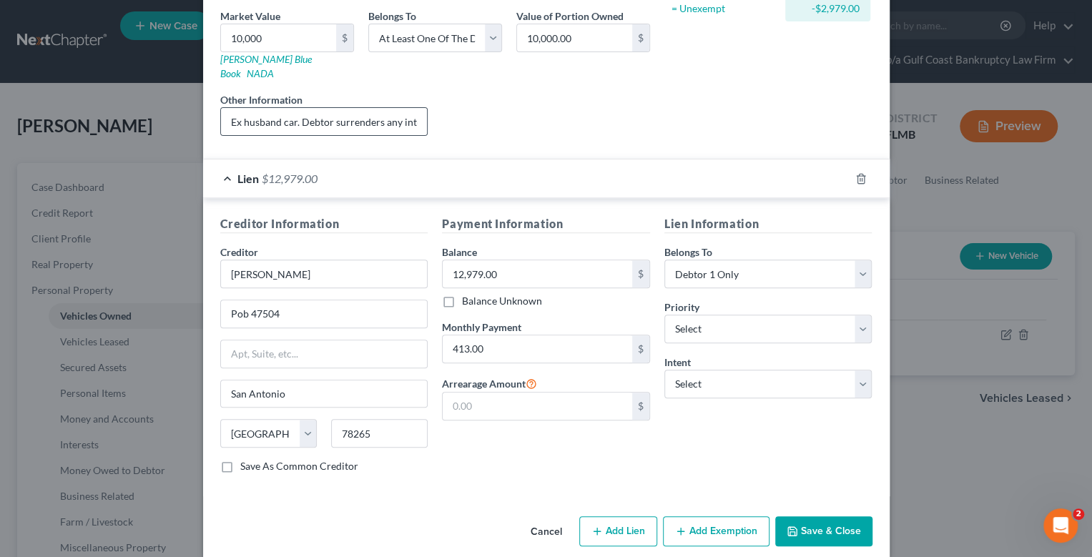
click at [422, 107] on div "Ex husband car. Debtor surrenders any interest in it." at bounding box center [324, 121] width 208 height 29
click at [414, 108] on input "Ex husband car. Debtor surrenders any interest in it." at bounding box center [324, 121] width 207 height 27
click at [441, 110] on div "Year Select 2026 2025 2024 2023 2022 2021 2020 2019 2018 2017 2016 2015 2014 20…" at bounding box center [435, 23] width 444 height 248
click at [412, 108] on input "Ex husband car. Debtor surrenders any interest in it." at bounding box center [324, 121] width 207 height 27
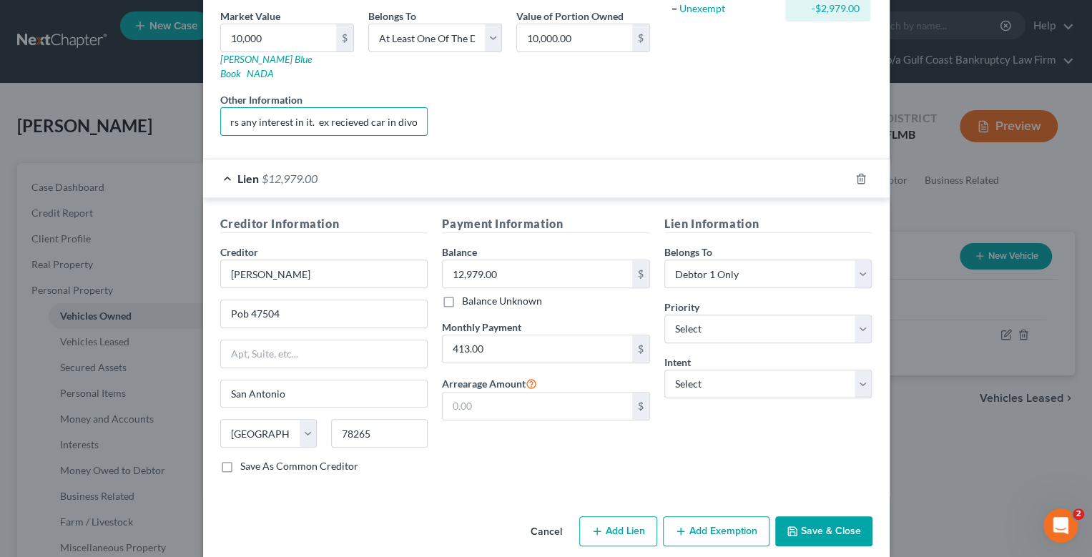
scroll to position [0, 152]
type input "Ex husband car. Debtor surrenders any interest in it. ex recieved car in divorce"
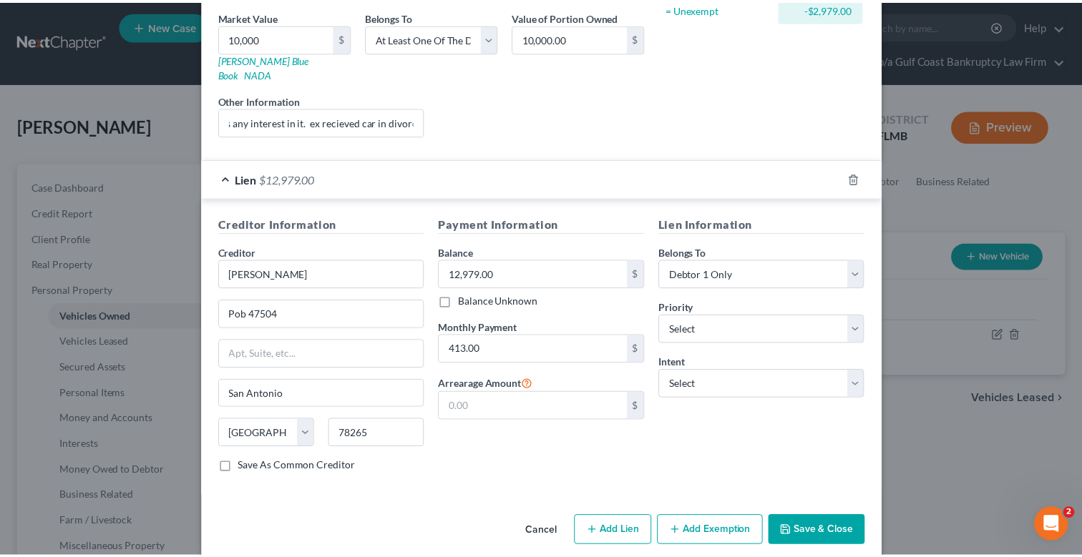
scroll to position [0, 0]
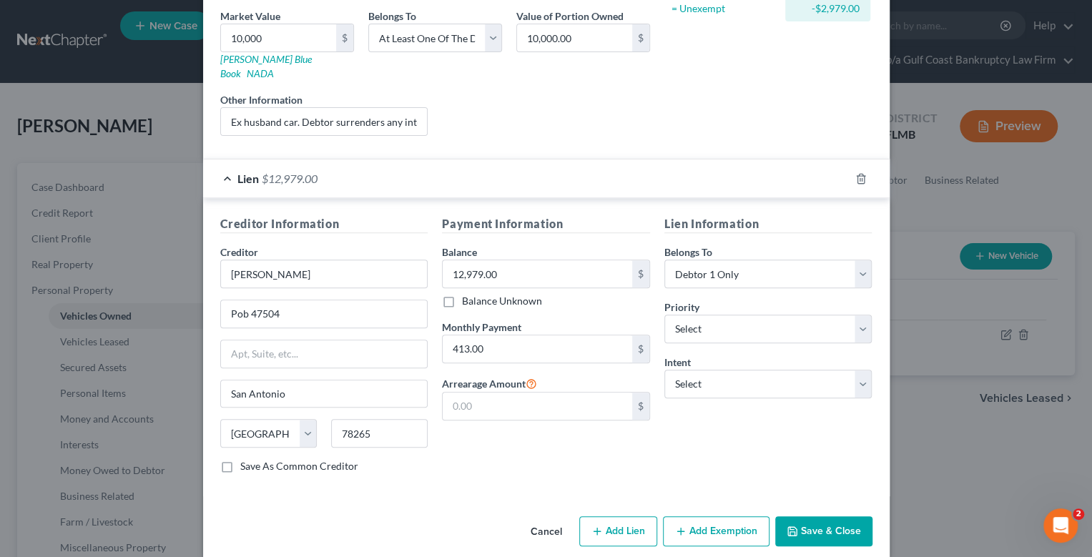
click at [816, 517] on button "Save & Close" at bounding box center [824, 532] width 97 height 30
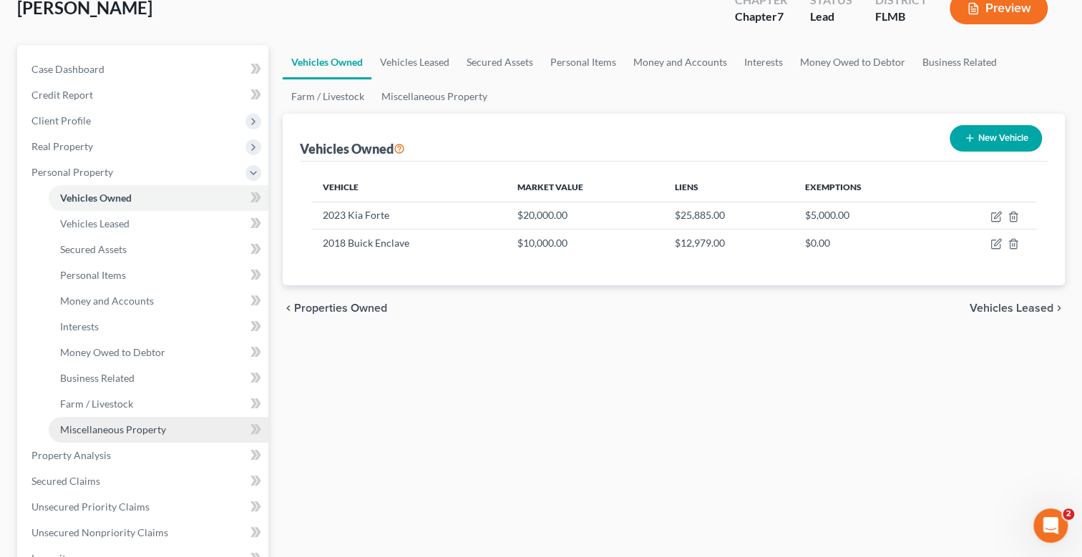
scroll to position [142, 0]
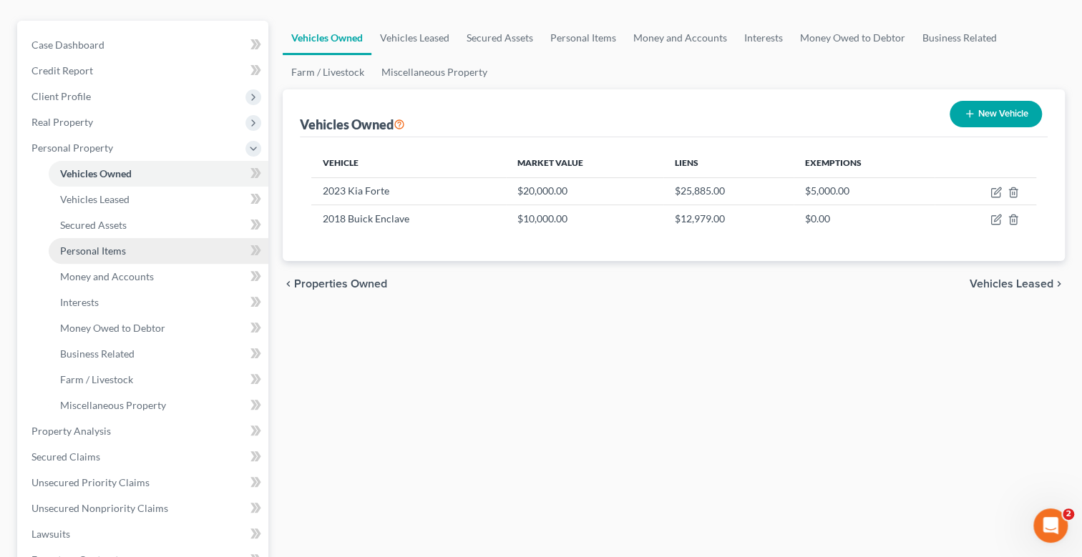
click at [124, 250] on span "Personal Items" at bounding box center [93, 251] width 66 height 12
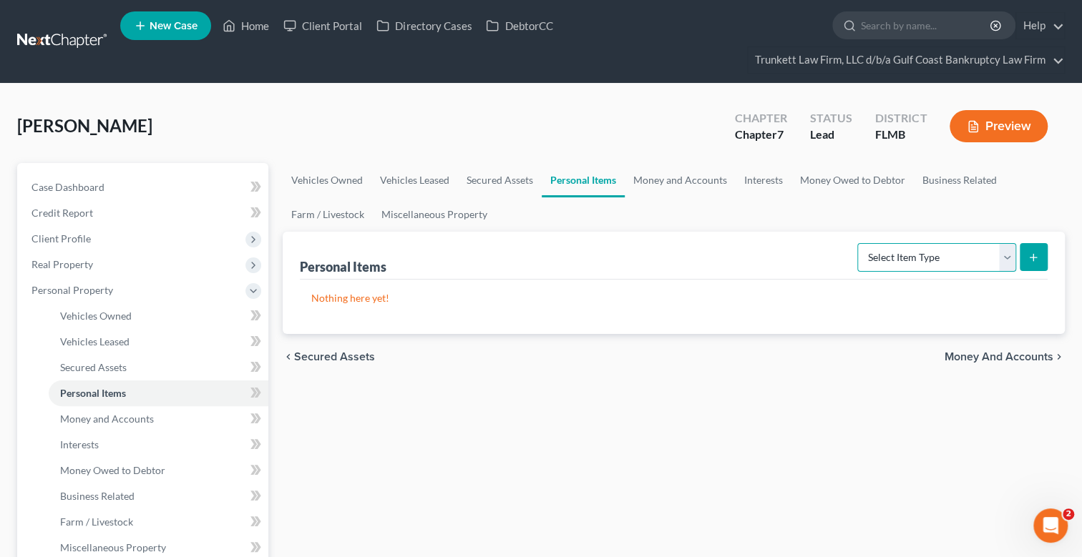
click at [1014, 256] on select "Select Item Type Clothing Collectibles Of Value Electronics Firearms Household …" at bounding box center [936, 257] width 159 height 29
select select "clothing"
click at [858, 243] on select "Select Item Type Clothing Collectibles Of Value Electronics Firearms Household …" at bounding box center [936, 257] width 159 height 29
click at [1032, 255] on icon "submit" at bounding box center [1032, 257] width 11 height 11
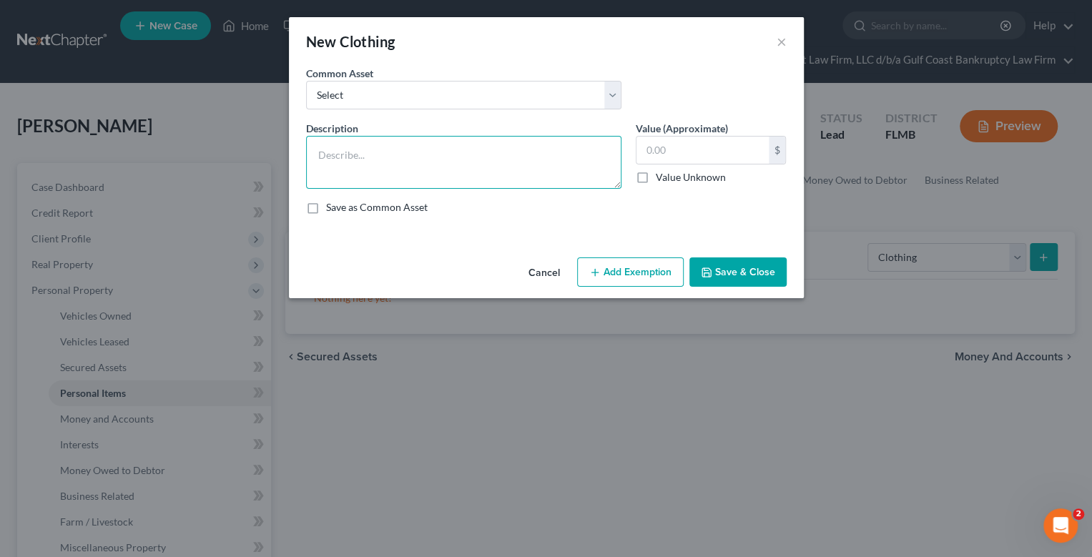
click at [390, 170] on textarea at bounding box center [463, 162] width 315 height 53
click at [390, 165] on textarea at bounding box center [463, 162] width 315 height 53
type textarea "clothing and shoes"
click at [675, 153] on input "text" at bounding box center [703, 150] width 132 height 27
type input "100"
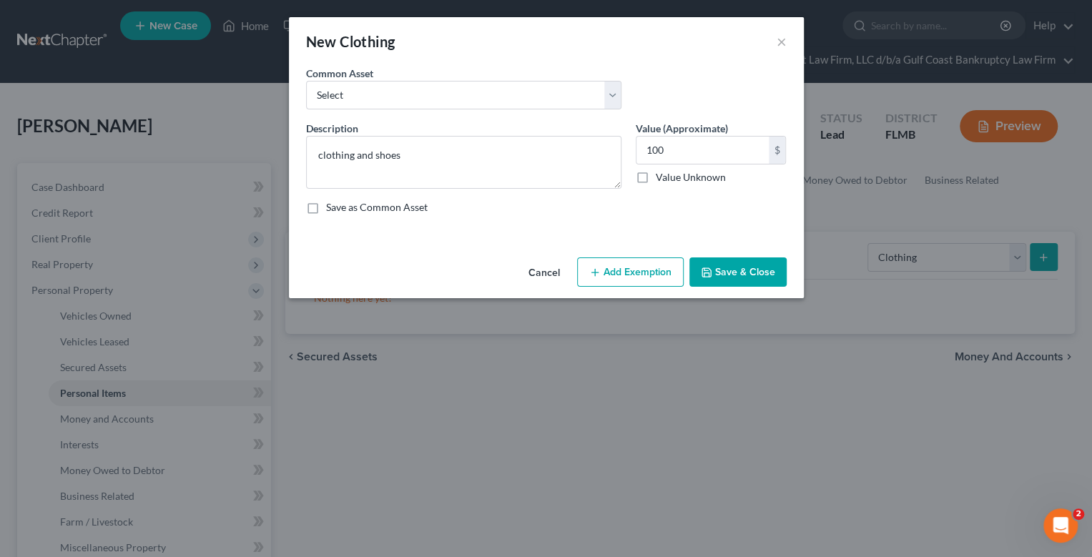
click at [650, 262] on button "Add Exemption" at bounding box center [630, 273] width 107 height 30
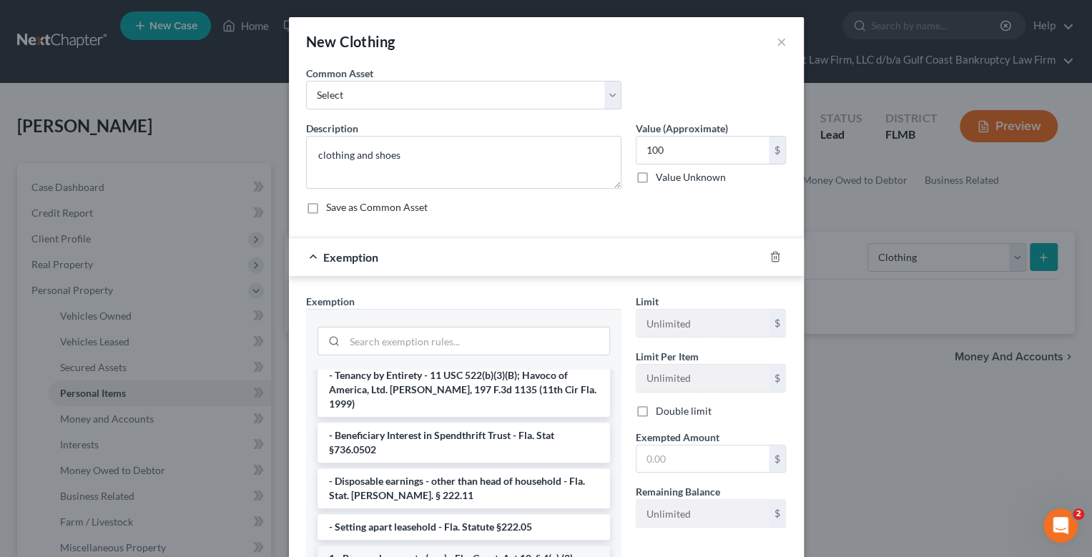
scroll to position [71, 0]
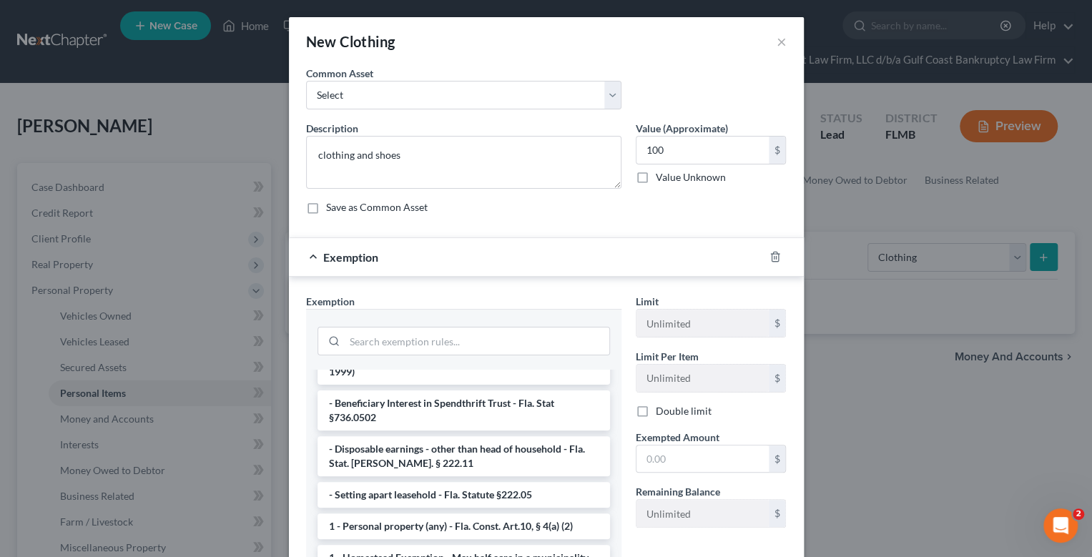
click at [491, 514] on li "1 - Personal property (any) - Fla. Const. Art.10, § 4(a) (2)" at bounding box center [464, 527] width 293 height 26
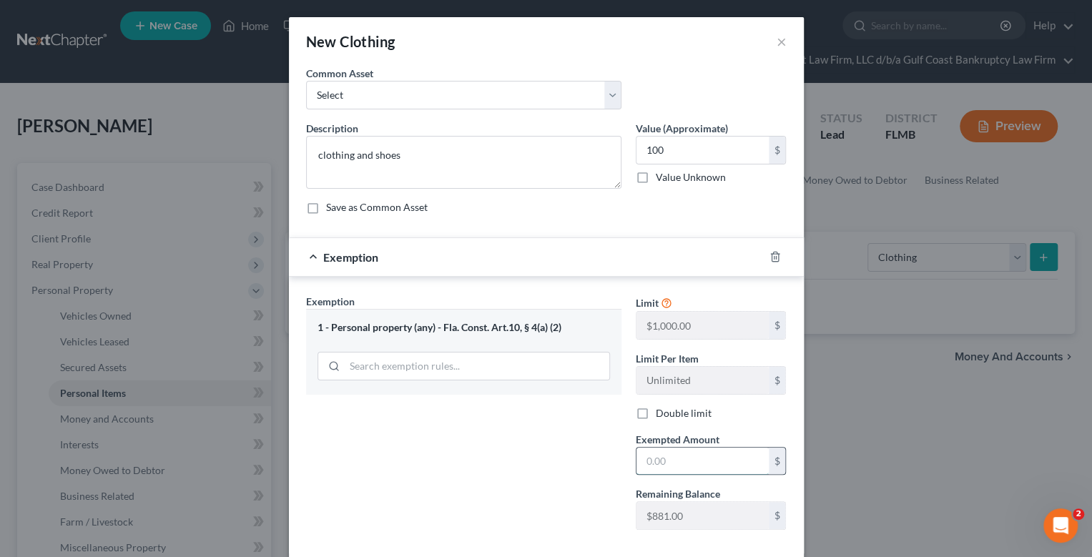
drag, startPoint x: 664, startPoint y: 461, endPoint x: 634, endPoint y: 461, distance: 30.1
click at [664, 461] on input "text" at bounding box center [703, 461] width 132 height 27
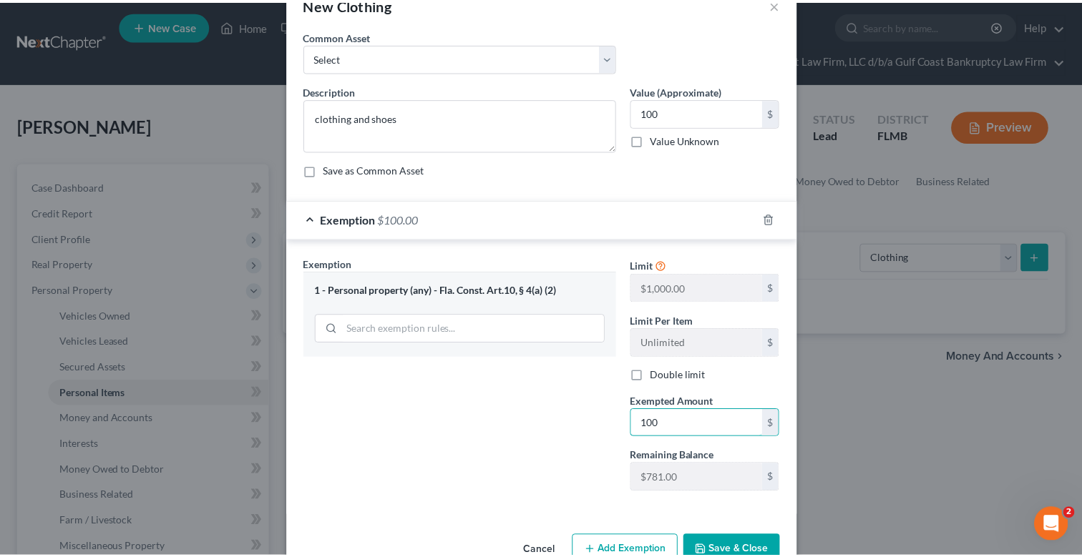
scroll to position [73, 0]
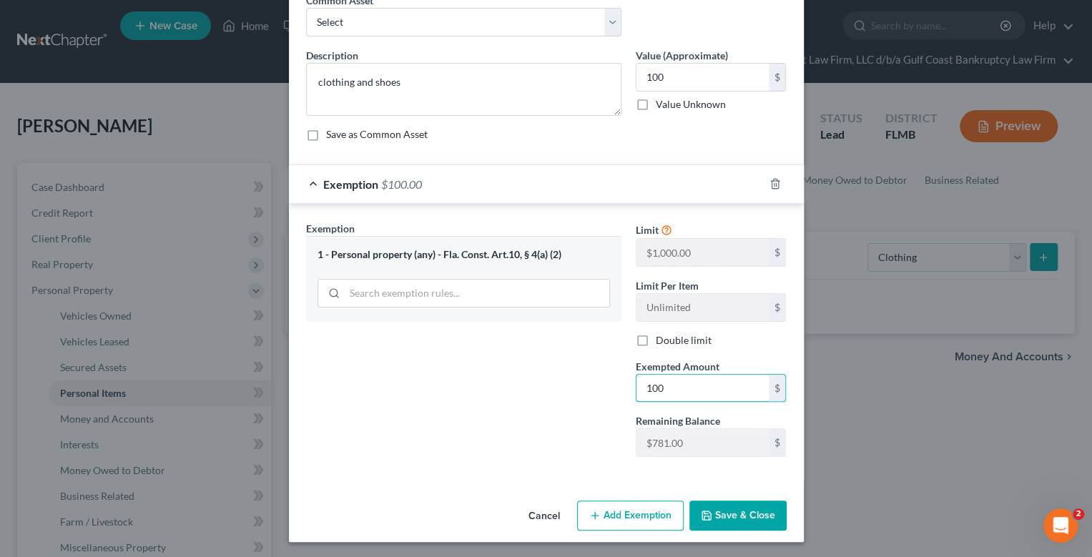
type input "100"
click at [735, 507] on button "Save & Close" at bounding box center [738, 516] width 97 height 30
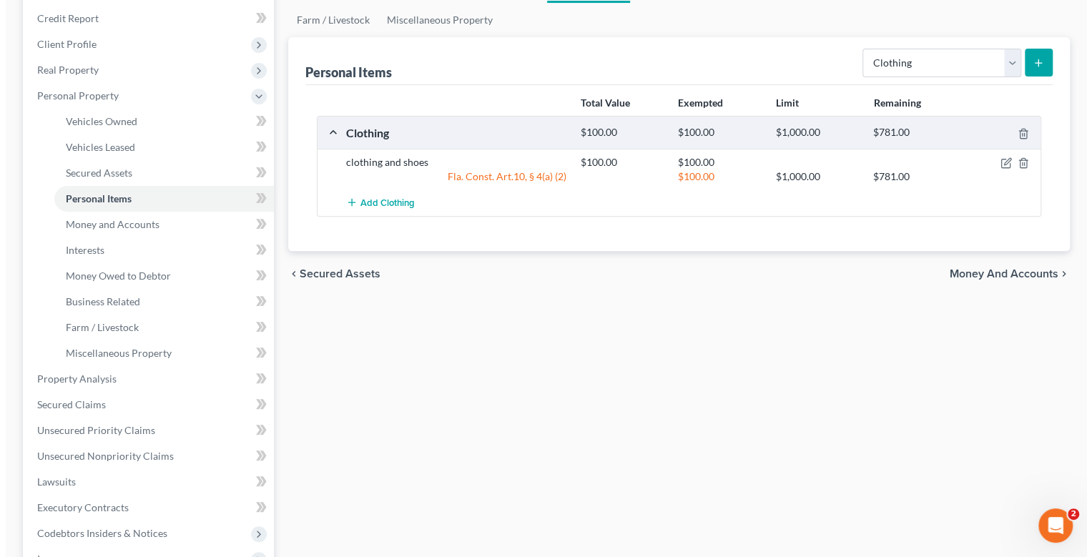
scroll to position [215, 0]
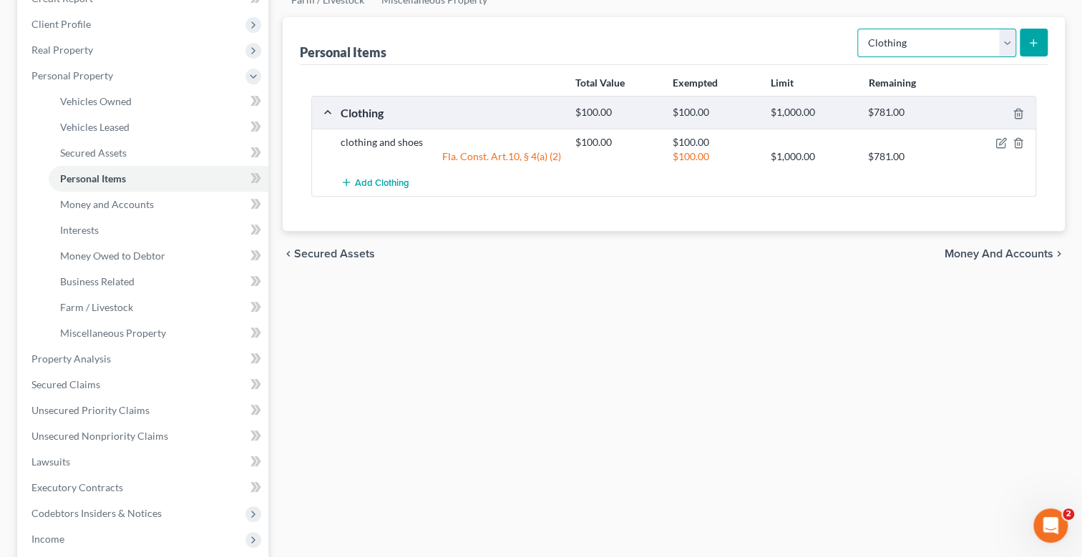
drag, startPoint x: 1007, startPoint y: 40, endPoint x: 984, endPoint y: 51, distance: 25.9
click at [1007, 41] on select "Select Item Type Clothing Collectibles Of Value Electronics Firearms Household …" at bounding box center [936, 43] width 159 height 29
select select "jewelry"
click at [858, 29] on select "Select Item Type Clothing Collectibles Of Value Electronics Firearms Household …" at bounding box center [936, 43] width 159 height 29
click at [1030, 43] on icon "submit" at bounding box center [1032, 42] width 11 height 11
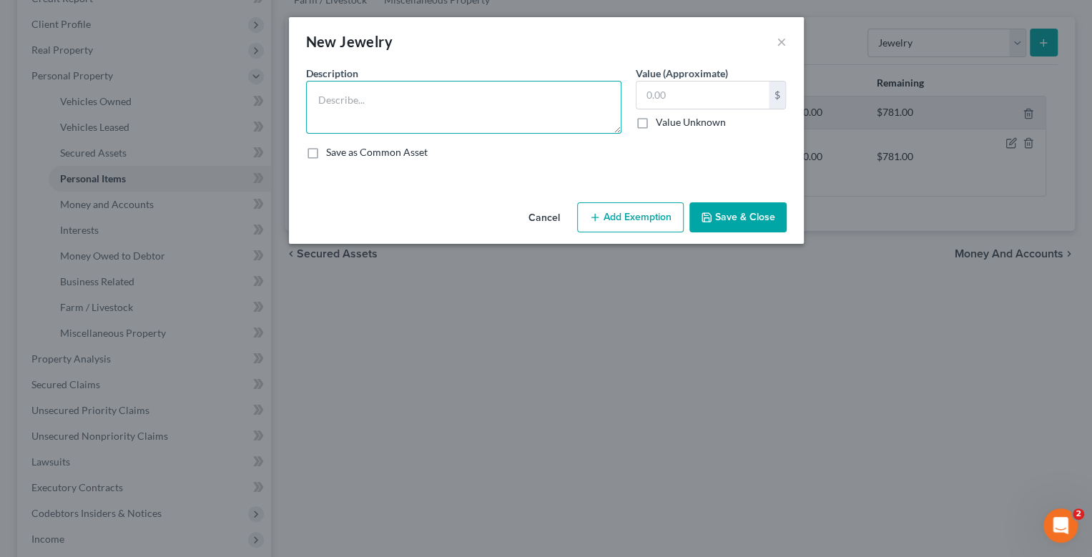
click at [376, 99] on textarea at bounding box center [463, 107] width 315 height 53
type textarea "costume jewlery $50"
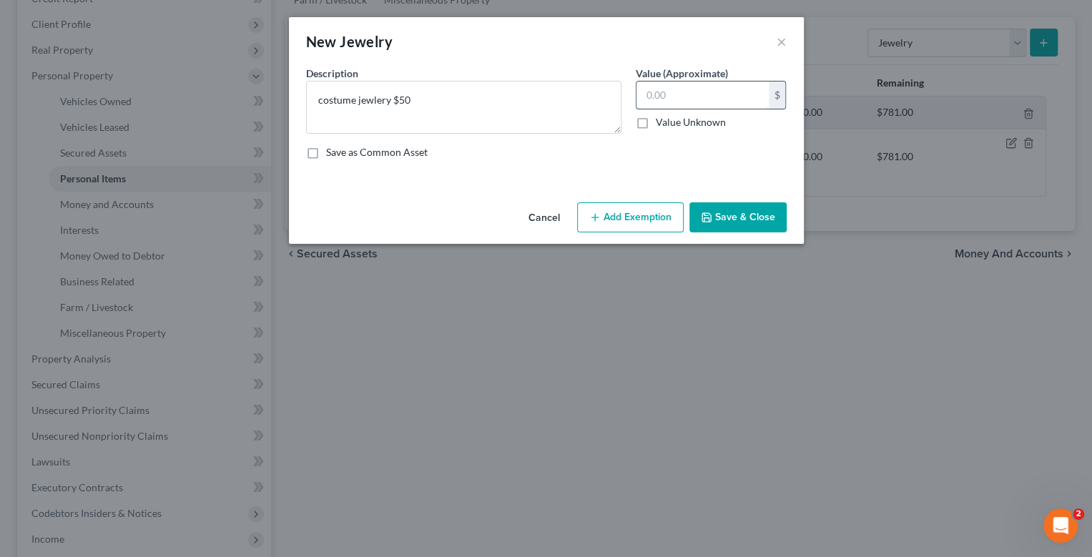
click at [683, 92] on input "text" at bounding box center [703, 95] width 132 height 27
type input "50"
click at [645, 223] on button "Add Exemption" at bounding box center [630, 217] width 107 height 30
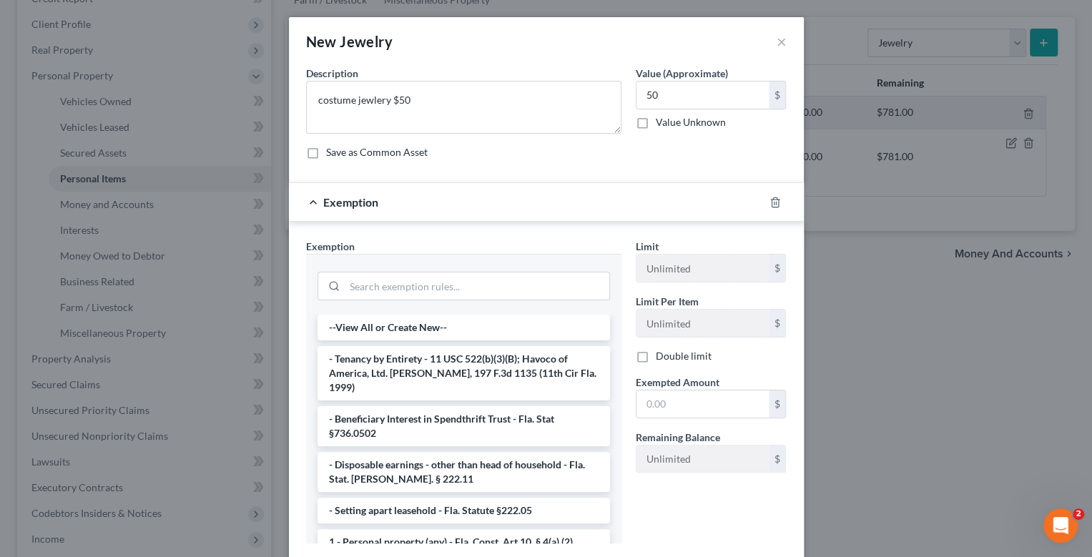
drag, startPoint x: 484, startPoint y: 522, endPoint x: 607, endPoint y: 471, distance: 132.2
click at [484, 529] on li "1 - Personal property (any) - Fla. Const. Art.10, § 4(a) (2)" at bounding box center [464, 542] width 293 height 26
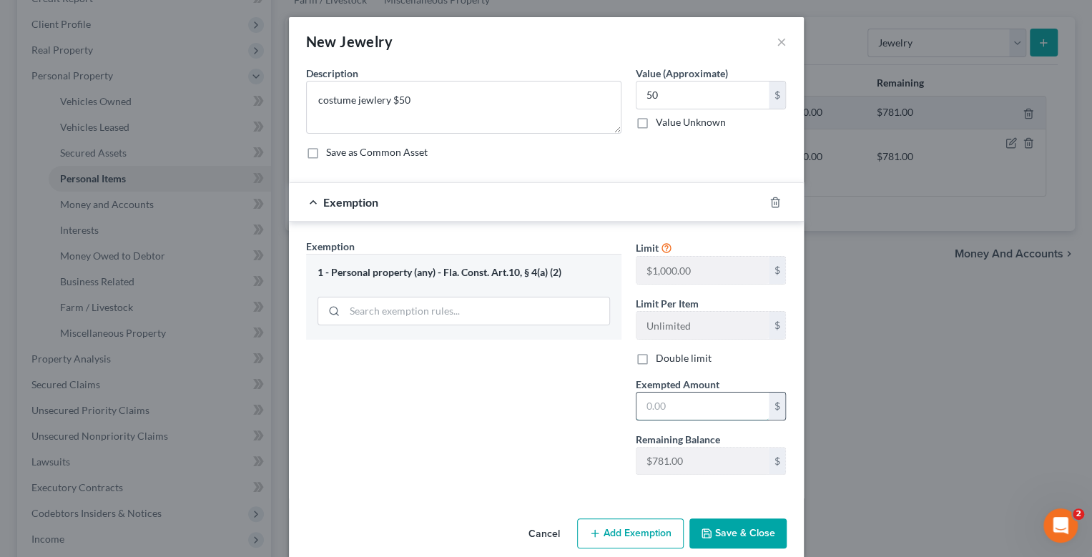
click at [674, 403] on input "text" at bounding box center [703, 406] width 132 height 27
type input "50"
drag, startPoint x: 737, startPoint y: 532, endPoint x: 746, endPoint y: 507, distance: 26.0
click at [737, 532] on button "Save & Close" at bounding box center [738, 534] width 97 height 30
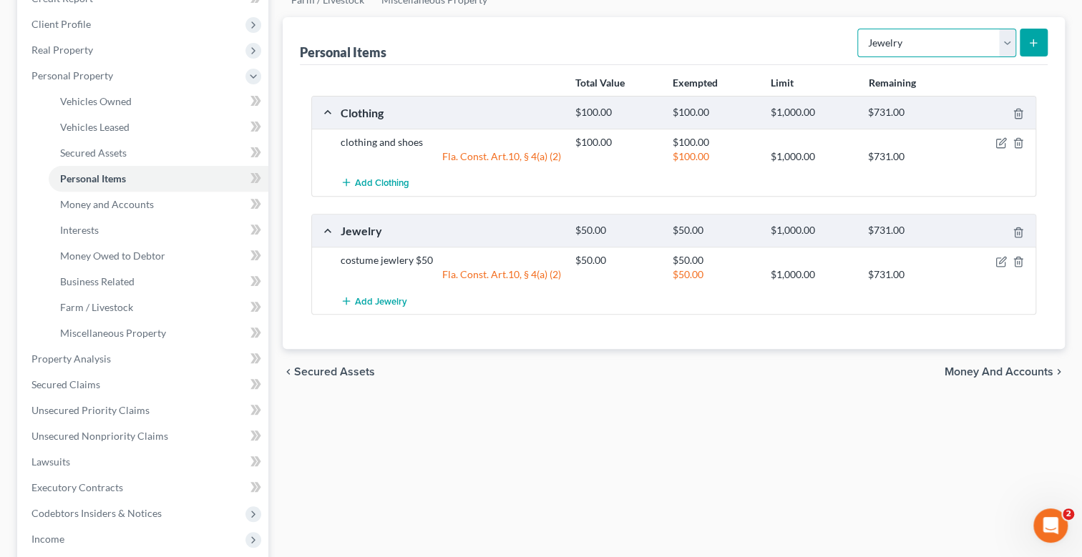
click at [1007, 47] on select "Select Item Type Clothing Collectibles Of Value Electronics Firearms Household …" at bounding box center [936, 43] width 159 height 29
click at [1037, 41] on icon "submit" at bounding box center [1032, 42] width 11 height 11
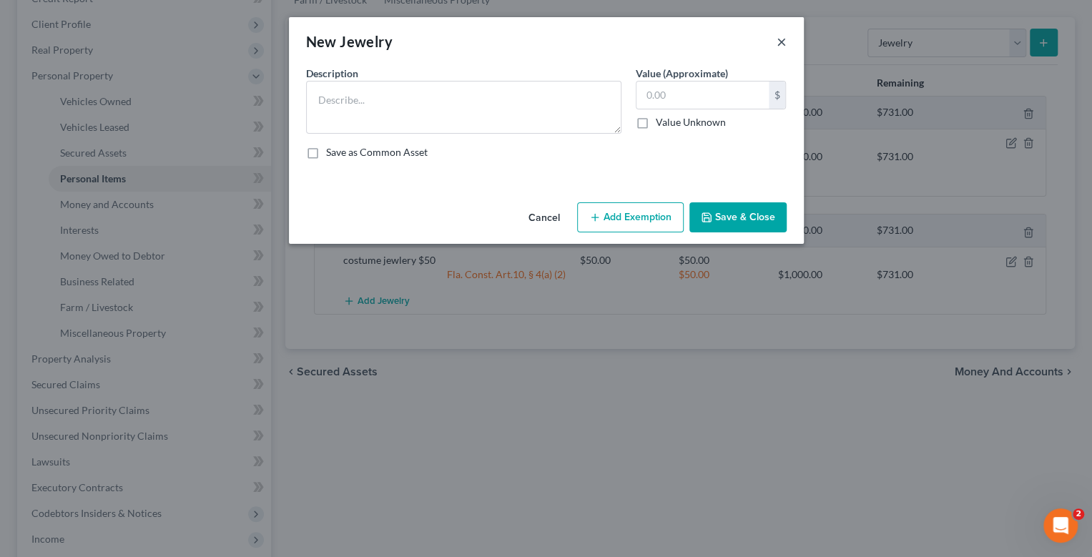
click at [783, 45] on button "×" at bounding box center [782, 41] width 10 height 17
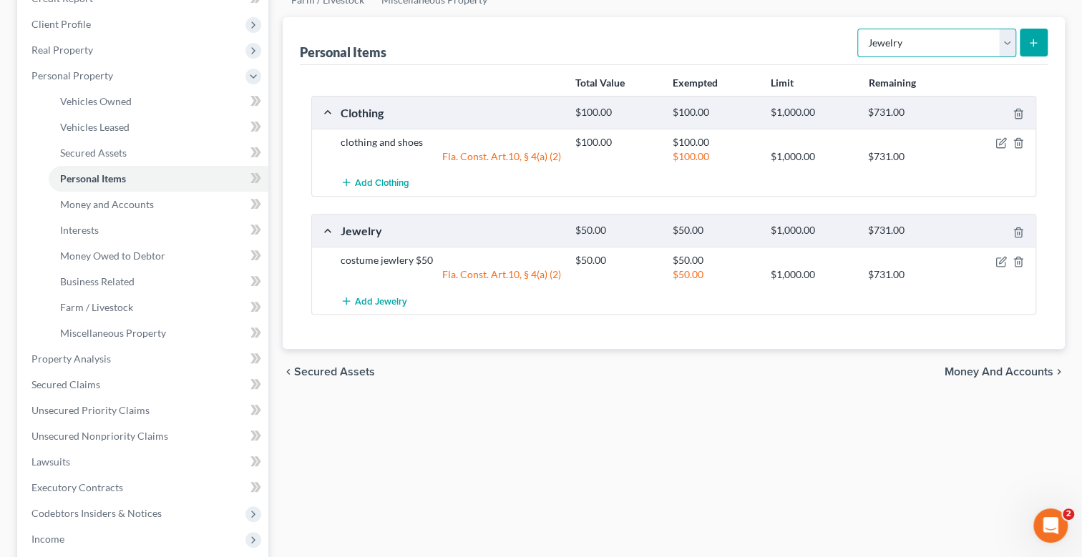
drag, startPoint x: 1007, startPoint y: 41, endPoint x: 997, endPoint y: 49, distance: 12.2
click at [1007, 41] on select "Select Item Type Clothing Collectibles Of Value Electronics Firearms Household …" at bounding box center [936, 43] width 159 height 29
select select "household_goods"
click at [858, 29] on select "Select Item Type Clothing Collectibles Of Value Electronics Firearms Household …" at bounding box center [936, 43] width 159 height 29
click at [1025, 39] on button "submit" at bounding box center [1033, 43] width 28 height 28
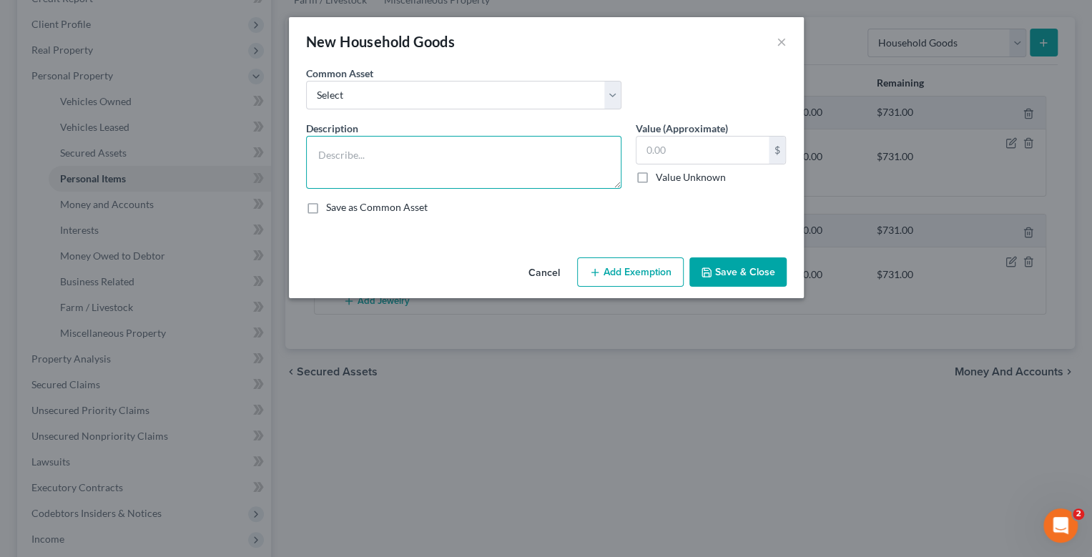
click at [407, 155] on textarea at bounding box center [463, 162] width 315 height 53
type textarea "couch $50"
click at [690, 150] on input "text" at bounding box center [703, 150] width 132 height 27
type input "50"
click at [475, 146] on textarea "couch $50" at bounding box center [463, 162] width 315 height 53
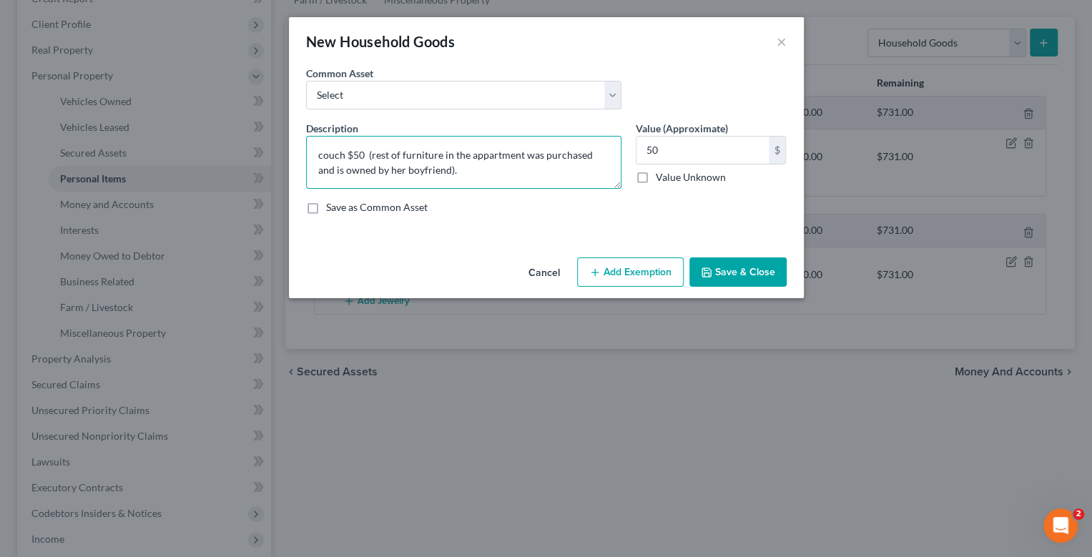
click at [491, 153] on textarea "couch $50 (rest of furniture in the appartment was purchased and is owned by he…" at bounding box center [463, 162] width 315 height 53
type textarea "couch $50 (rest of furniture in the apartment was purchased and is owned by her…"
click at [657, 268] on button "Add Exemption" at bounding box center [630, 273] width 107 height 30
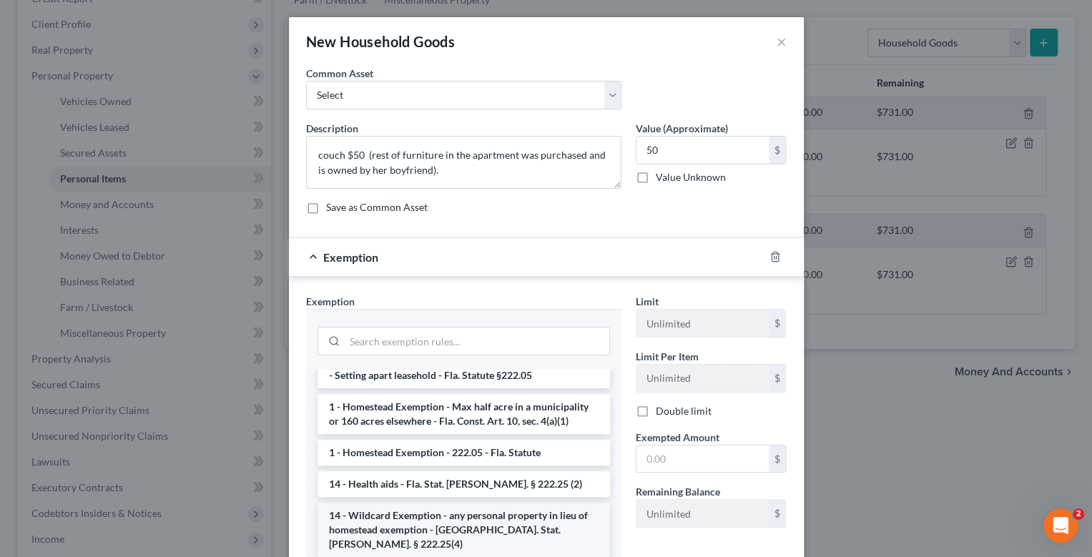
scroll to position [285, 0]
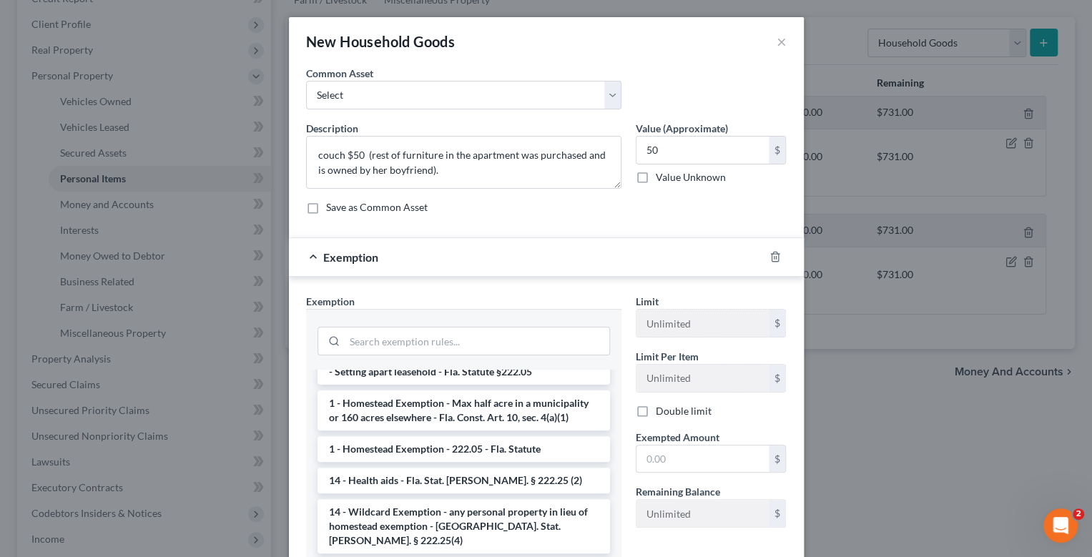
drag, startPoint x: 497, startPoint y: 484, endPoint x: 651, endPoint y: 476, distance: 154.0
click at [497, 499] on li "14 - Wildcard Exemption - any personal property in lieu of homestead exemption …" at bounding box center [464, 526] width 293 height 54
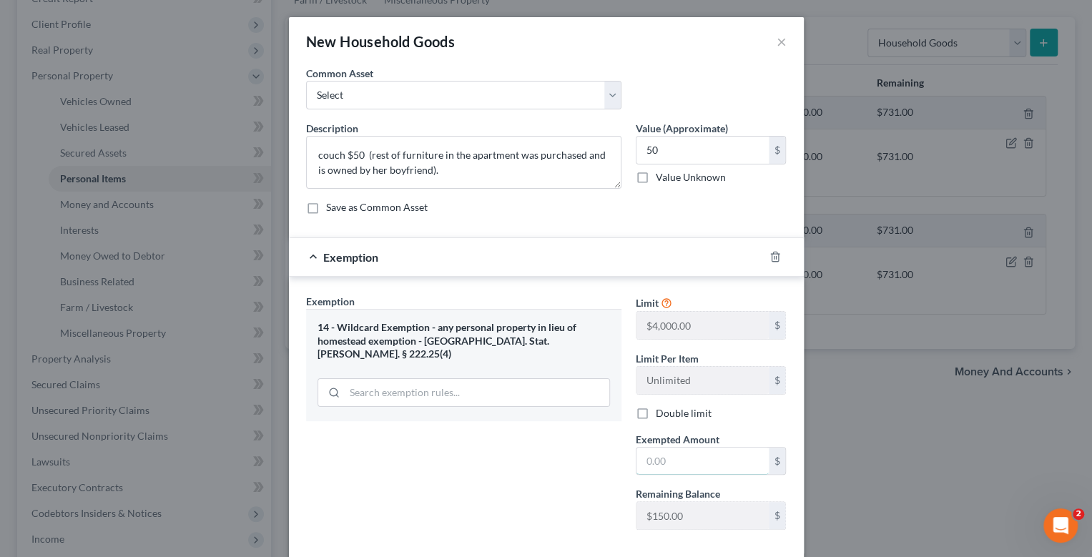
drag, startPoint x: 675, startPoint y: 458, endPoint x: 603, endPoint y: 457, distance: 71.5
click at [675, 458] on input "text" at bounding box center [703, 461] width 132 height 27
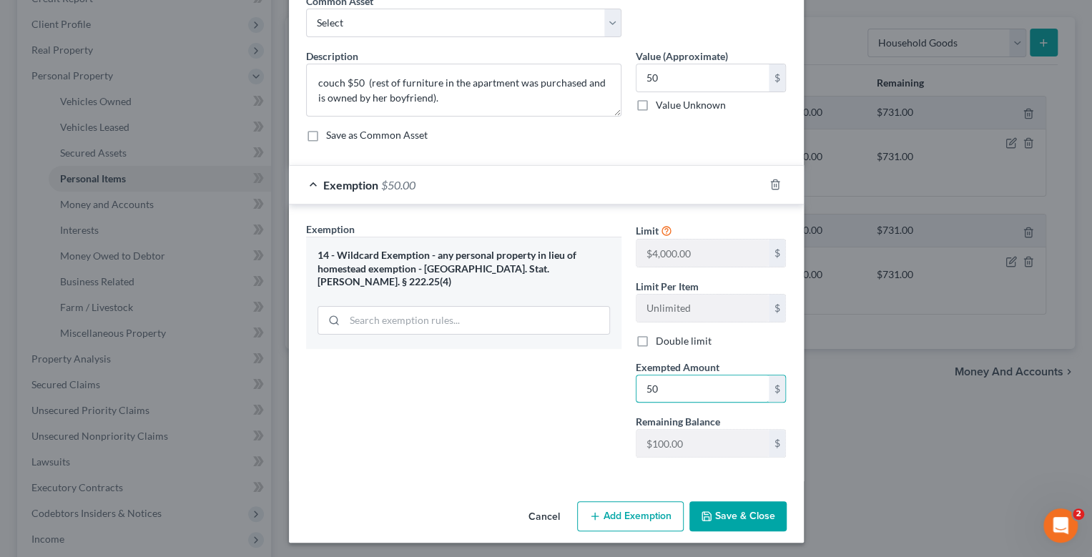
scroll to position [73, 0]
type input "50"
drag, startPoint x: 740, startPoint y: 509, endPoint x: 723, endPoint y: 509, distance: 16.5
click at [740, 509] on button "Save & Close" at bounding box center [738, 516] width 97 height 30
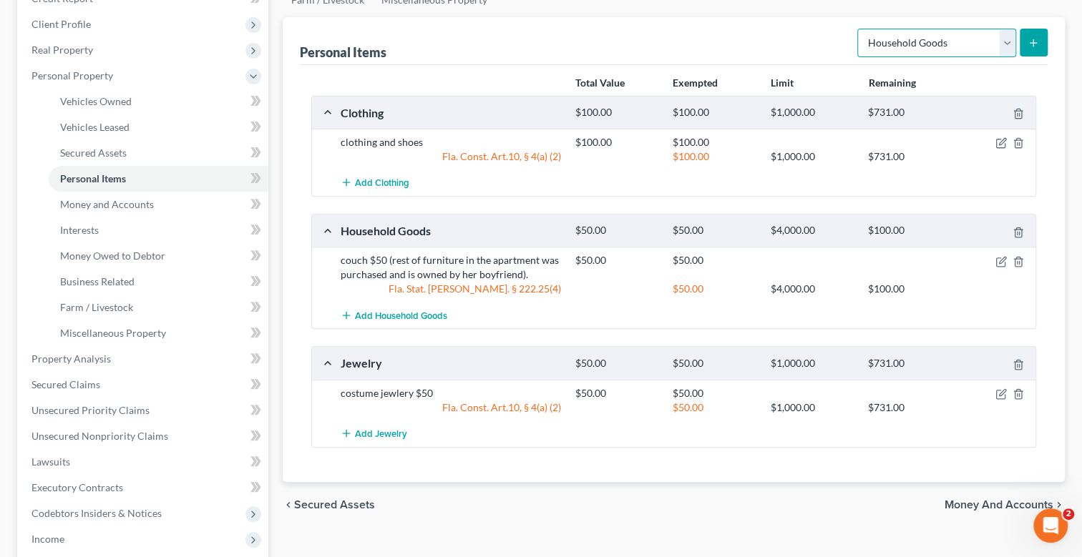
click at [1014, 42] on select "Select Item Type Clothing Collectibles Of Value Electronics Firearms Household …" at bounding box center [936, 43] width 159 height 29
select select "electronics"
click at [858, 29] on select "Select Item Type Clothing Collectibles Of Value Electronics Firearms Household …" at bounding box center [936, 43] width 159 height 29
click at [1027, 39] on icon "submit" at bounding box center [1032, 42] width 11 height 11
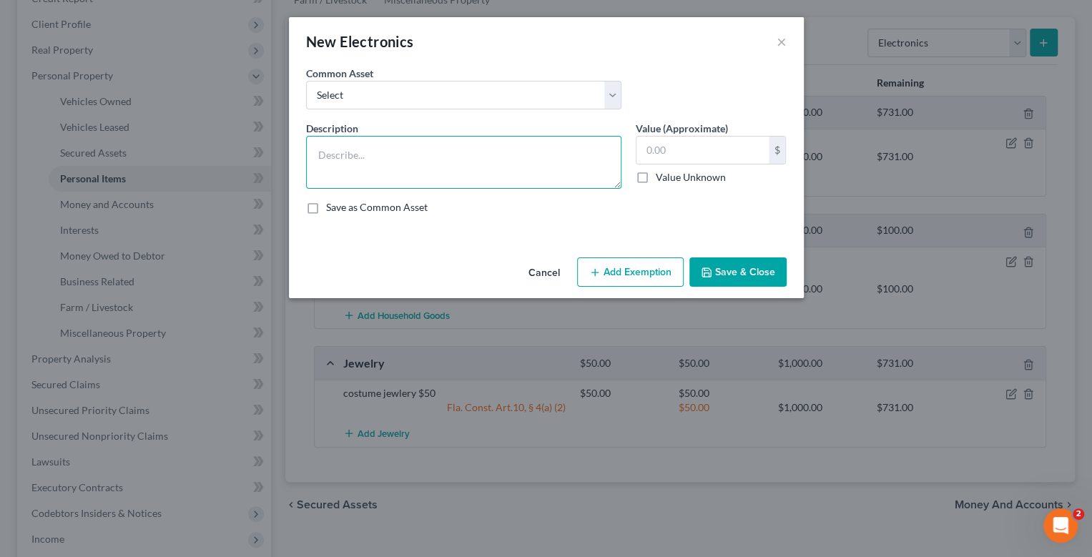
click at [366, 152] on textarea at bounding box center [463, 162] width 315 height 53
type textarea "I"
type textarea "p"
type textarea "i phone"
drag, startPoint x: 700, startPoint y: 151, endPoint x: 683, endPoint y: 151, distance: 17.2
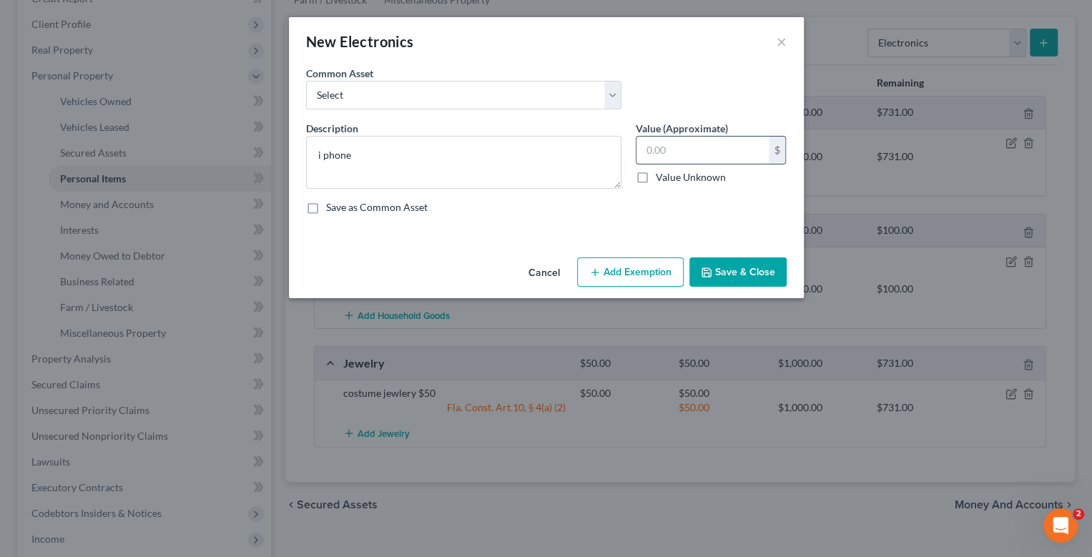
click at [699, 151] on input "text" at bounding box center [703, 150] width 132 height 27
type input "50"
click at [654, 270] on button "Add Exemption" at bounding box center [630, 273] width 107 height 30
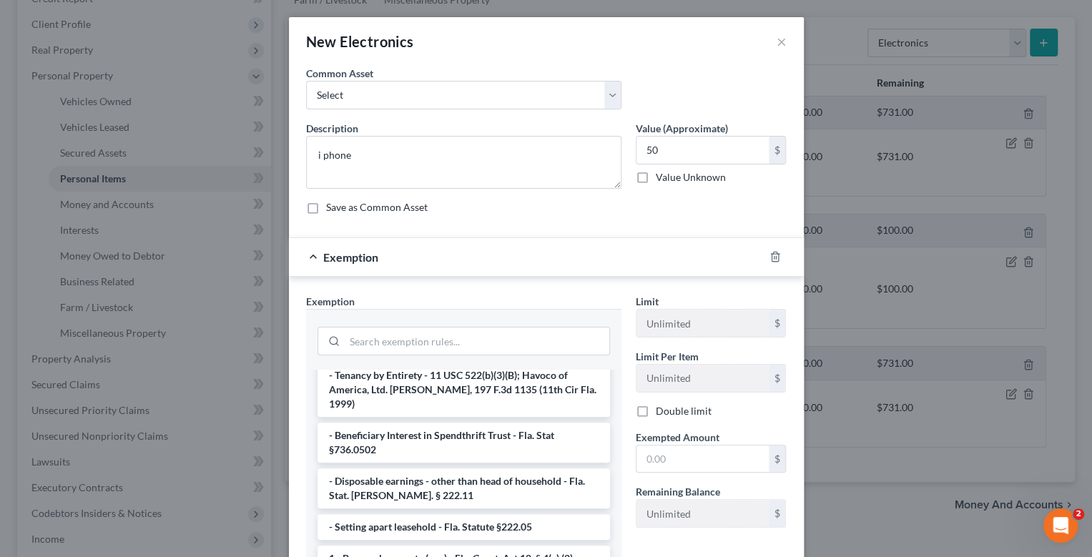
scroll to position [71, 0]
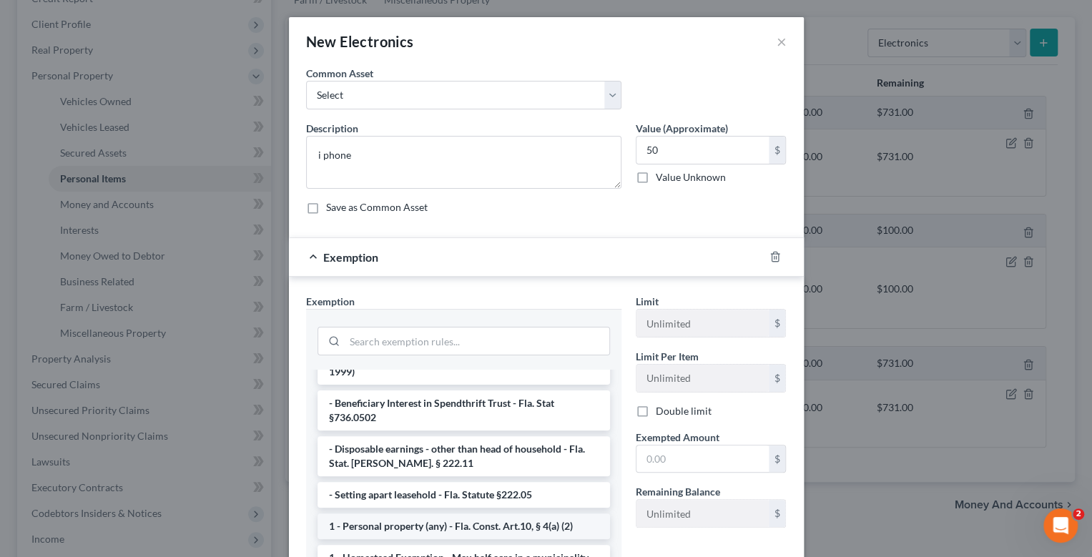
click at [479, 514] on li "1 - Personal property (any) - Fla. Const. Art.10, § 4(a) (2)" at bounding box center [464, 527] width 293 height 26
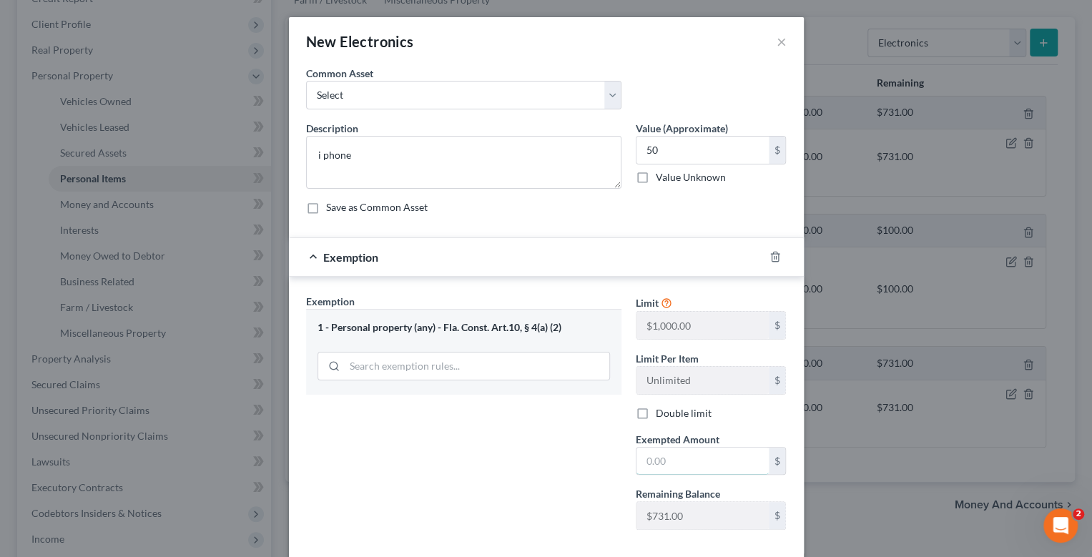
drag, startPoint x: 650, startPoint y: 461, endPoint x: 615, endPoint y: 464, distance: 35.1
click at [651, 461] on input "text" at bounding box center [703, 461] width 132 height 27
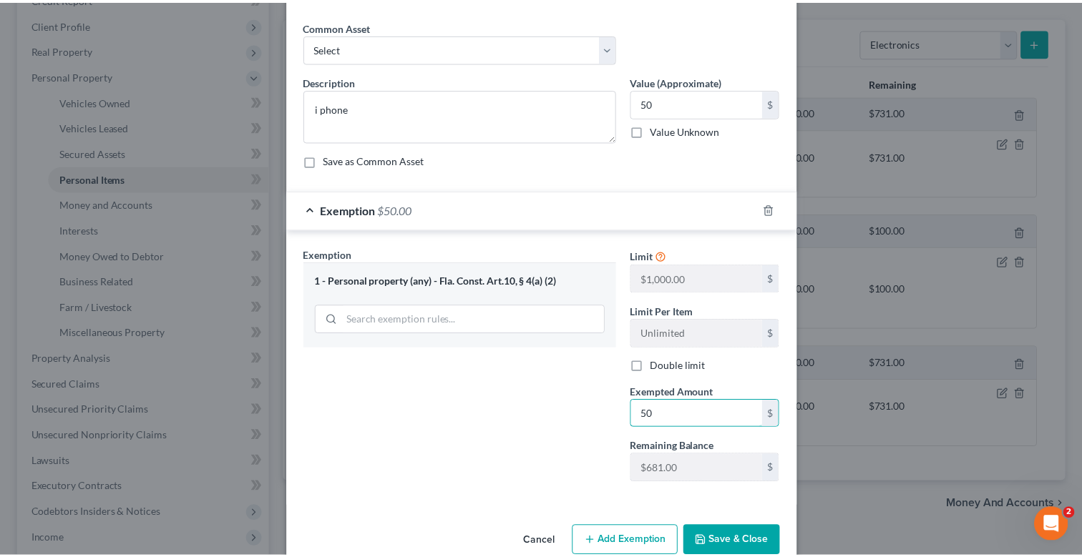
scroll to position [73, 0]
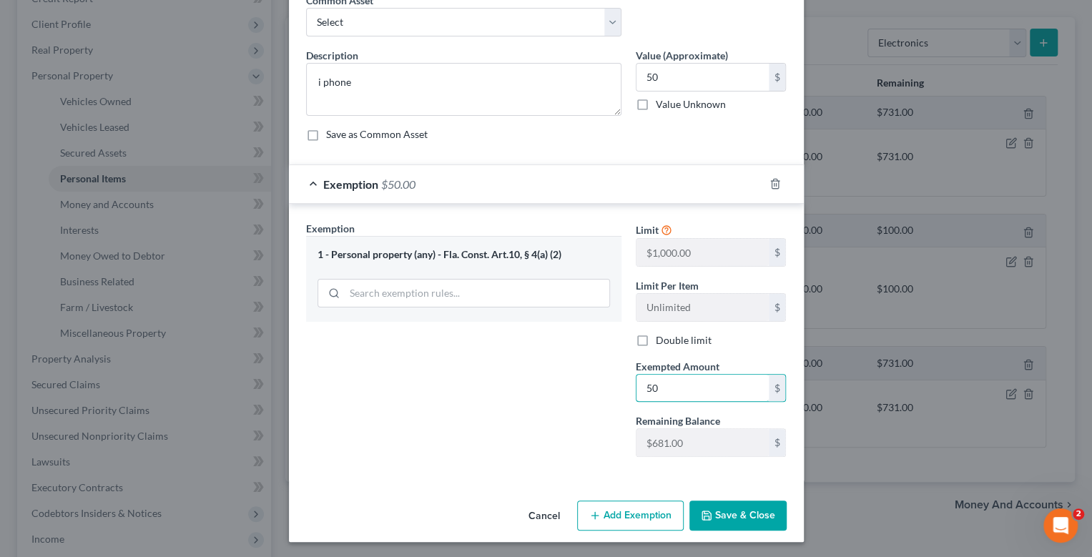
type input "50"
click at [755, 515] on button "Save & Close" at bounding box center [738, 516] width 97 height 30
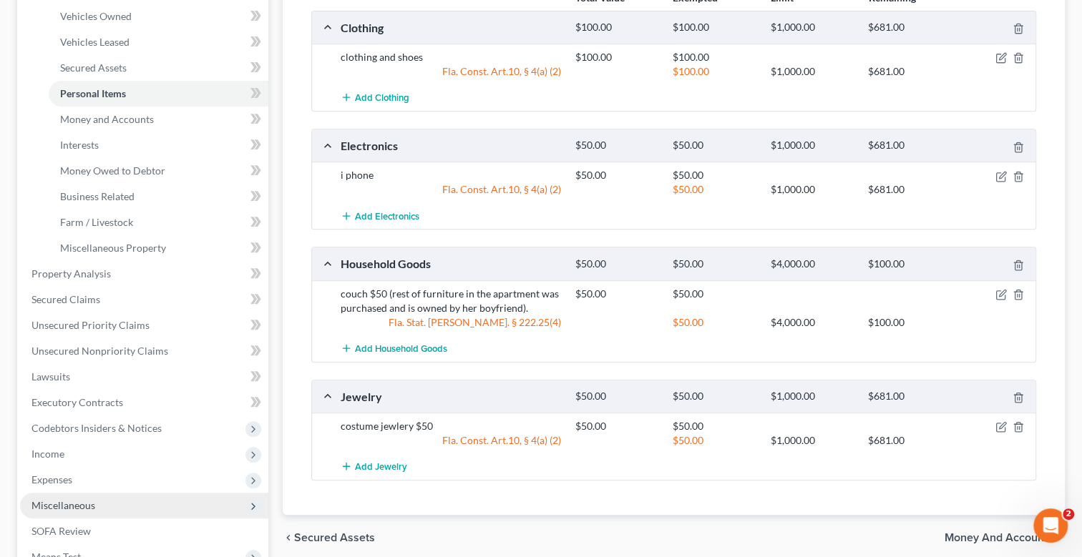
scroll to position [413, 0]
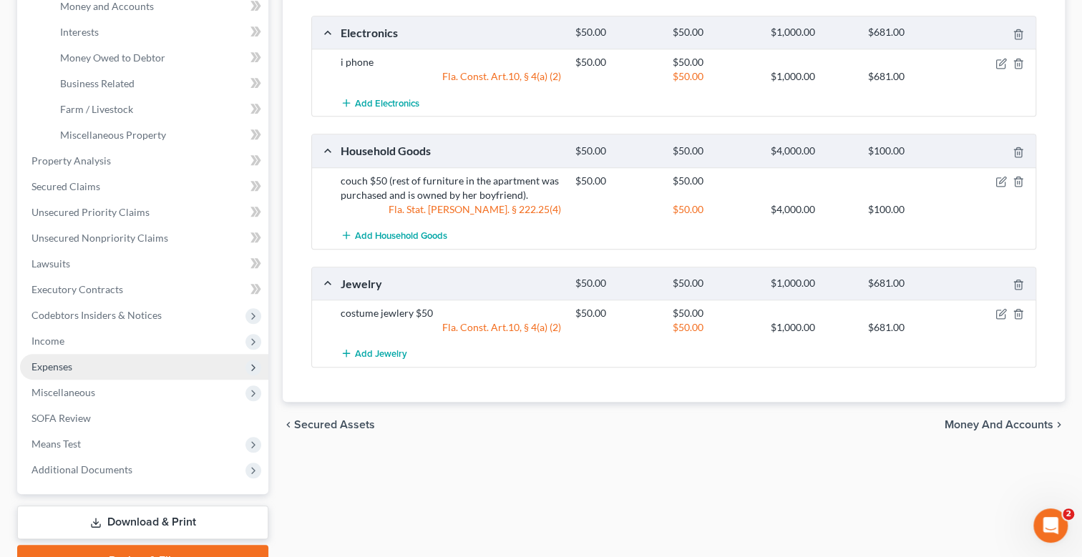
click at [76, 363] on span "Expenses" at bounding box center [144, 367] width 248 height 26
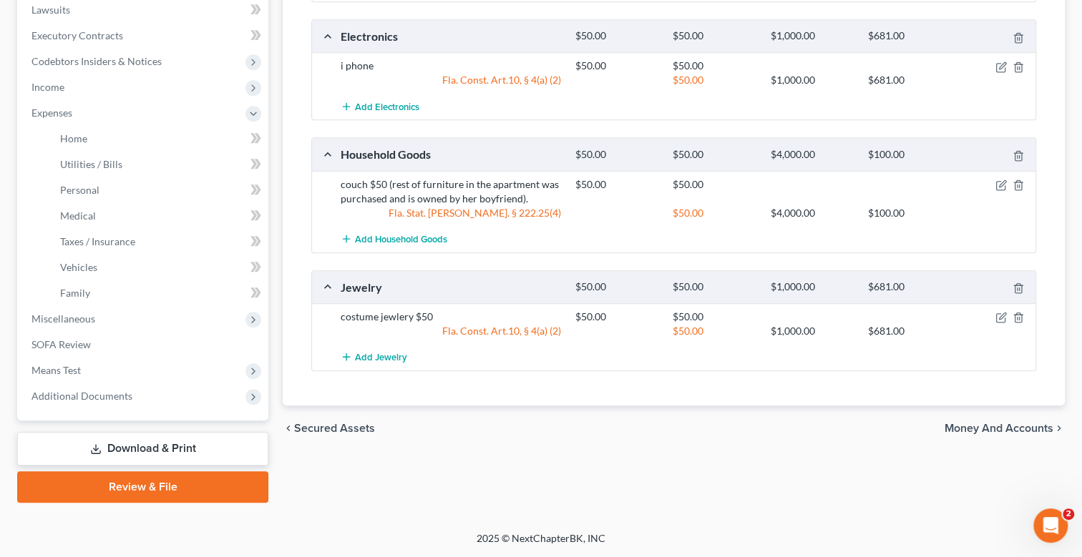
scroll to position [407, 0]
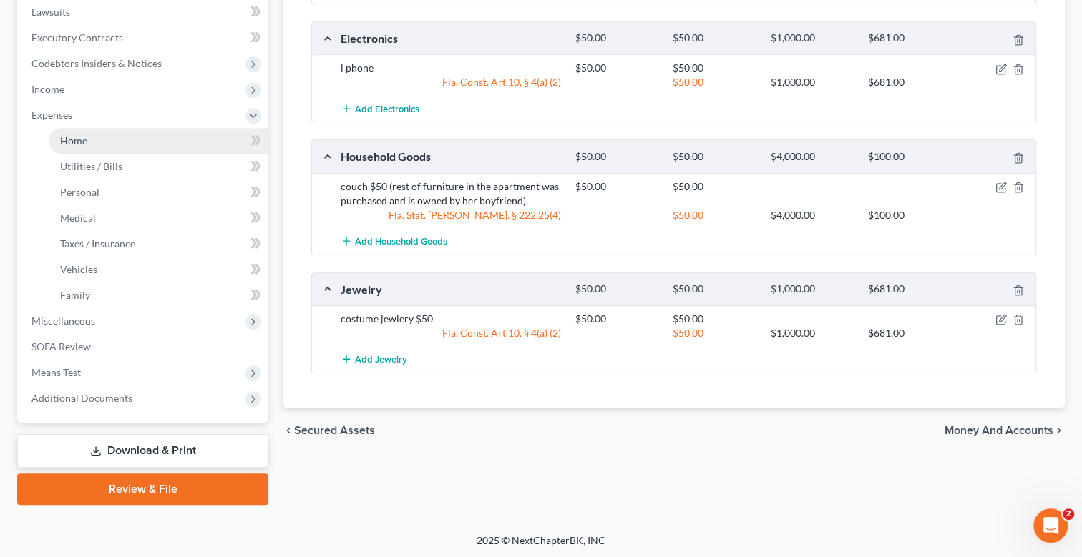
click at [102, 138] on link "Home" at bounding box center [159, 141] width 220 height 26
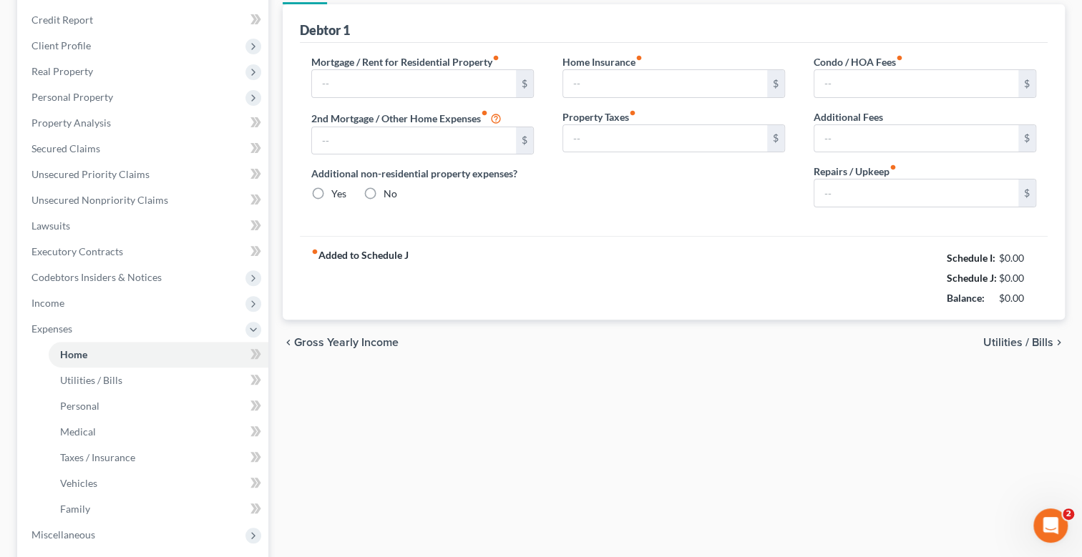
radio input "true"
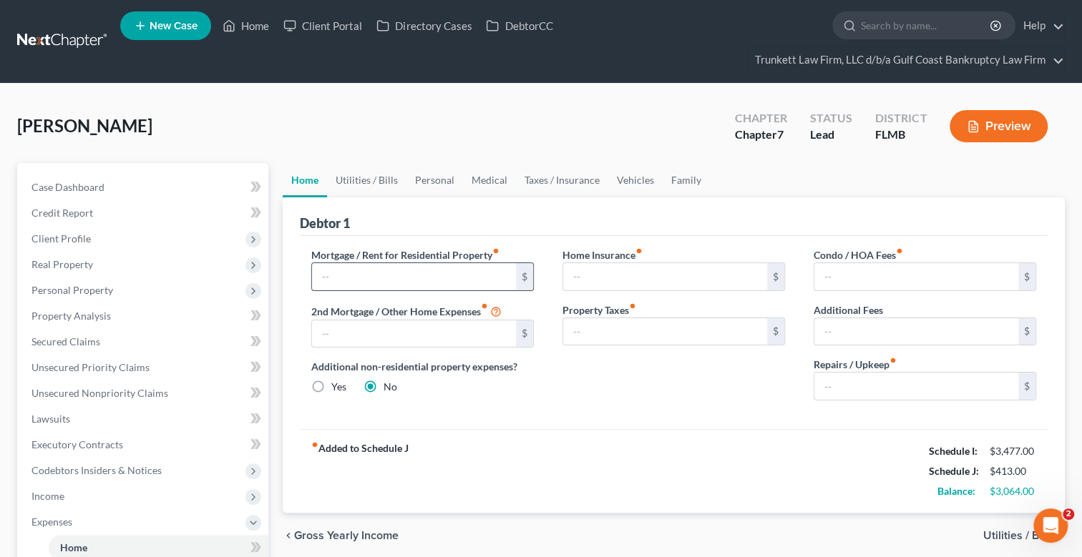
drag, startPoint x: 372, startPoint y: 278, endPoint x: 367, endPoint y: 286, distance: 9.3
click at [372, 279] on input "text" at bounding box center [414, 276] width 204 height 27
type input "750"
click at [860, 382] on input "text" at bounding box center [916, 386] width 204 height 27
click at [391, 177] on link "Utilities / Bills" at bounding box center [366, 180] width 79 height 34
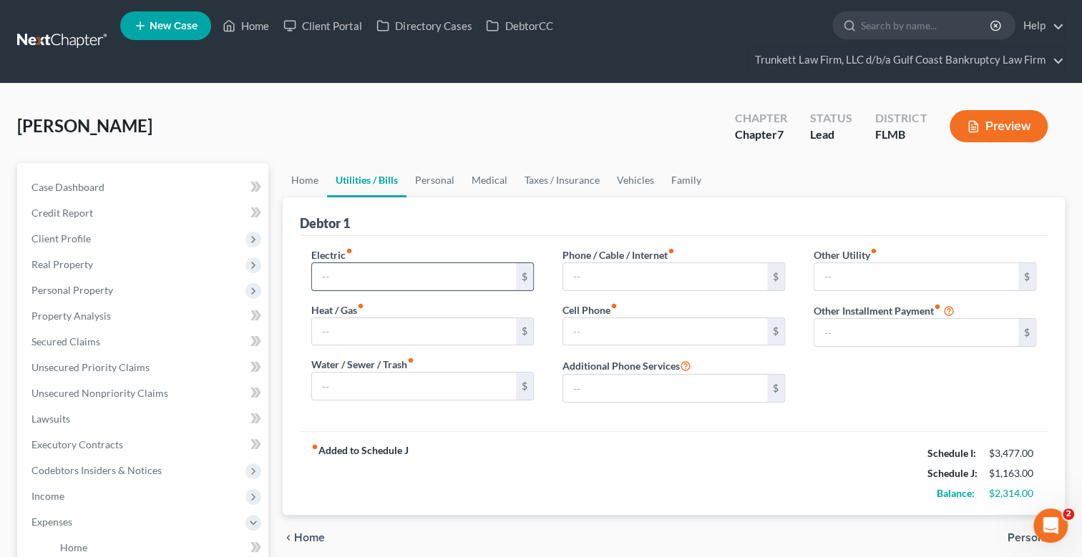
click at [358, 280] on input "text" at bounding box center [414, 276] width 204 height 27
click at [594, 325] on input "text" at bounding box center [665, 331] width 204 height 27
click at [358, 273] on input "100" at bounding box center [414, 276] width 204 height 27
click at [368, 273] on input "100" at bounding box center [414, 276] width 204 height 27
type input "1"
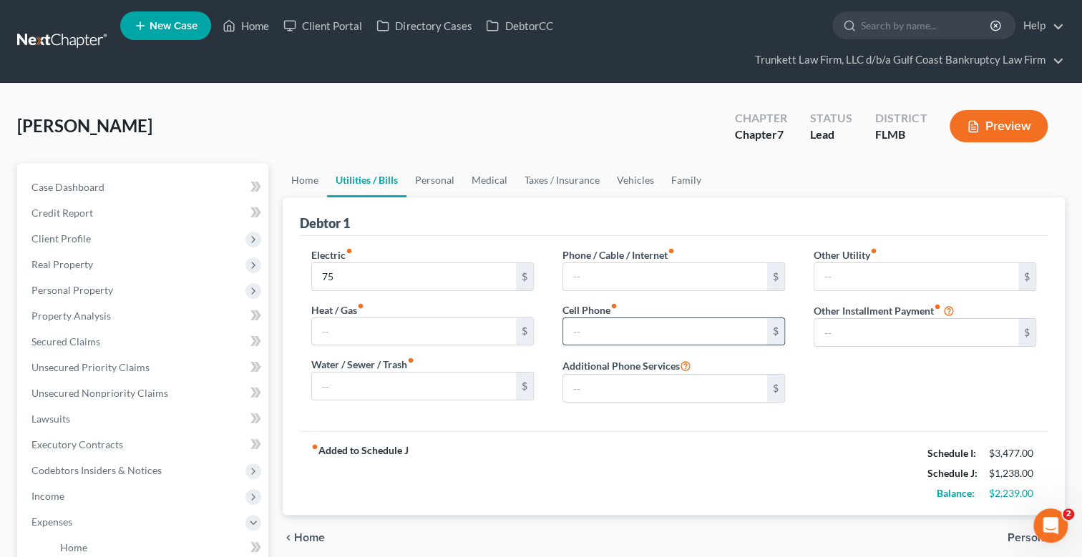
click at [607, 323] on input "text" at bounding box center [665, 331] width 204 height 27
type input "145"
click at [640, 321] on input "text" at bounding box center [665, 331] width 204 height 27
drag, startPoint x: 434, startPoint y: 176, endPoint x: 458, endPoint y: 217, distance: 48.1
click at [434, 177] on link "Personal" at bounding box center [434, 180] width 57 height 34
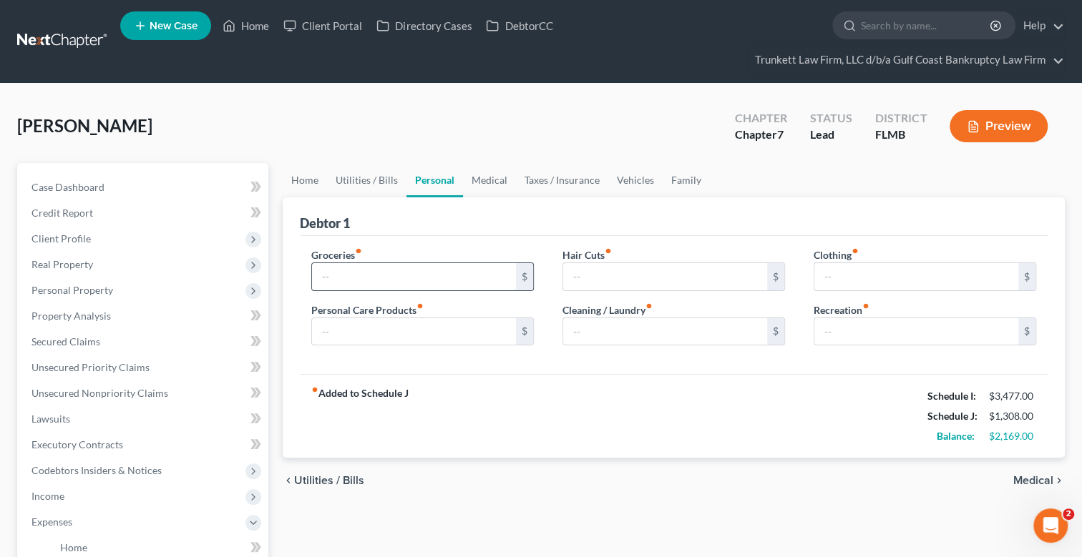
click at [372, 268] on input "text" at bounding box center [414, 276] width 204 height 27
type input "600"
click at [640, 281] on input "text" at bounding box center [665, 276] width 204 height 27
type input "50"
click at [858, 278] on input "text" at bounding box center [916, 276] width 204 height 27
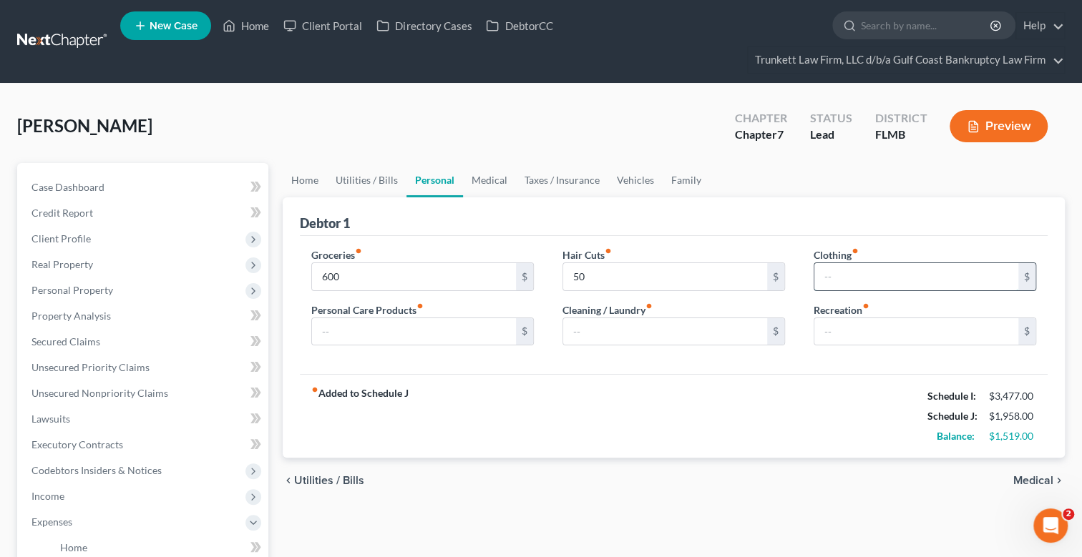
click at [866, 278] on input "text" at bounding box center [916, 276] width 204 height 27
type input "75"
click at [393, 336] on input "text" at bounding box center [414, 331] width 204 height 27
type input "50"
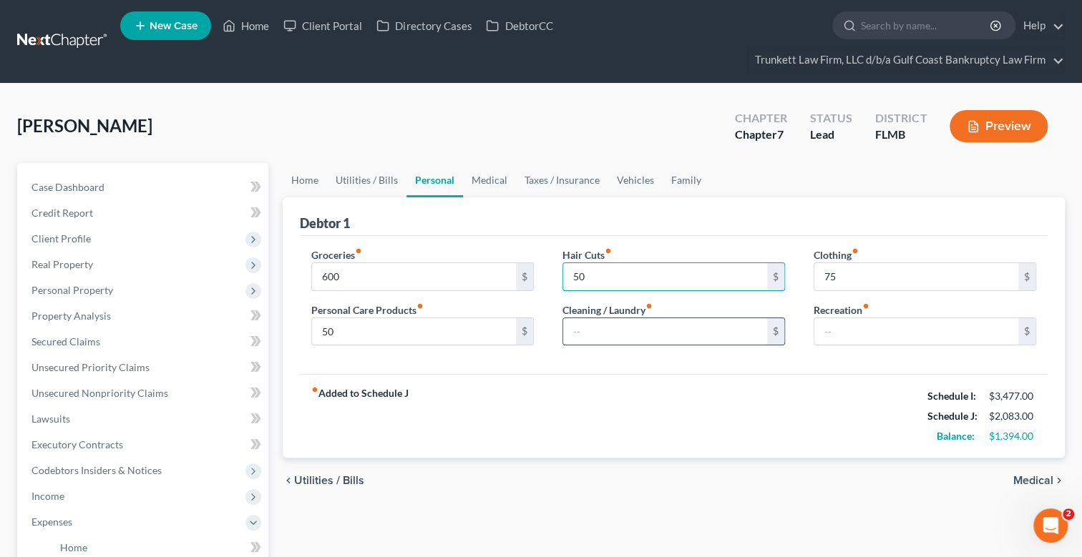
click at [589, 333] on input "text" at bounding box center [665, 331] width 204 height 27
type input "25"
click at [874, 331] on input "text" at bounding box center [916, 331] width 204 height 27
type input "50"
click at [492, 171] on link "Medical" at bounding box center [489, 180] width 53 height 34
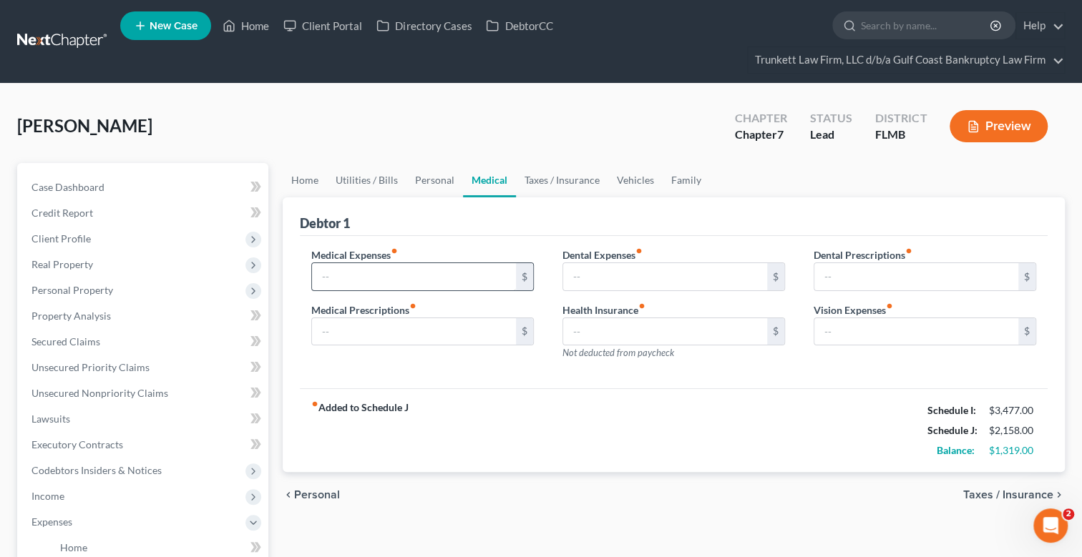
click at [361, 261] on div "Medical Expenses fiber_manual_record $" at bounding box center [422, 270] width 222 height 44
click at [364, 270] on input "text" at bounding box center [414, 276] width 204 height 27
type input "150"
click at [622, 265] on input "text" at bounding box center [665, 276] width 204 height 27
type input "5"
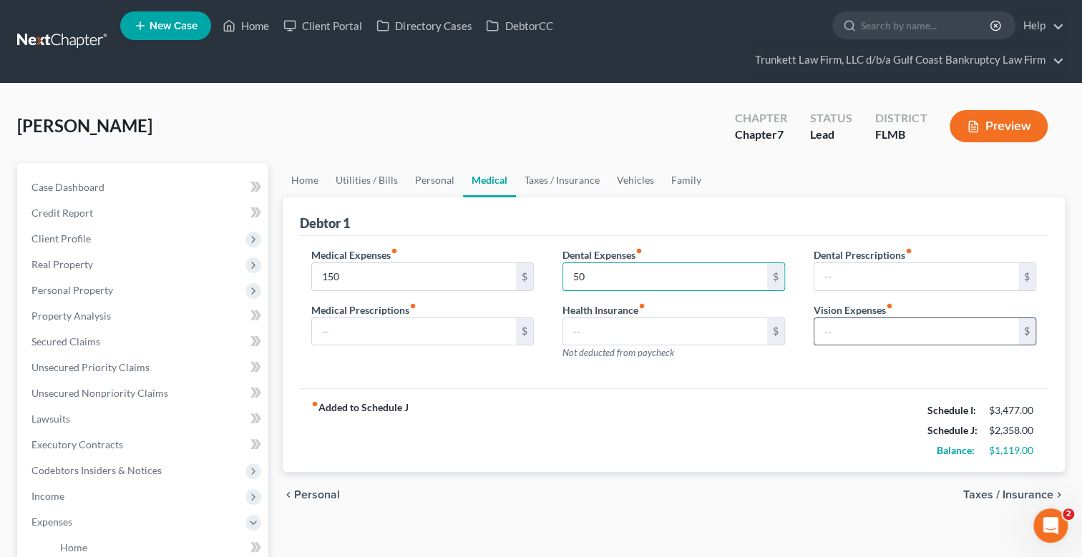
type input "50"
click at [889, 337] on input "text" at bounding box center [916, 331] width 204 height 27
click at [881, 332] on input "text" at bounding box center [916, 331] width 204 height 27
click at [561, 175] on link "Taxes / Insurance" at bounding box center [562, 180] width 92 height 34
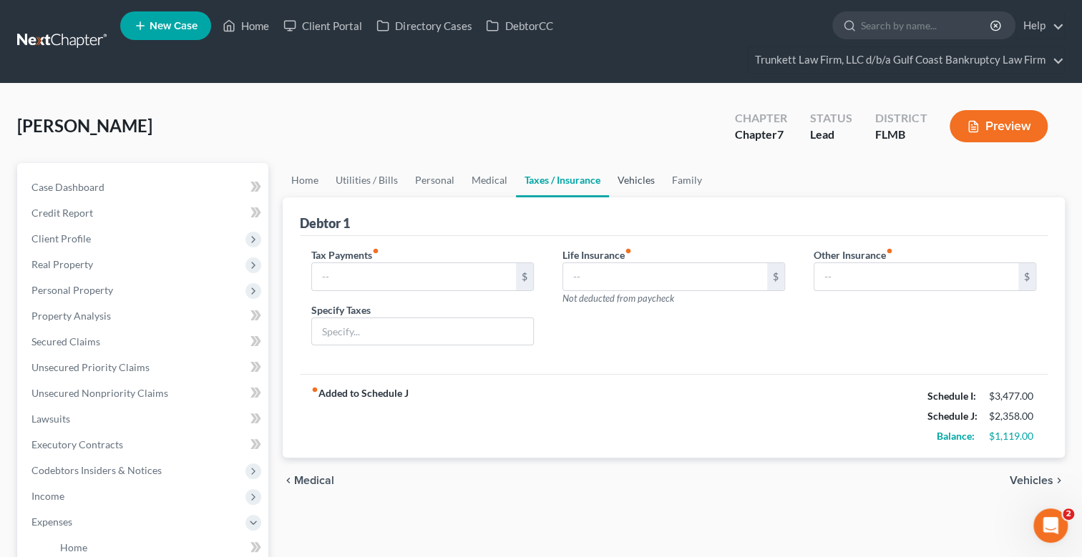
click at [640, 178] on link "Vehicles" at bounding box center [636, 180] width 54 height 34
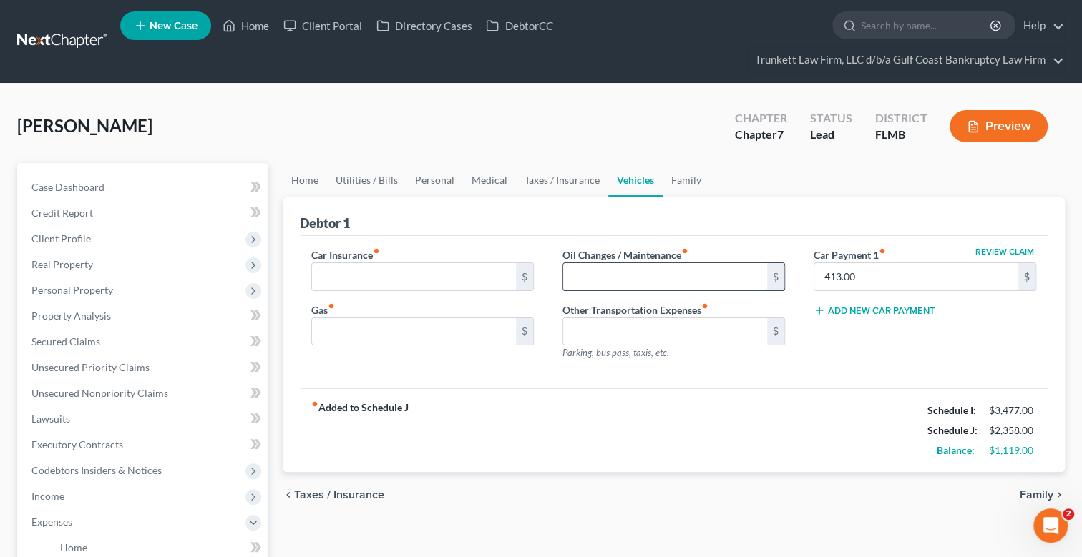
click at [601, 273] on input "text" at bounding box center [665, 276] width 204 height 27
type input "3"
type input "200"
click at [336, 327] on input "text" at bounding box center [414, 331] width 204 height 27
type input "200"
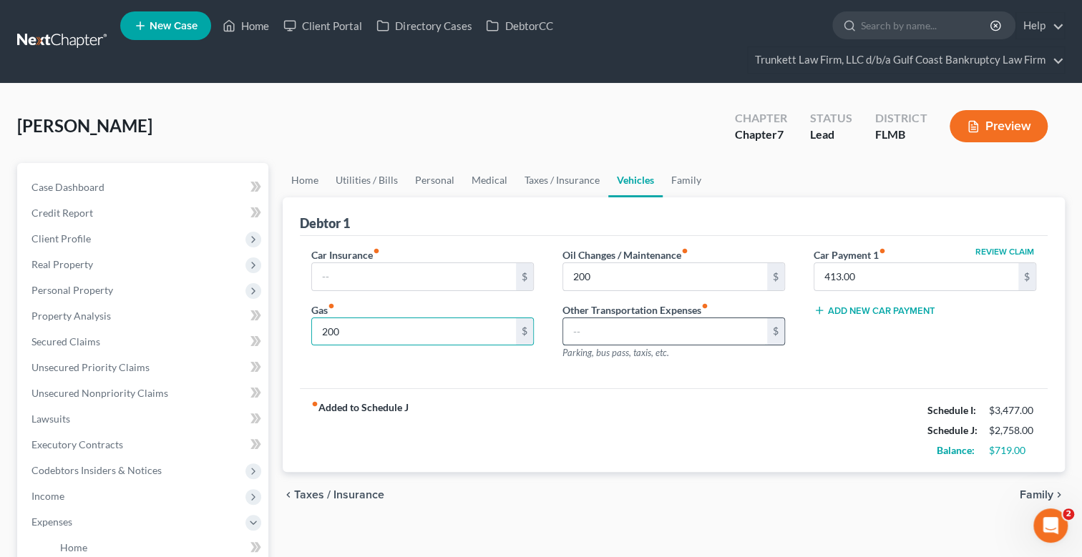
click at [670, 331] on input "text" at bounding box center [665, 331] width 204 height 27
click at [301, 180] on link "Home" at bounding box center [305, 180] width 44 height 34
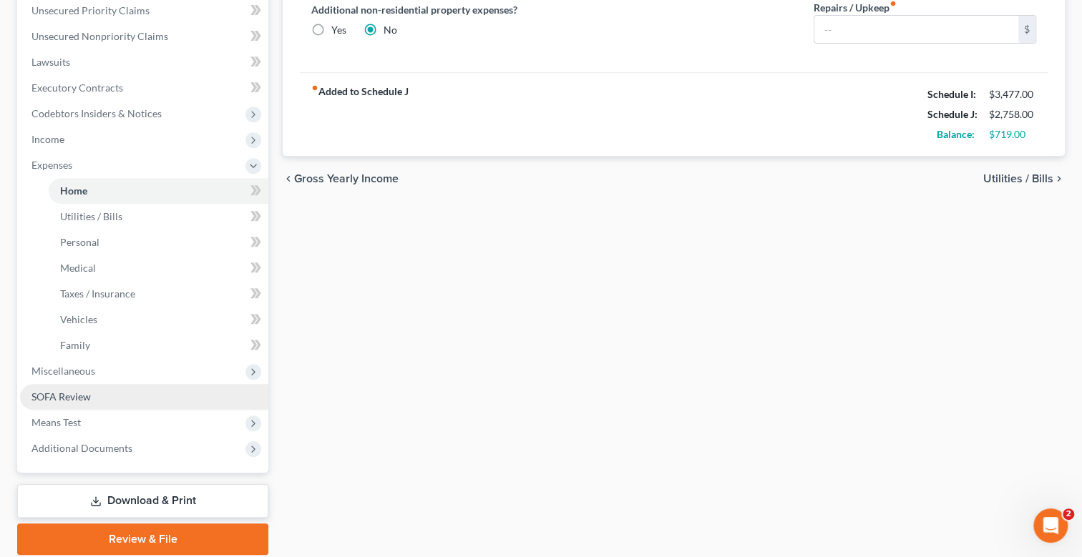
scroll to position [357, 0]
click at [79, 396] on span "SOFA Review" at bounding box center [60, 397] width 59 height 12
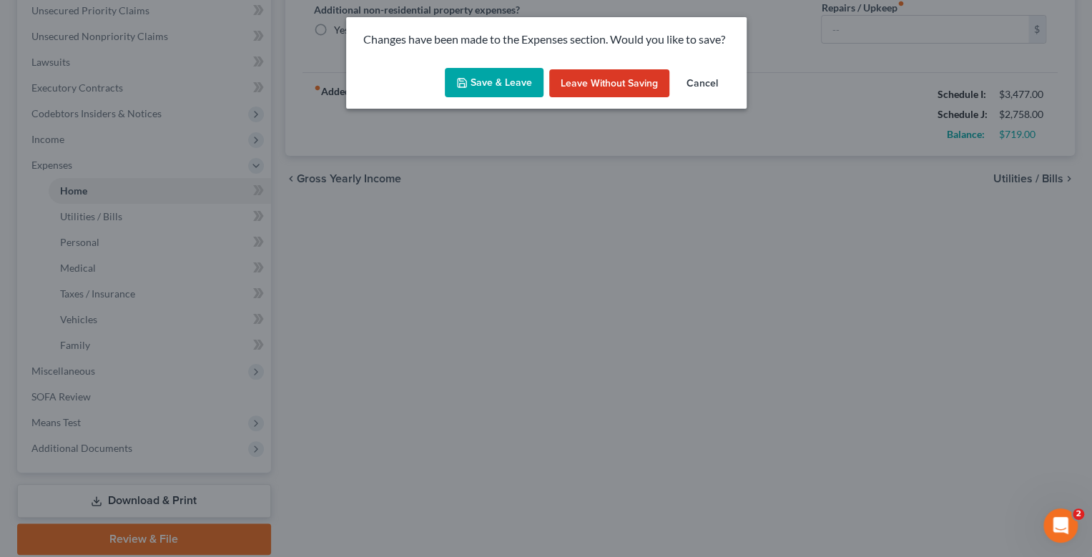
click at [514, 71] on button "Save & Leave" at bounding box center [494, 83] width 99 height 30
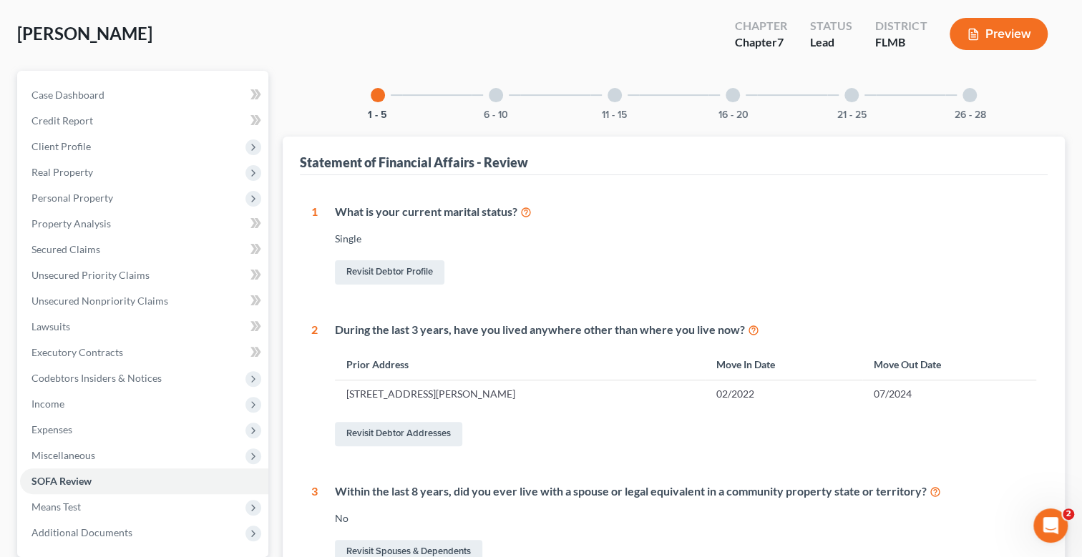
scroll to position [58, 0]
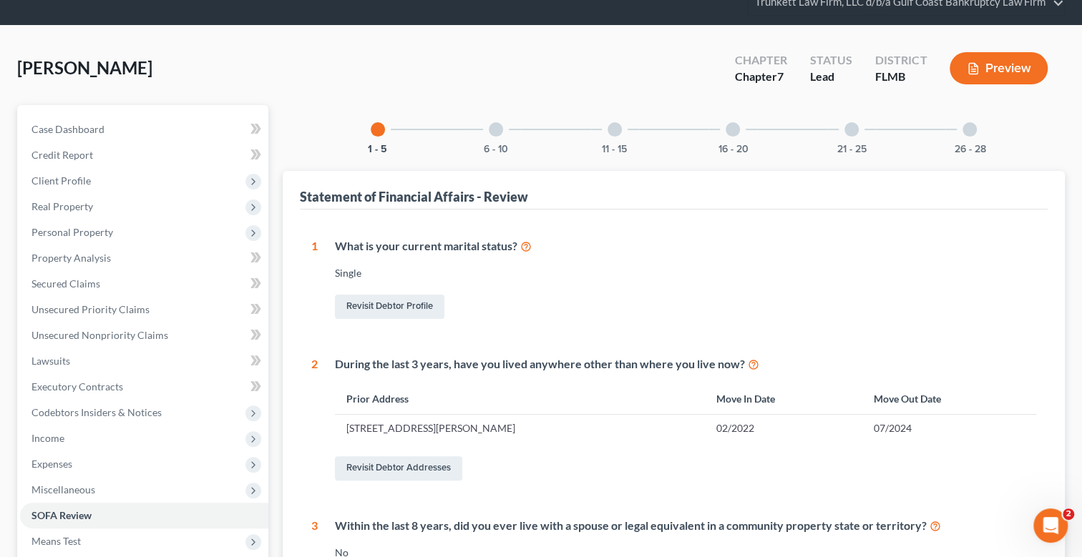
click at [498, 127] on div at bounding box center [496, 129] width 14 height 14
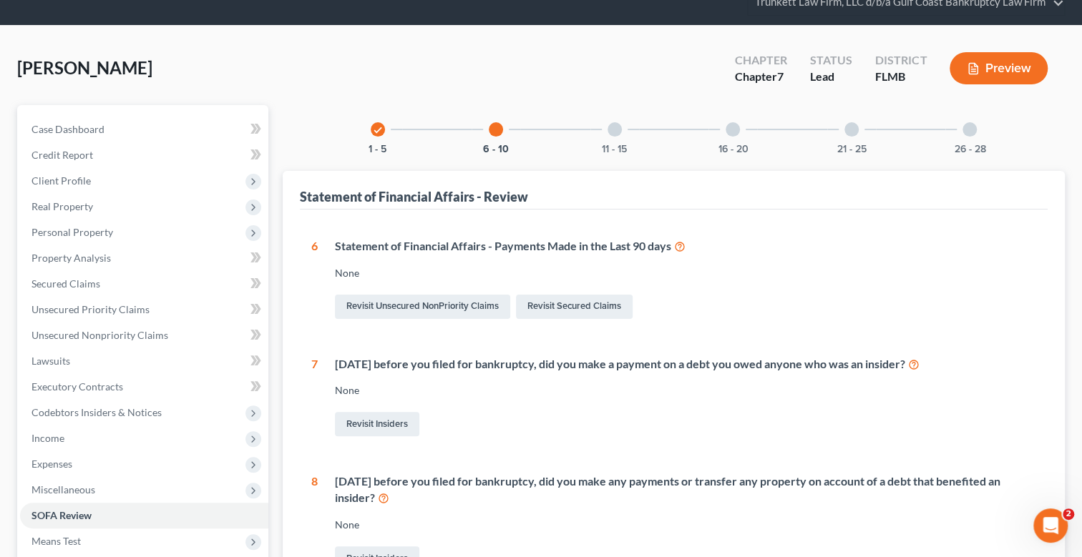
click at [615, 124] on div at bounding box center [614, 129] width 14 height 14
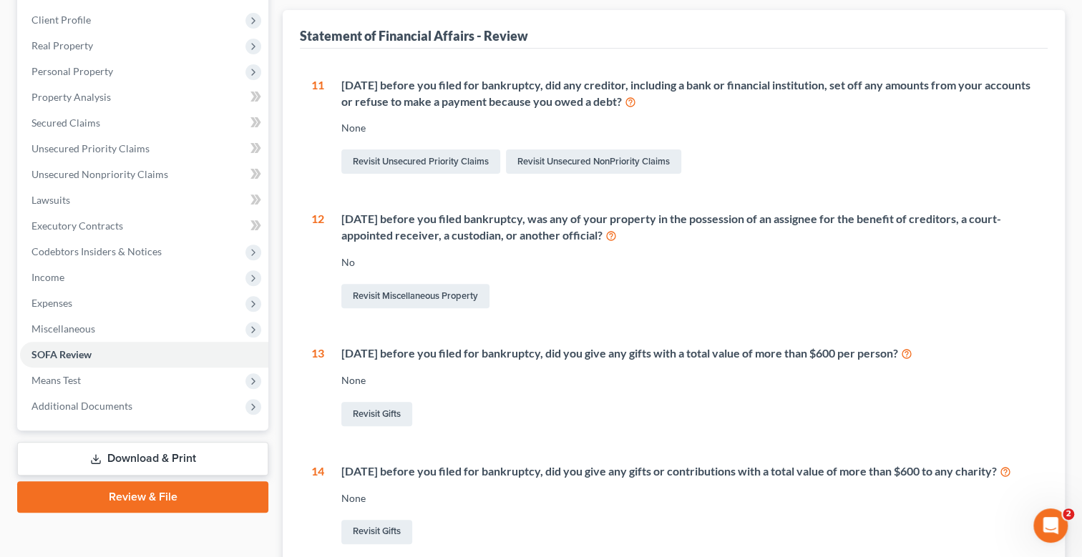
scroll to position [0, 0]
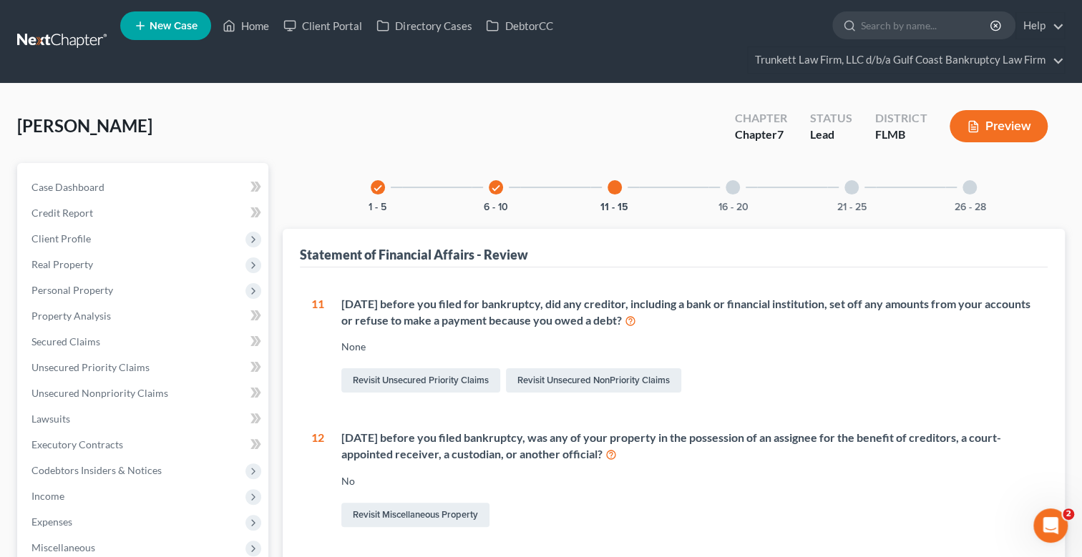
click at [733, 190] on div at bounding box center [732, 187] width 14 height 14
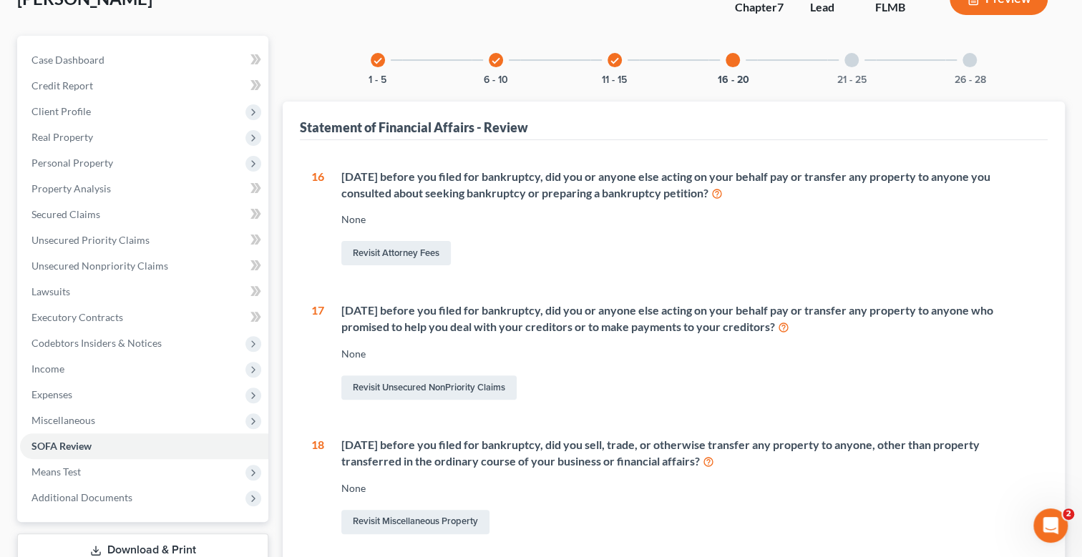
scroll to position [25, 0]
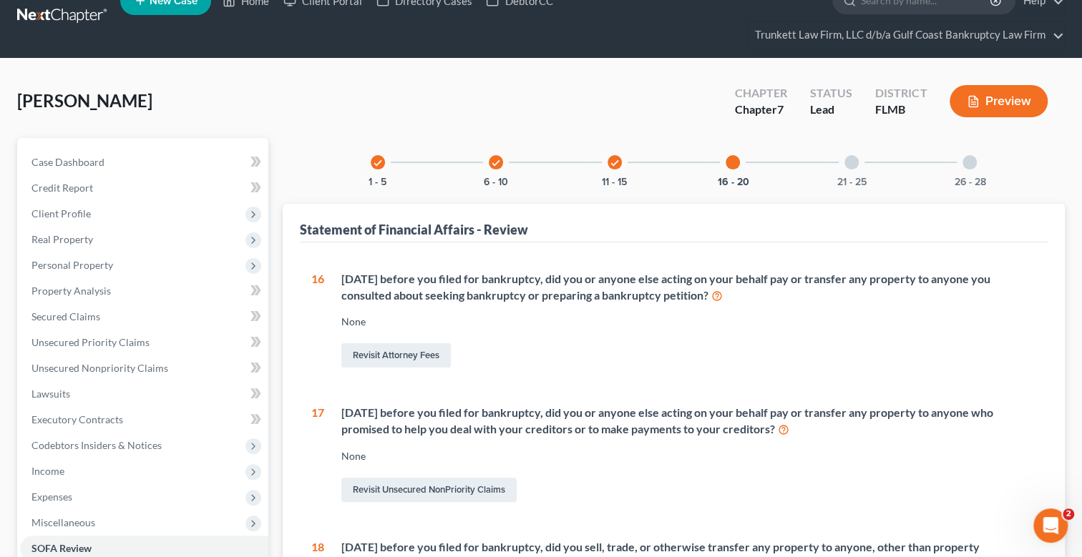
click at [854, 161] on div at bounding box center [851, 162] width 14 height 14
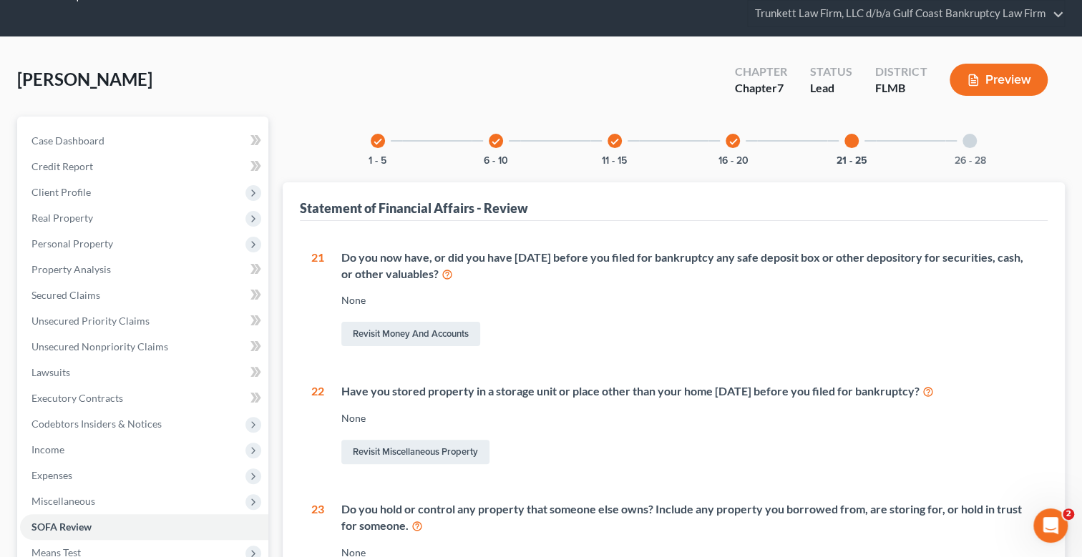
scroll to position [0, 0]
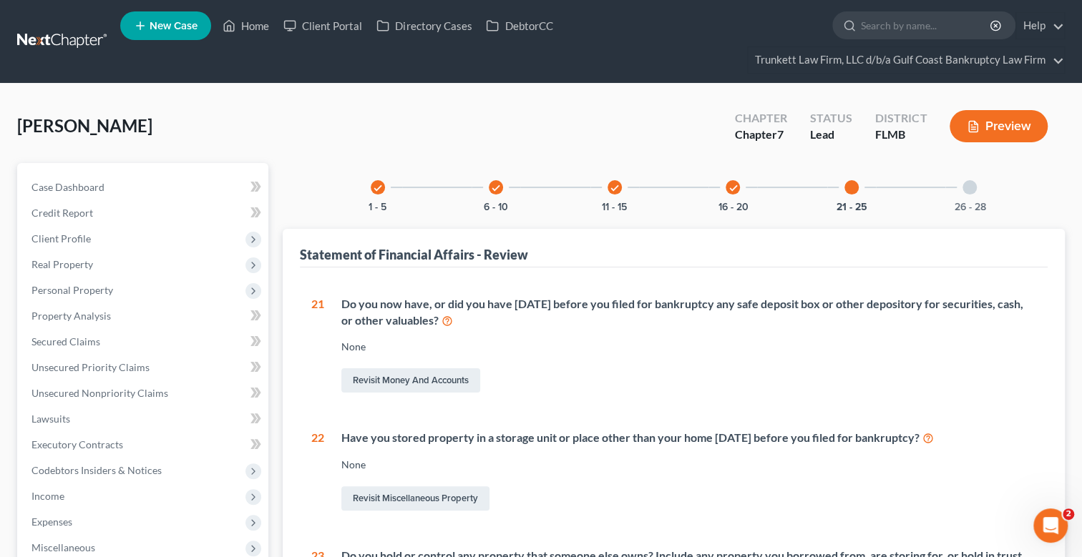
click at [973, 185] on div at bounding box center [969, 187] width 14 height 14
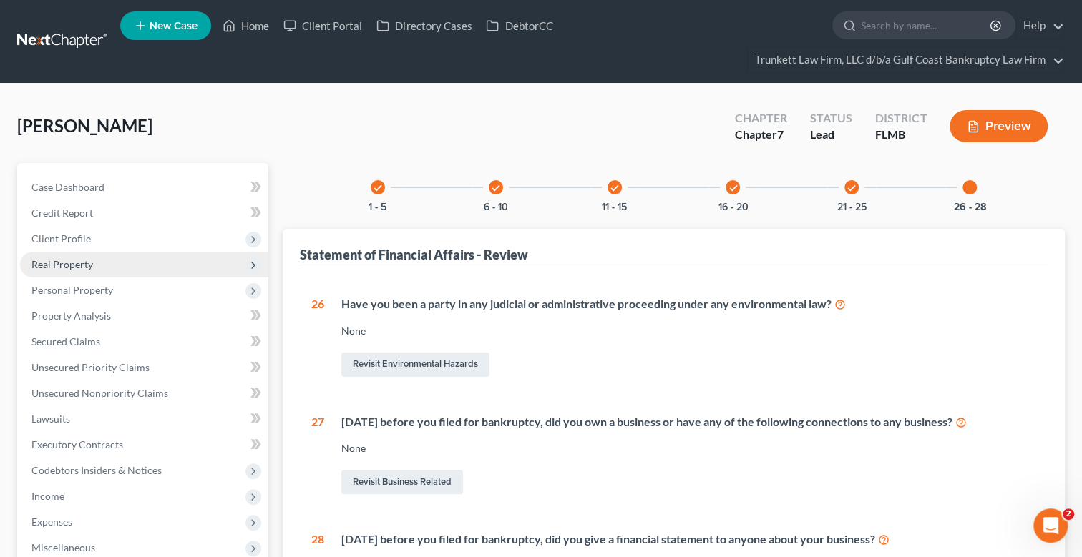
click at [75, 258] on span "Real Property" at bounding box center [62, 264] width 62 height 12
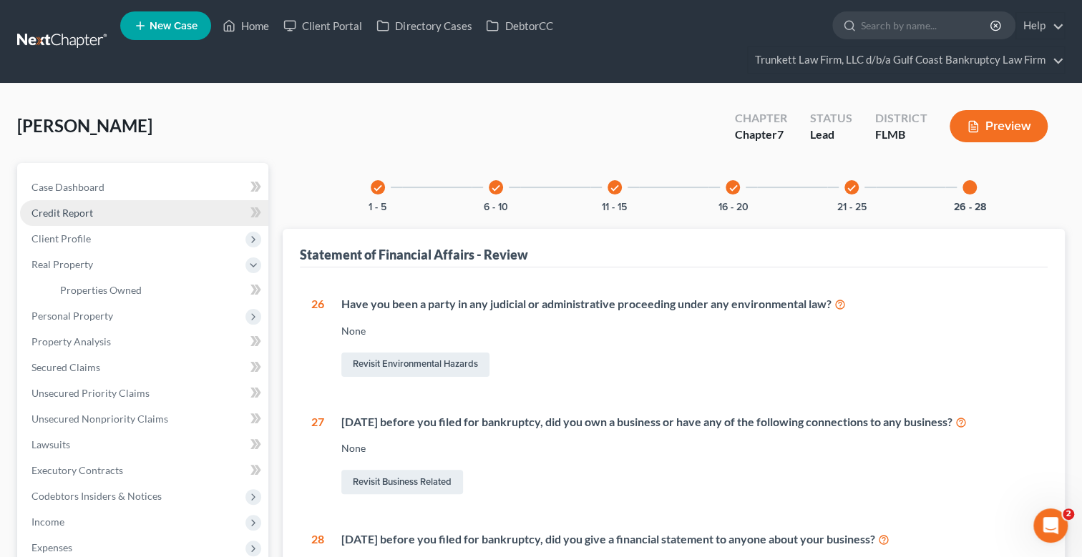
click at [73, 209] on span "Credit Report" at bounding box center [62, 213] width 62 height 12
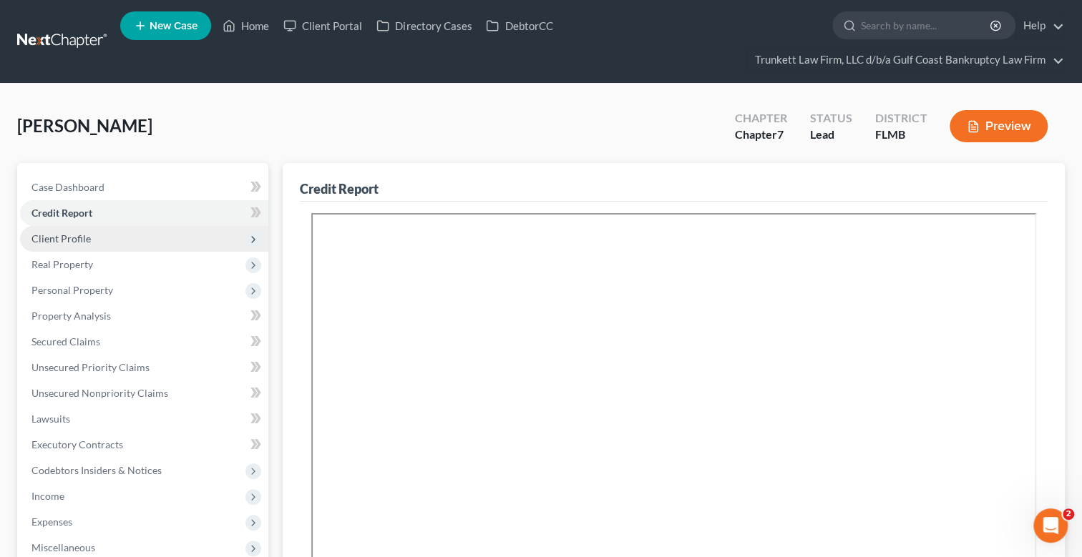
click at [79, 235] on span "Client Profile" at bounding box center [60, 239] width 59 height 12
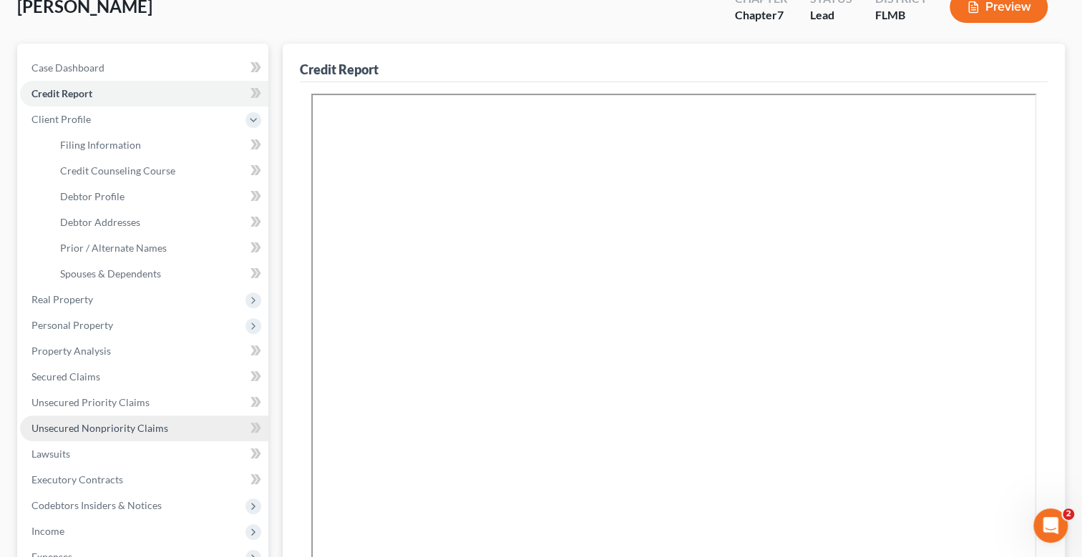
scroll to position [285, 0]
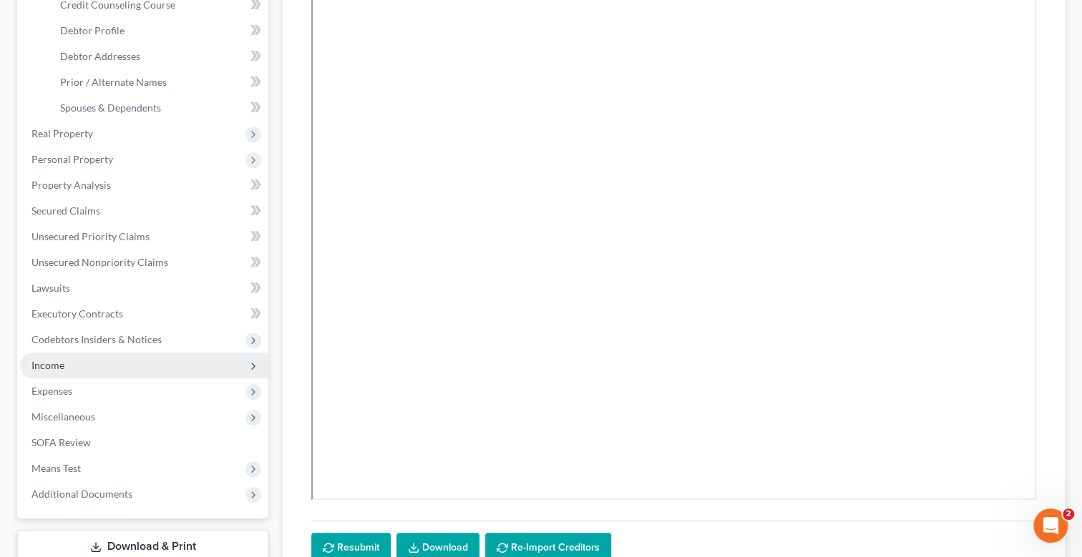
click at [64, 359] on span "Income" at bounding box center [47, 365] width 33 height 12
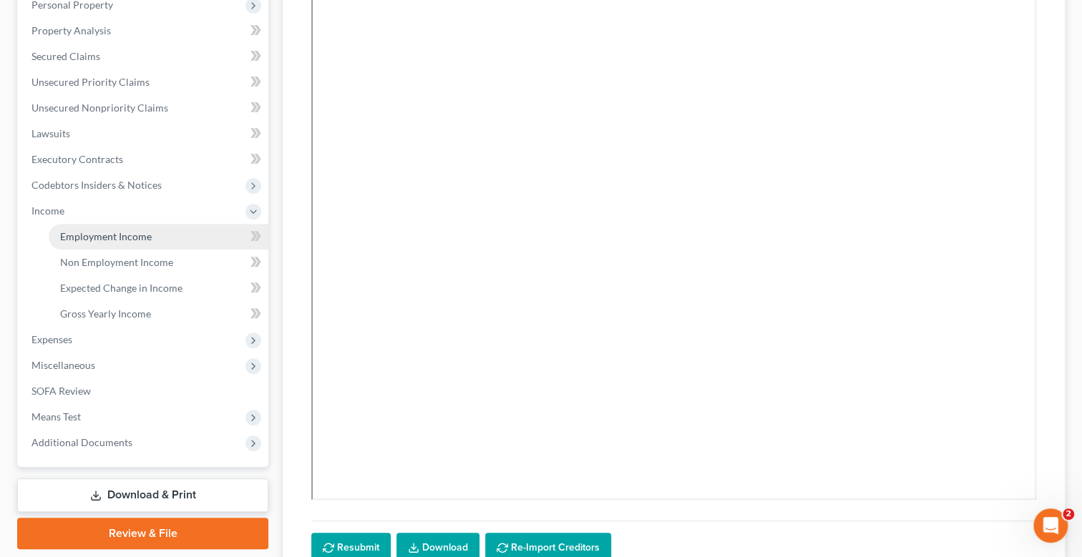
click at [125, 238] on span "Employment Income" at bounding box center [106, 236] width 92 height 12
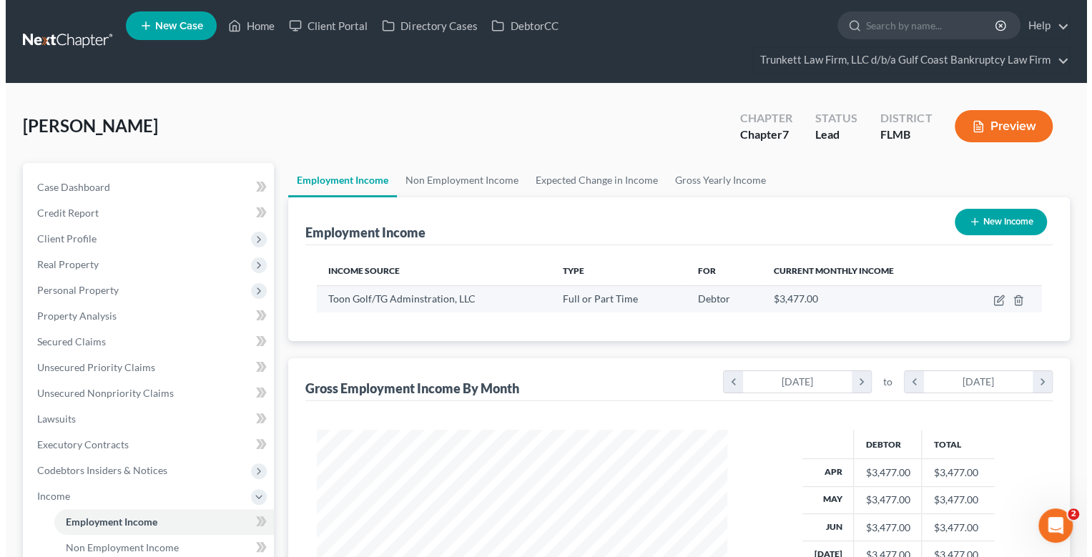
scroll to position [255, 439]
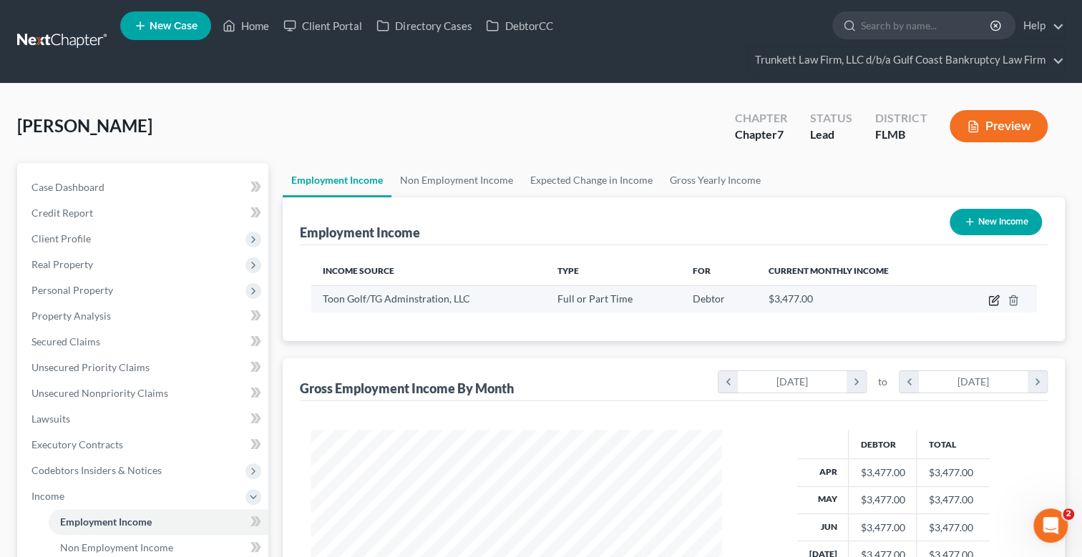
click at [991, 296] on icon "button" at bounding box center [993, 300] width 11 height 11
select select "0"
select select "3"
select select "0"
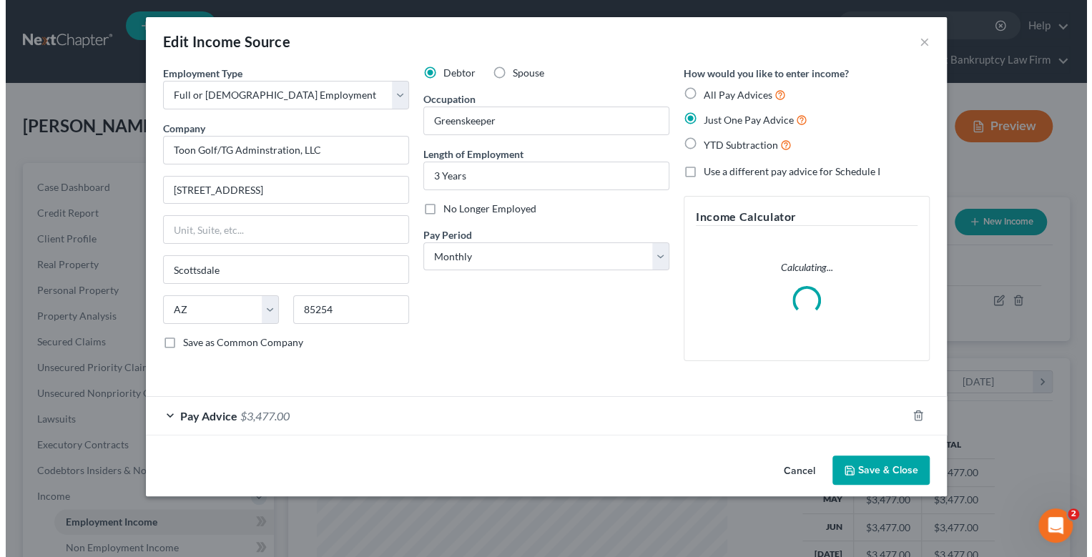
scroll to position [255, 444]
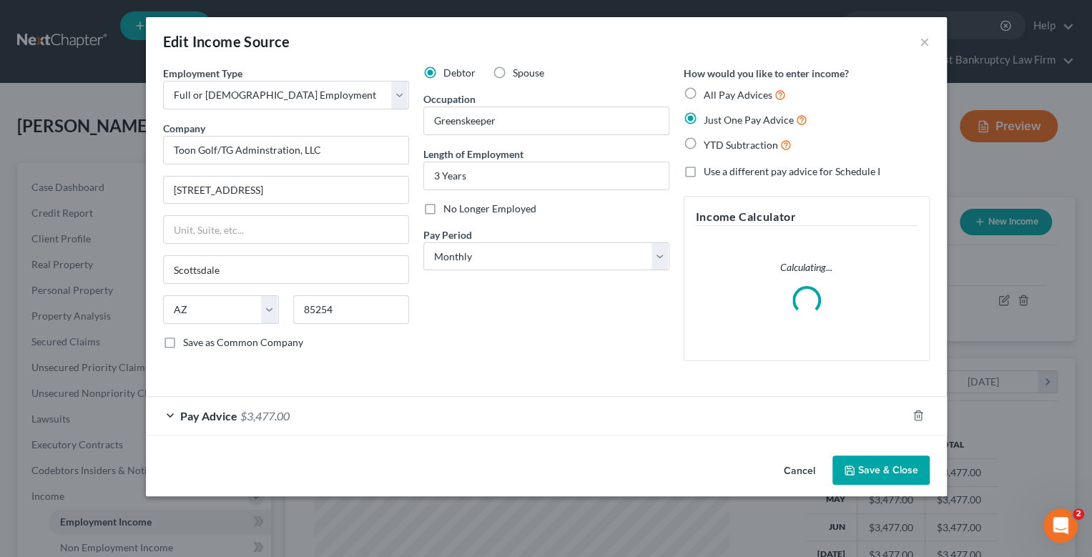
click at [338, 423] on div "Pay Advice $3,477.00" at bounding box center [526, 416] width 761 height 38
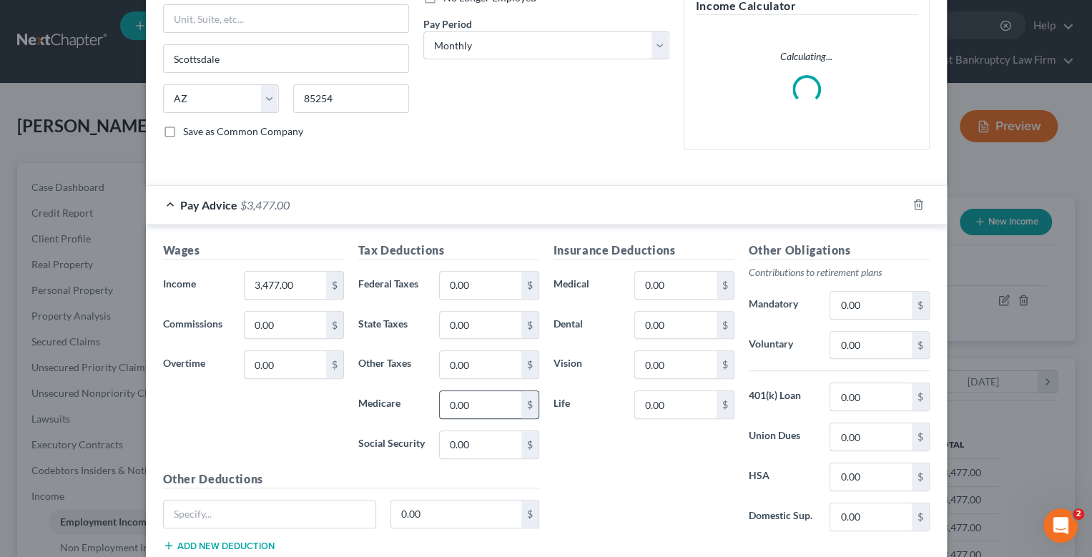
scroll to position [215, 0]
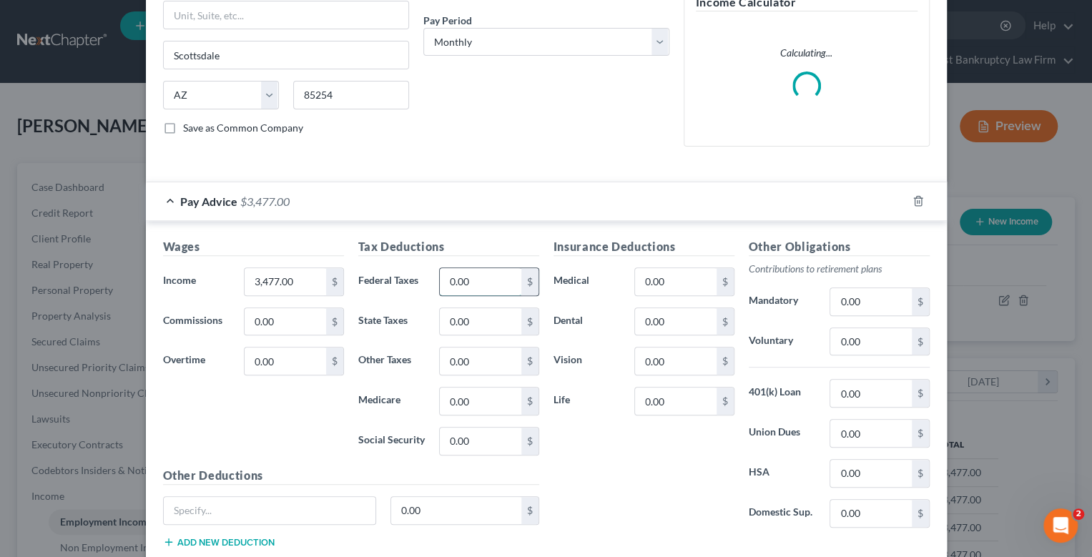
click at [475, 280] on input "0.00" at bounding box center [480, 281] width 81 height 27
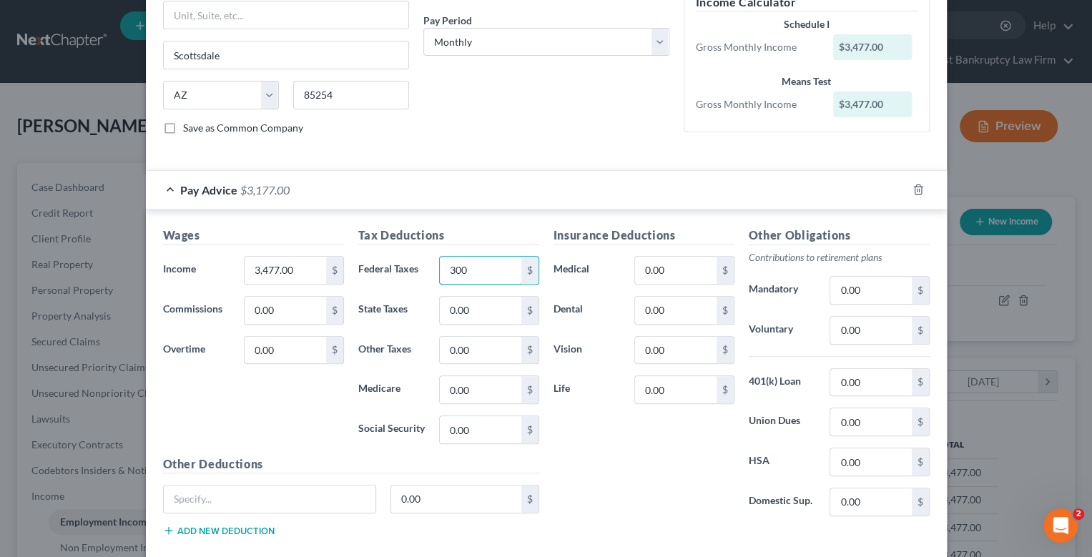
type input "300"
click at [864, 380] on input "0.00" at bounding box center [871, 382] width 81 height 27
click at [857, 325] on input "0.00" at bounding box center [871, 330] width 81 height 27
type input "70"
click at [871, 377] on input "0.00" at bounding box center [871, 382] width 81 height 27
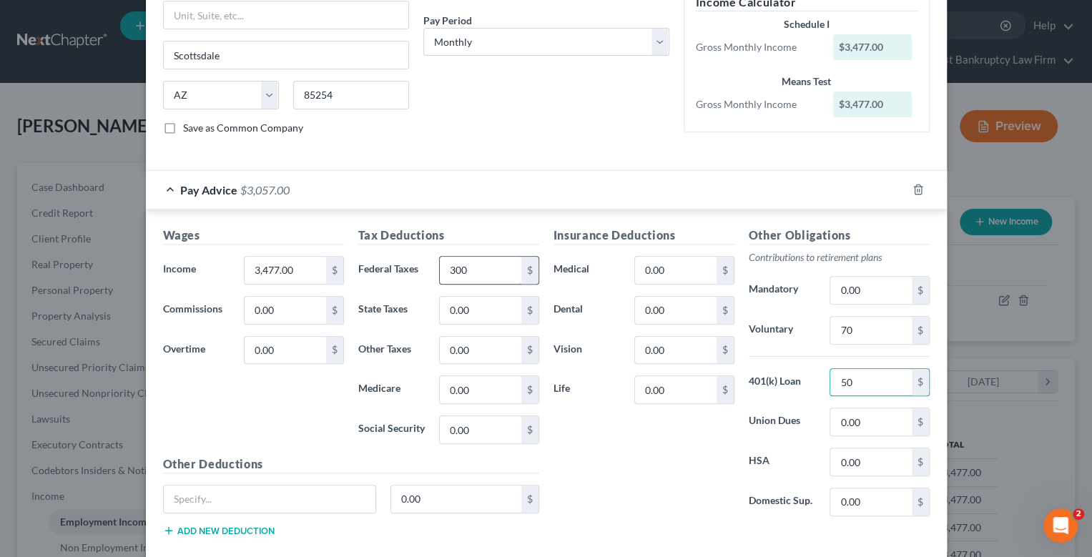
type input "50"
click at [479, 270] on input "300" at bounding box center [480, 270] width 81 height 27
type input "150"
click at [483, 396] on input "0.00" at bounding box center [480, 389] width 81 height 27
type input "36"
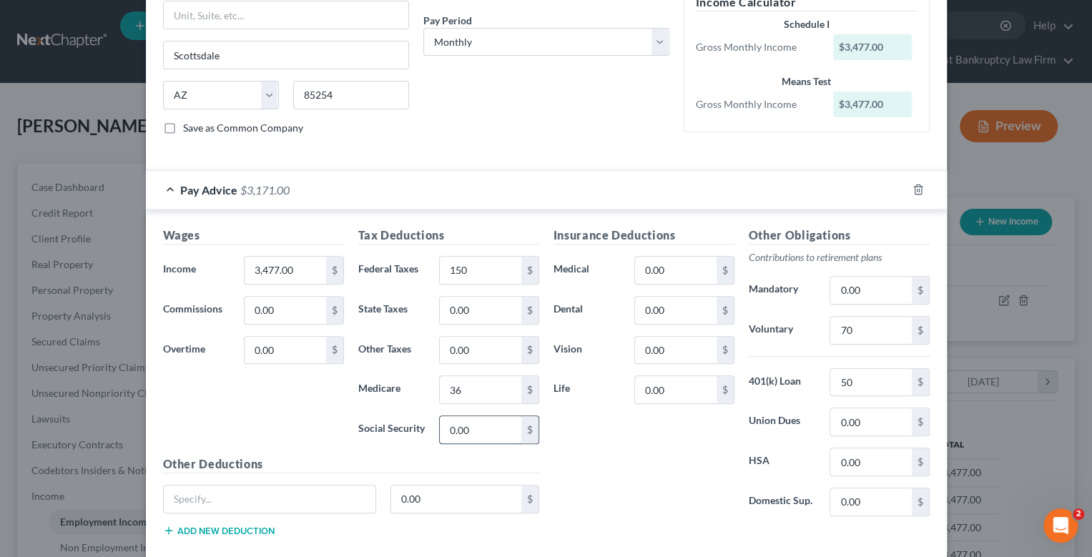
click at [490, 438] on input "0.00" at bounding box center [480, 429] width 81 height 27
type input "160"
click at [666, 260] on input "0.00" at bounding box center [675, 270] width 81 height 27
type input "75"
click at [689, 308] on input "0.00" at bounding box center [675, 310] width 81 height 27
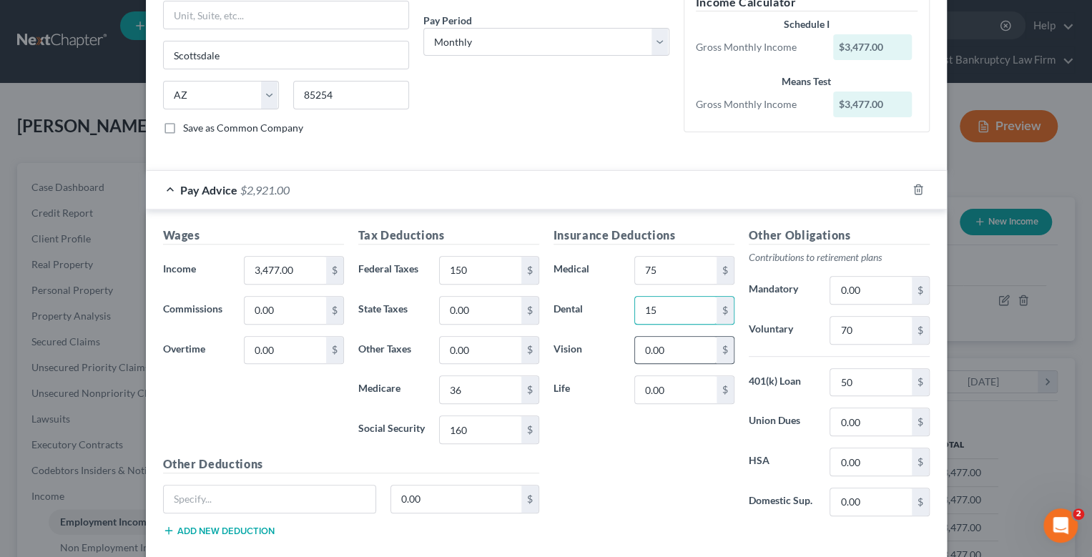
type input "15"
click at [676, 342] on input "0.00" at bounding box center [675, 350] width 81 height 27
type input "10"
click at [670, 386] on input "0.00" at bounding box center [675, 389] width 81 height 27
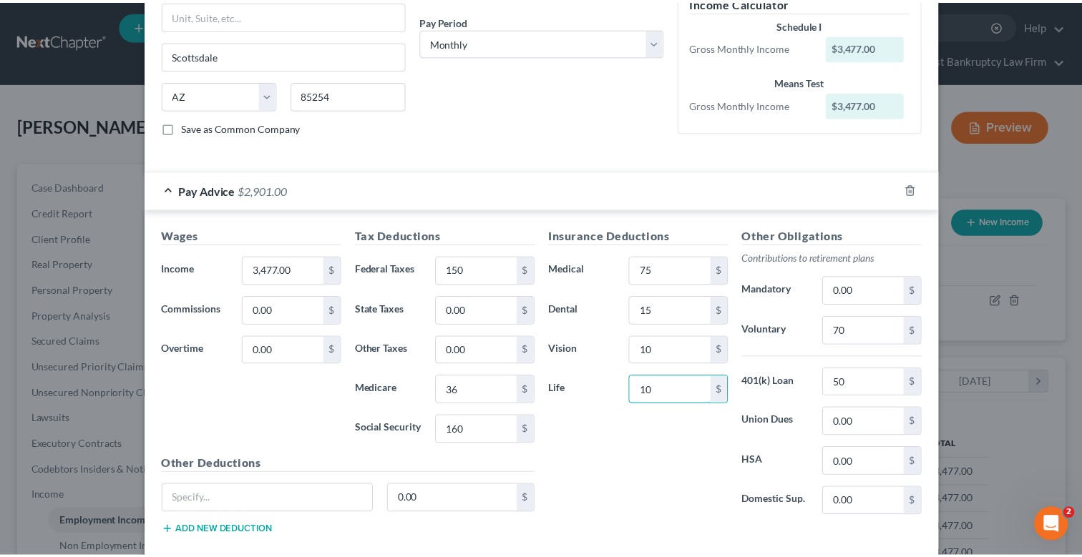
scroll to position [291, 0]
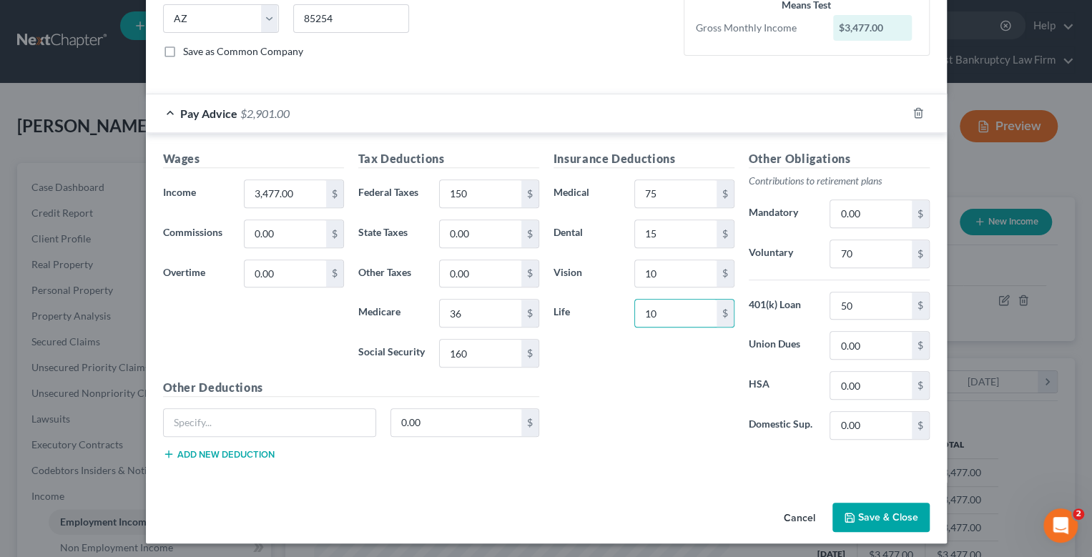
click at [887, 512] on button "Save & Close" at bounding box center [881, 518] width 97 height 30
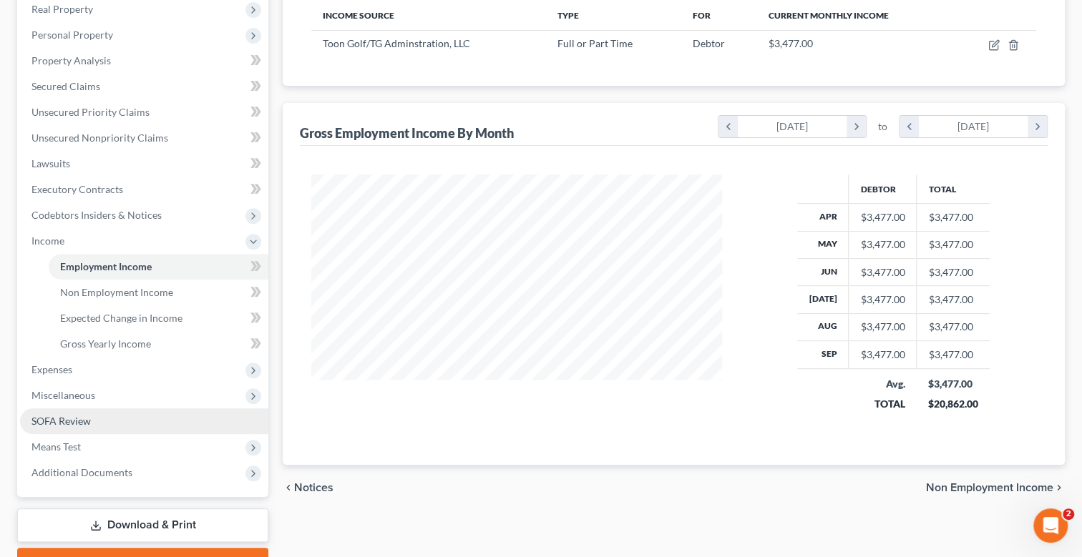
scroll to position [285, 0]
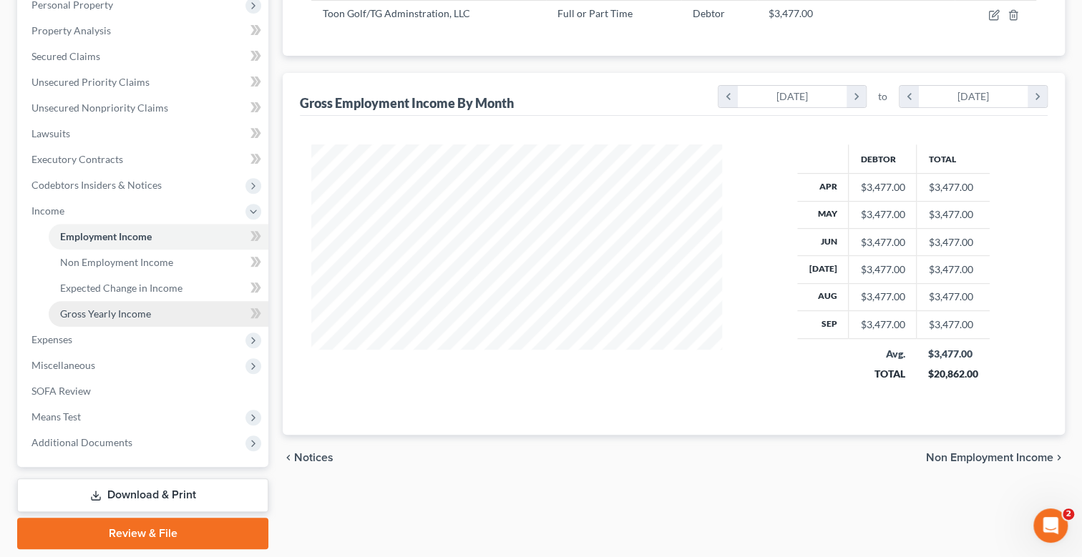
click at [109, 314] on span "Gross Yearly Income" at bounding box center [105, 314] width 91 height 12
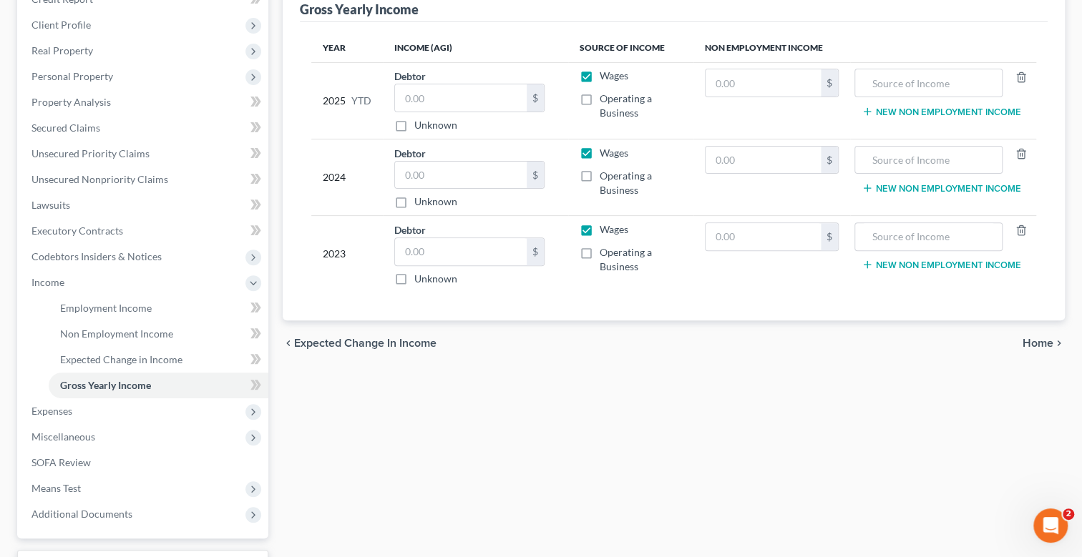
scroll to position [215, 0]
click at [431, 95] on input "text" at bounding box center [461, 97] width 132 height 27
click at [449, 166] on input "text" at bounding box center [461, 174] width 132 height 27
click at [436, 167] on input "text" at bounding box center [461, 174] width 132 height 27
click at [406, 245] on input "text" at bounding box center [461, 251] width 132 height 27
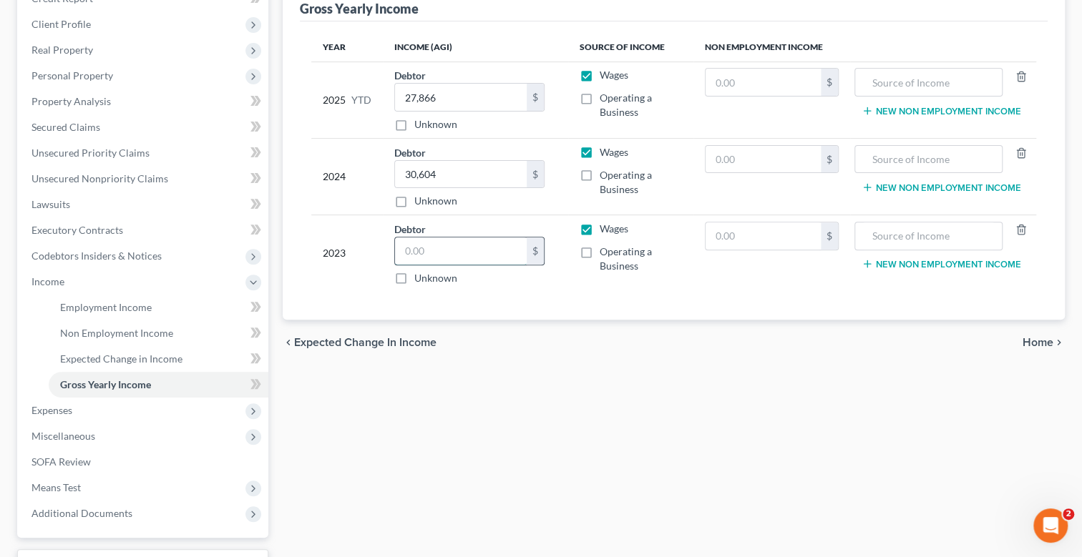
click at [451, 248] on input "text" at bounding box center [461, 251] width 132 height 27
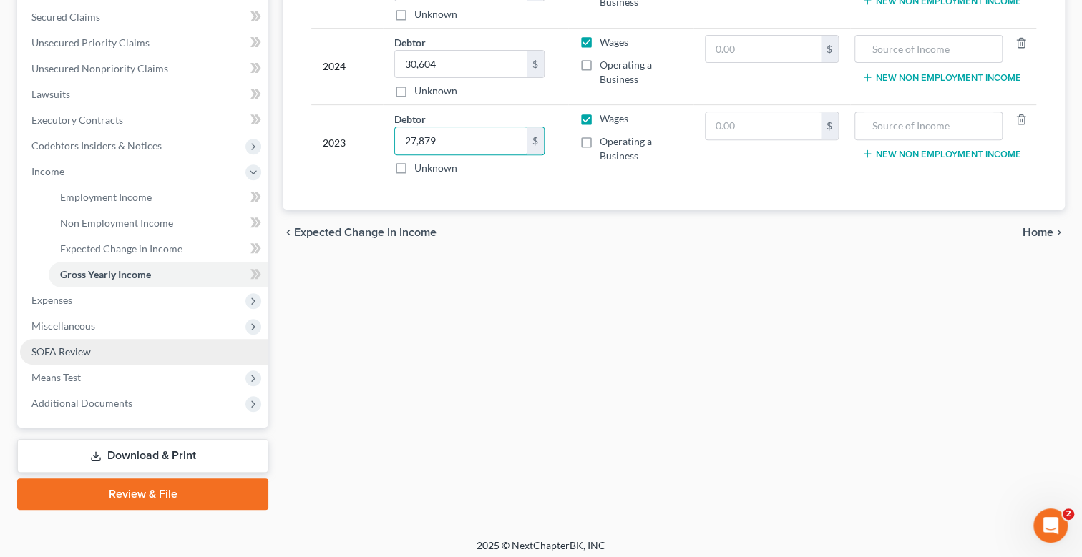
scroll to position [330, 0]
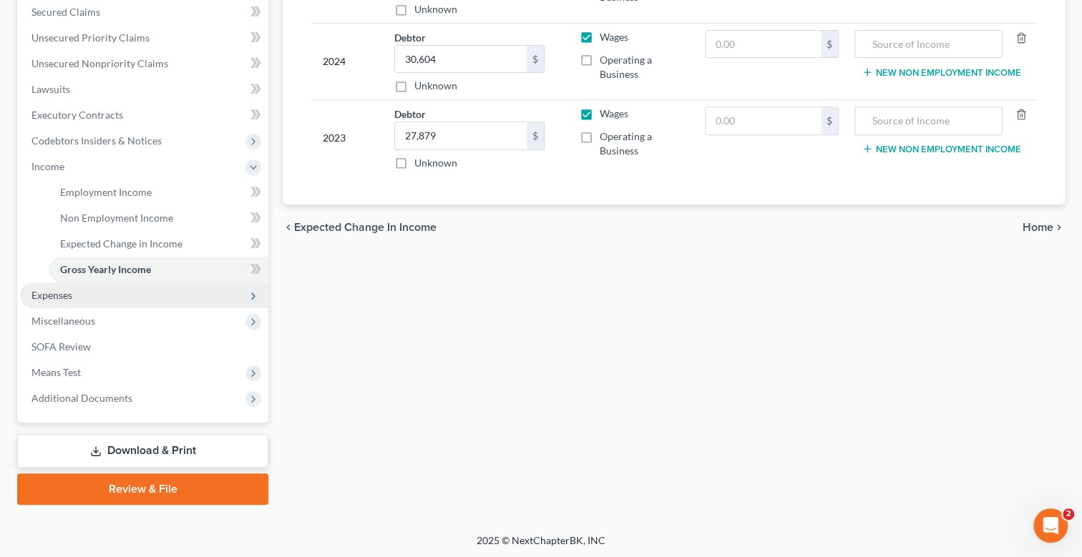
click at [64, 295] on span "Expenses" at bounding box center [51, 295] width 41 height 12
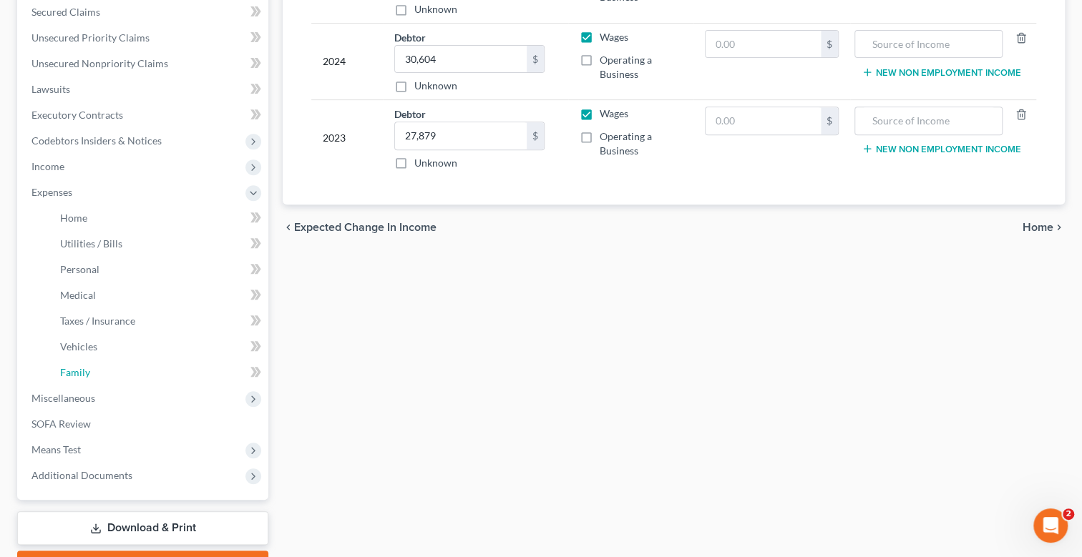
drag, startPoint x: 86, startPoint y: 367, endPoint x: 341, endPoint y: 363, distance: 255.4
click at [86, 367] on span "Family" at bounding box center [75, 372] width 30 height 12
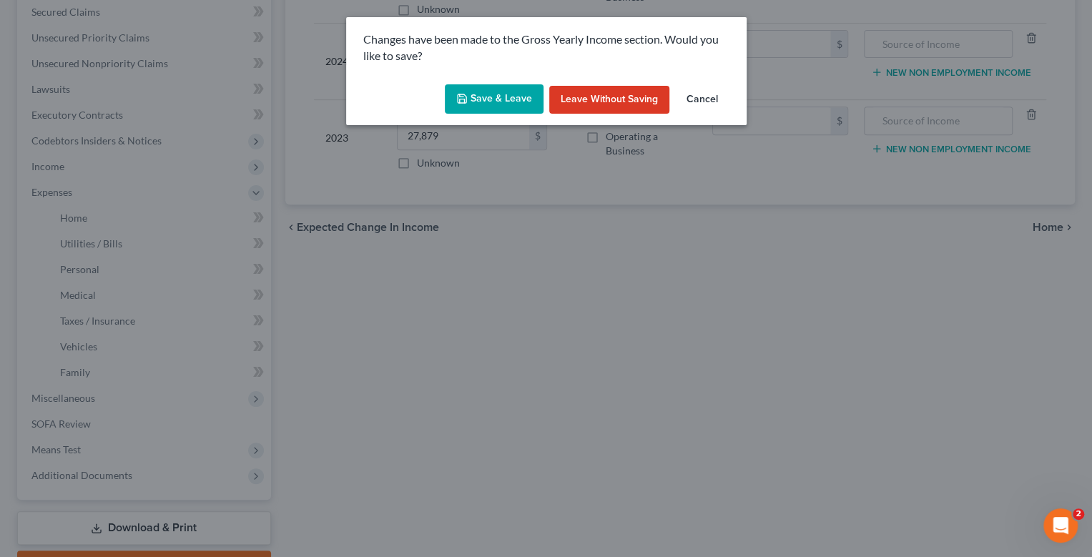
click at [508, 89] on button "Save & Leave" at bounding box center [494, 99] width 99 height 30
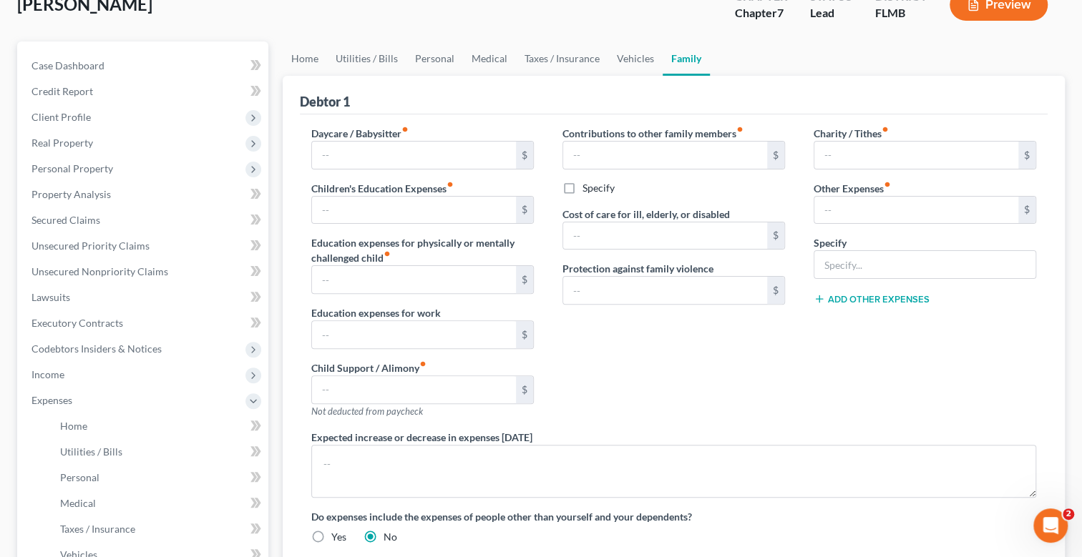
scroll to position [121, 0]
click at [381, 384] on input "text" at bounding box center [414, 390] width 204 height 27
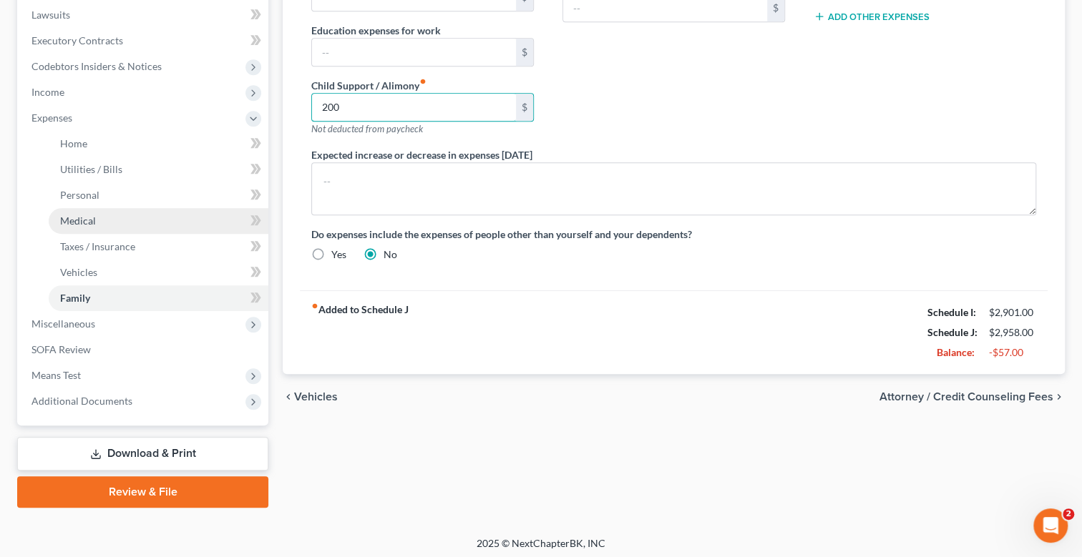
scroll to position [407, 0]
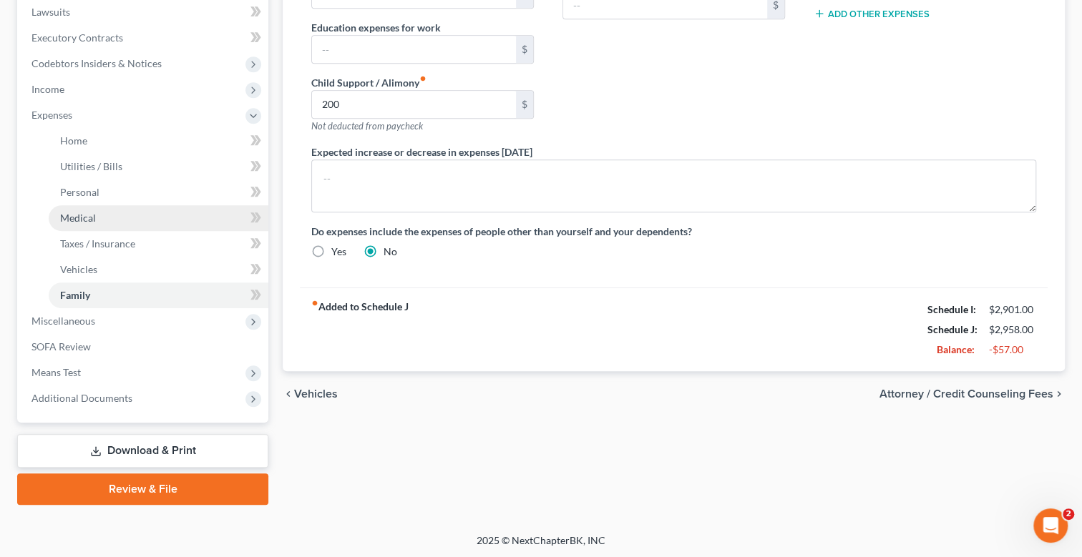
click at [87, 216] on span "Medical" at bounding box center [78, 218] width 36 height 12
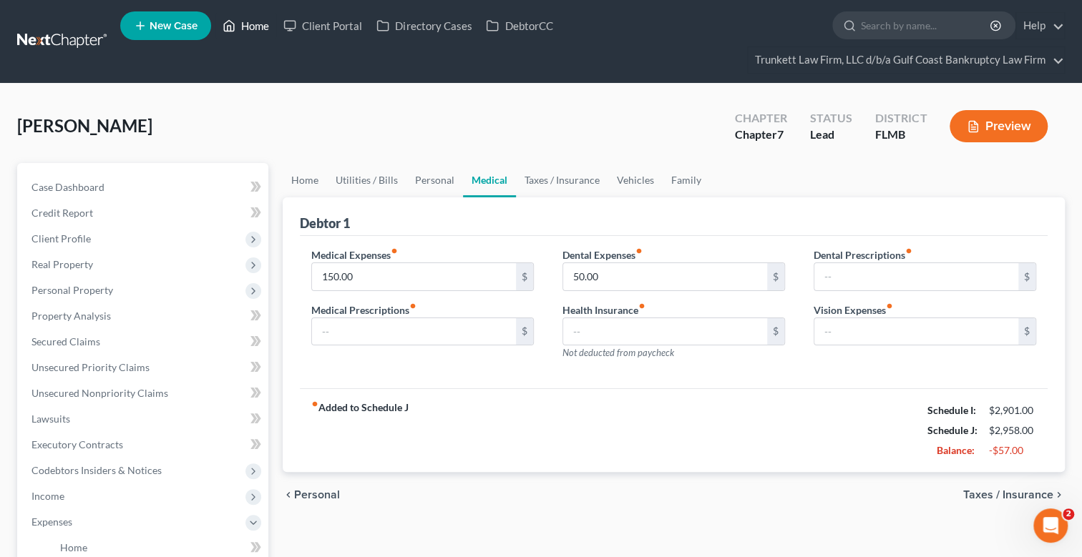
click at [248, 29] on link "Home" at bounding box center [245, 26] width 61 height 26
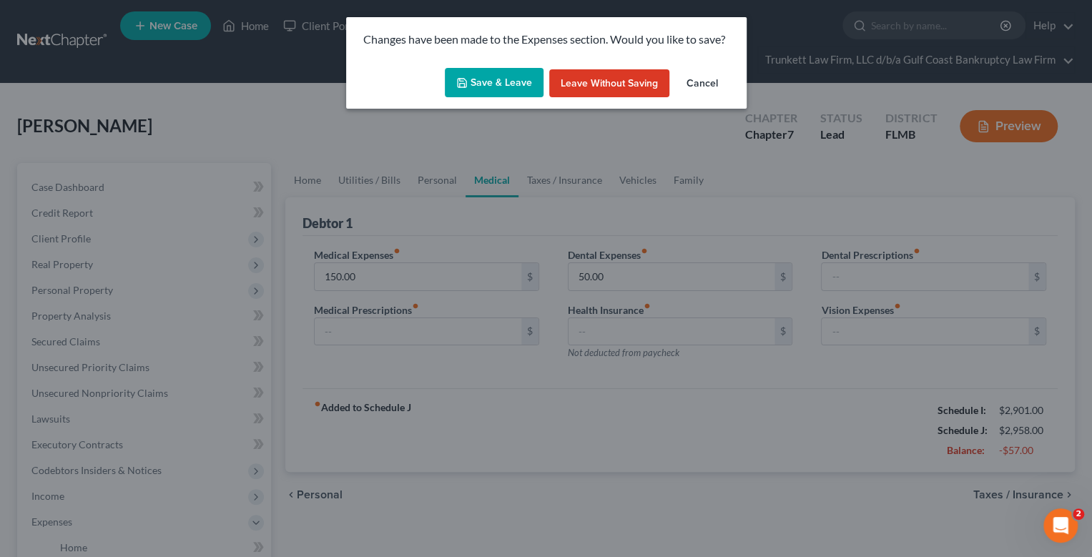
click at [494, 74] on button "Save & Leave" at bounding box center [494, 83] width 99 height 30
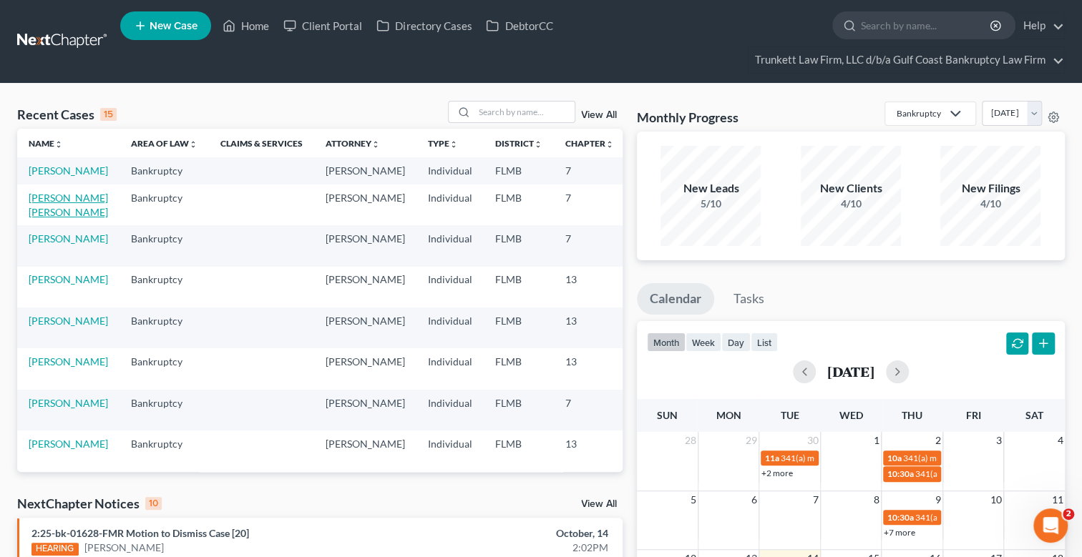
click at [61, 215] on link "[PERSON_NAME] [PERSON_NAME]" at bounding box center [68, 205] width 79 height 26
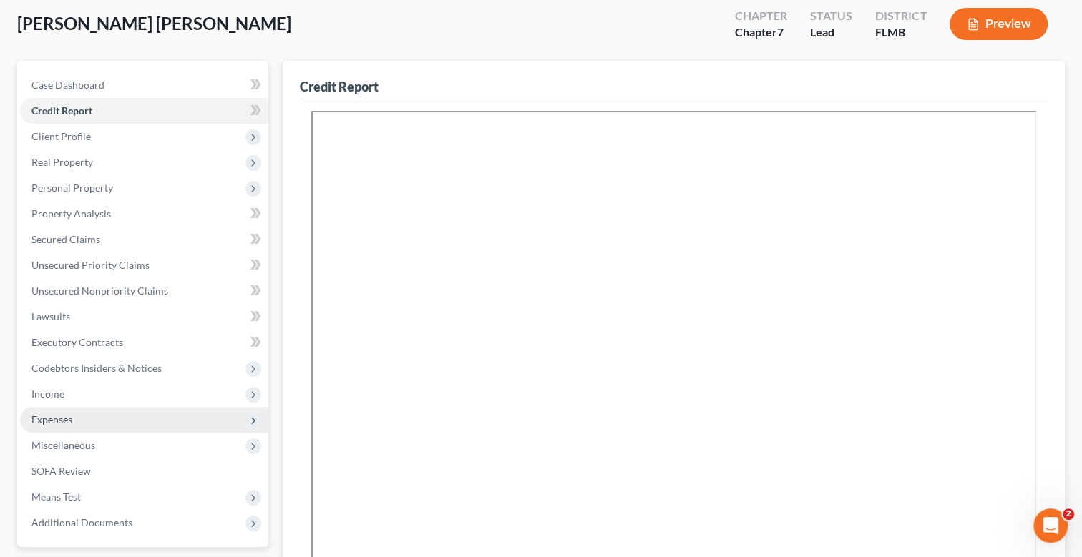
scroll to position [71, 0]
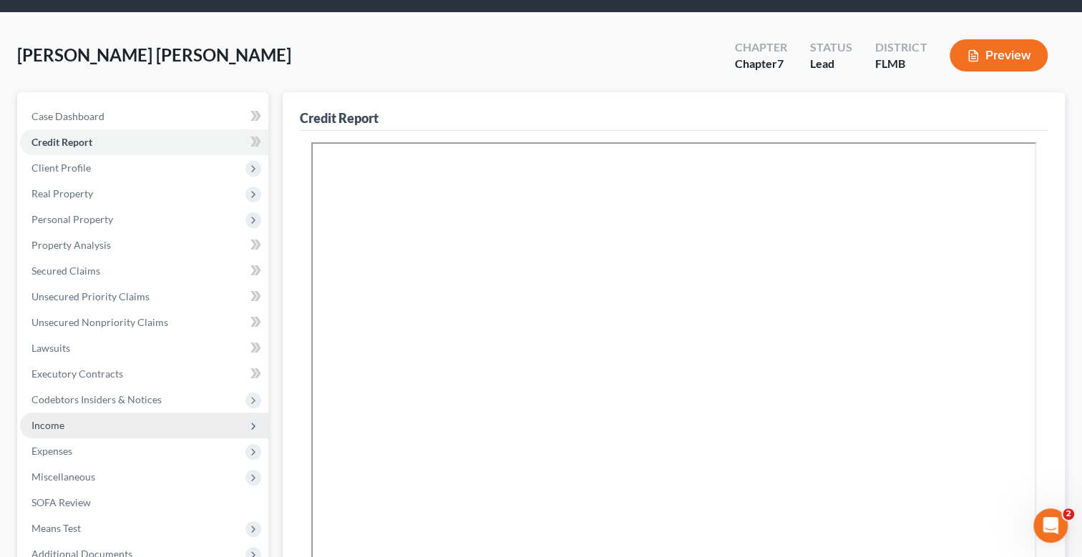
click at [52, 422] on span "Income" at bounding box center [47, 425] width 33 height 12
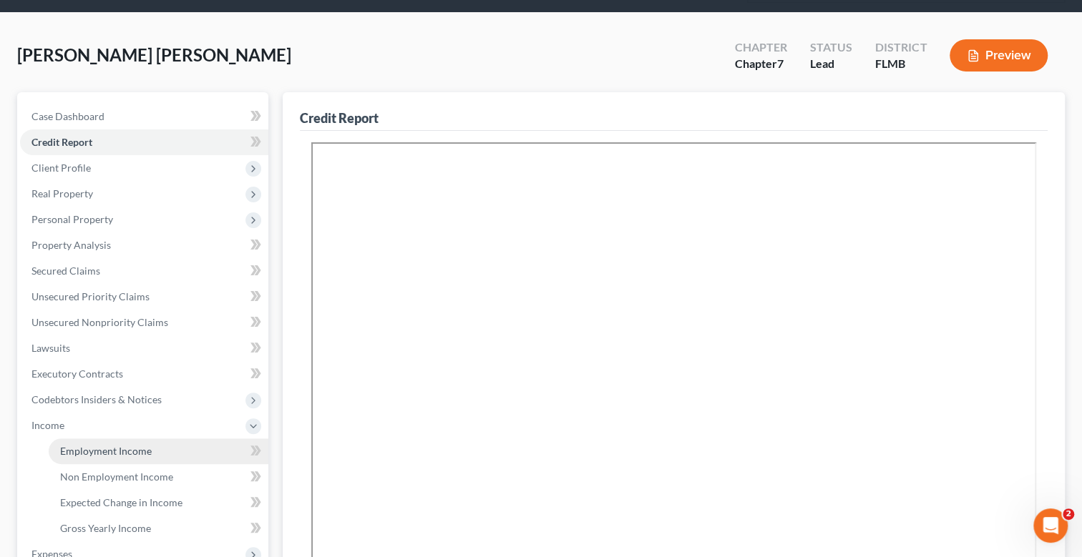
click at [106, 445] on span "Employment Income" at bounding box center [106, 451] width 92 height 12
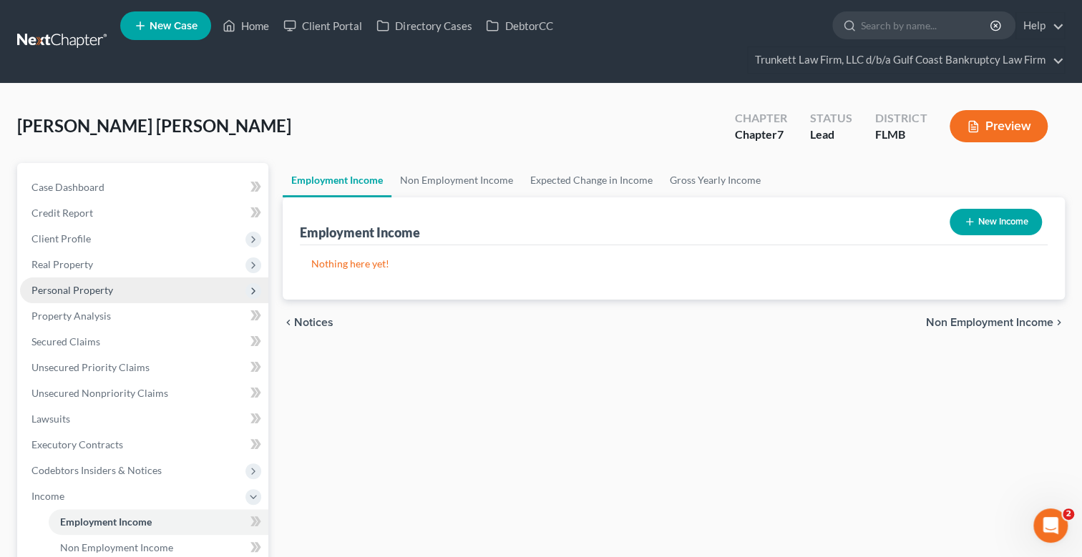
click at [89, 289] on span "Personal Property" at bounding box center [72, 290] width 82 height 12
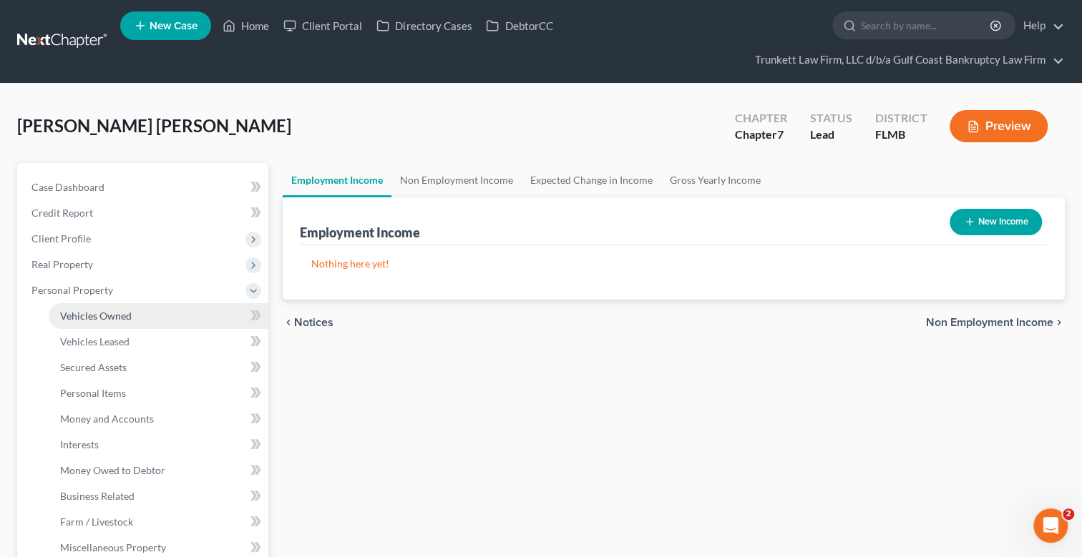
click at [123, 314] on span "Vehicles Owned" at bounding box center [96, 316] width 72 height 12
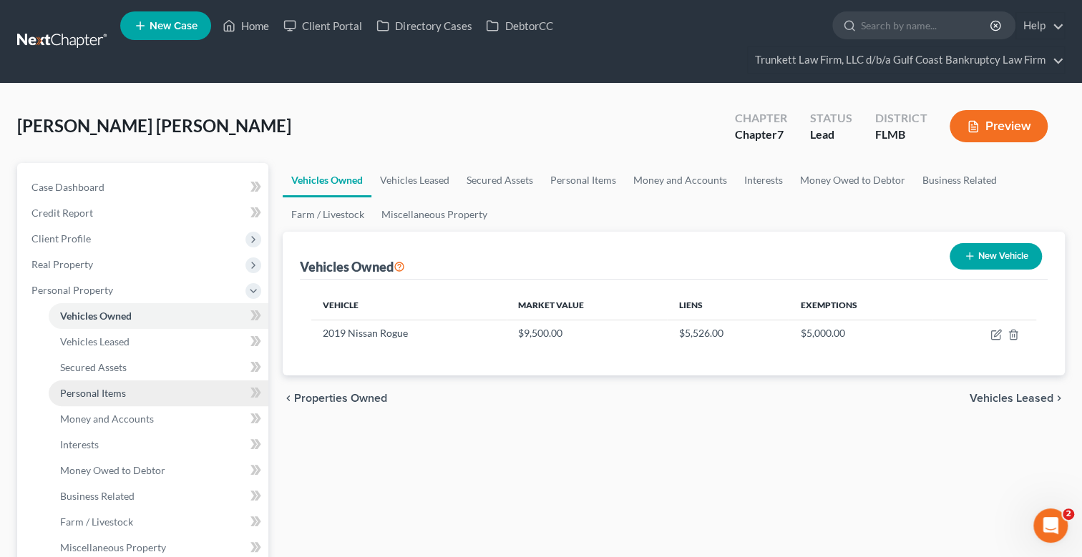
click at [107, 389] on span "Personal Items" at bounding box center [93, 393] width 66 height 12
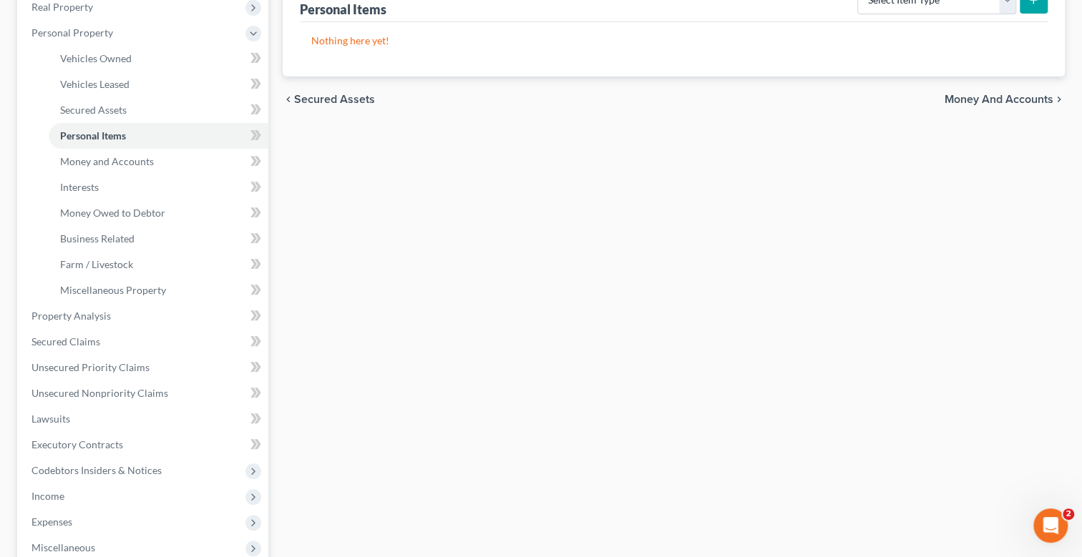
scroll to position [285, 0]
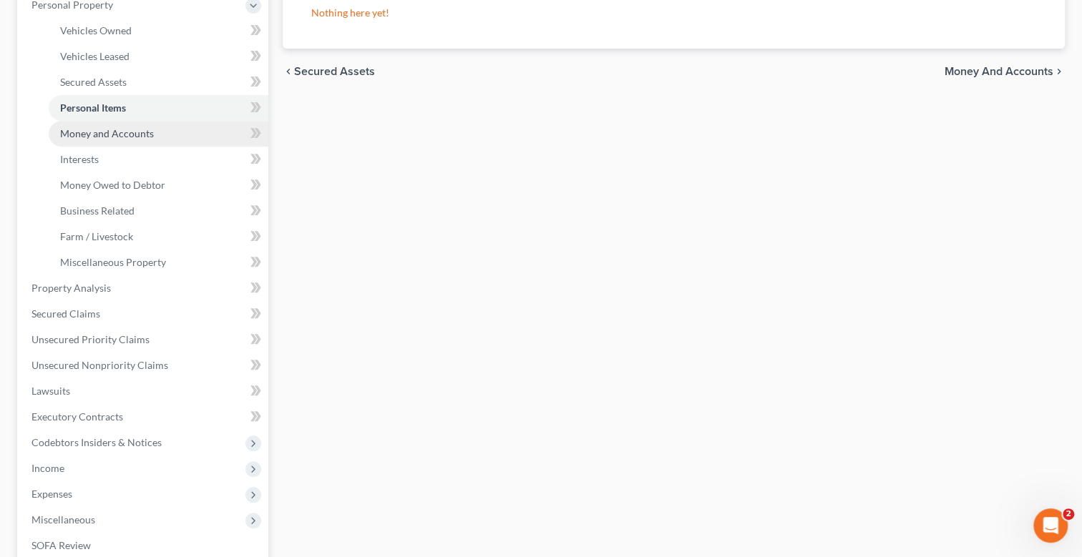
click at [138, 130] on span "Money and Accounts" at bounding box center [107, 133] width 94 height 12
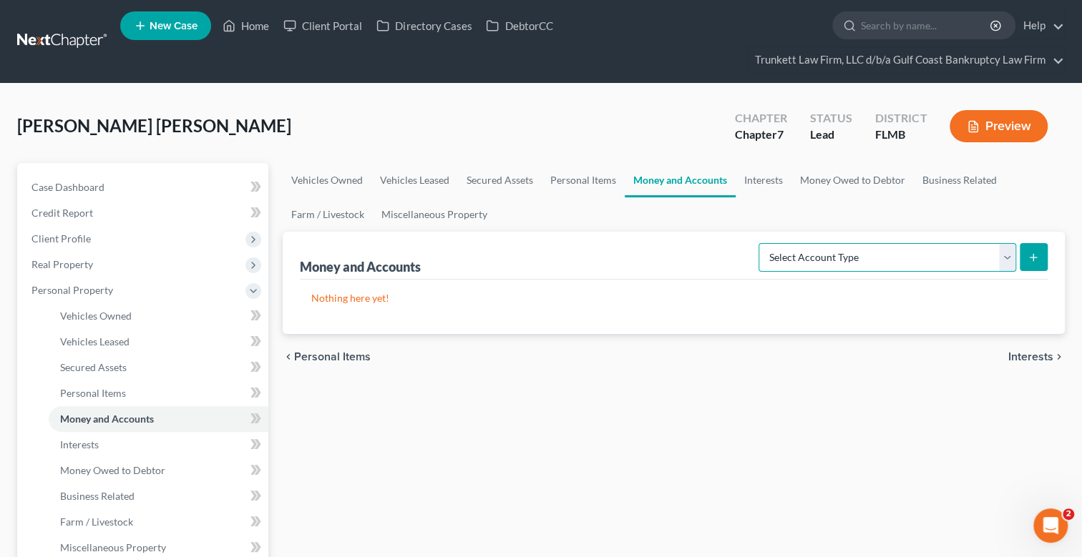
drag, startPoint x: 1009, startPoint y: 251, endPoint x: 959, endPoint y: 265, distance: 52.1
click at [1009, 251] on select "Select Account Type Brokerage Cash on Hand Certificates of Deposit Checking Acc…" at bounding box center [887, 257] width 258 height 29
click at [761, 243] on select "Select Account Type Brokerage Cash on Hand Certificates of Deposit Checking Acc…" at bounding box center [887, 257] width 258 height 29
click at [1031, 255] on icon "submit" at bounding box center [1032, 257] width 11 height 11
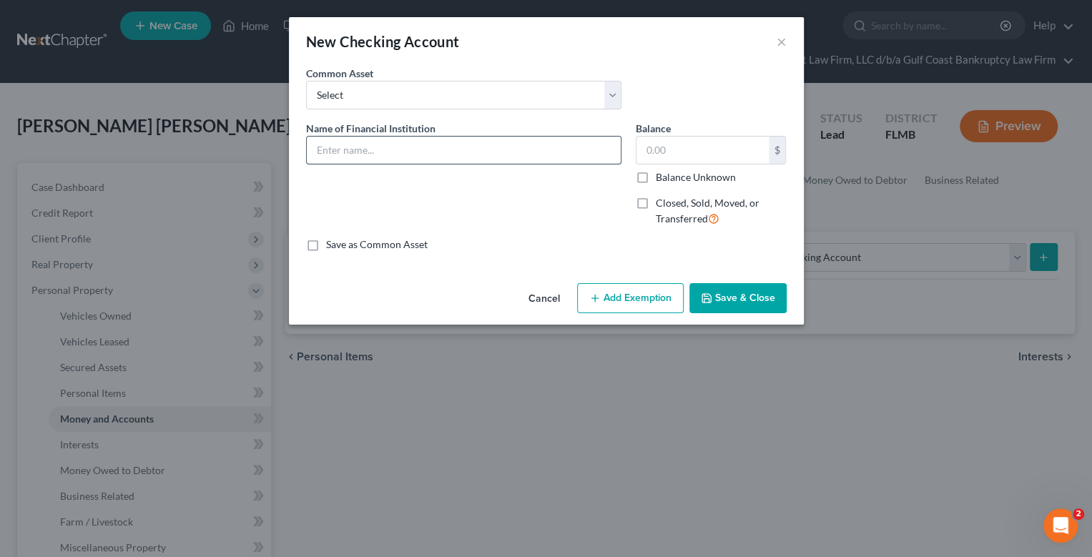
click at [348, 150] on input "text" at bounding box center [464, 150] width 314 height 27
click at [700, 154] on input "text" at bounding box center [703, 150] width 132 height 27
click at [646, 297] on button "Add Exemption" at bounding box center [630, 298] width 107 height 30
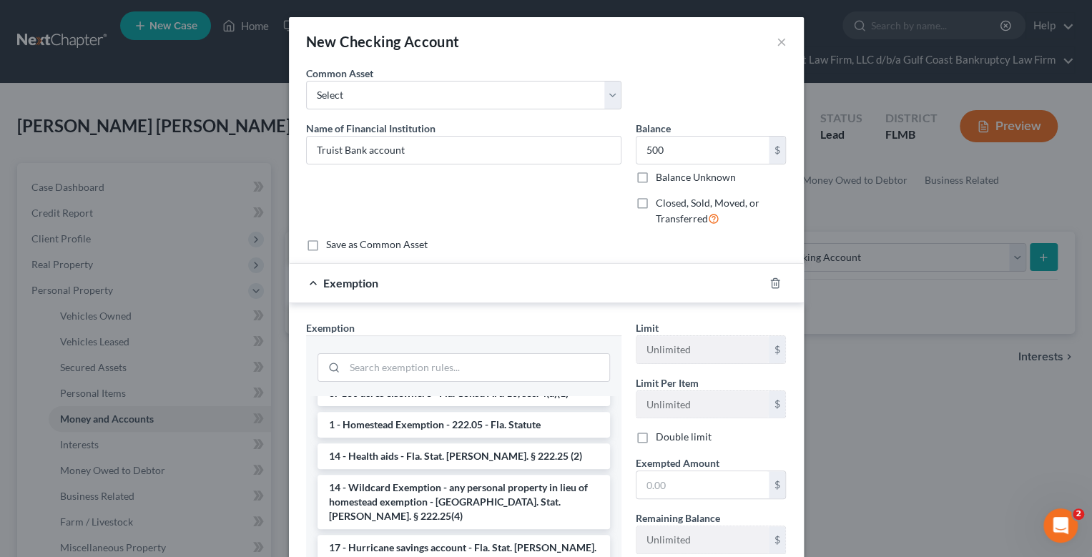
scroll to position [285, 0]
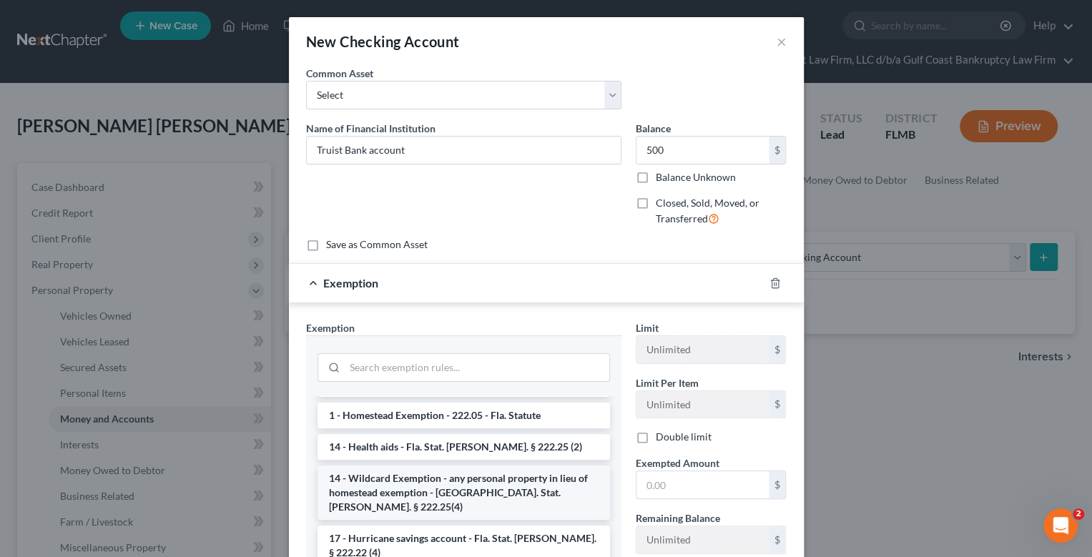
click at [479, 469] on li "14 - Wildcard Exemption - any personal property in lieu of homestead exemption …" at bounding box center [464, 493] width 293 height 54
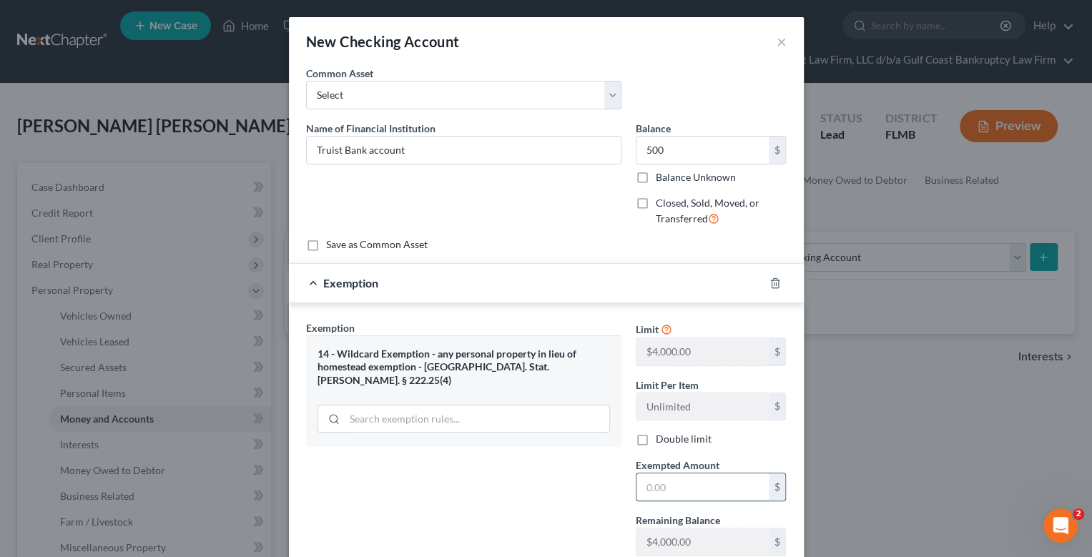
drag, startPoint x: 667, startPoint y: 484, endPoint x: 650, endPoint y: 483, distance: 17.9
click at [667, 484] on input "text" at bounding box center [703, 487] width 132 height 27
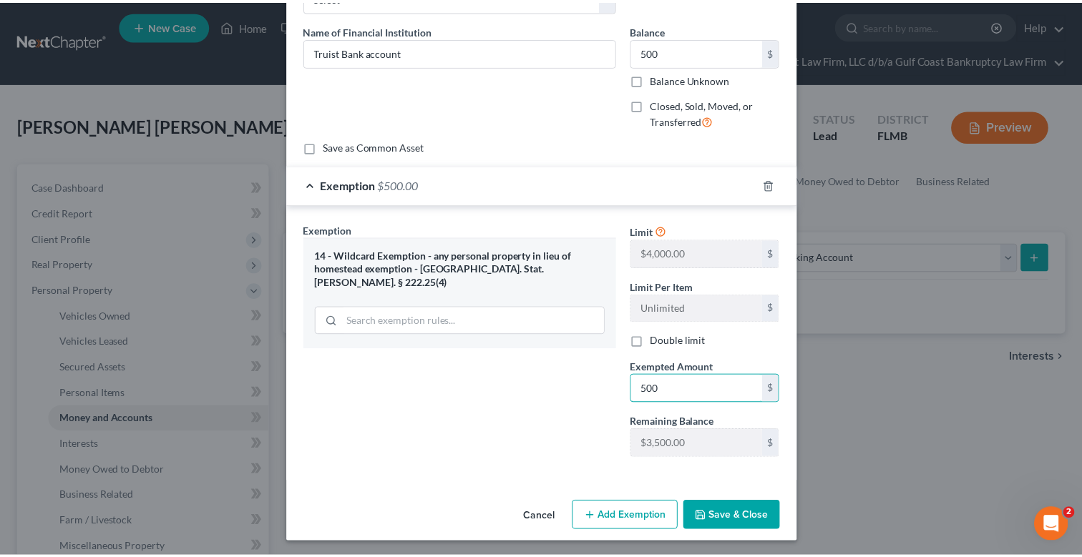
scroll to position [99, 0]
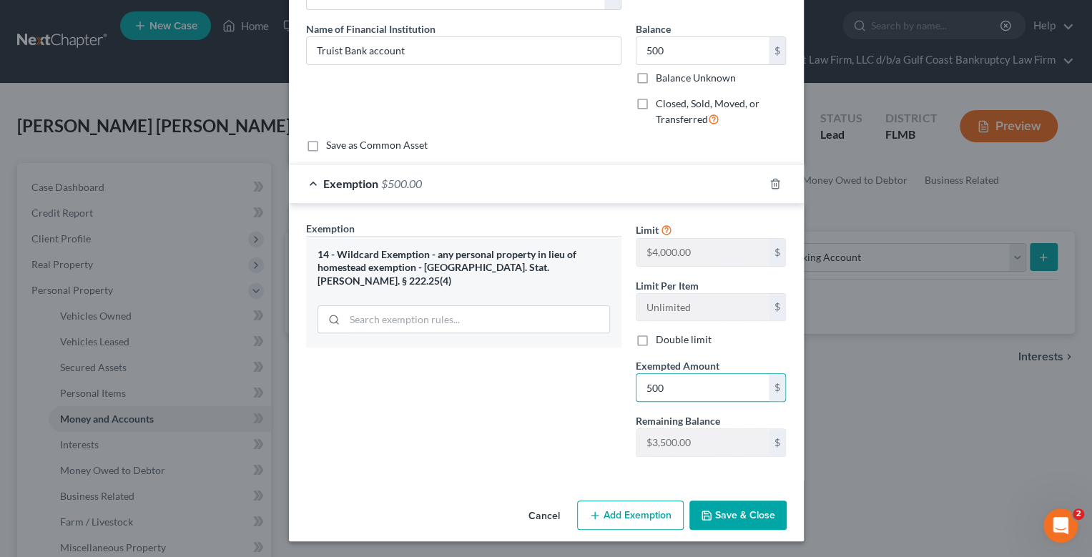
drag, startPoint x: 730, startPoint y: 502, endPoint x: 738, endPoint y: 507, distance: 9.7
click at [730, 502] on button "Save & Close" at bounding box center [738, 516] width 97 height 30
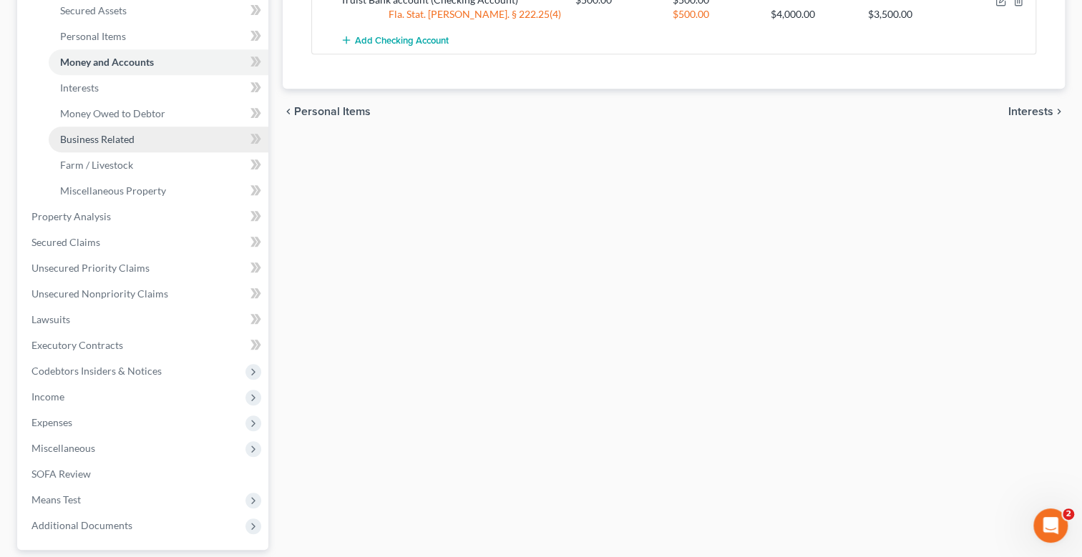
scroll to position [285, 0]
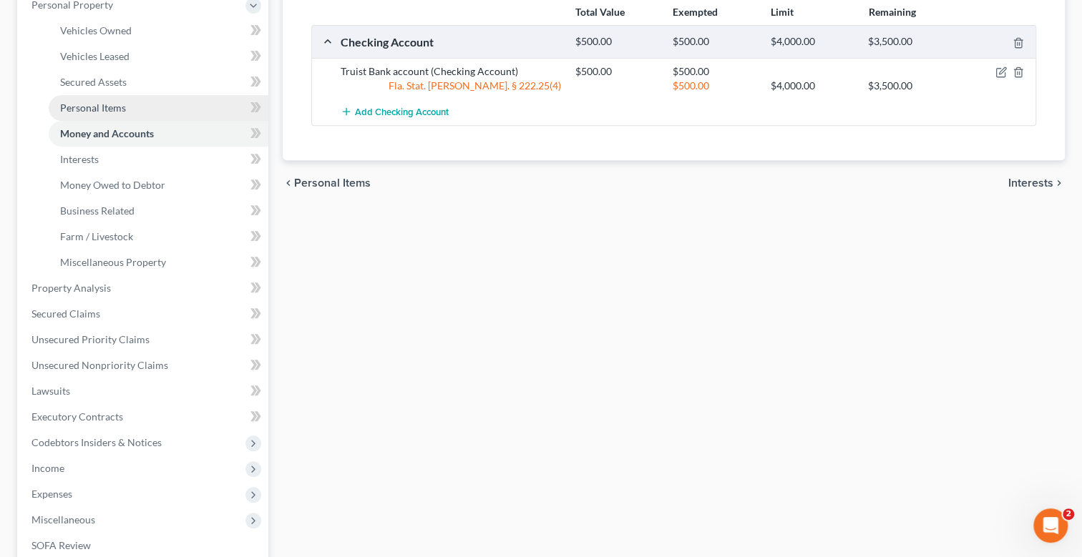
click at [101, 104] on span "Personal Items" at bounding box center [93, 108] width 66 height 12
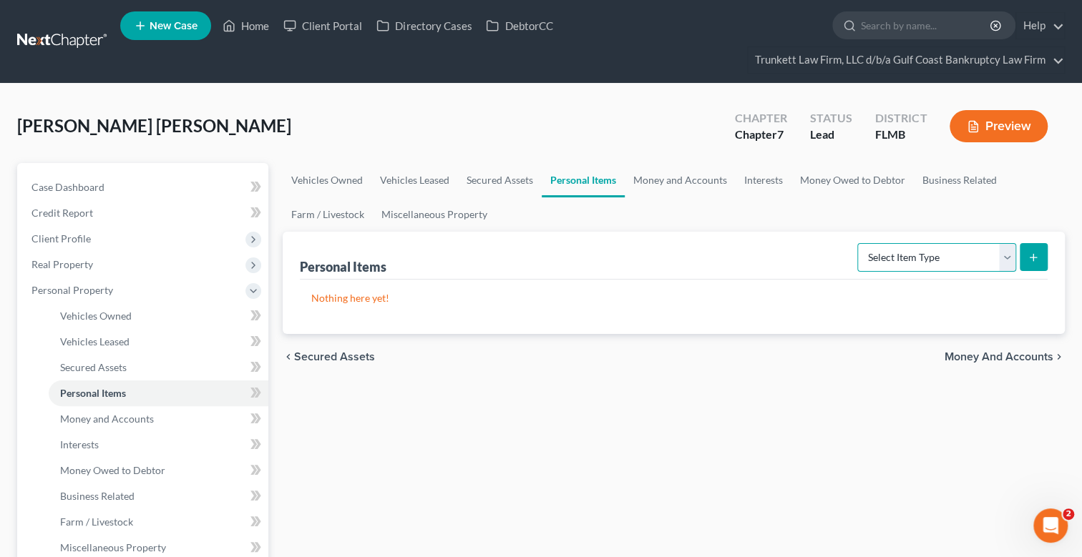
click at [1000, 256] on select "Select Item Type Clothing Collectibles Of Value Electronics Firearms Household …" at bounding box center [936, 257] width 159 height 29
click at [858, 243] on select "Select Item Type Clothing Collectibles Of Value Electronics Firearms Household …" at bounding box center [936, 257] width 159 height 29
click at [1022, 257] on button "submit" at bounding box center [1033, 257] width 28 height 28
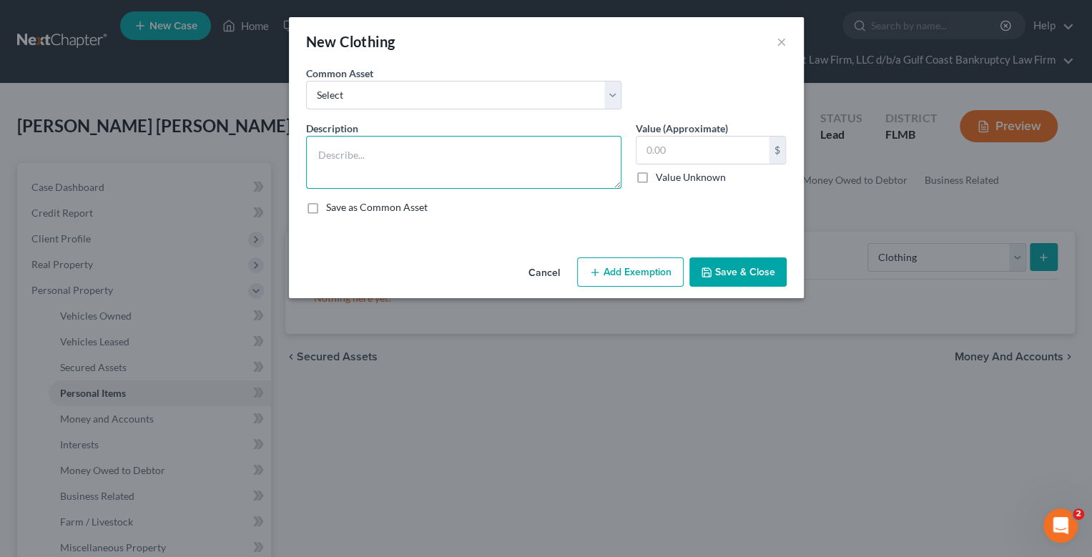
click at [364, 156] on textarea at bounding box center [463, 162] width 315 height 53
click at [647, 278] on button "Add Exemption" at bounding box center [630, 273] width 107 height 30
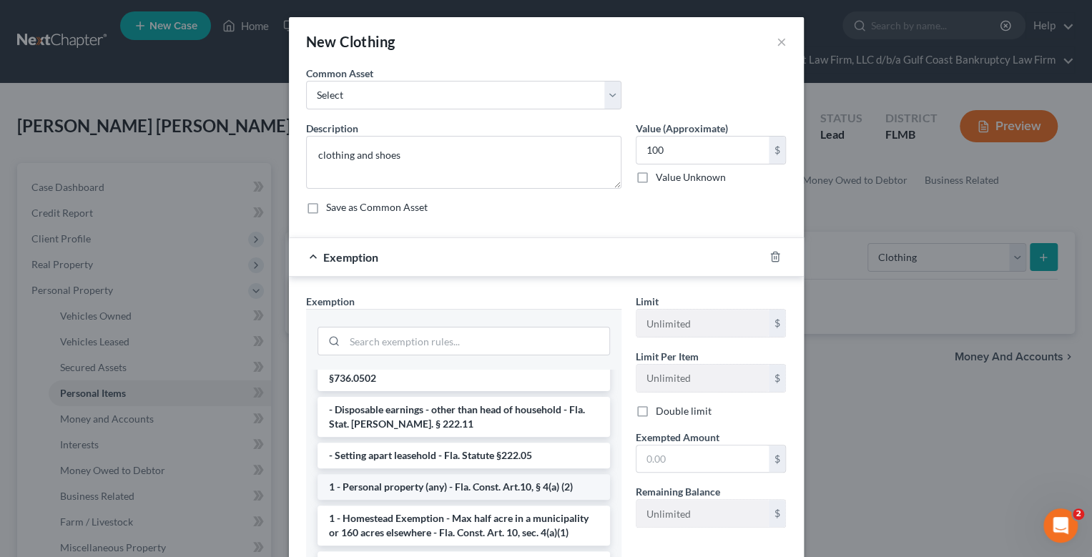
scroll to position [142, 0]
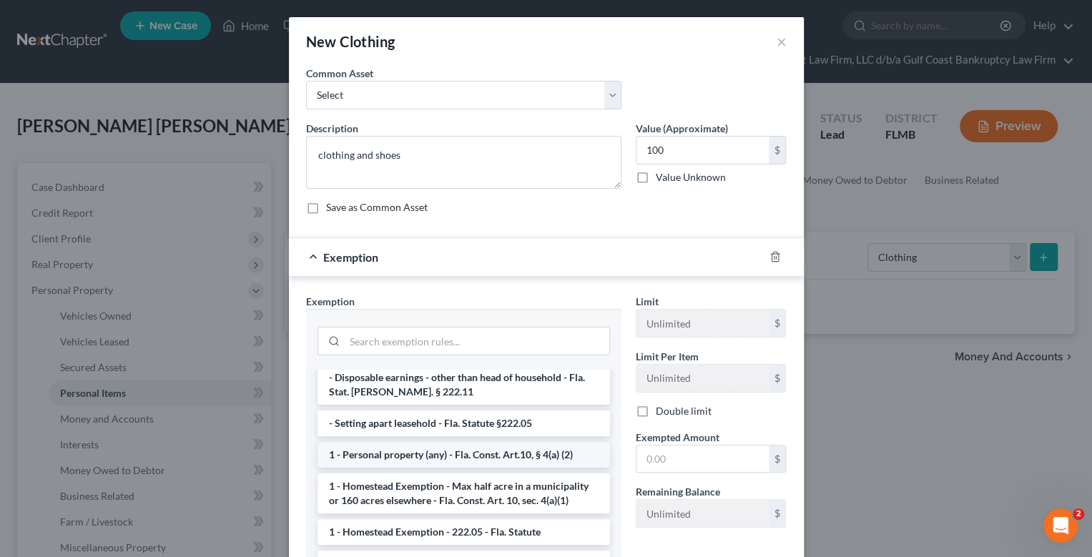
click at [470, 443] on li "1 - Personal property (any) - Fla. Const. Art.10, § 4(a) (2)" at bounding box center [464, 455] width 293 height 26
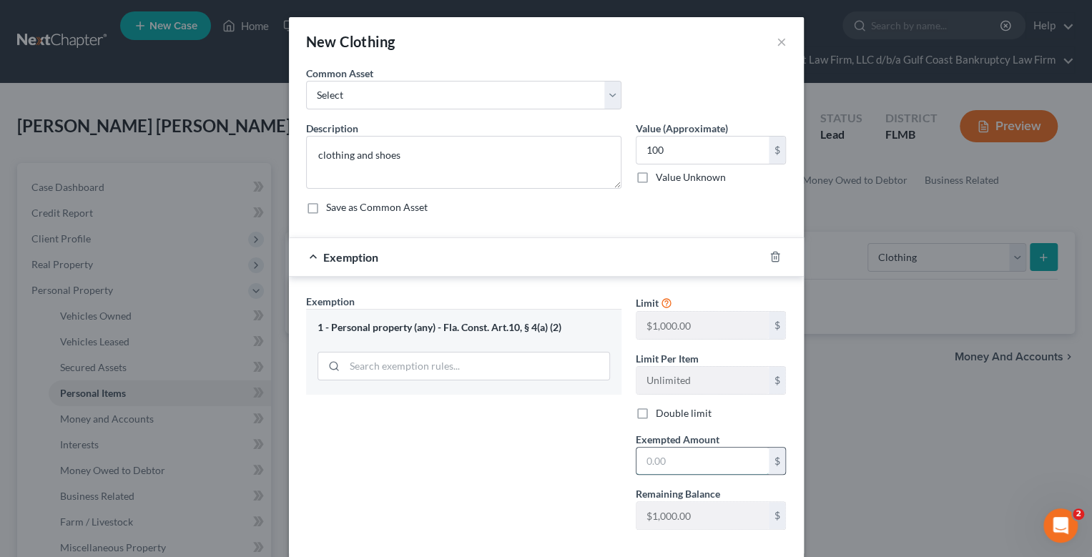
click at [660, 457] on input "text" at bounding box center [703, 461] width 132 height 27
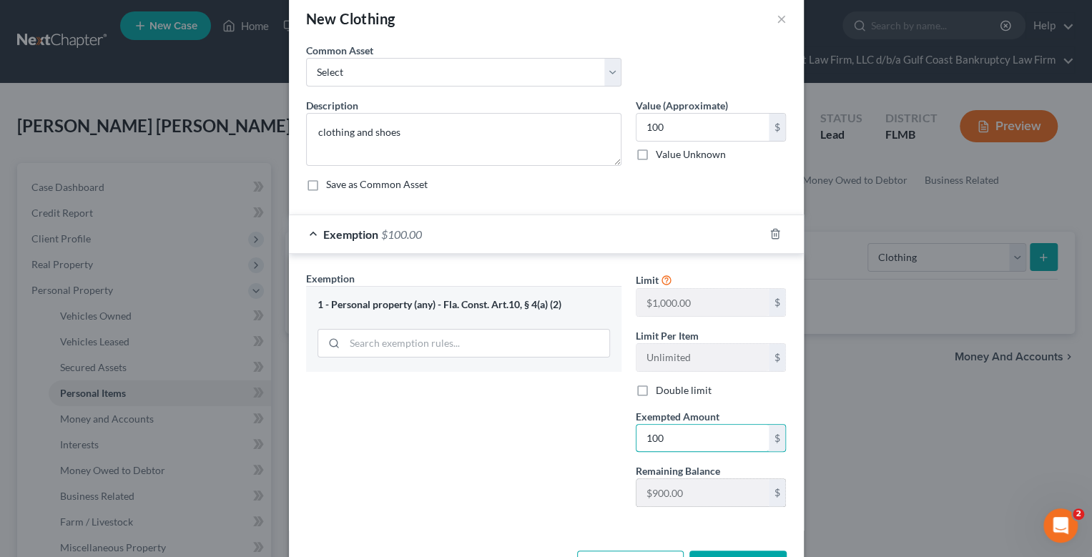
scroll to position [1, 0]
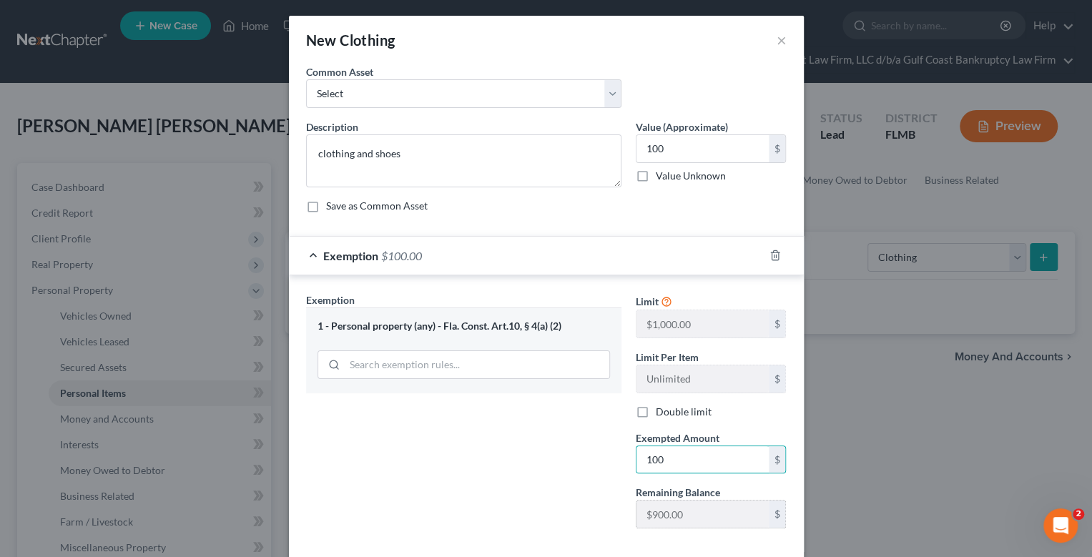
drag, startPoint x: 849, startPoint y: 492, endPoint x: 744, endPoint y: 522, distance: 109.4
click at [848, 492] on div "New Clothing × An exemption set must first be selected from the Filing Informat…" at bounding box center [546, 278] width 1092 height 557
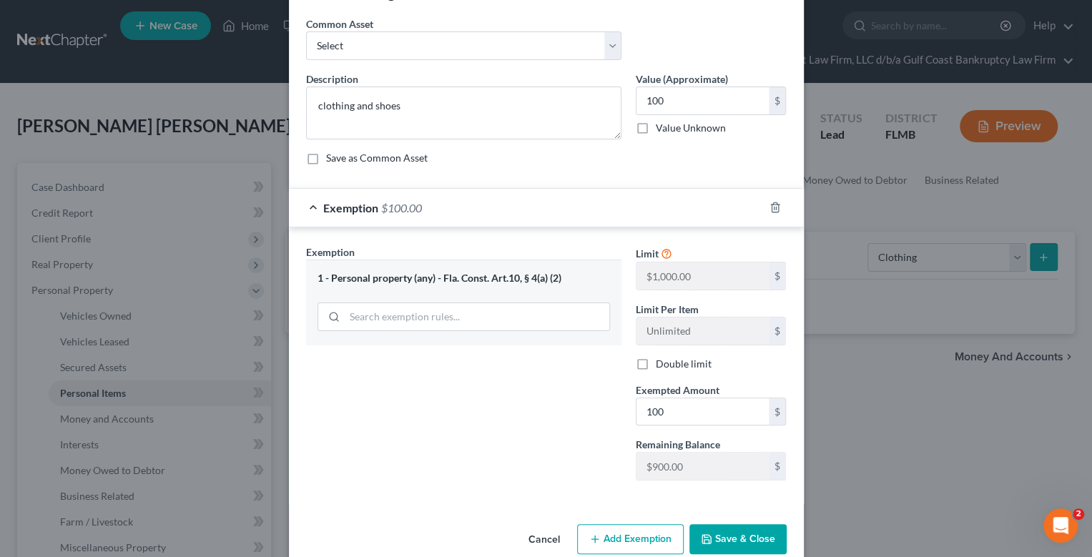
scroll to position [73, 0]
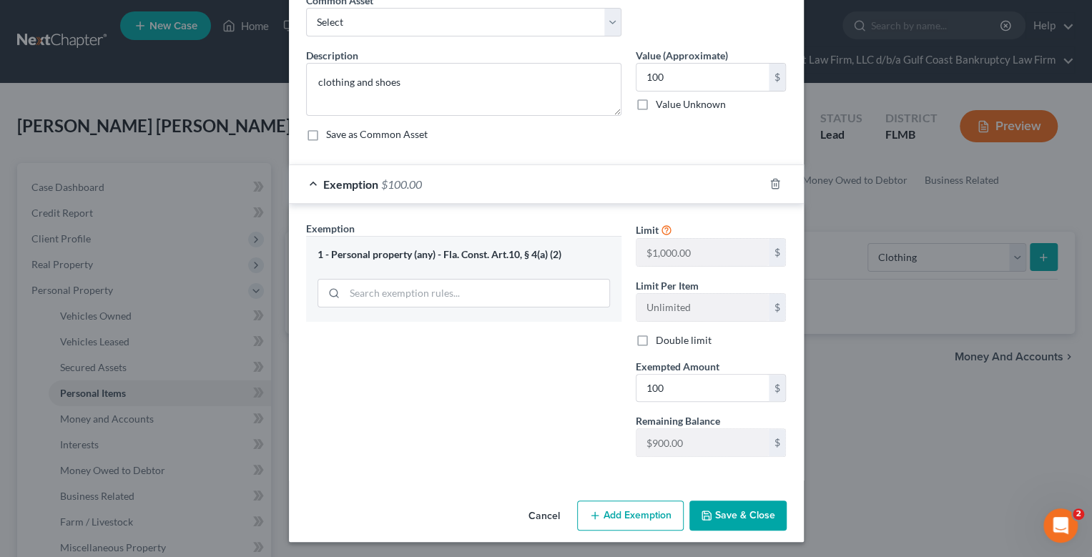
click at [728, 506] on button "Save & Close" at bounding box center [738, 516] width 97 height 30
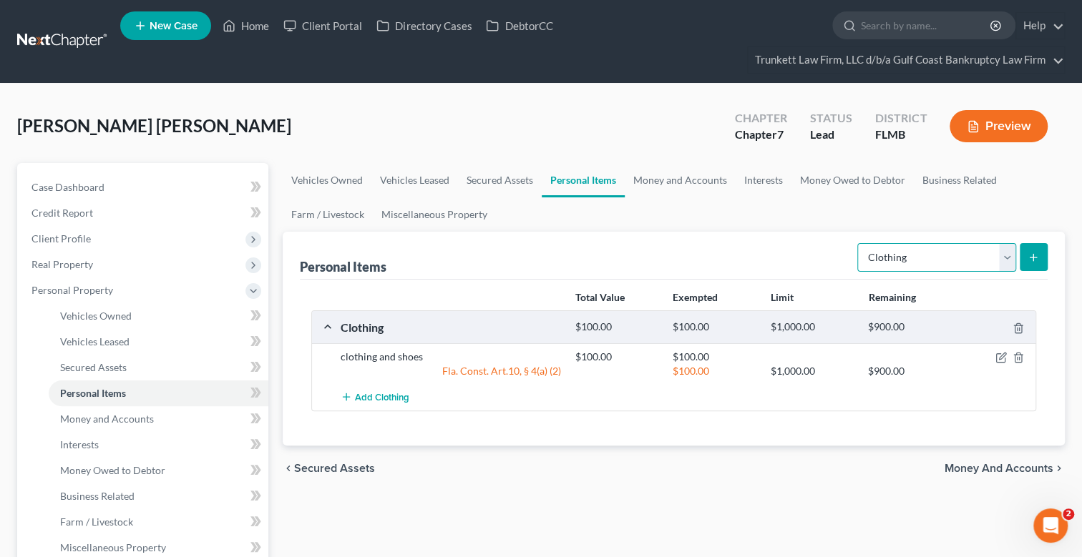
click at [1007, 253] on select "Select Item Type Clothing Collectibles Of Value Electronics Firearms Household …" at bounding box center [936, 257] width 159 height 29
click at [858, 243] on select "Select Item Type Clothing Collectibles Of Value Electronics Firearms Household …" at bounding box center [936, 257] width 159 height 29
click at [1029, 255] on icon "submit" at bounding box center [1032, 257] width 11 height 11
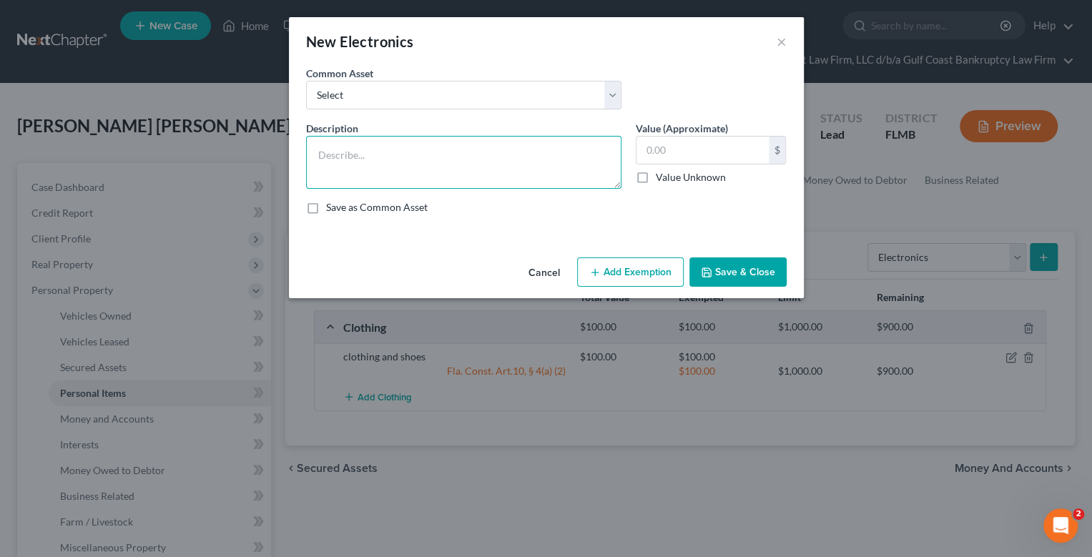
click at [386, 145] on textarea at bounding box center [463, 162] width 315 height 53
click at [670, 148] on input "text" at bounding box center [703, 150] width 132 height 27
drag, startPoint x: 354, startPoint y: 152, endPoint x: 361, endPoint y: 179, distance: 27.4
click at [355, 155] on textarea "laptop $50 iphone $25" at bounding box center [463, 162] width 315 height 53
click at [701, 146] on input "75" at bounding box center [703, 150] width 132 height 27
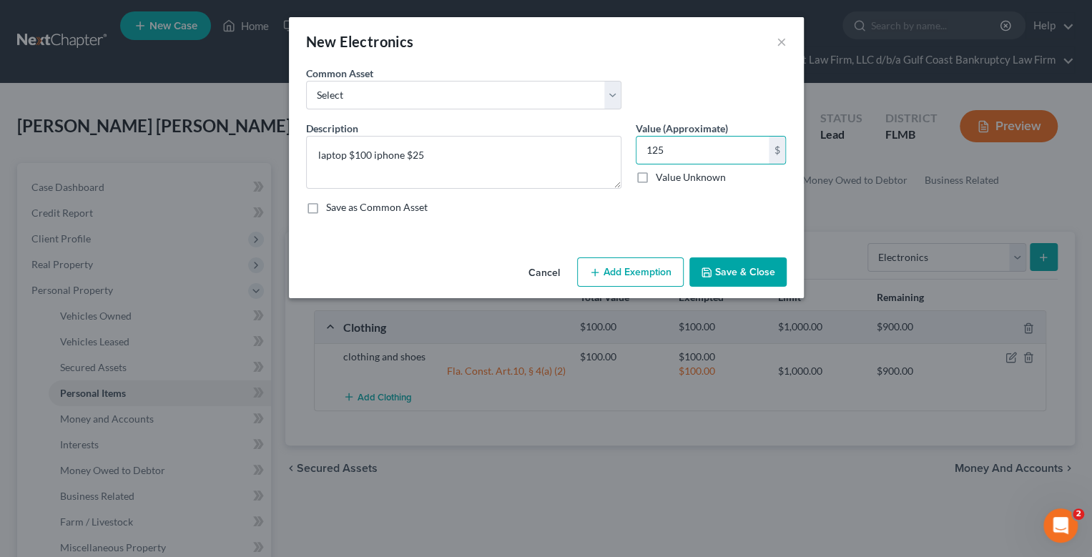
click at [647, 265] on button "Add Exemption" at bounding box center [630, 273] width 107 height 30
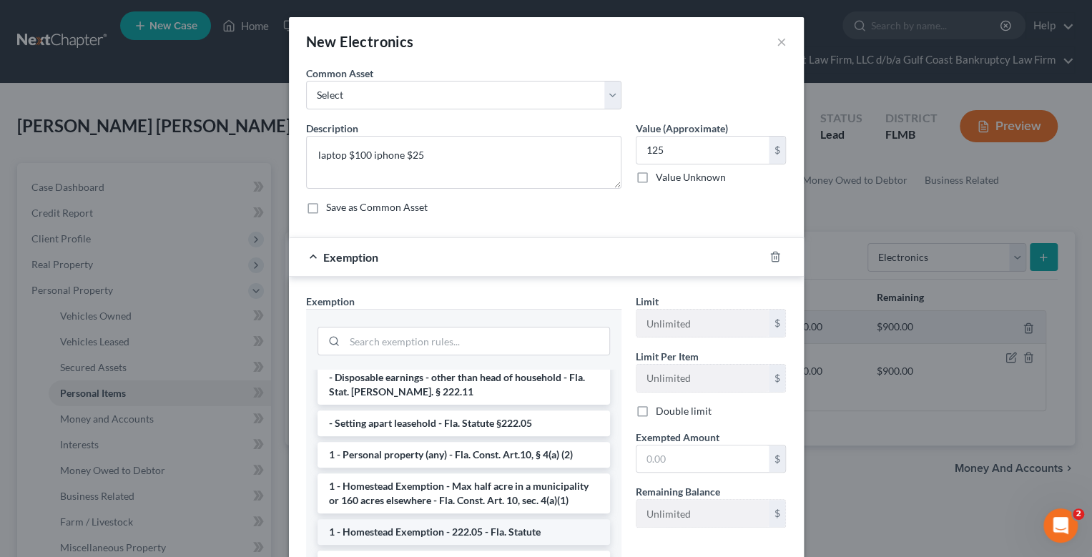
scroll to position [142, 0]
click at [534, 442] on li "1 - Personal property (any) - Fla. Const. Art.10, § 4(a) (2)" at bounding box center [464, 455] width 293 height 26
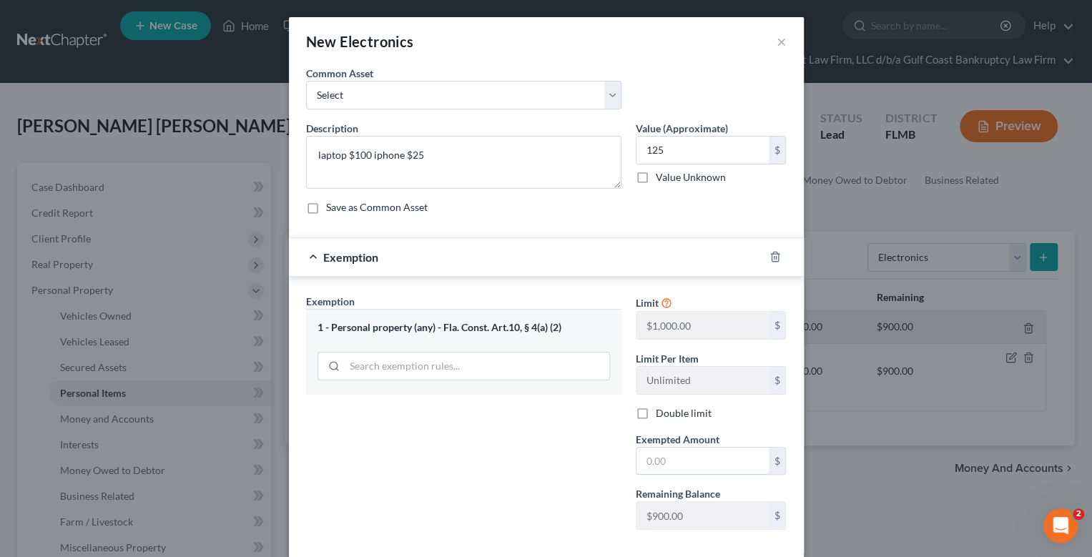
drag, startPoint x: 671, startPoint y: 450, endPoint x: 623, endPoint y: 451, distance: 48.0
click at [671, 451] on input "text" at bounding box center [703, 461] width 132 height 27
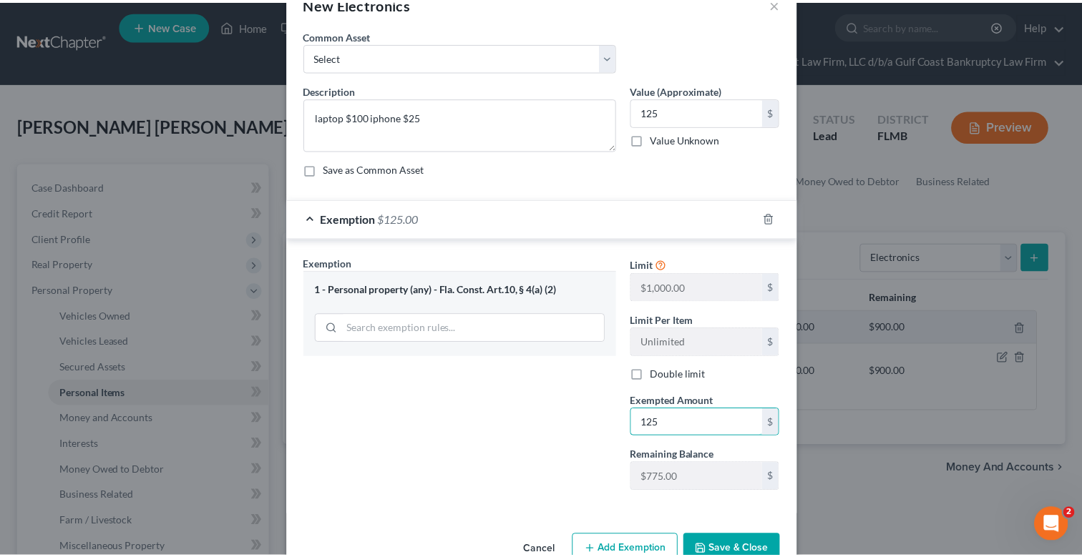
scroll to position [73, 0]
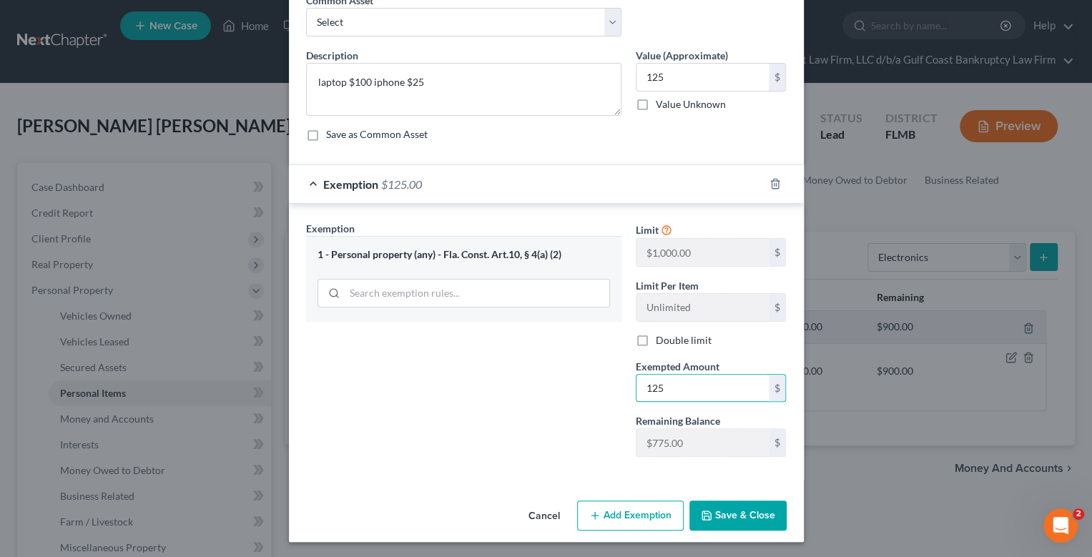
click at [752, 514] on button "Save & Close" at bounding box center [738, 516] width 97 height 30
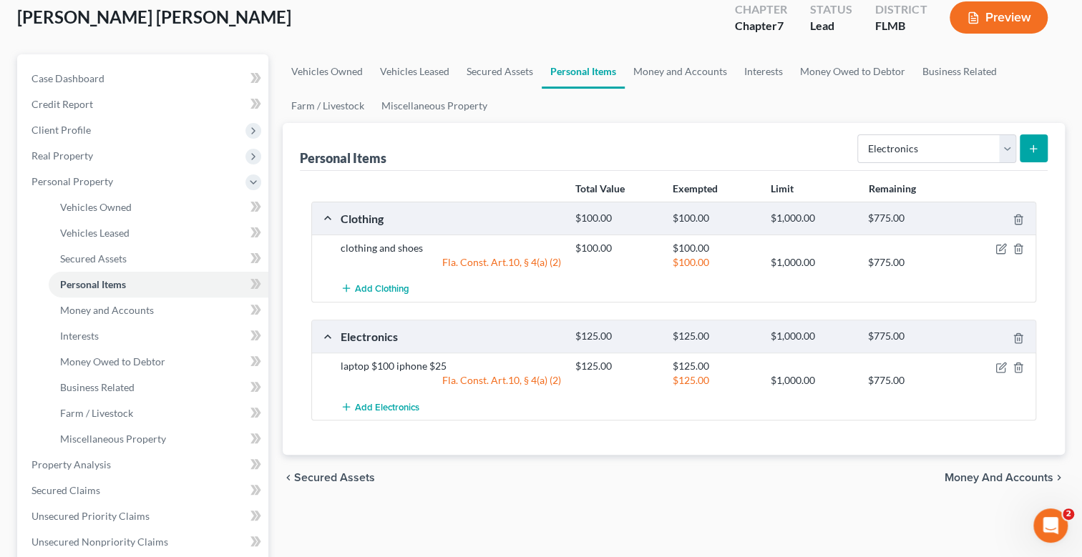
scroll to position [142, 0]
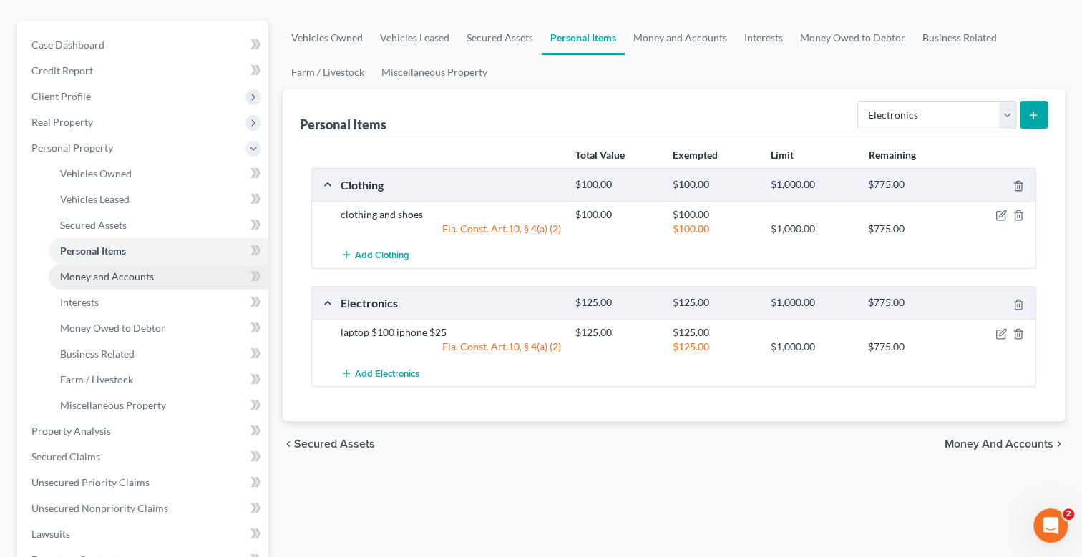
click at [120, 274] on span "Money and Accounts" at bounding box center [107, 276] width 94 height 12
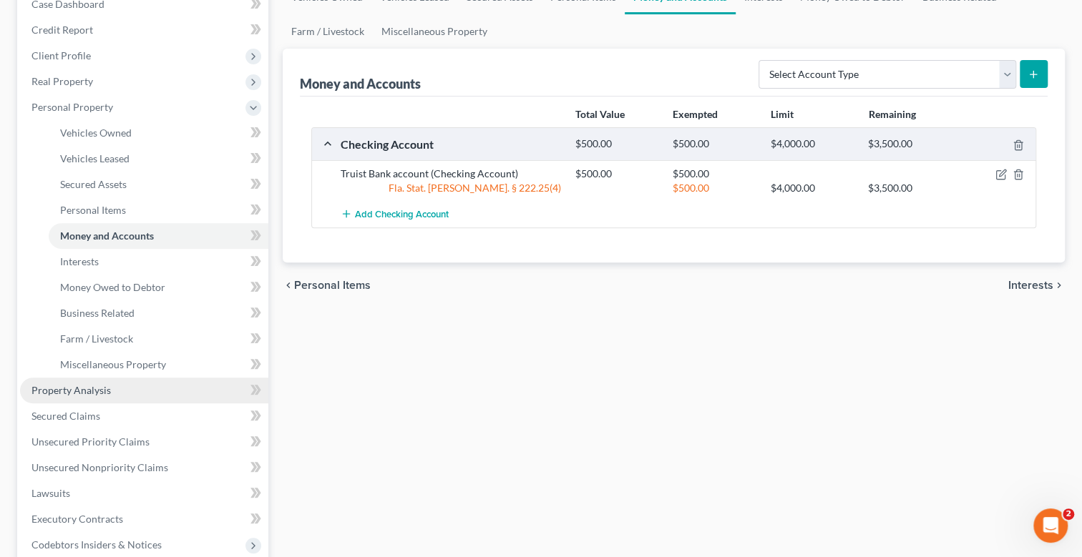
scroll to position [215, 0]
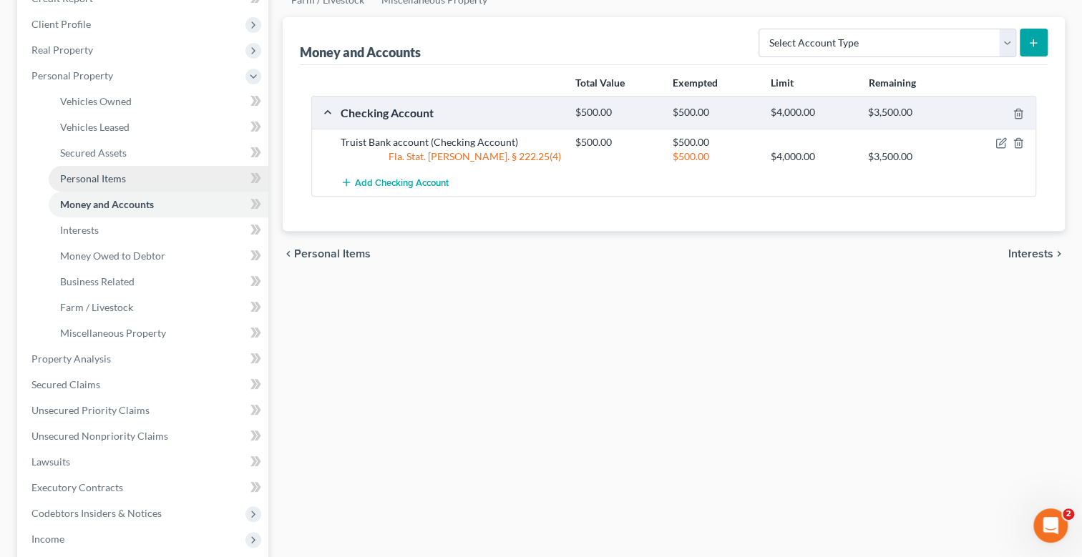
click at [102, 178] on span "Personal Items" at bounding box center [93, 178] width 66 height 12
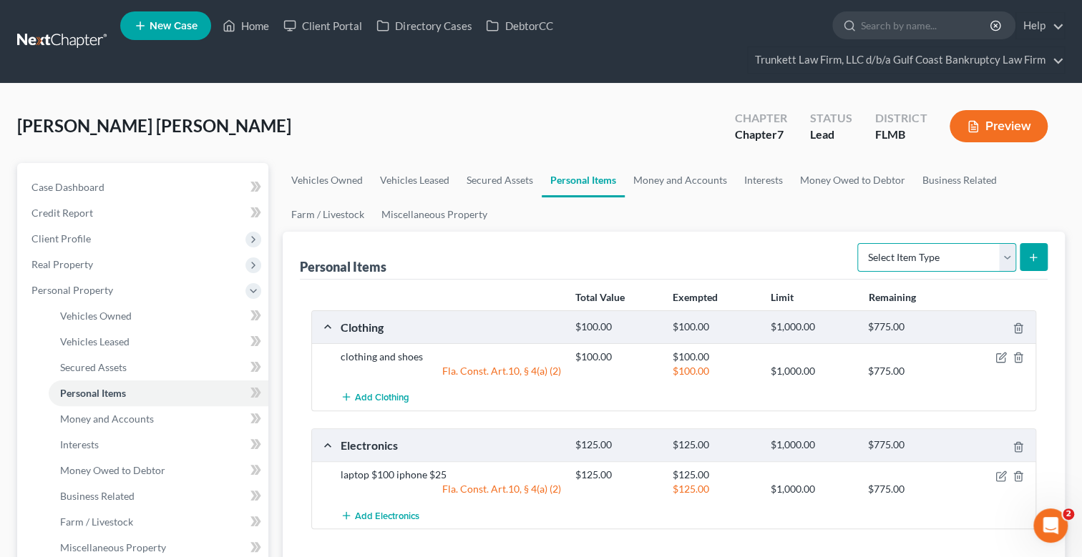
click at [1003, 260] on select "Select Item Type Clothing Collectibles Of Value Electronics Firearms Household …" at bounding box center [936, 257] width 159 height 29
click at [858, 243] on select "Select Item Type Clothing Collectibles Of Value Electronics Firearms Household …" at bounding box center [936, 257] width 159 height 29
click at [1032, 253] on icon "submit" at bounding box center [1032, 257] width 11 height 11
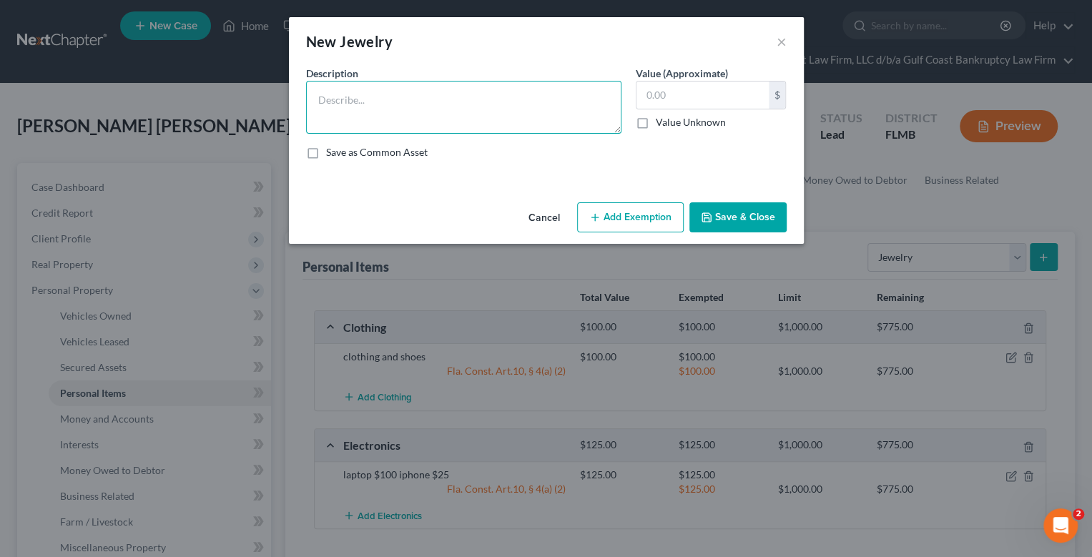
click at [378, 89] on textarea at bounding box center [463, 107] width 315 height 53
drag, startPoint x: 669, startPoint y: 99, endPoint x: 582, endPoint y: 99, distance: 86.6
click at [665, 99] on input "text" at bounding box center [703, 95] width 132 height 27
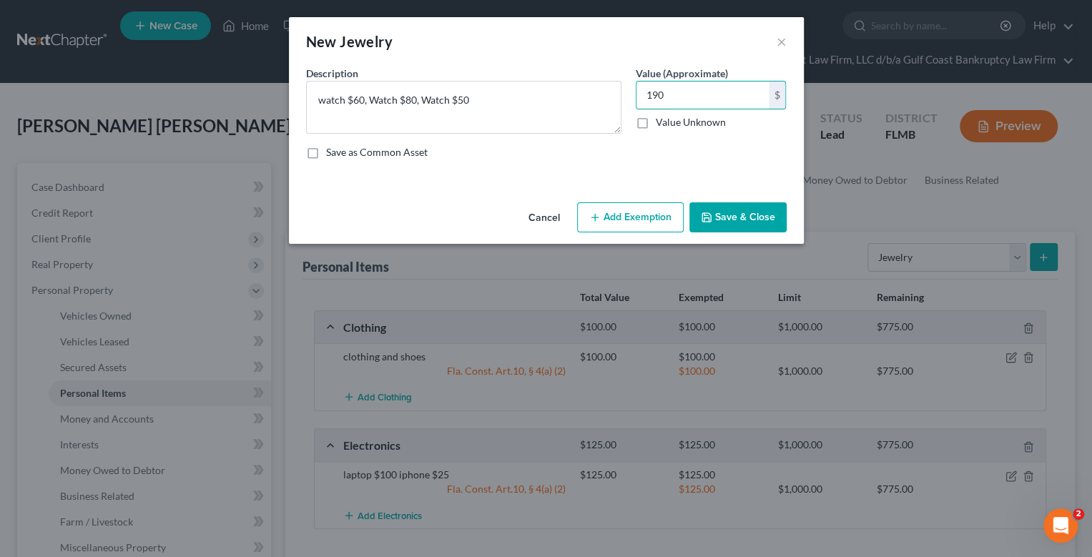
click at [650, 223] on button "Add Exemption" at bounding box center [630, 217] width 107 height 30
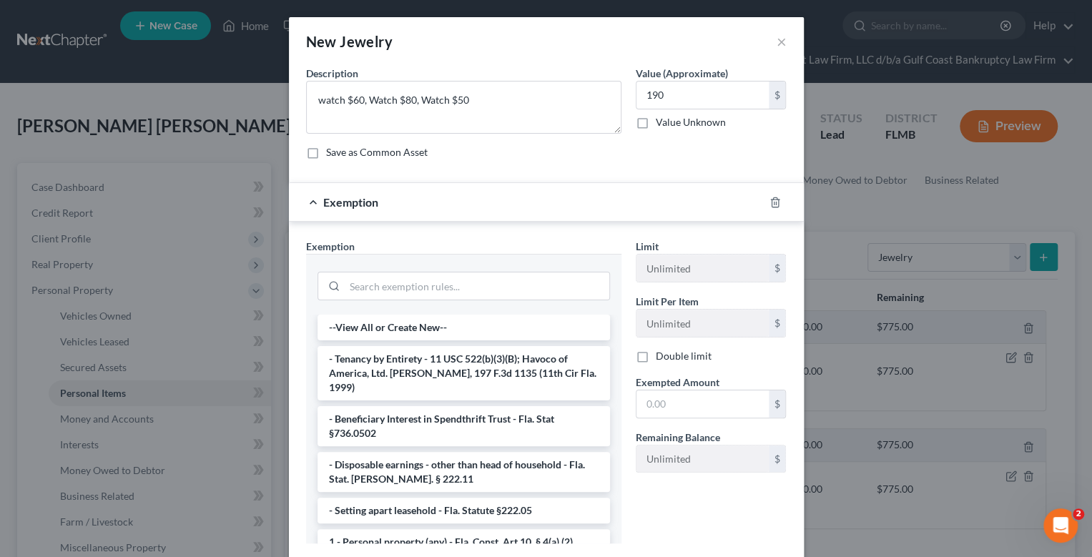
drag, startPoint x: 526, startPoint y: 518, endPoint x: 677, endPoint y: 443, distance: 168.6
click at [527, 529] on li "1 - Personal property (any) - Fla. Const. Art.10, § 4(a) (2)" at bounding box center [464, 542] width 293 height 26
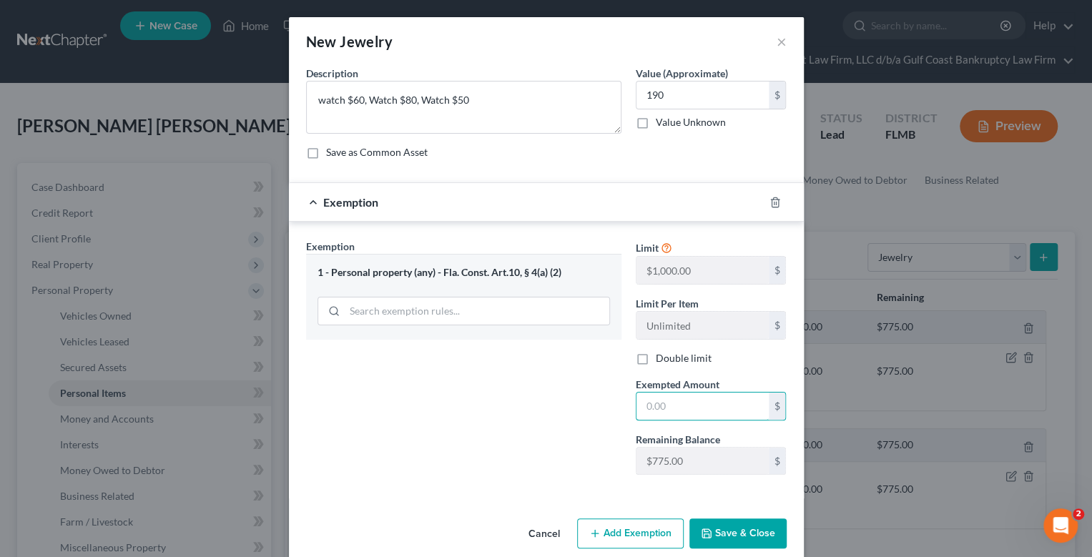
drag, startPoint x: 685, startPoint y: 412, endPoint x: 590, endPoint y: 413, distance: 95.2
click at [685, 412] on input "text" at bounding box center [703, 406] width 132 height 27
click at [746, 537] on button "Save & Close" at bounding box center [738, 534] width 97 height 30
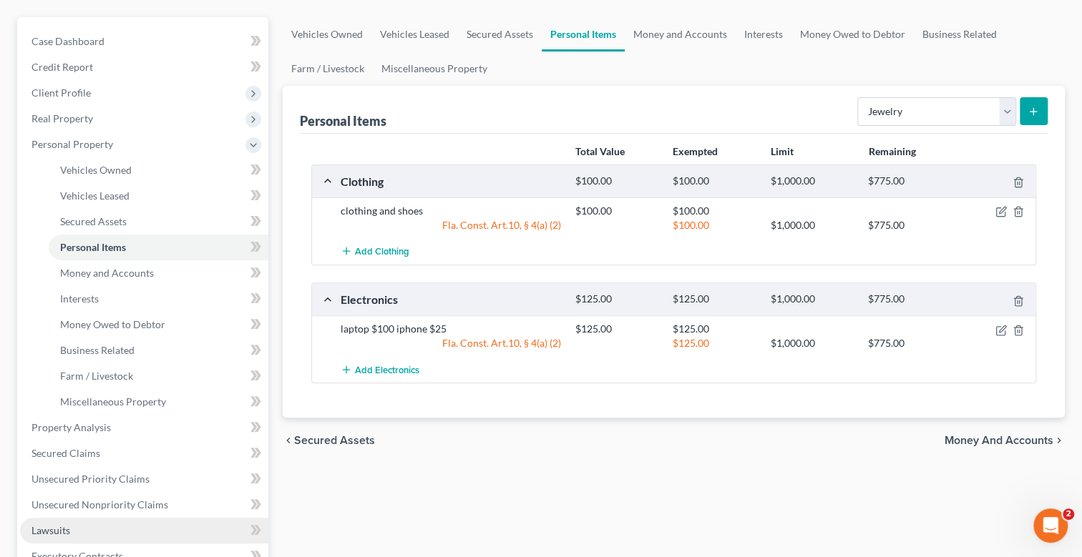
scroll to position [215, 0]
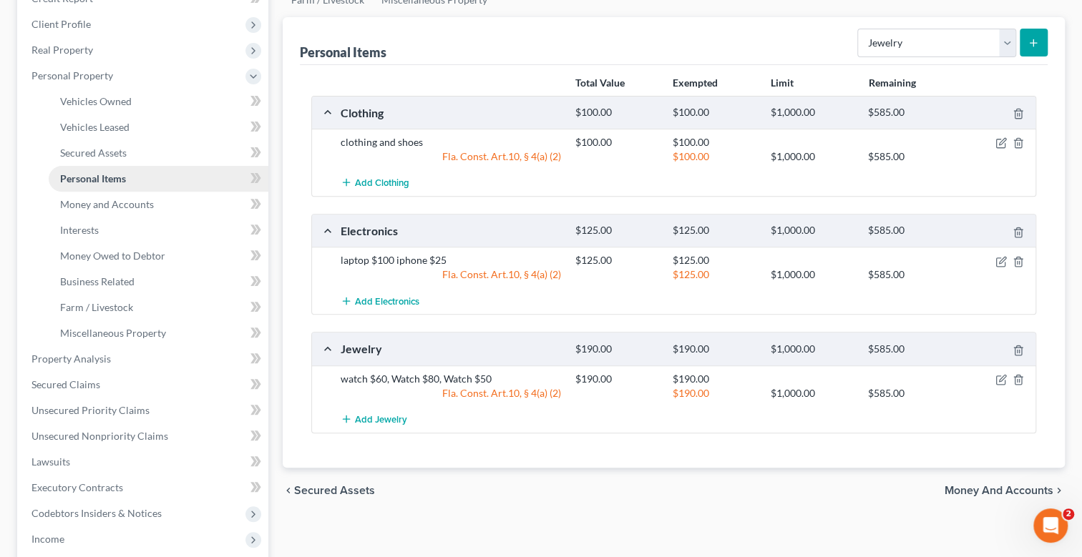
click at [107, 175] on span "Personal Items" at bounding box center [93, 178] width 66 height 12
click at [1008, 42] on select "Select Item Type Clothing Collectibles Of Value Electronics Firearms Household …" at bounding box center [936, 43] width 159 height 29
click at [858, 29] on select "Select Item Type Clothing Collectibles Of Value Electronics Firearms Household …" at bounding box center [936, 43] width 159 height 29
click at [1030, 42] on icon "submit" at bounding box center [1032, 42] width 11 height 11
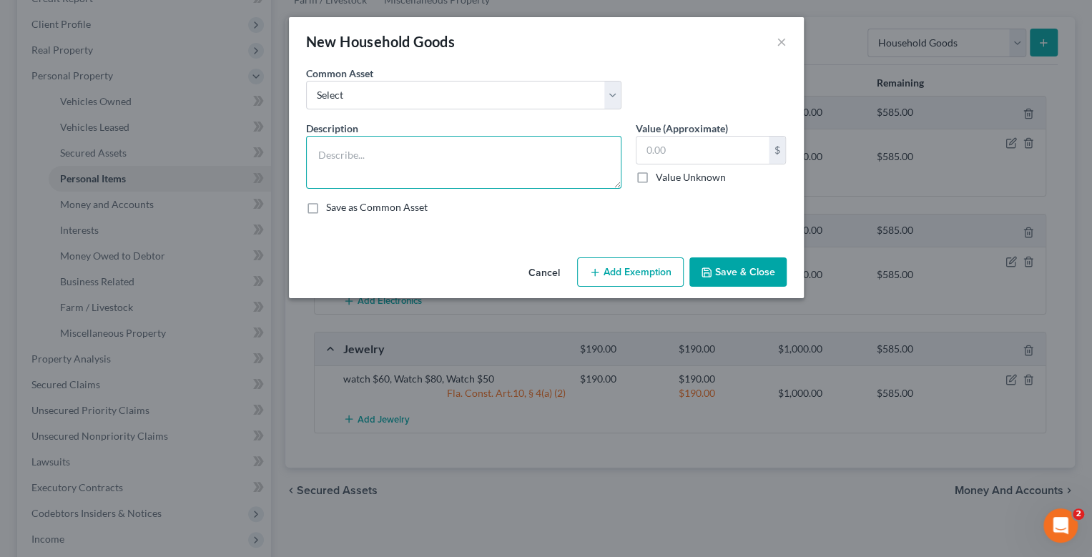
drag, startPoint x: 433, startPoint y: 153, endPoint x: 423, endPoint y: 153, distance: 10.0
click at [433, 154] on textarea at bounding box center [463, 162] width 315 height 53
click at [672, 156] on input "text" at bounding box center [703, 150] width 132 height 27
click at [524, 153] on textarea "Debtor rents a furnished room in a house" at bounding box center [463, 162] width 315 height 53
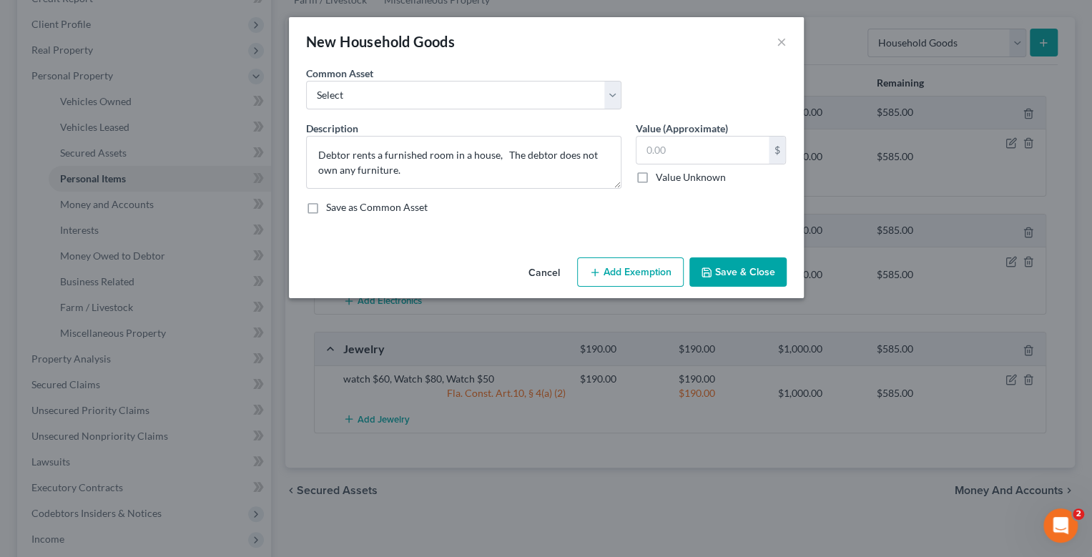
drag, startPoint x: 759, startPoint y: 274, endPoint x: 179, endPoint y: 282, distance: 580.3
click at [759, 274] on button "Save & Close" at bounding box center [738, 273] width 97 height 30
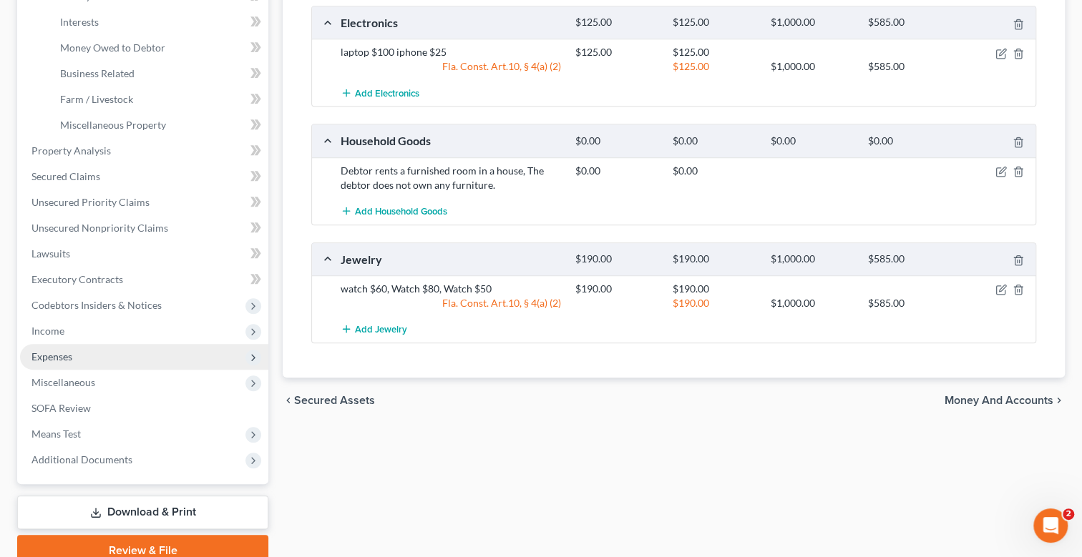
scroll to position [429, 0]
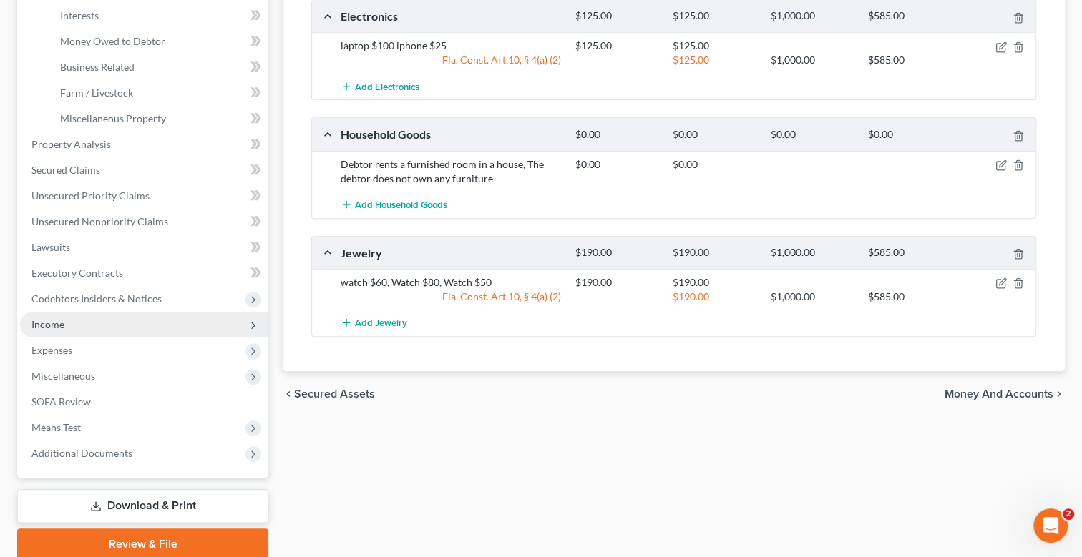
click at [67, 324] on span "Income" at bounding box center [144, 325] width 248 height 26
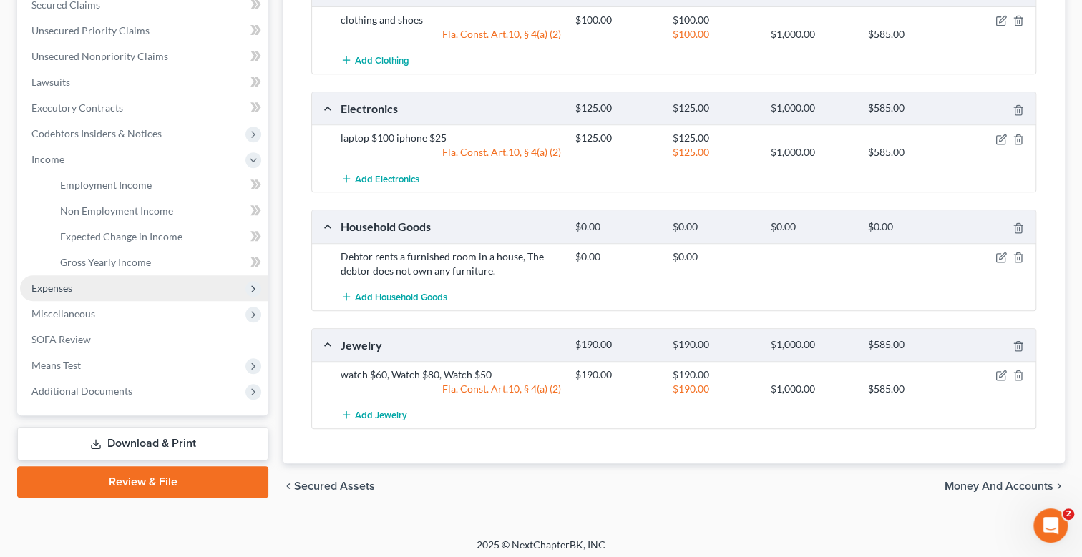
scroll to position [339, 0]
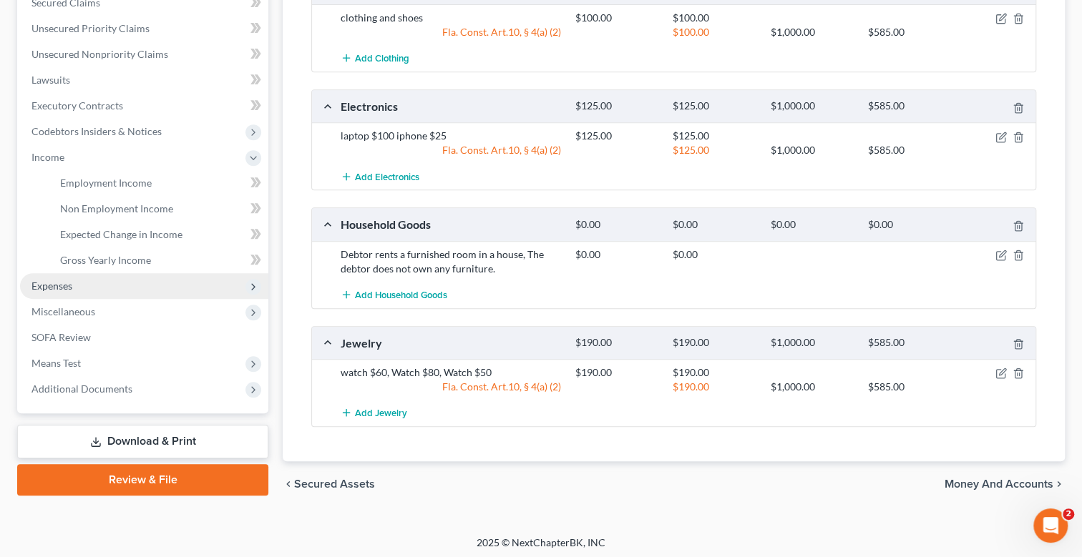
click at [88, 280] on span "Expenses" at bounding box center [144, 286] width 248 height 26
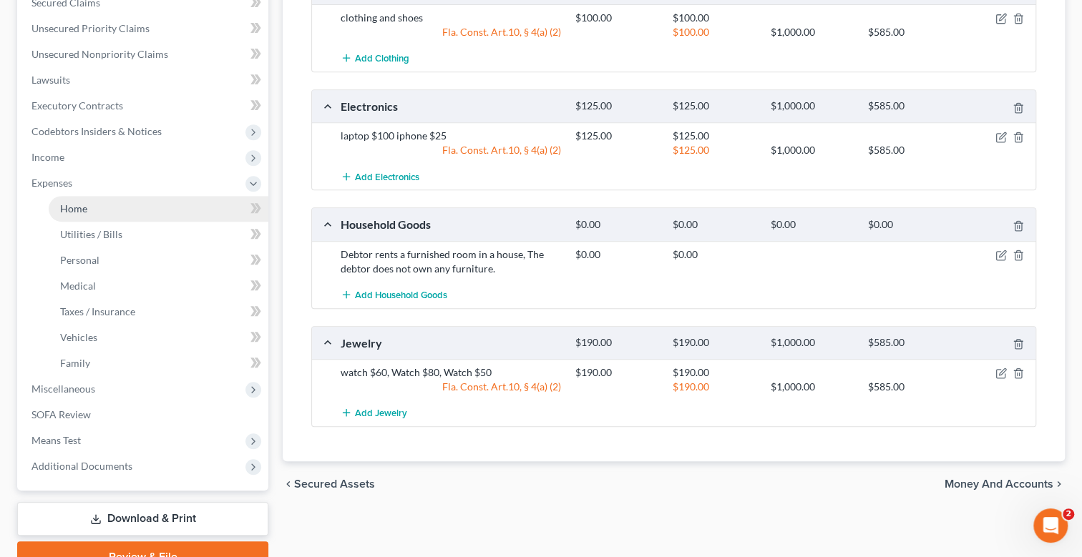
click at [93, 205] on link "Home" at bounding box center [159, 209] width 220 height 26
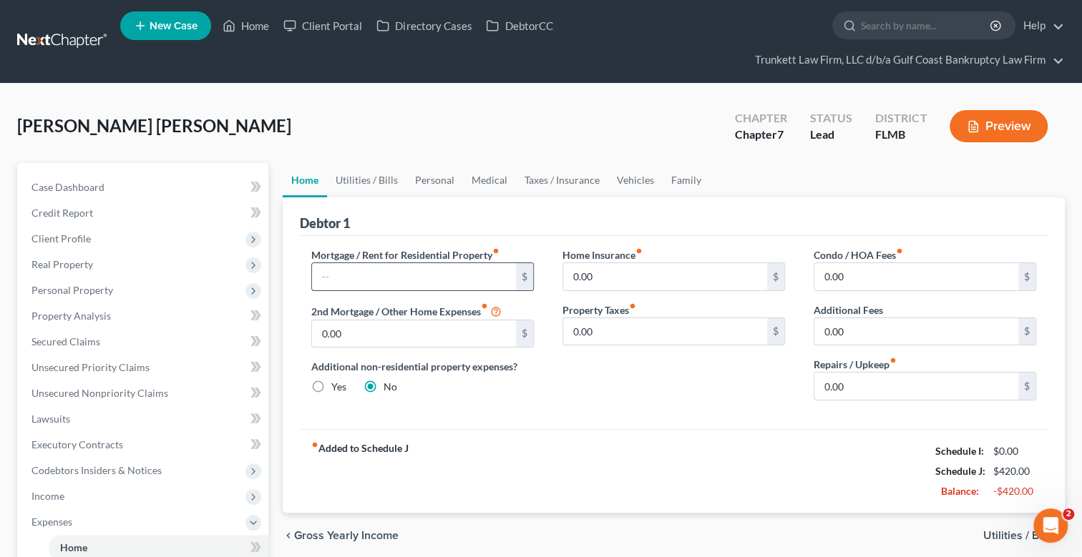
click at [369, 275] on input "text" at bounding box center [414, 276] width 204 height 27
drag, startPoint x: 368, startPoint y: 272, endPoint x: 855, endPoint y: 386, distance: 499.6
click at [855, 386] on input "0.00" at bounding box center [916, 386] width 204 height 27
click at [356, 175] on link "Utilities / Bills" at bounding box center [366, 180] width 79 height 34
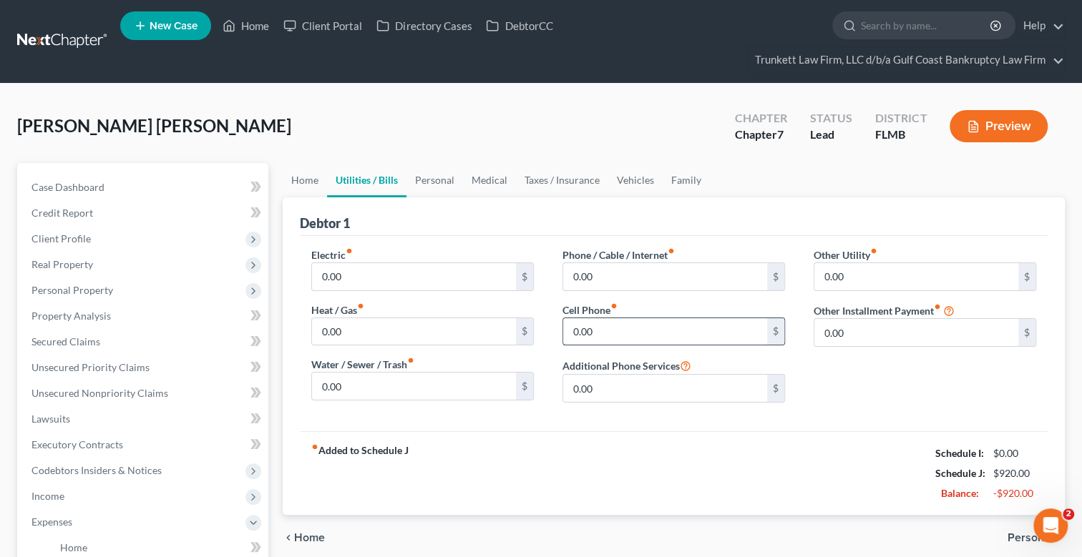
click at [590, 325] on input "0.00" at bounding box center [665, 331] width 204 height 27
drag, startPoint x: 440, startPoint y: 175, endPoint x: 457, endPoint y: 203, distance: 33.4
click at [440, 175] on link "Personal" at bounding box center [434, 180] width 57 height 34
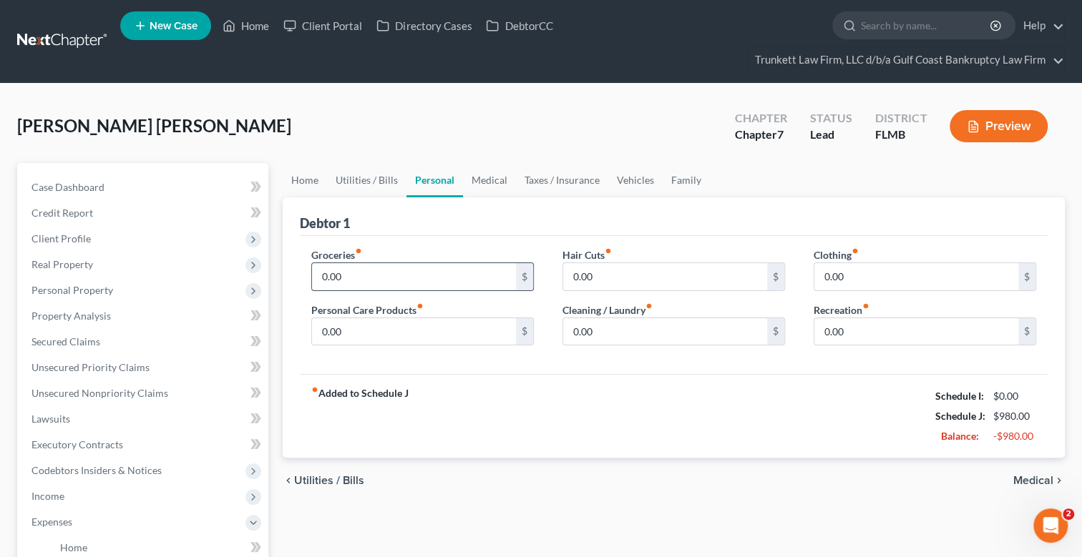
click at [360, 278] on input "0.00" at bounding box center [414, 276] width 204 height 27
click at [627, 278] on input "0.00" at bounding box center [665, 276] width 204 height 27
drag, startPoint x: 373, startPoint y: 335, endPoint x: 359, endPoint y: 335, distance: 13.6
click at [372, 335] on input "0.00" at bounding box center [414, 331] width 204 height 27
drag, startPoint x: 597, startPoint y: 328, endPoint x: 547, endPoint y: 321, distance: 51.4
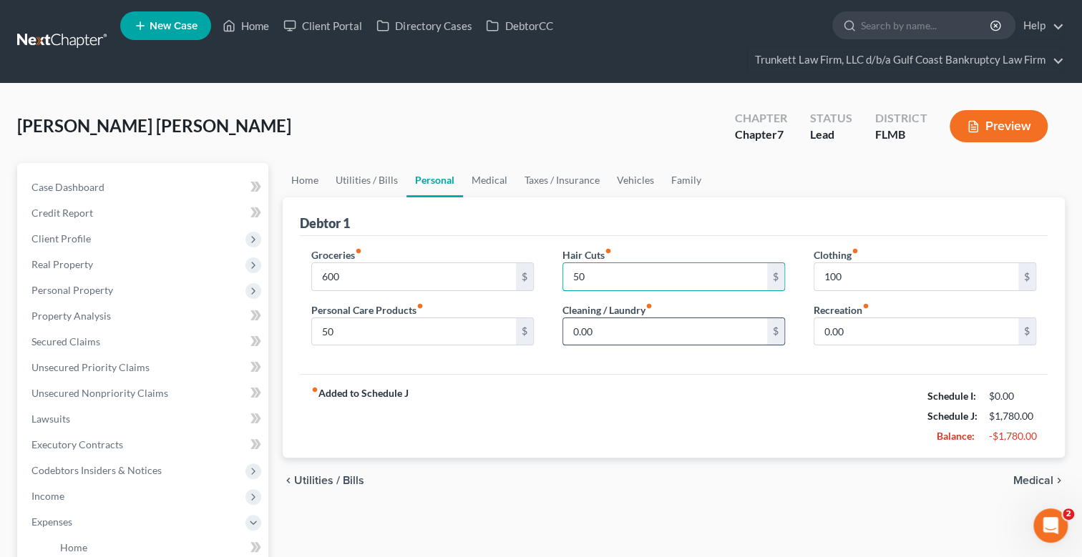
click at [597, 328] on input "0.00" at bounding box center [665, 331] width 204 height 27
drag, startPoint x: 484, startPoint y: 177, endPoint x: 393, endPoint y: 257, distance: 121.1
click at [484, 177] on link "Medical" at bounding box center [489, 180] width 53 height 34
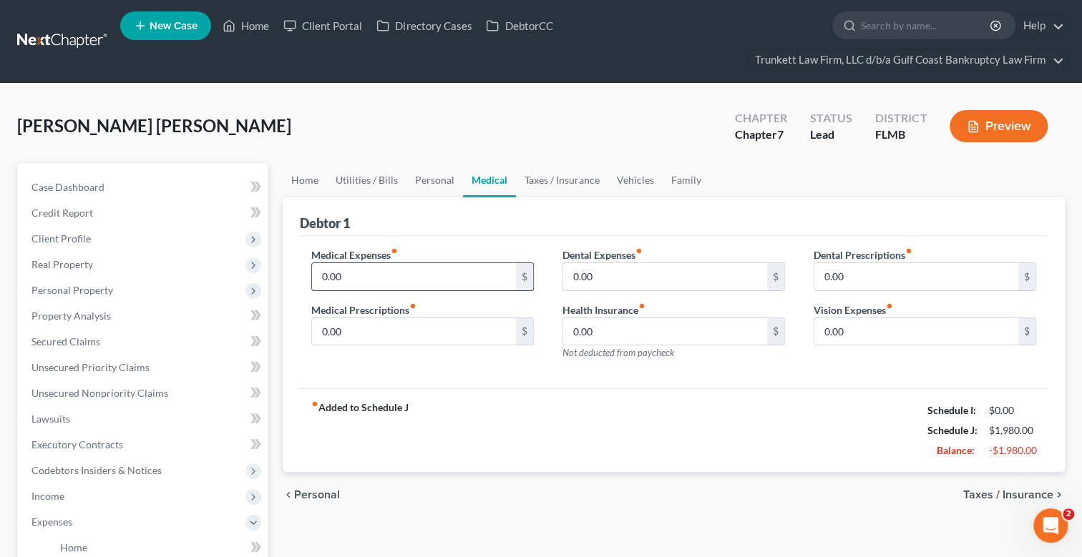
click at [376, 271] on input "0.00" at bounding box center [414, 276] width 204 height 27
click at [601, 268] on input "0.00" at bounding box center [665, 276] width 204 height 27
drag, startPoint x: 848, startPoint y: 329, endPoint x: 830, endPoint y: 330, distance: 18.6
click at [848, 329] on input "0.00" at bounding box center [916, 331] width 204 height 27
click at [627, 178] on link "Vehicles" at bounding box center [635, 180] width 54 height 34
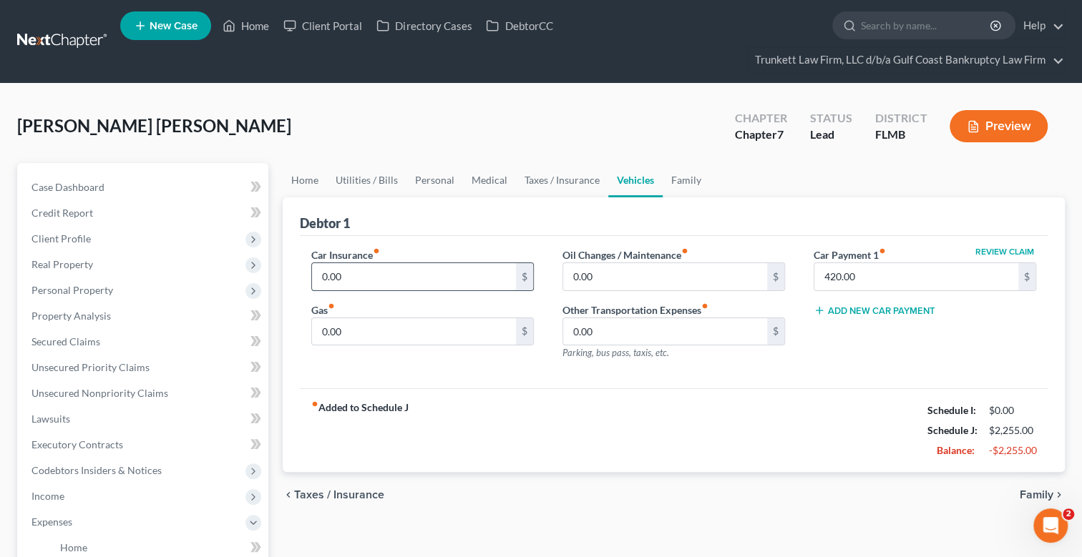
click at [383, 275] on input "0.00" at bounding box center [414, 276] width 204 height 27
click at [364, 325] on input "0.00" at bounding box center [414, 331] width 204 height 27
drag, startPoint x: 640, startPoint y: 268, endPoint x: 625, endPoint y: 268, distance: 15.0
click at [640, 268] on input "0.00" at bounding box center [665, 276] width 204 height 27
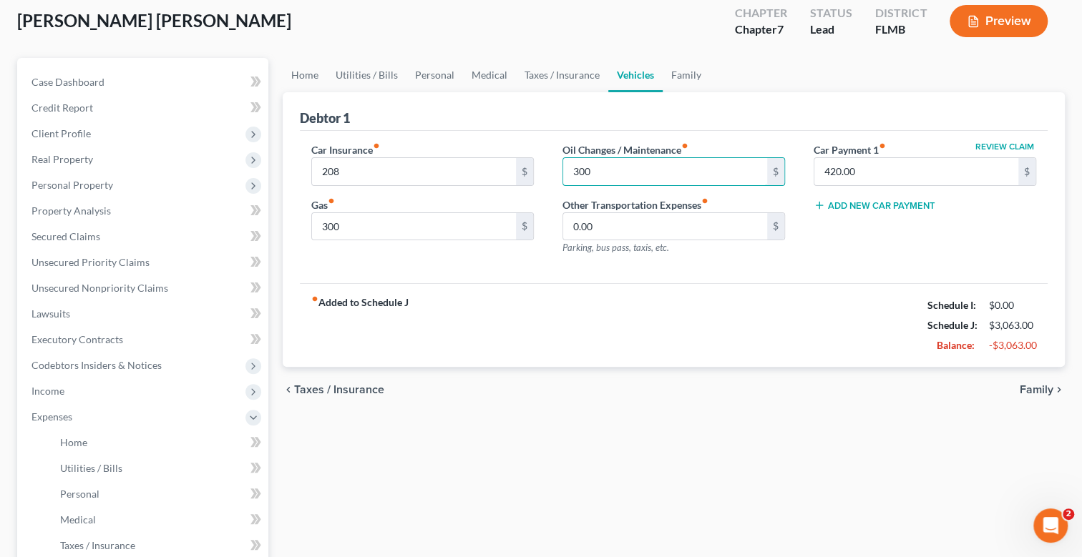
scroll to position [357, 0]
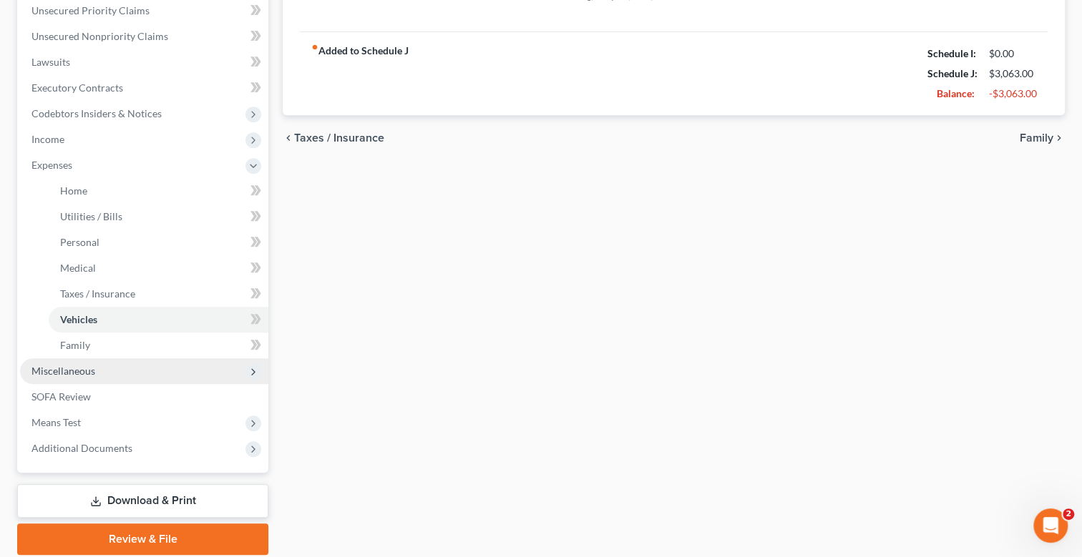
drag, startPoint x: 94, startPoint y: 371, endPoint x: 113, endPoint y: 371, distance: 19.3
click at [94, 371] on span "Miscellaneous" at bounding box center [144, 371] width 248 height 26
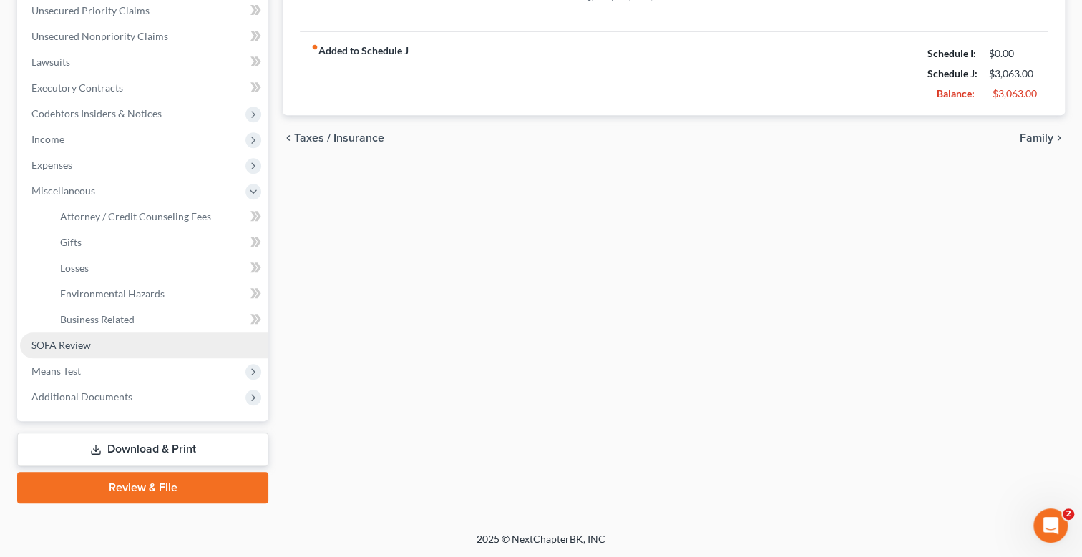
scroll to position [356, 0]
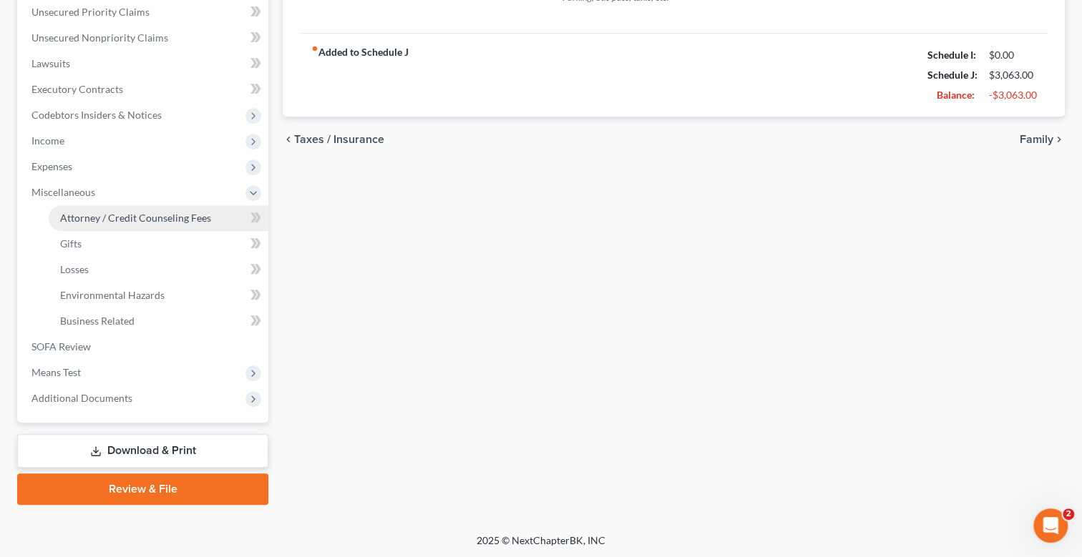
click at [103, 212] on span "Attorney / Credit Counseling Fees" at bounding box center [135, 218] width 151 height 12
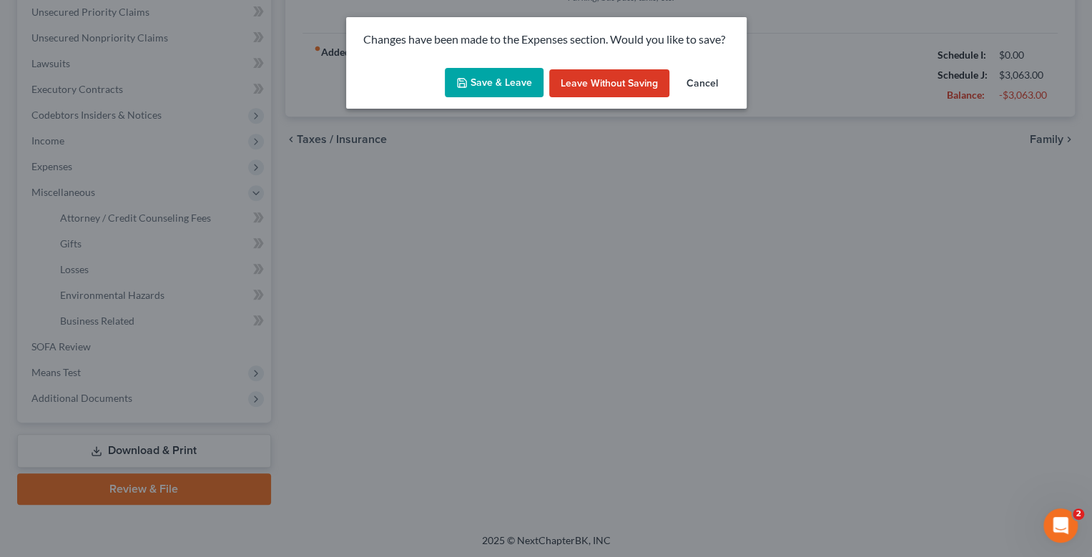
click at [478, 81] on button "Save & Leave" at bounding box center [494, 83] width 99 height 30
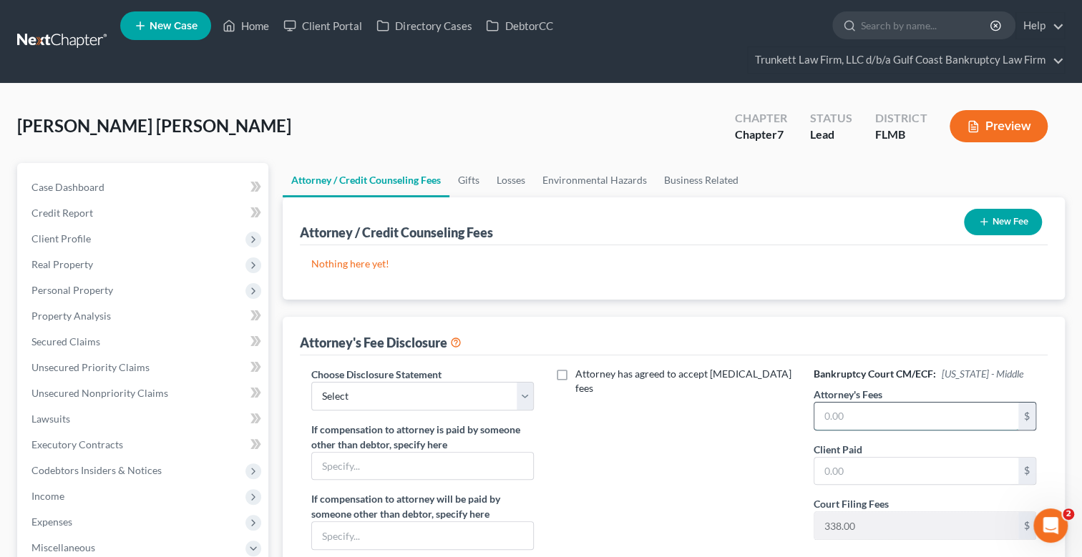
click at [862, 413] on input "text" at bounding box center [916, 416] width 204 height 27
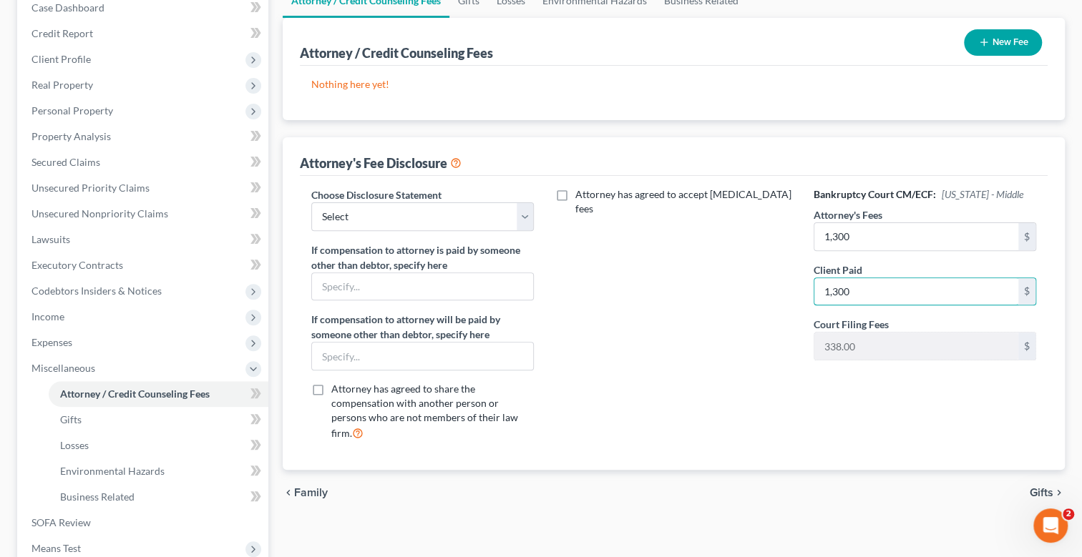
scroll to position [215, 0]
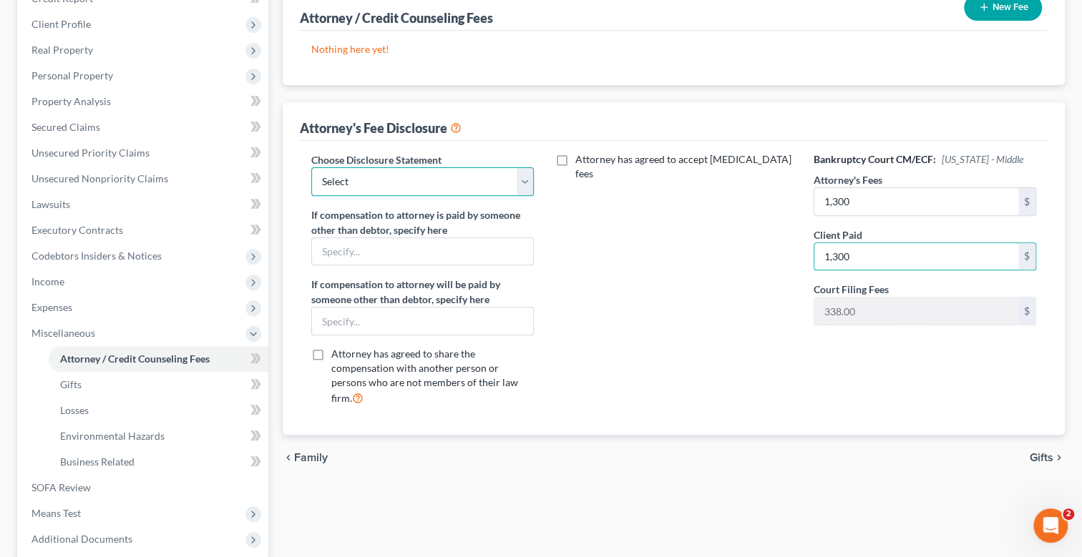
drag, startPoint x: 500, startPoint y: 167, endPoint x: 465, endPoint y: 192, distance: 43.1
click at [500, 167] on select "Select Attorney fee Disclosure" at bounding box center [422, 181] width 222 height 29
click at [311, 167] on select "Select Attorney fee Disclosure" at bounding box center [422, 181] width 222 height 29
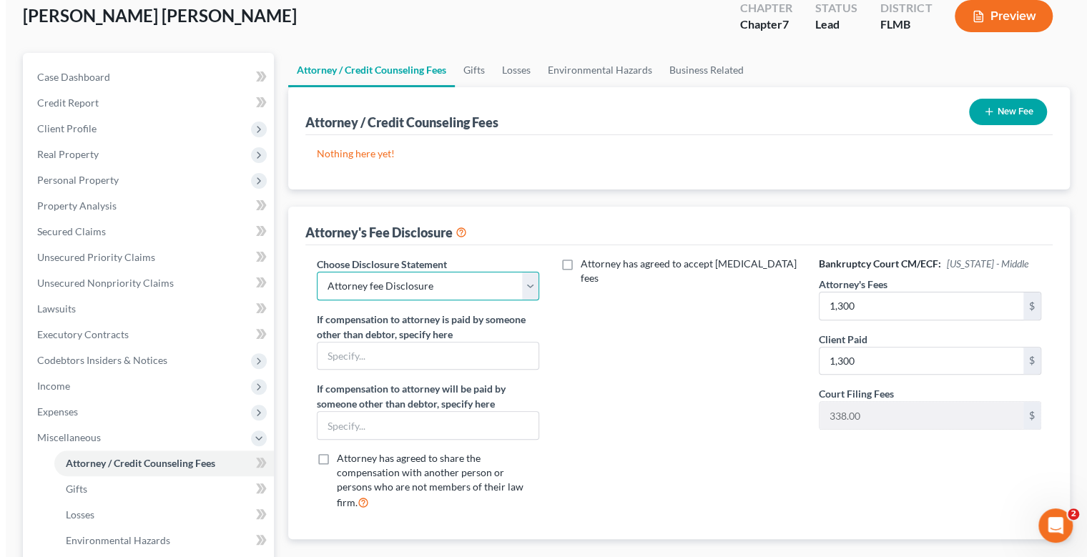
scroll to position [0, 0]
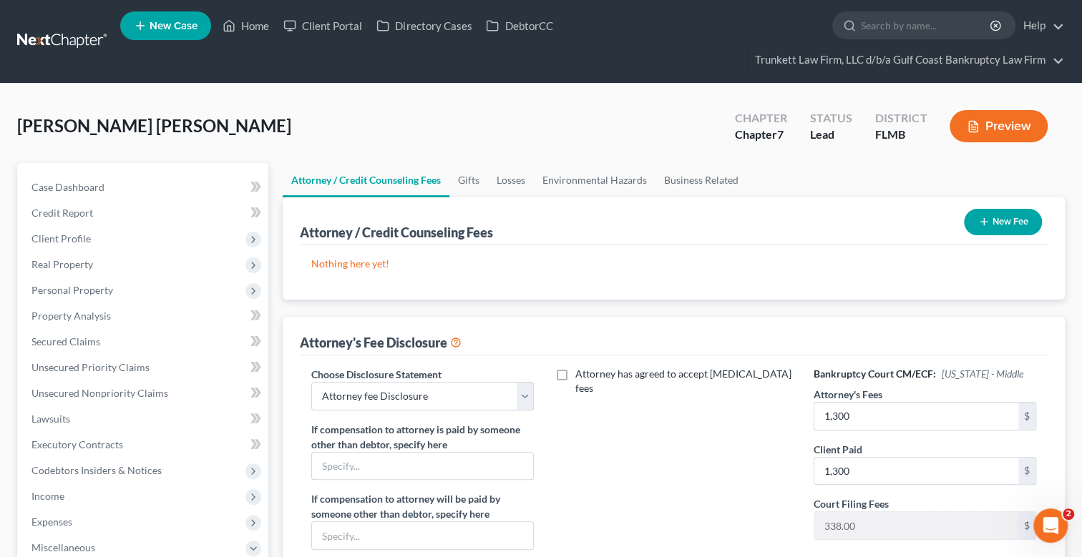
click at [1009, 215] on button "New Fee" at bounding box center [1003, 222] width 78 height 26
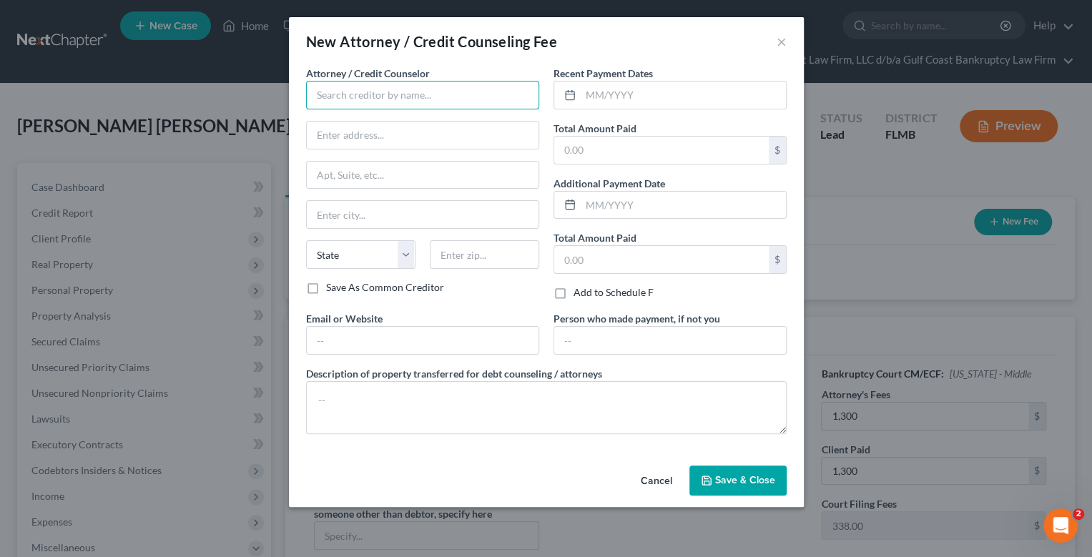
click at [351, 97] on input "text" at bounding box center [422, 95] width 233 height 29
drag, startPoint x: 627, startPoint y: 101, endPoint x: 557, endPoint y: 99, distance: 70.1
click at [627, 101] on input "text" at bounding box center [683, 95] width 205 height 27
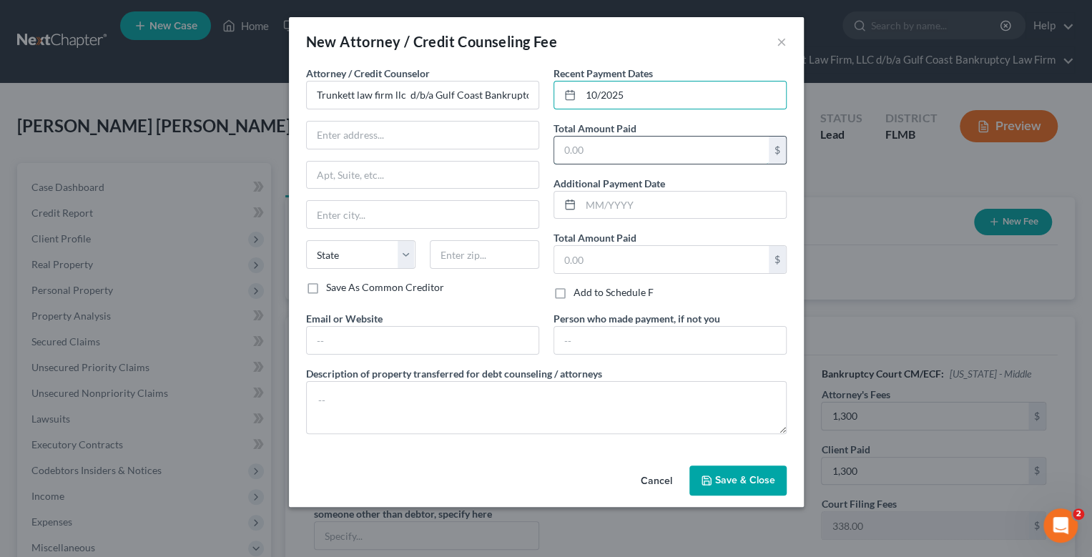
click at [652, 152] on input "text" at bounding box center [661, 150] width 215 height 27
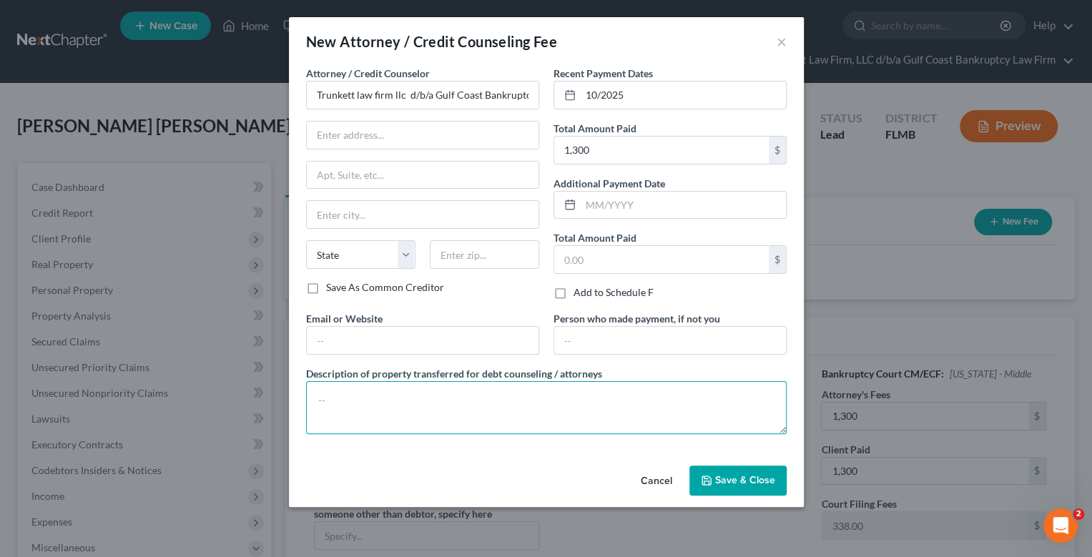
drag, startPoint x: 369, startPoint y: 406, endPoint x: 365, endPoint y: 386, distance: 20.5
click at [369, 405] on textarea at bounding box center [546, 407] width 481 height 53
click at [751, 476] on span "Save & Close" at bounding box center [745, 480] width 60 height 12
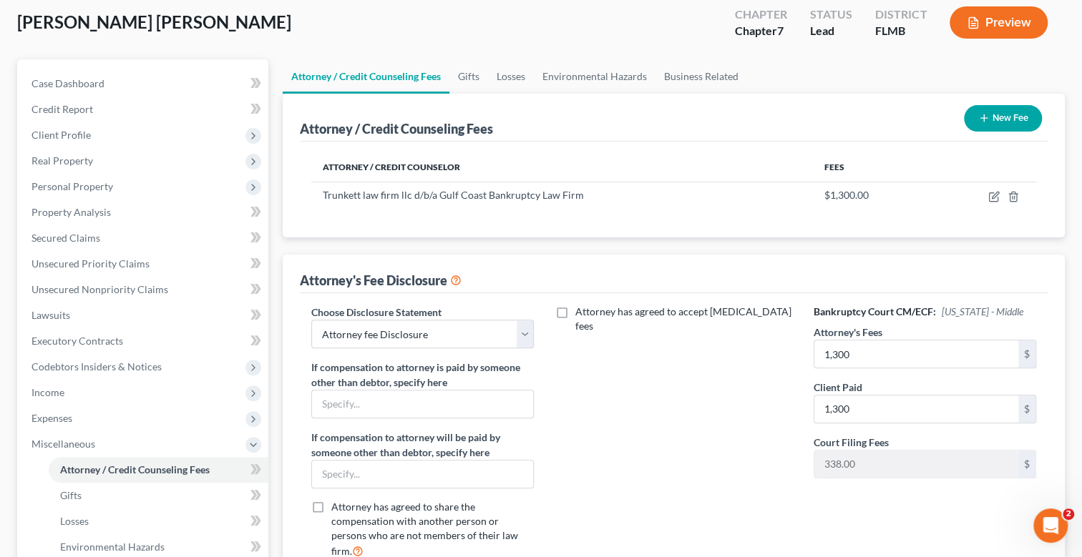
scroll to position [285, 0]
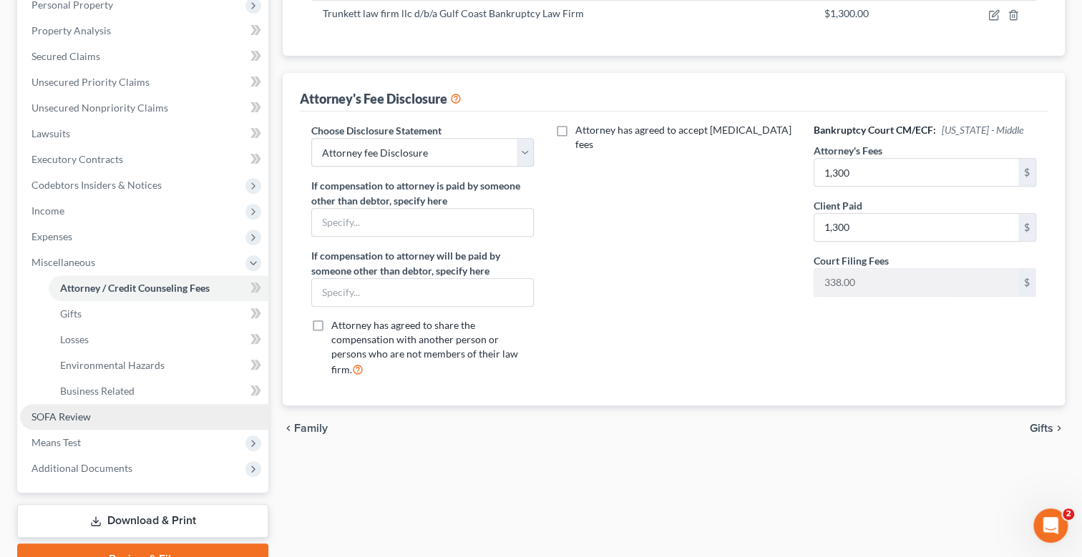
click at [87, 411] on span "SOFA Review" at bounding box center [60, 417] width 59 height 12
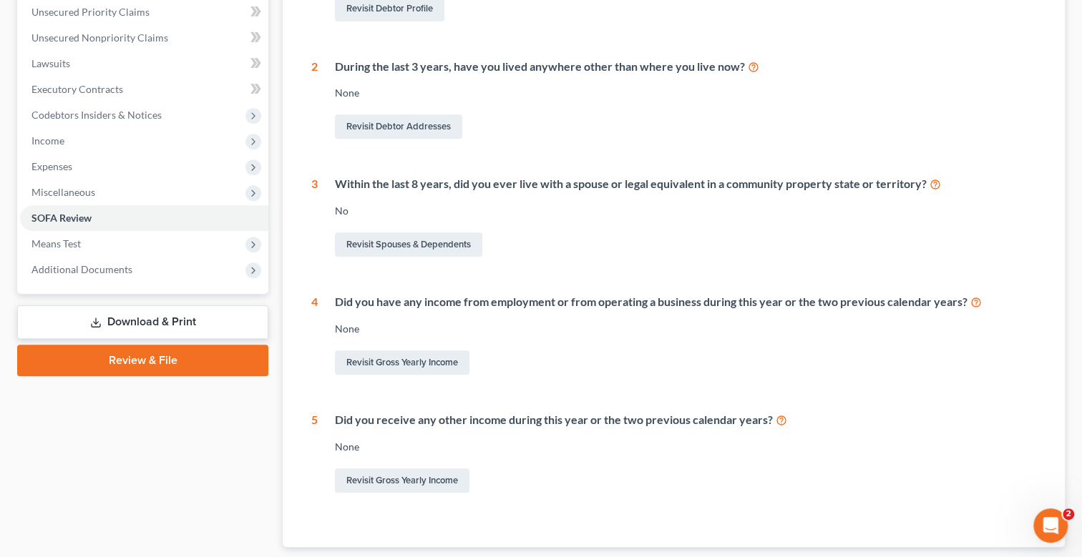
scroll to position [357, 0]
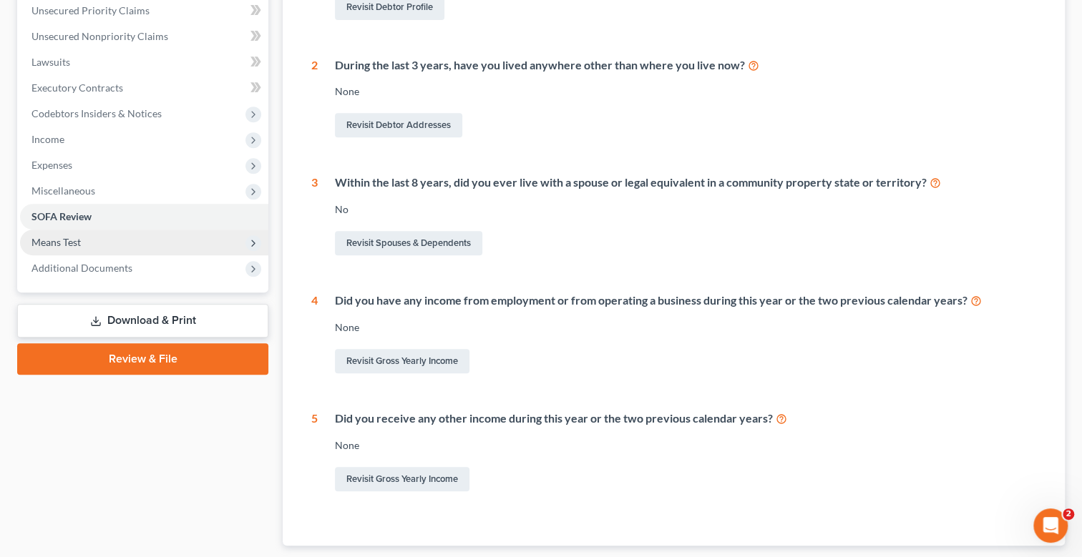
click at [89, 235] on span "Means Test" at bounding box center [144, 243] width 248 height 26
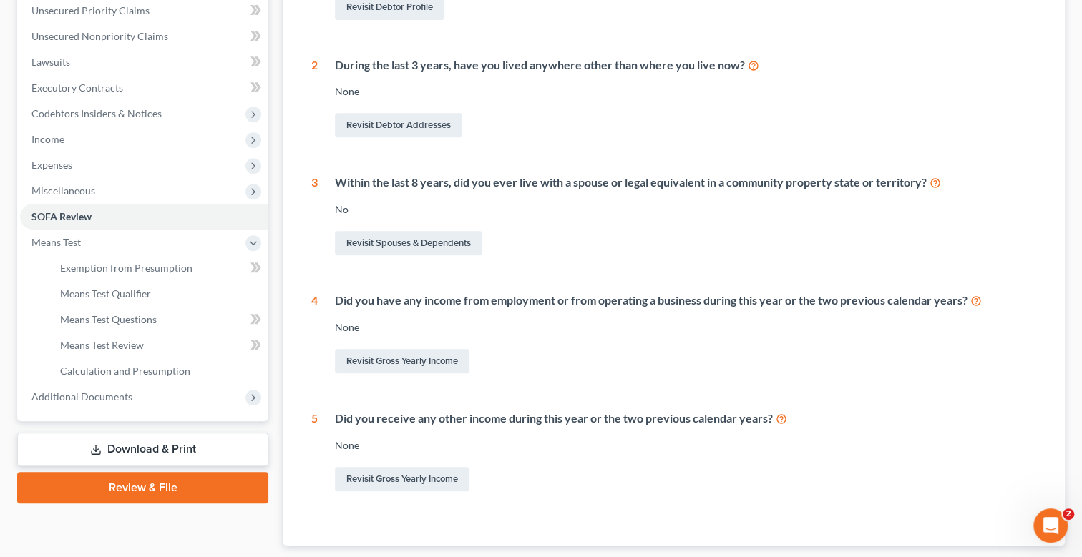
scroll to position [71, 0]
